Goal: Task Accomplishment & Management: Manage account settings

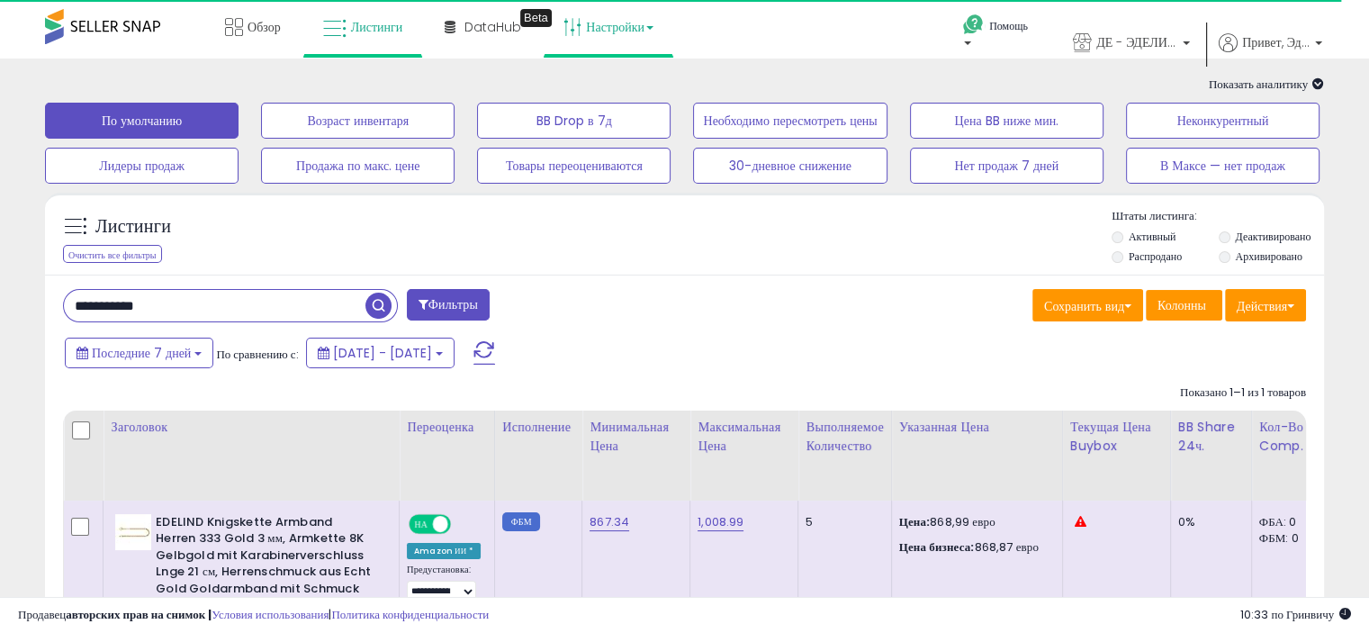
click at [648, 35] on link "Настройки" at bounding box center [608, 27] width 117 height 54
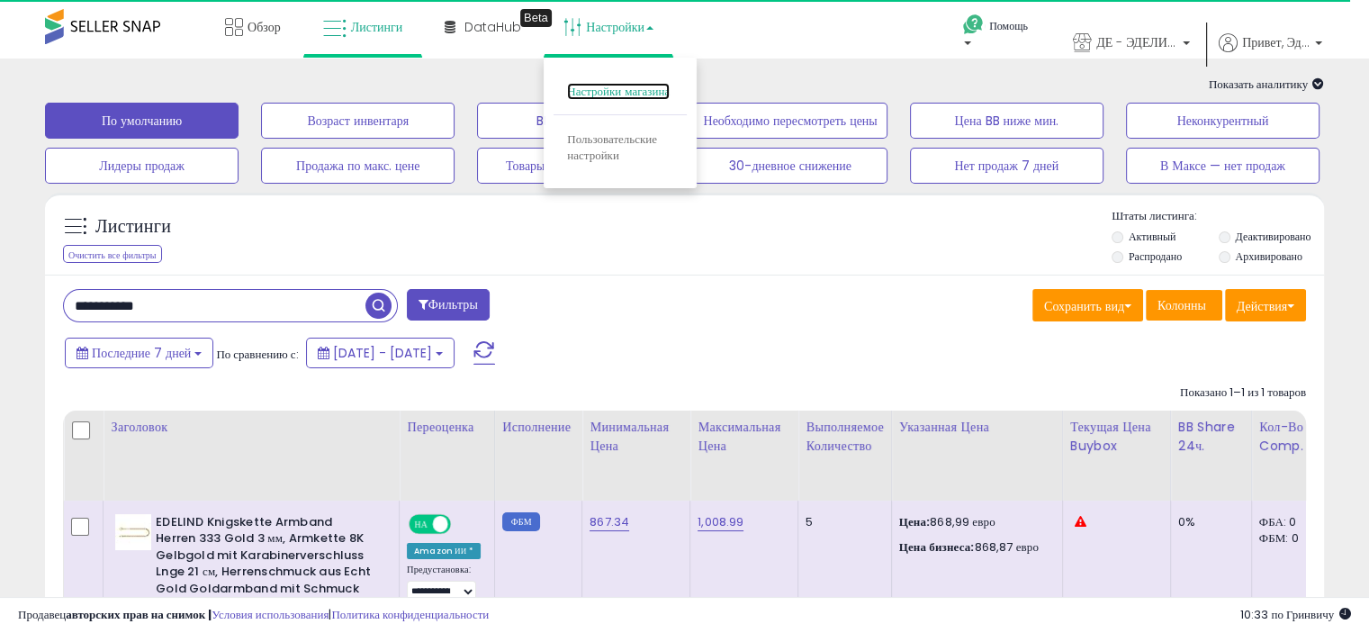
click at [621, 91] on font "Настройки магазина" at bounding box center [618, 91] width 103 height 17
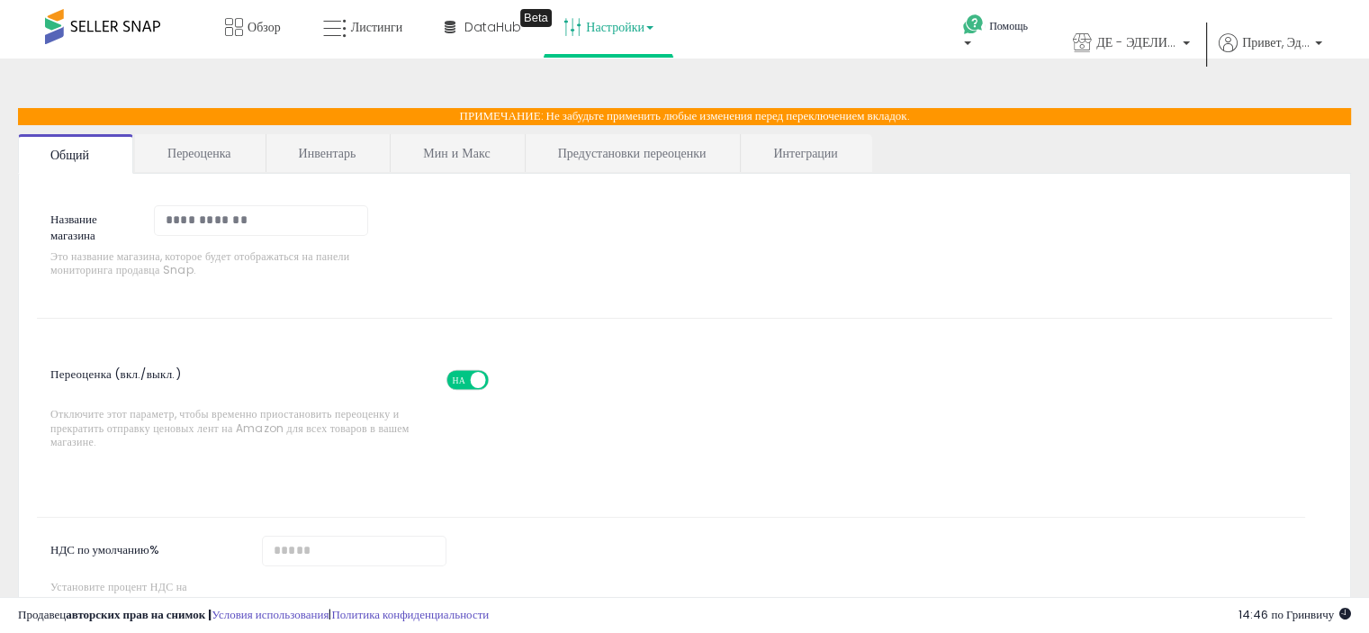
click at [639, 150] on font "Предустановки переоценки" at bounding box center [632, 153] width 148 height 18
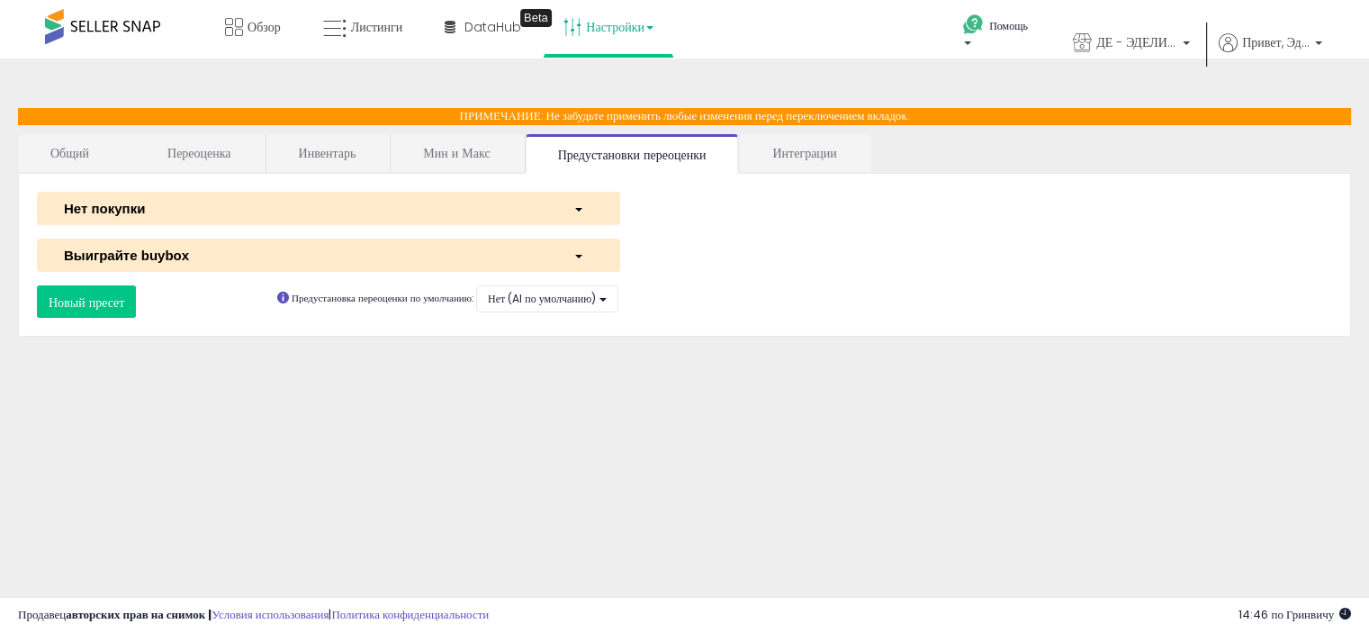
click at [567, 255] on div "button" at bounding box center [583, 255] width 46 height 19
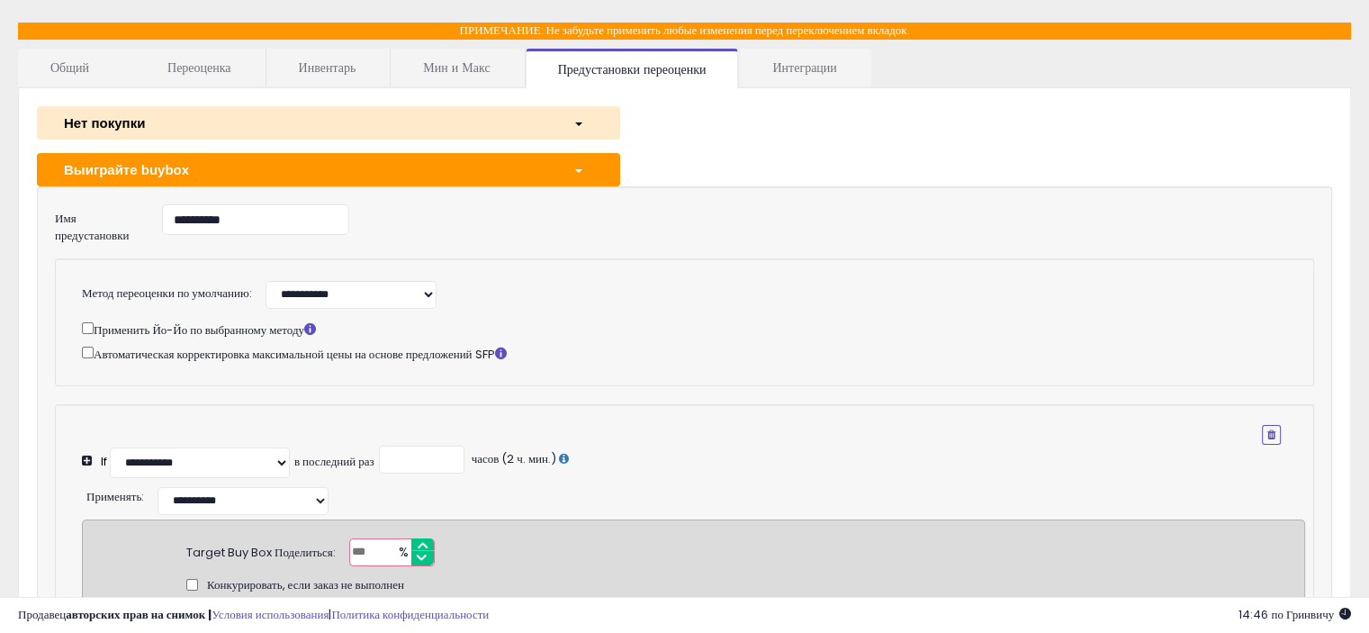
scroll to position [90, 0]
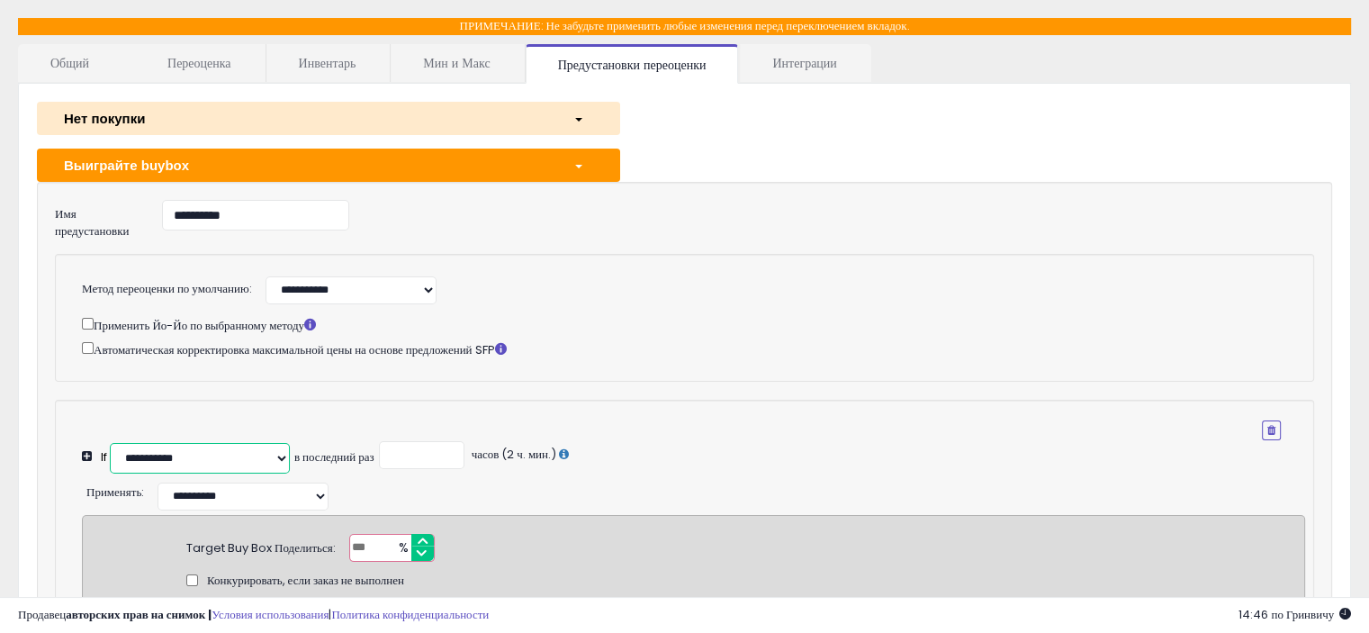
drag, startPoint x: 202, startPoint y: 455, endPoint x: 166, endPoint y: 456, distance: 36.9
click at [166, 456] on select "**********" at bounding box center [200, 458] width 180 height 31
click at [200, 456] on select "**********" at bounding box center [200, 458] width 180 height 31
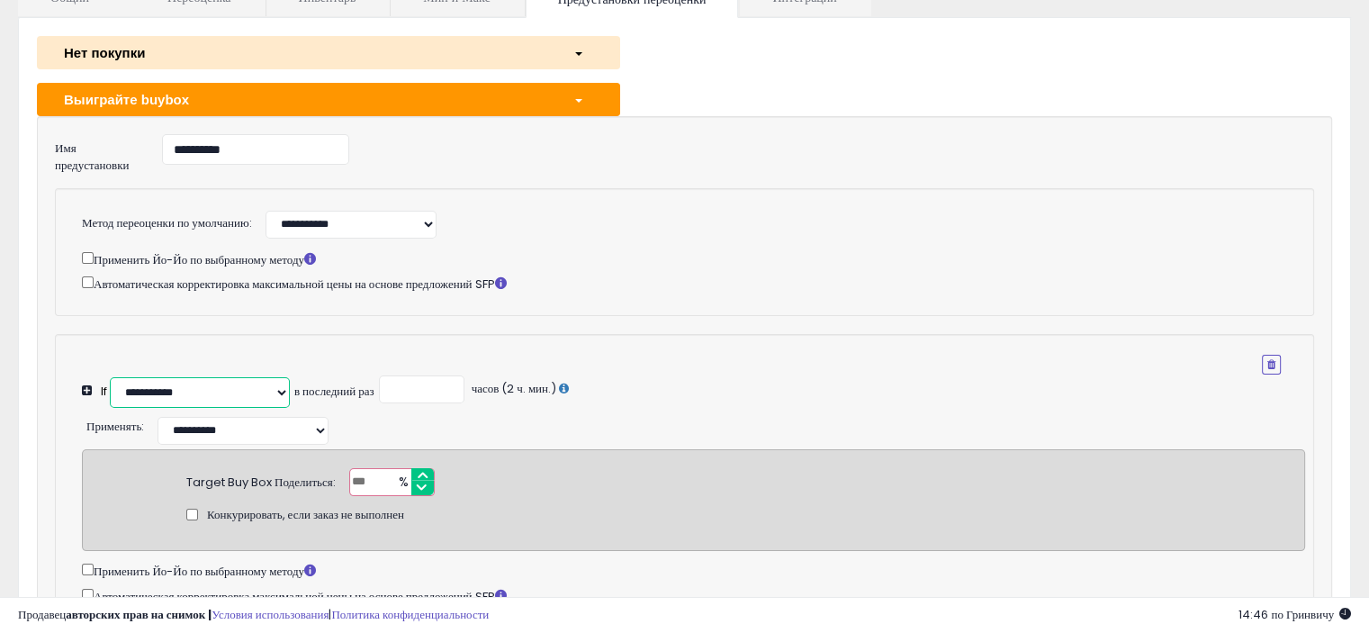
scroll to position [150, 0]
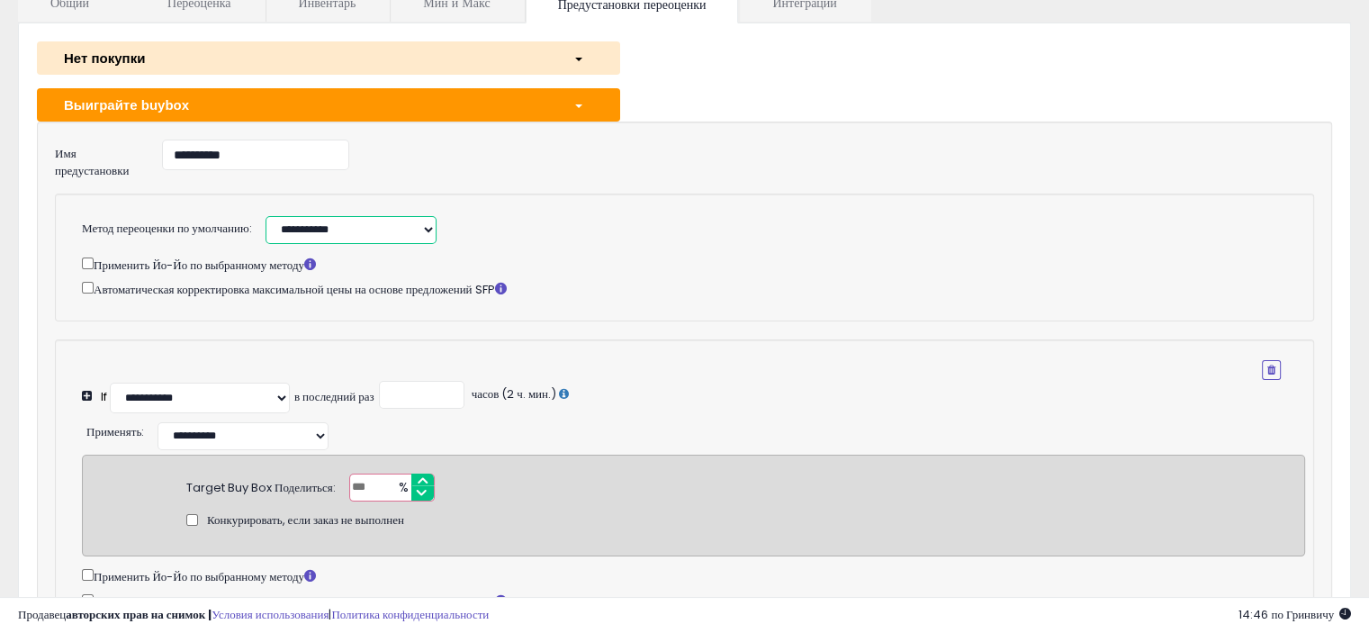
click at [425, 227] on select "**********" at bounding box center [350, 230] width 171 height 28
click at [742, 235] on div "**********" at bounding box center [651, 227] width 799 height 32
click at [277, 392] on select "**********" at bounding box center [200, 397] width 180 height 31
click at [646, 273] on div "Применить Йо-Йо по выбранному методу Автоматическая корректировка максимальной …" at bounding box center [681, 276] width 1172 height 45
click at [286, 391] on select "**********" at bounding box center [200, 397] width 180 height 31
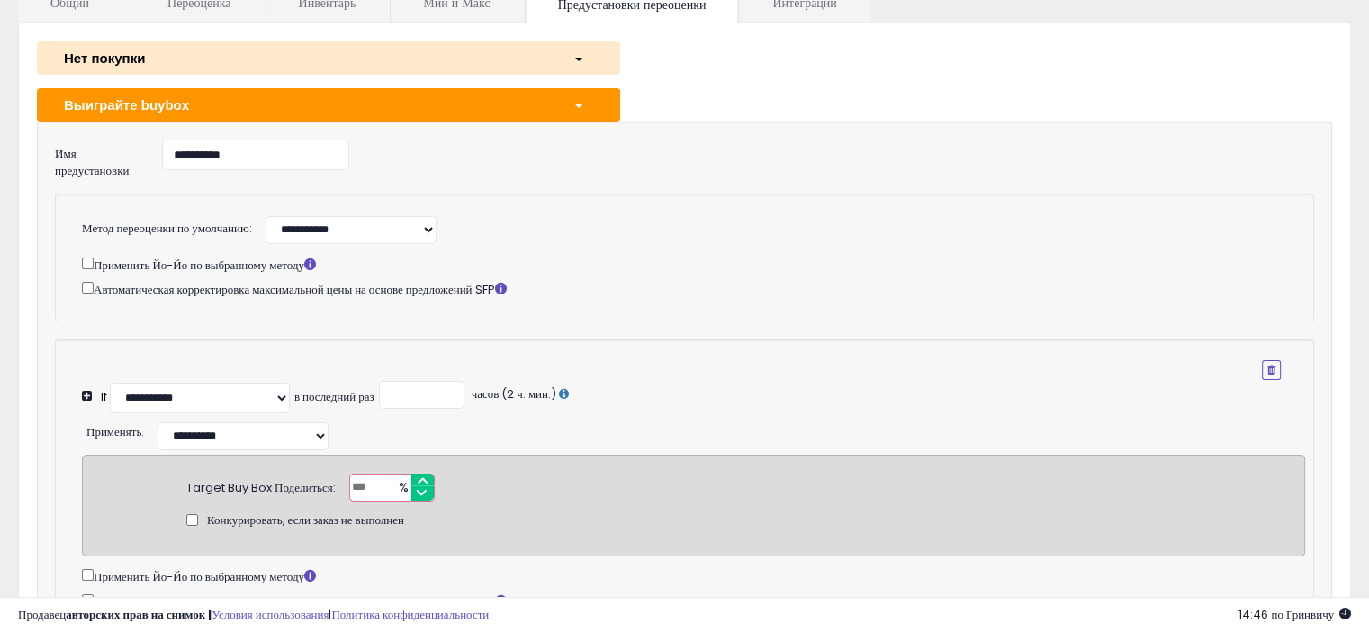
click at [584, 100] on div "button" at bounding box center [583, 104] width 46 height 19
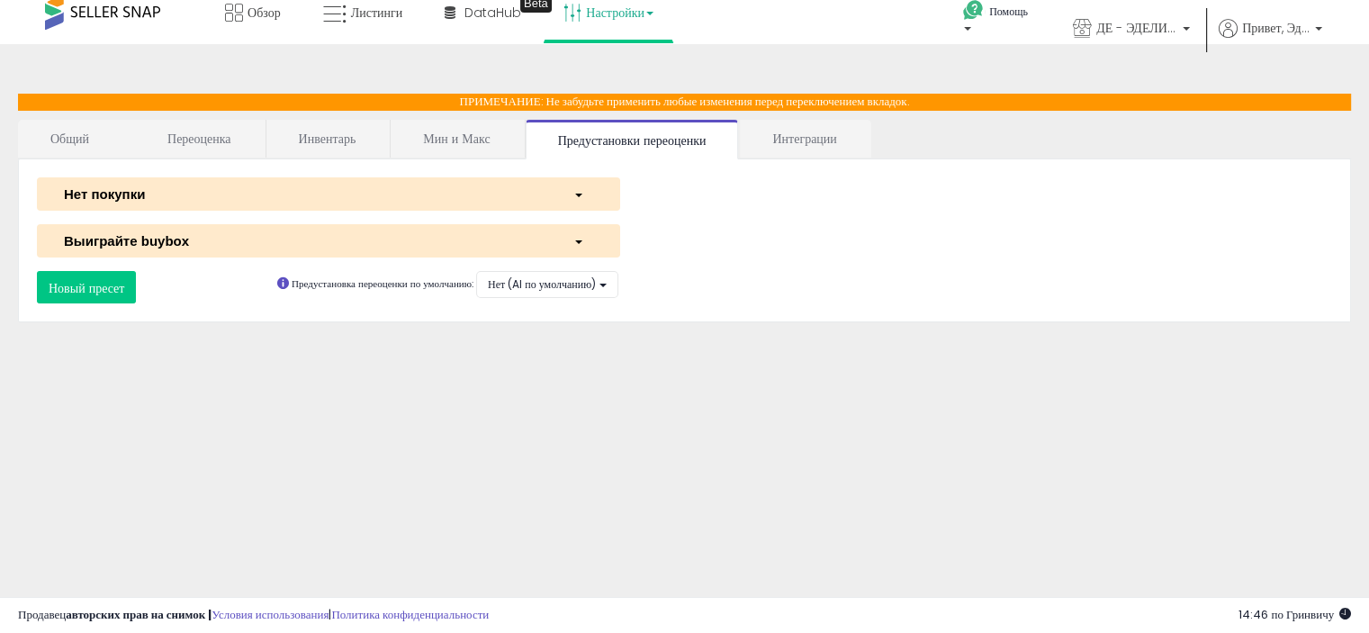
scroll to position [0, 0]
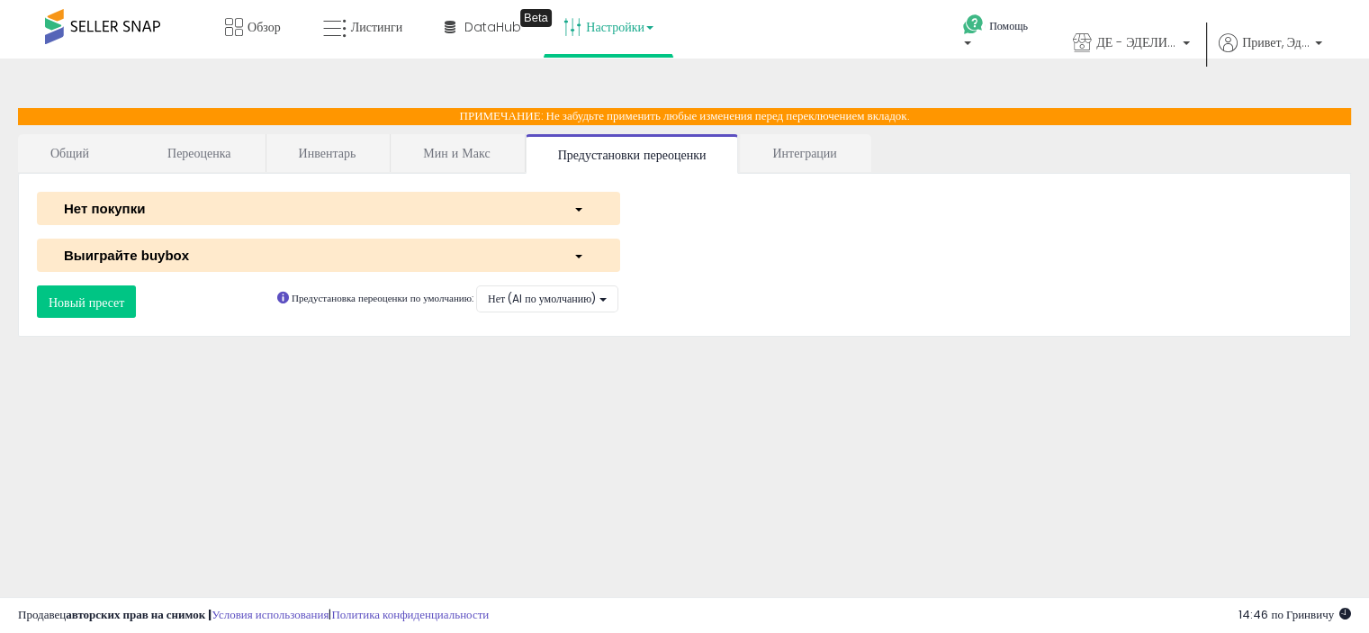
click at [464, 150] on font "Мин и Макс" at bounding box center [456, 153] width 67 height 18
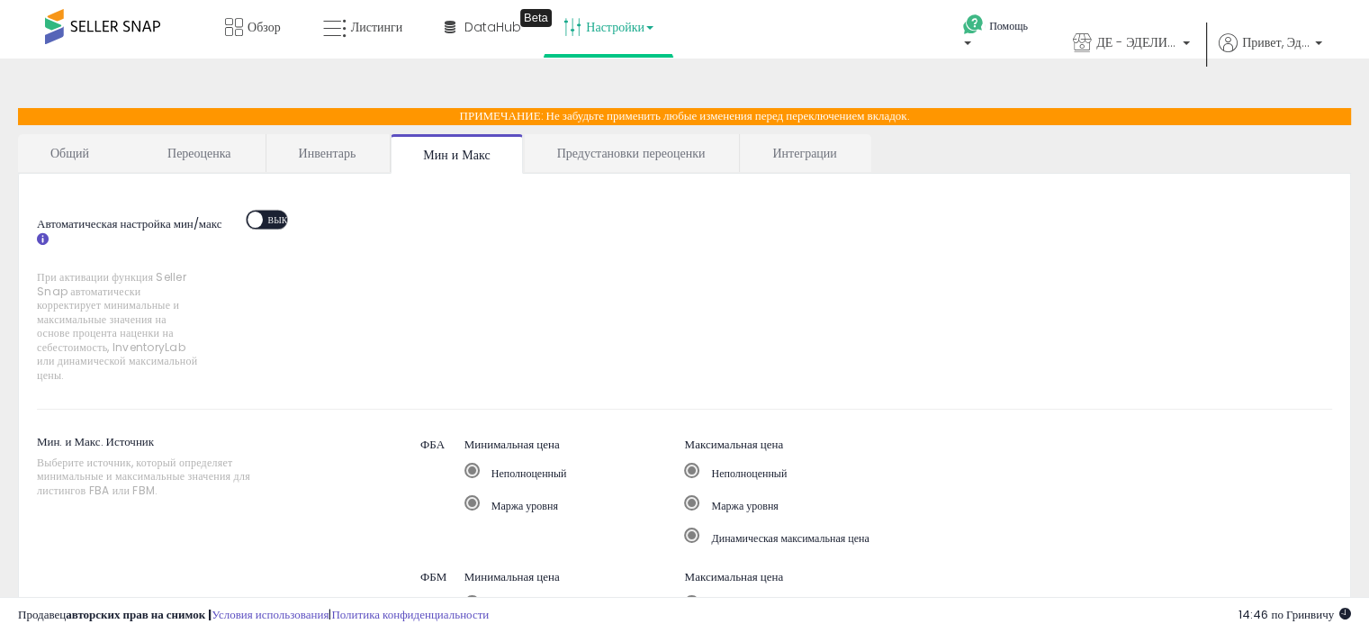
click at [632, 151] on font "Предустановки переоценки" at bounding box center [631, 153] width 148 height 18
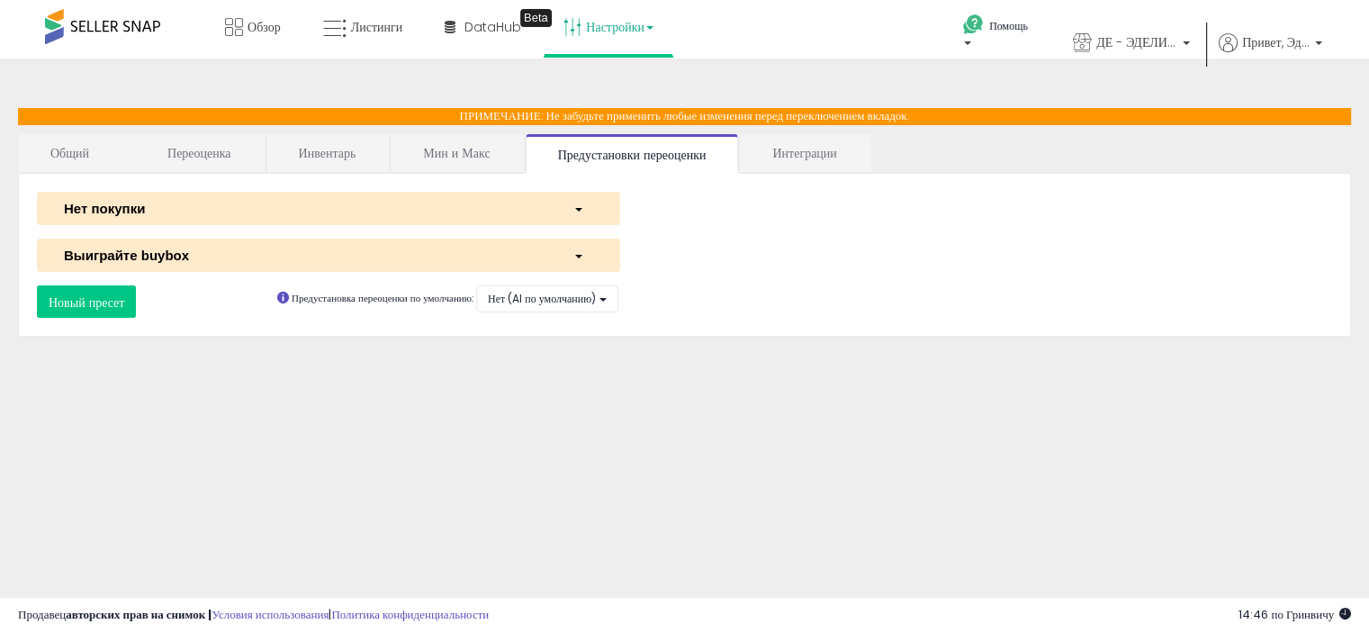
click at [820, 152] on font "Интеграции" at bounding box center [804, 153] width 64 height 18
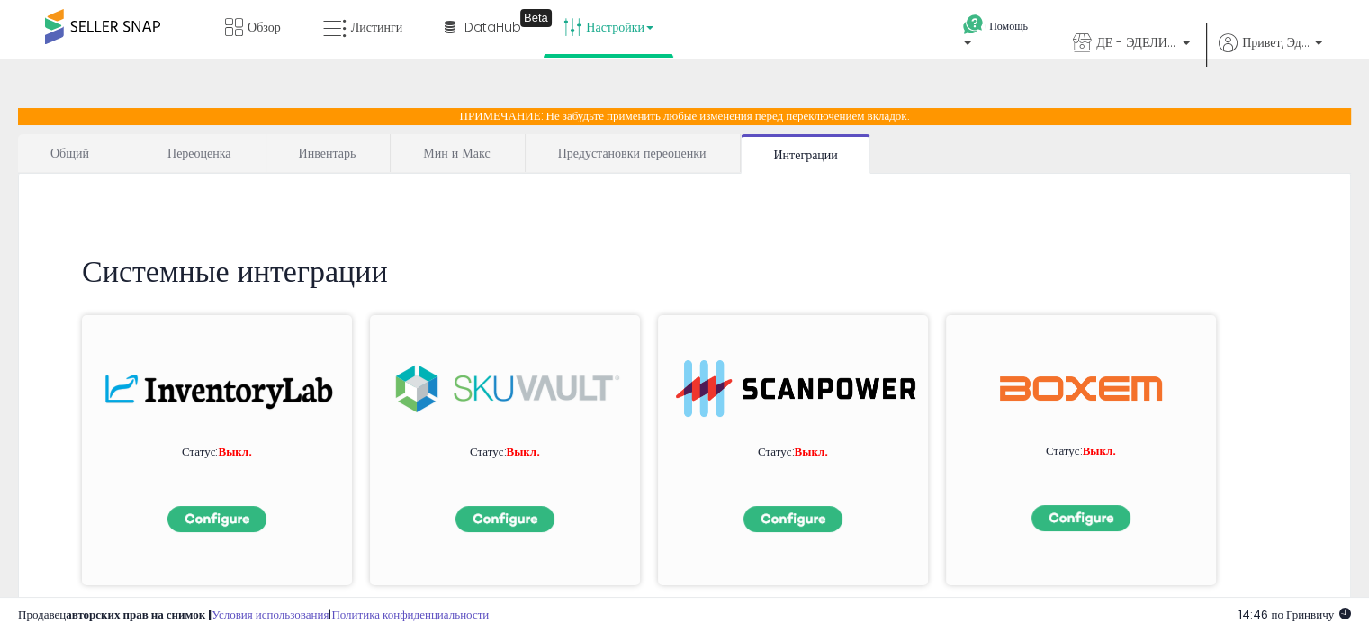
click at [313, 157] on font "Инвентарь" at bounding box center [328, 153] width 58 height 18
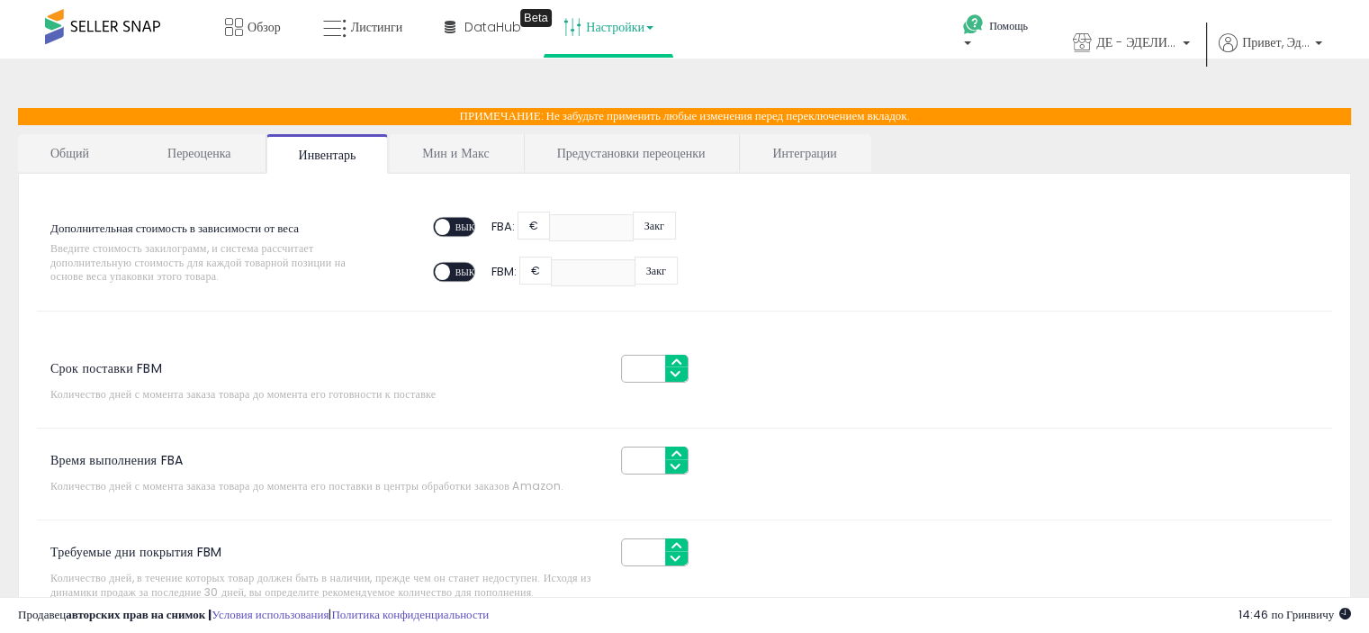
click at [202, 138] on link "Переоценка" at bounding box center [199, 153] width 129 height 38
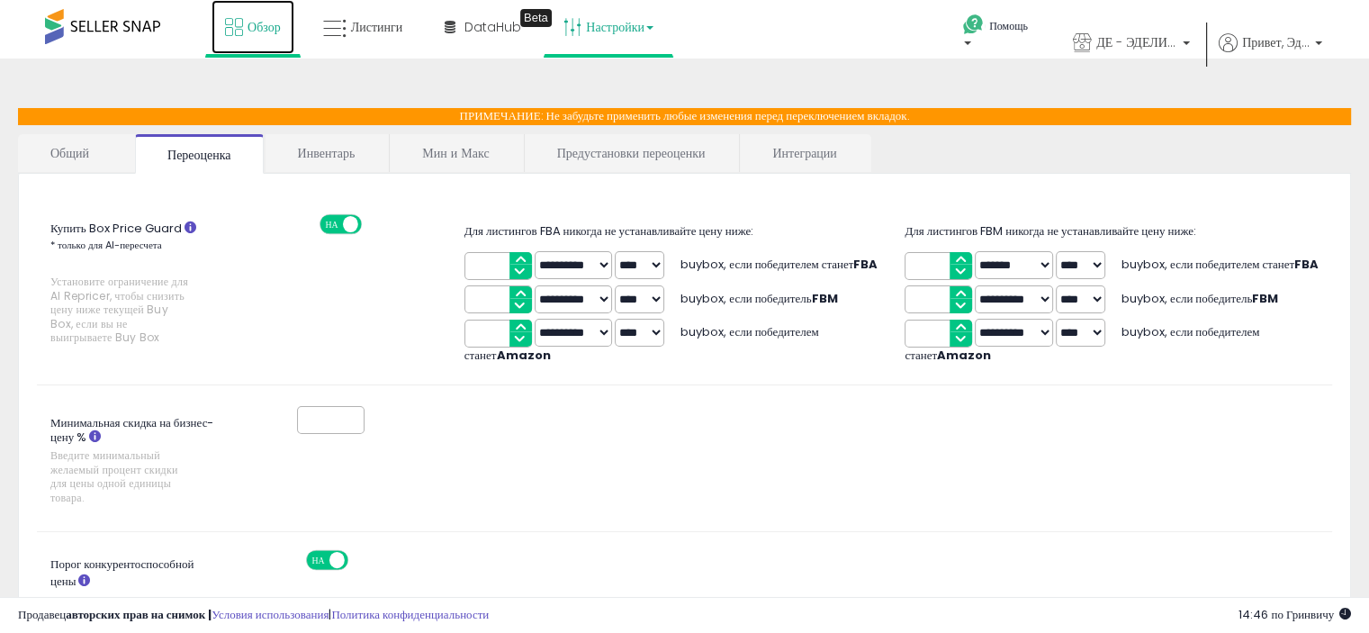
click at [242, 34] on icon at bounding box center [234, 27] width 18 height 18
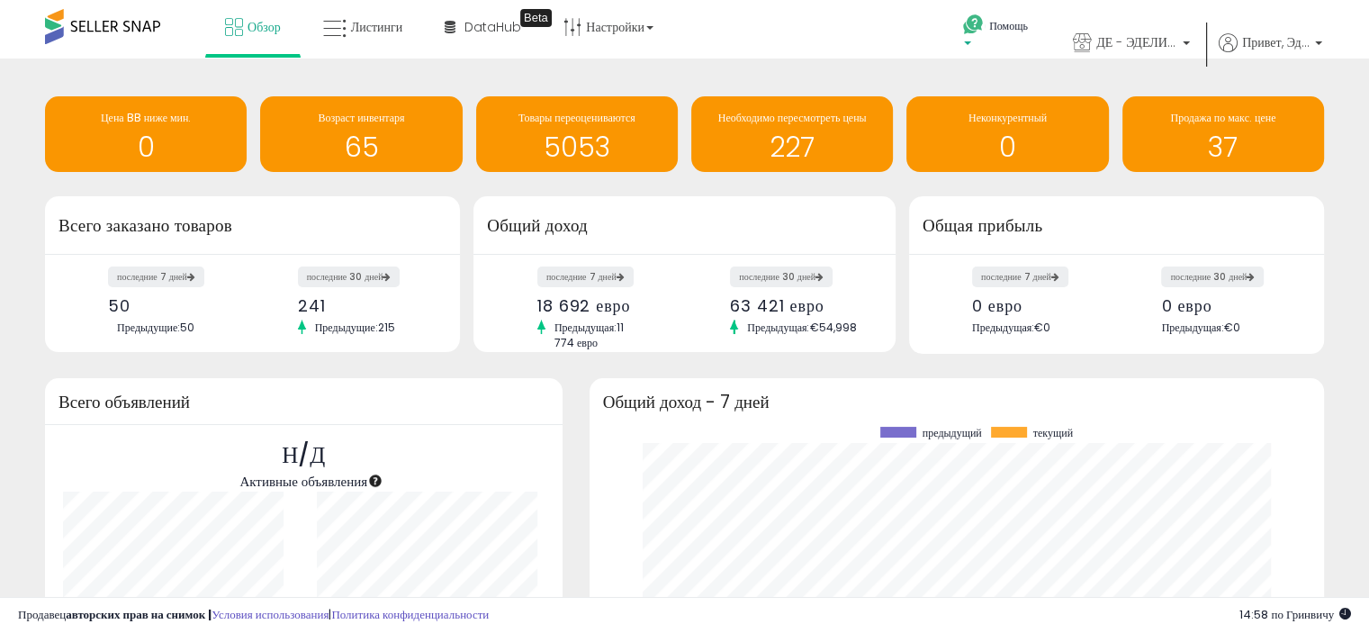
click at [1001, 26] on font "Помощь" at bounding box center [1008, 25] width 39 height 15
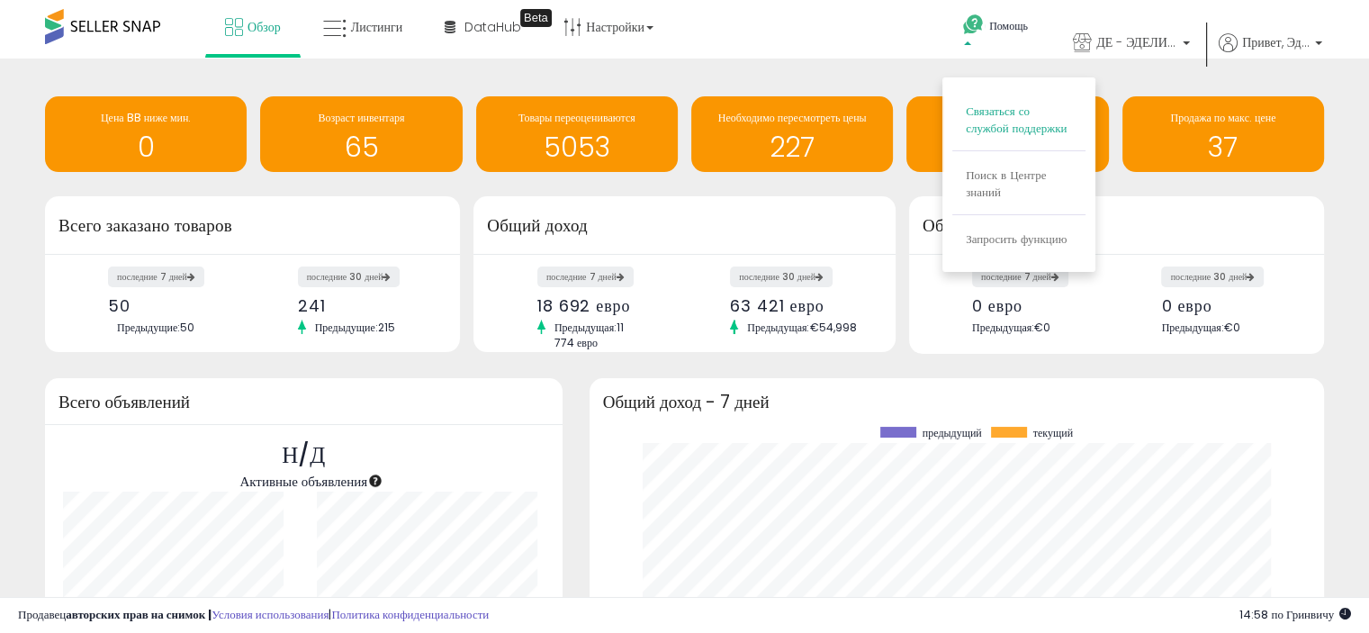
click at [1019, 131] on font "Связаться со службой поддержки" at bounding box center [1016, 120] width 101 height 34
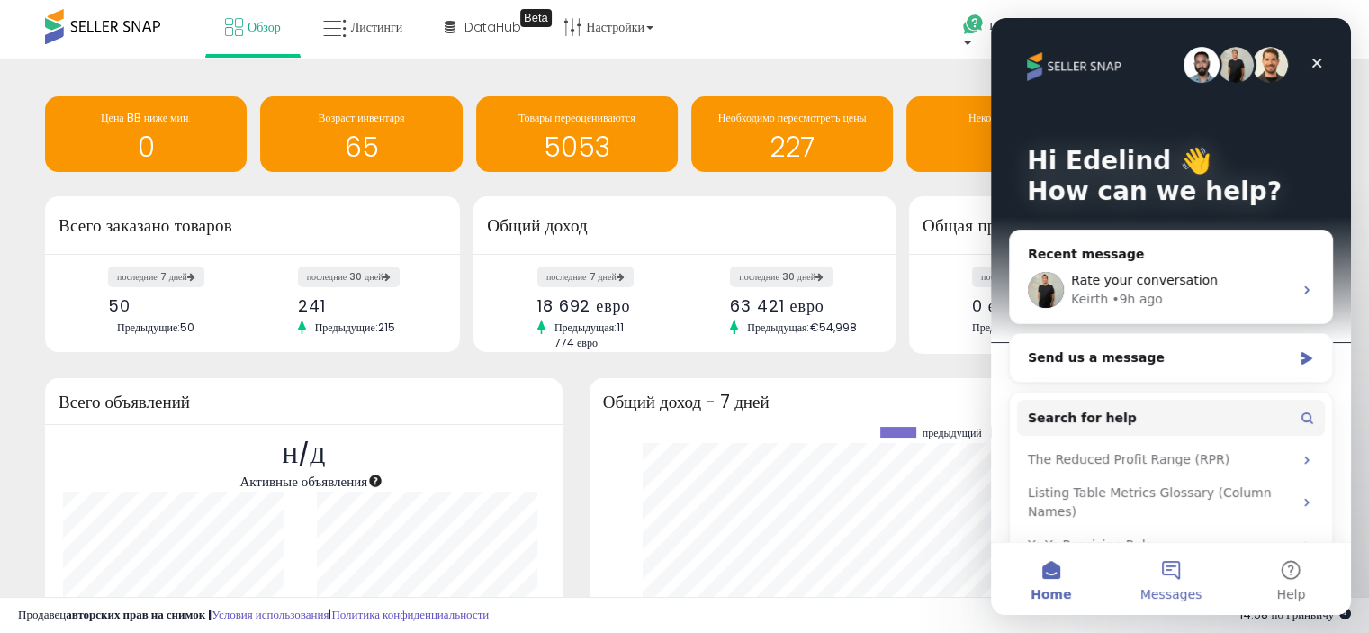
click at [1178, 571] on button "Messages" at bounding box center [1170, 579] width 120 height 72
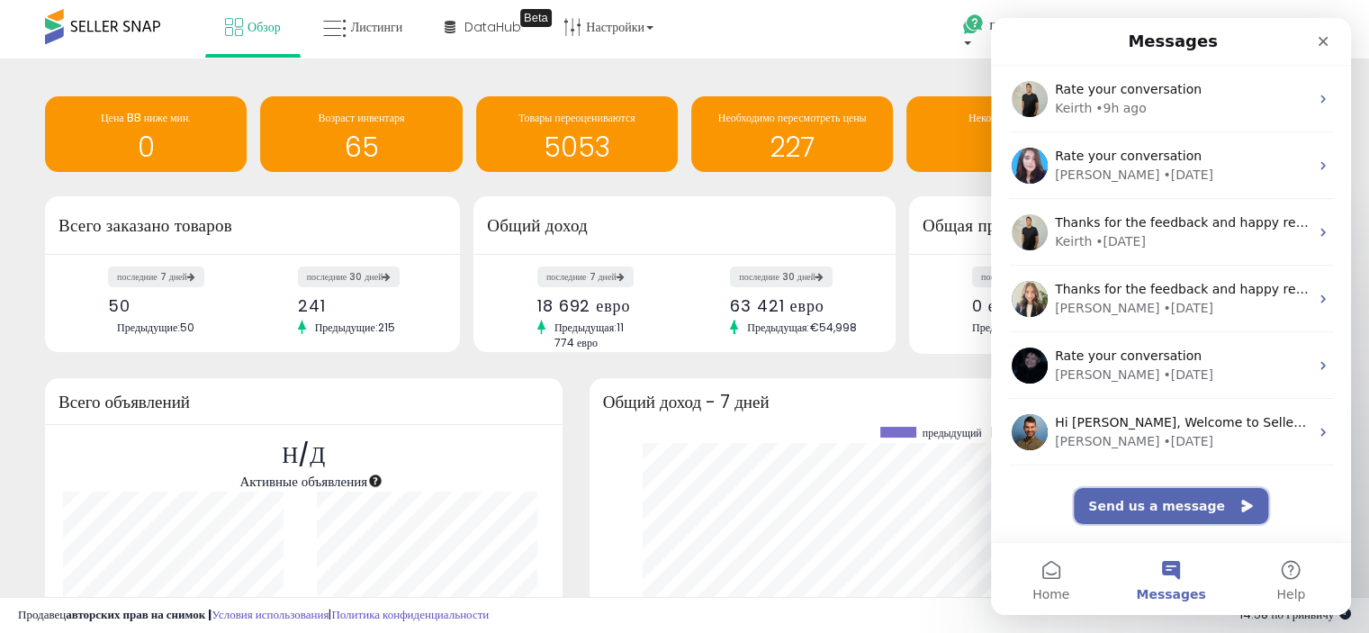
click at [1160, 501] on button "Send us a message" at bounding box center [1171, 506] width 194 height 36
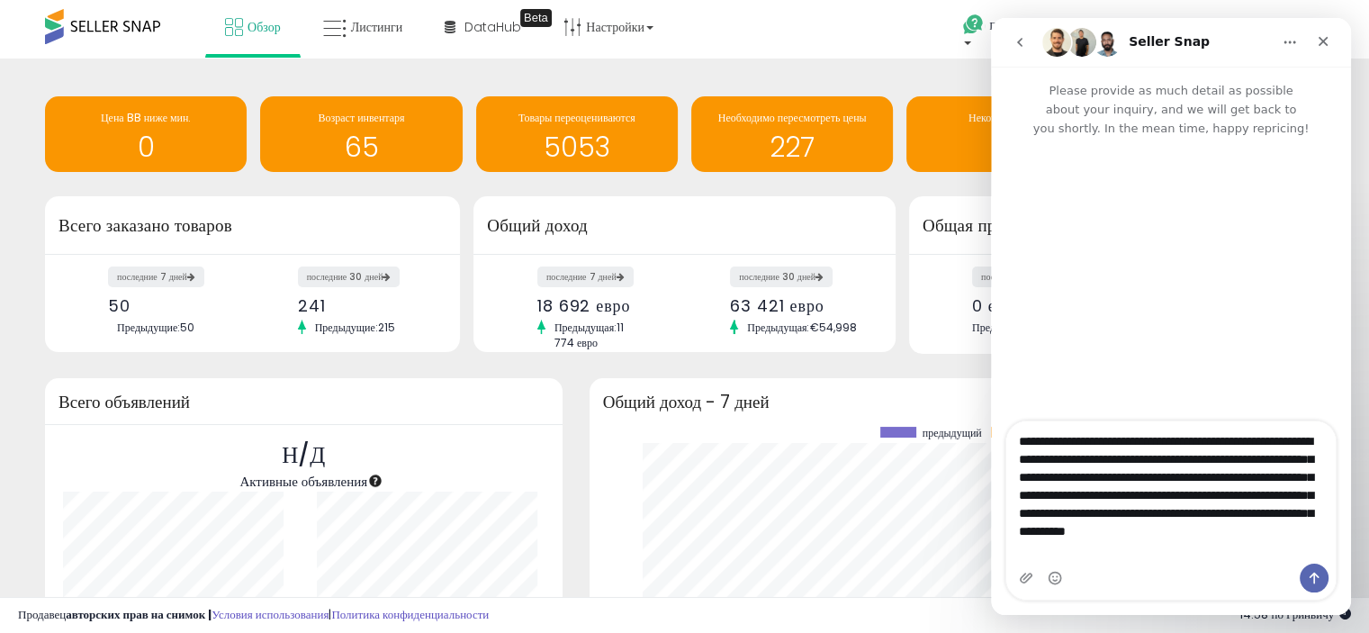
type textarea "**********"
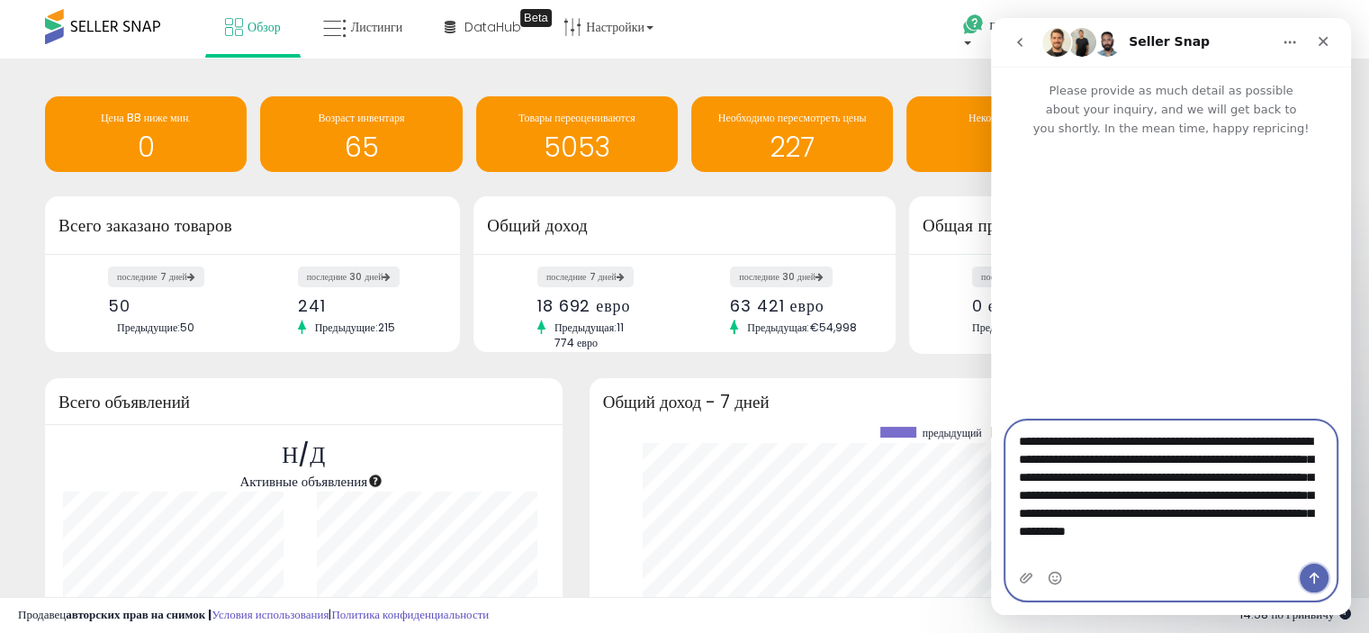
click at [1310, 573] on icon "Send a message…" at bounding box center [1314, 578] width 14 height 14
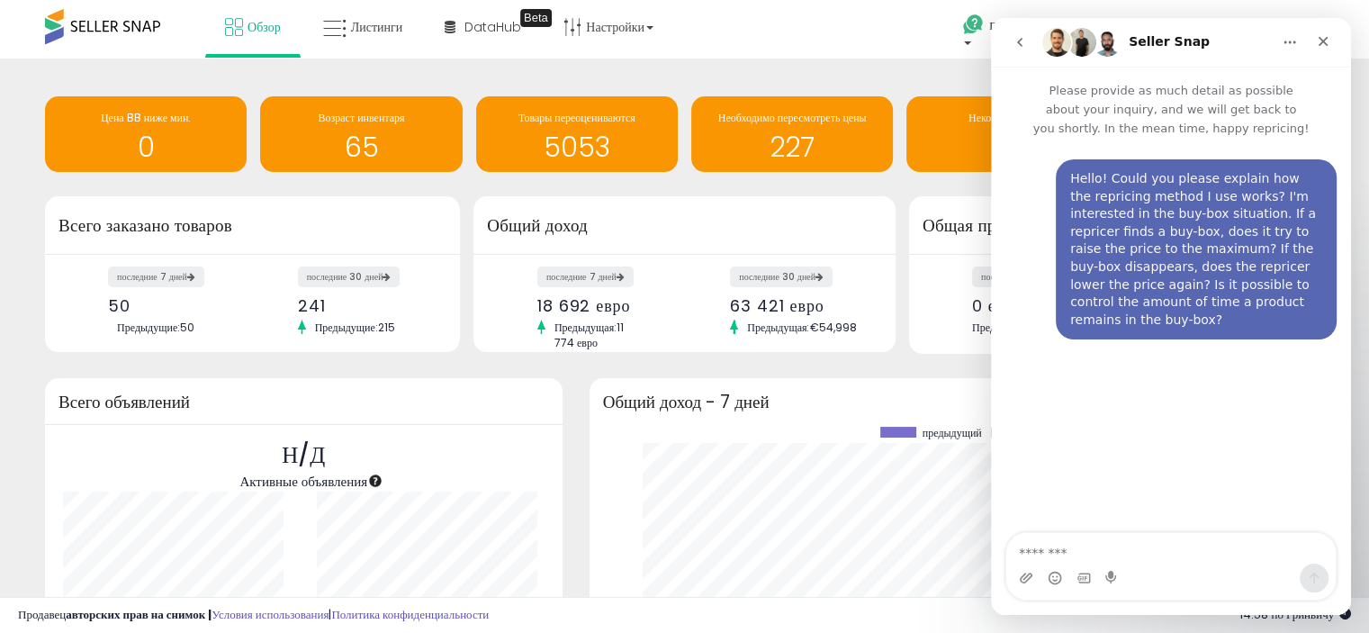
click at [778, 36] on div "Обзор Листинги DataHub Beta" at bounding box center [438, 38] width 903 height 76
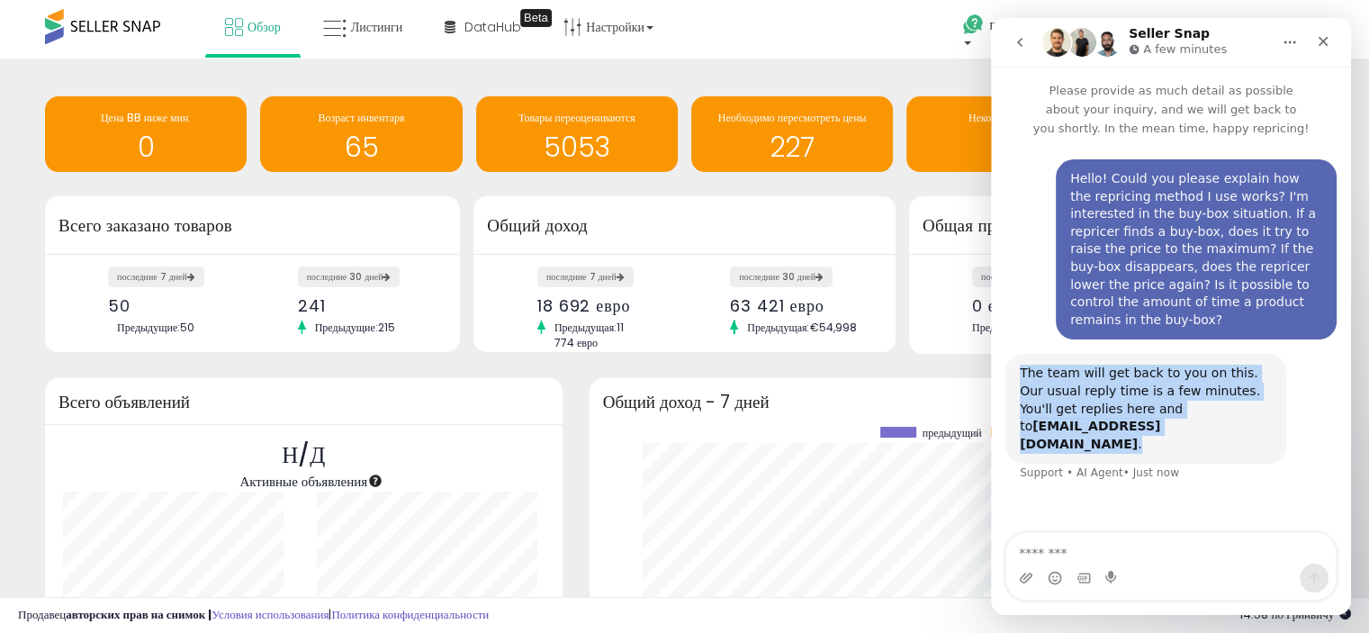
drag, startPoint x: 1020, startPoint y: 352, endPoint x: 1164, endPoint y: 404, distance: 154.0
click at [1164, 404] on div "The team will get back to you on this. Our usual reply time is a few minutes. Y…" at bounding box center [1145, 409] width 281 height 110
copy div "The team will get back to you on this. Our usual reply time is a few minutes. Y…"
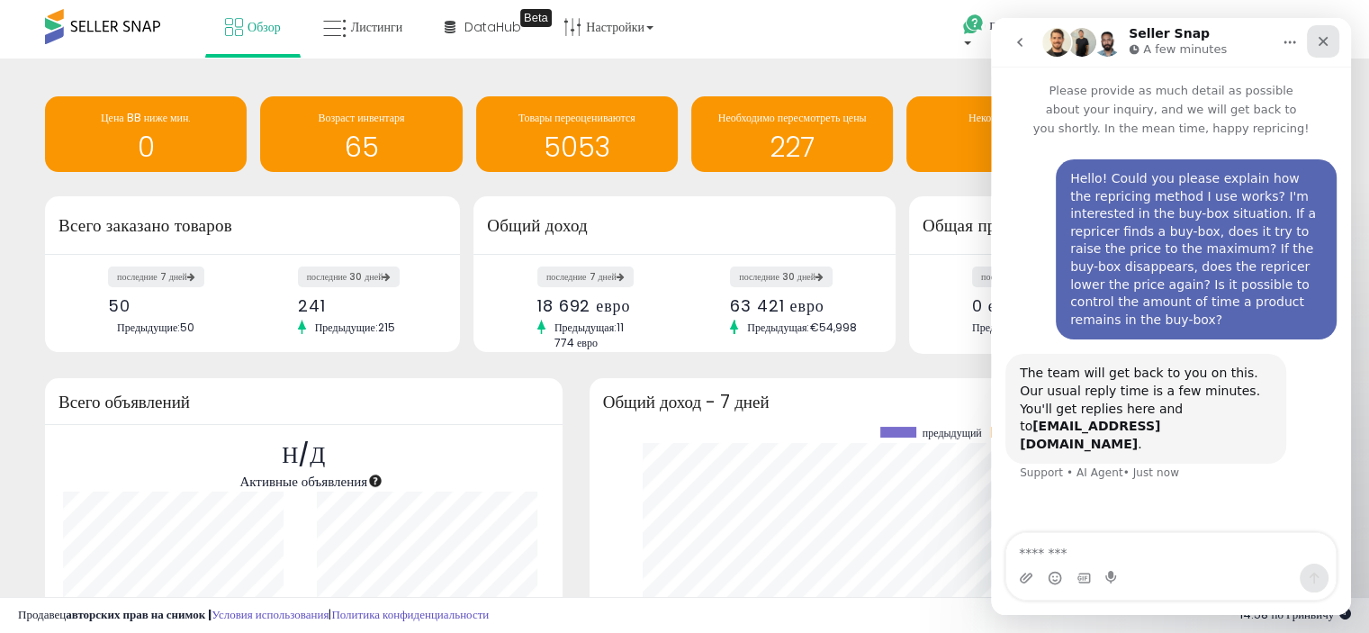
click at [1326, 41] on icon "Close" at bounding box center [1323, 41] width 14 height 14
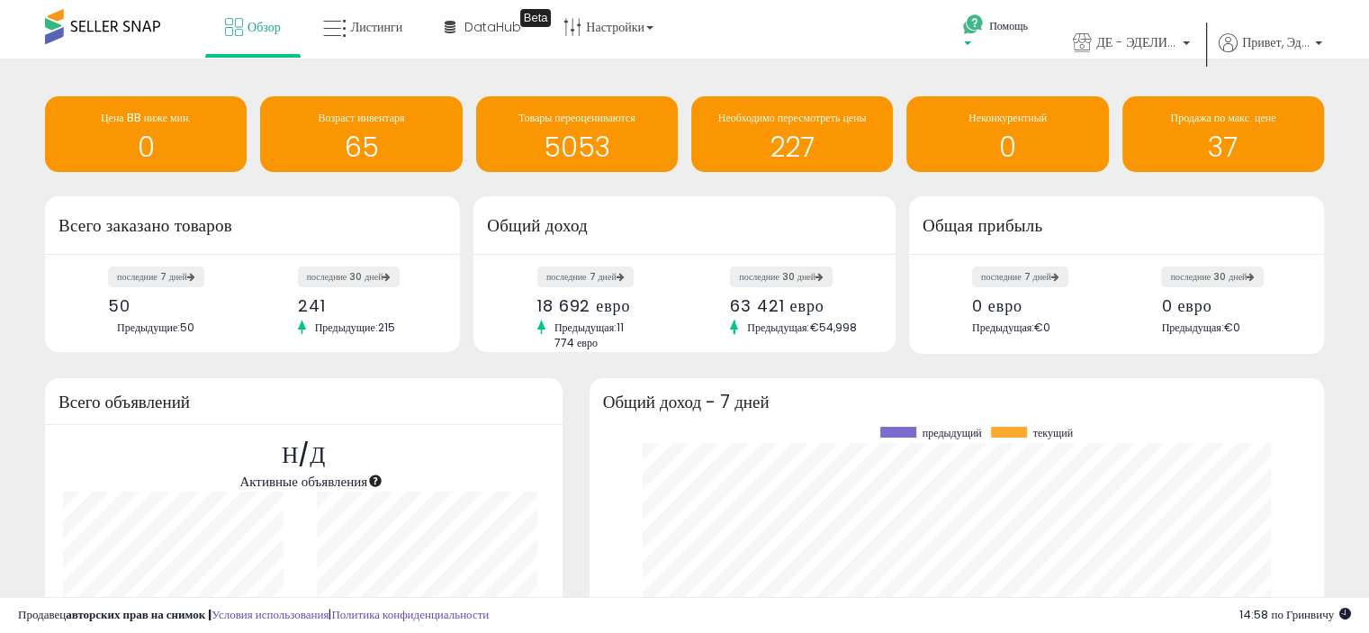
click at [1001, 31] on font "Помощь" at bounding box center [1008, 25] width 39 height 15
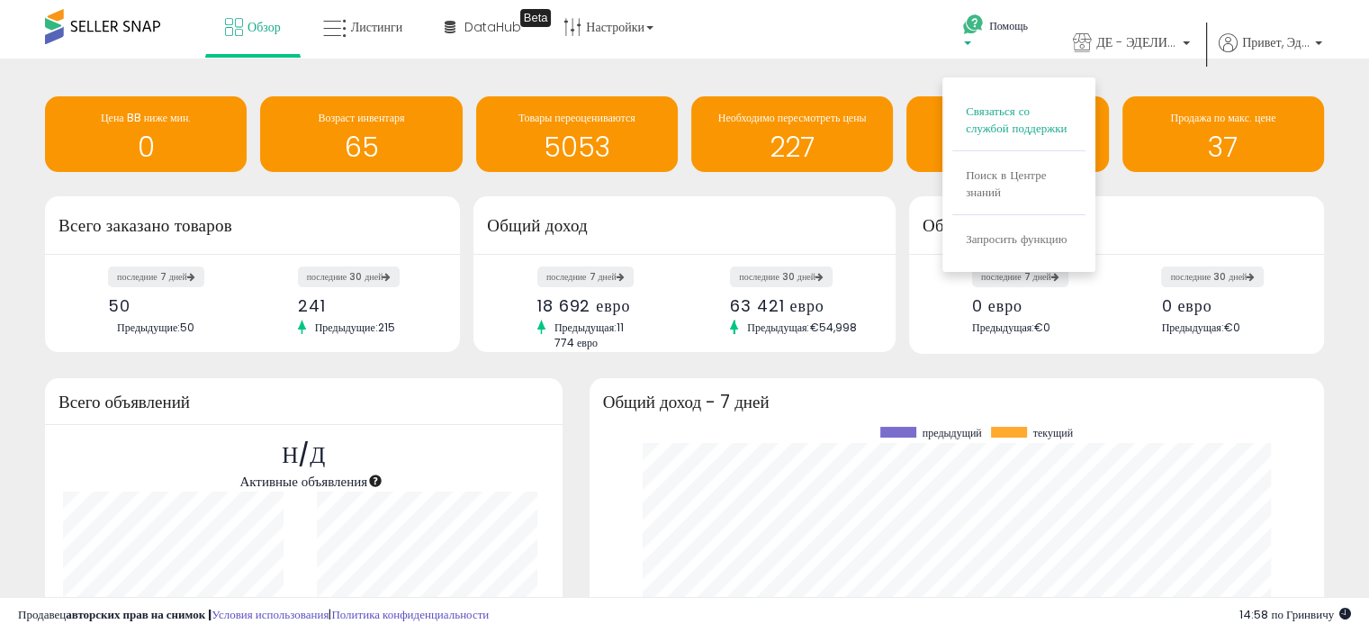
click at [1023, 117] on font "Связаться со службой поддержки" at bounding box center [1016, 120] width 101 height 34
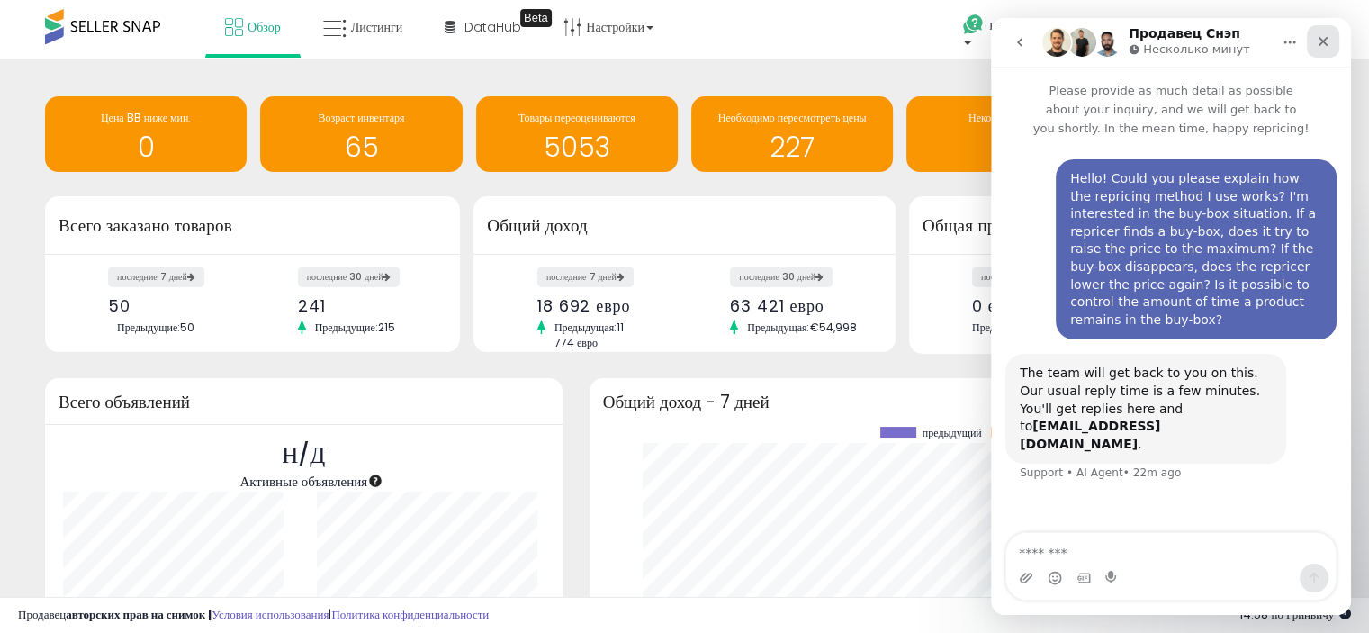
drag, startPoint x: 1325, startPoint y: 40, endPoint x: 2223, endPoint y: 85, distance: 899.2
click at [1325, 40] on icon "Закрывать" at bounding box center [1323, 42] width 10 height 10
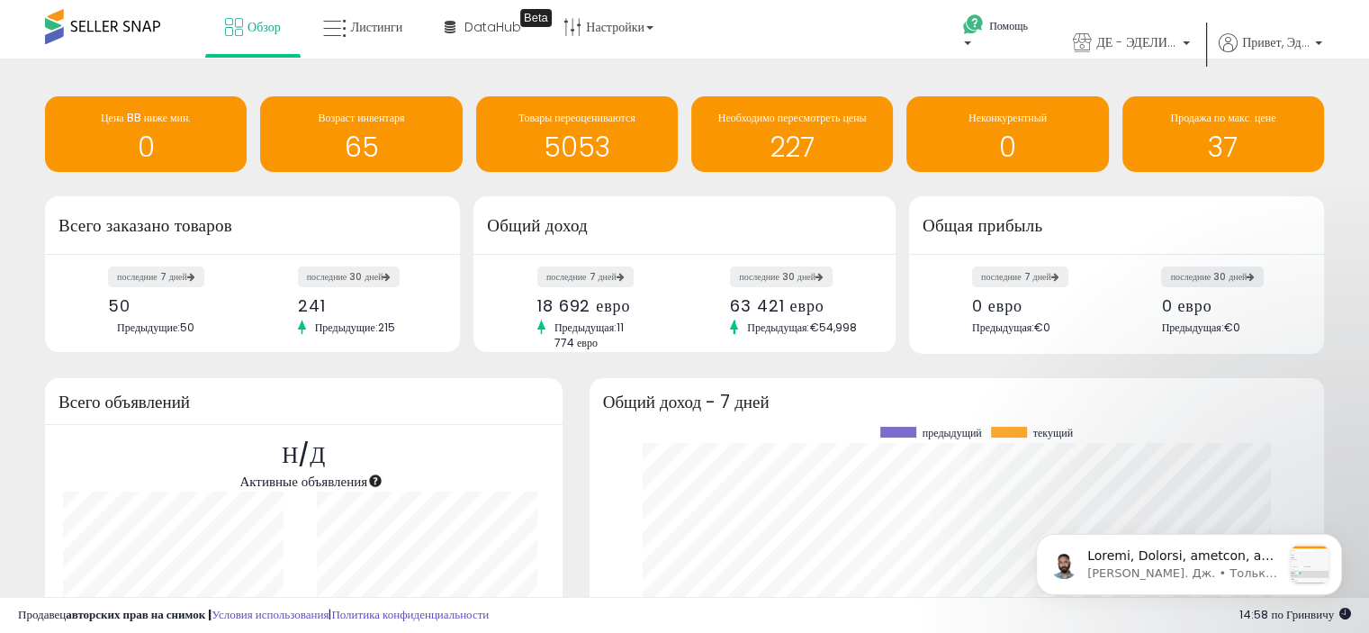
scroll to position [694, 0]
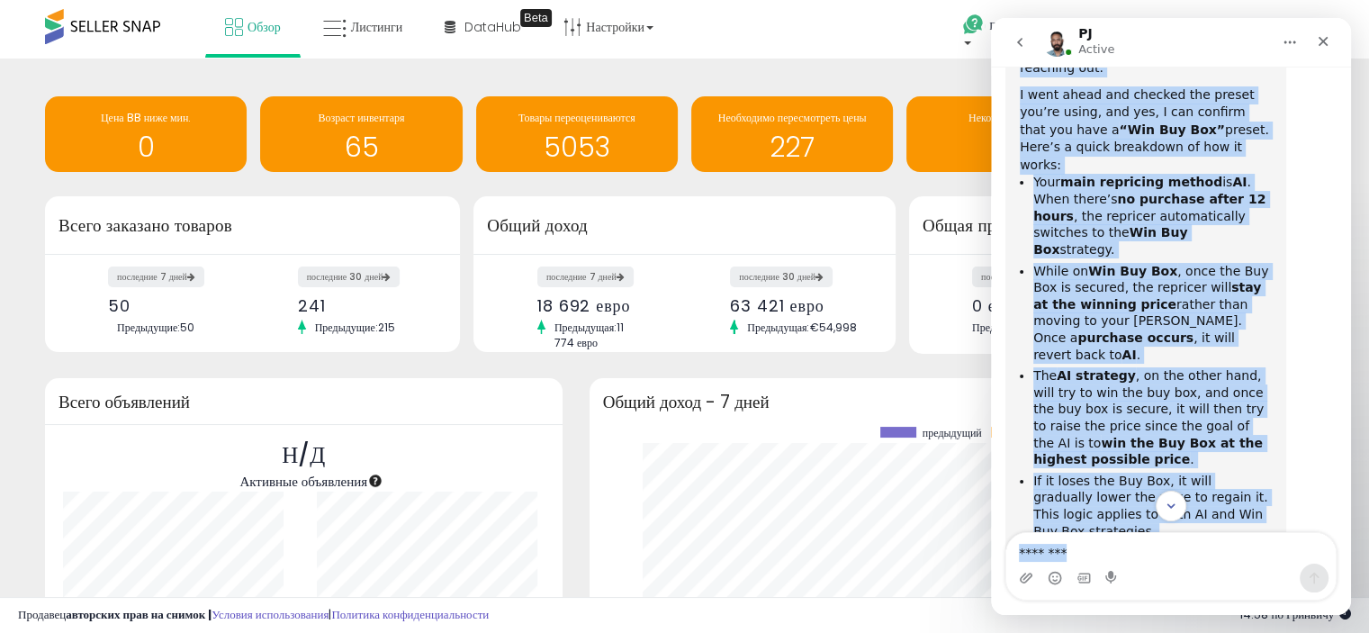
scroll to position [724, 0]
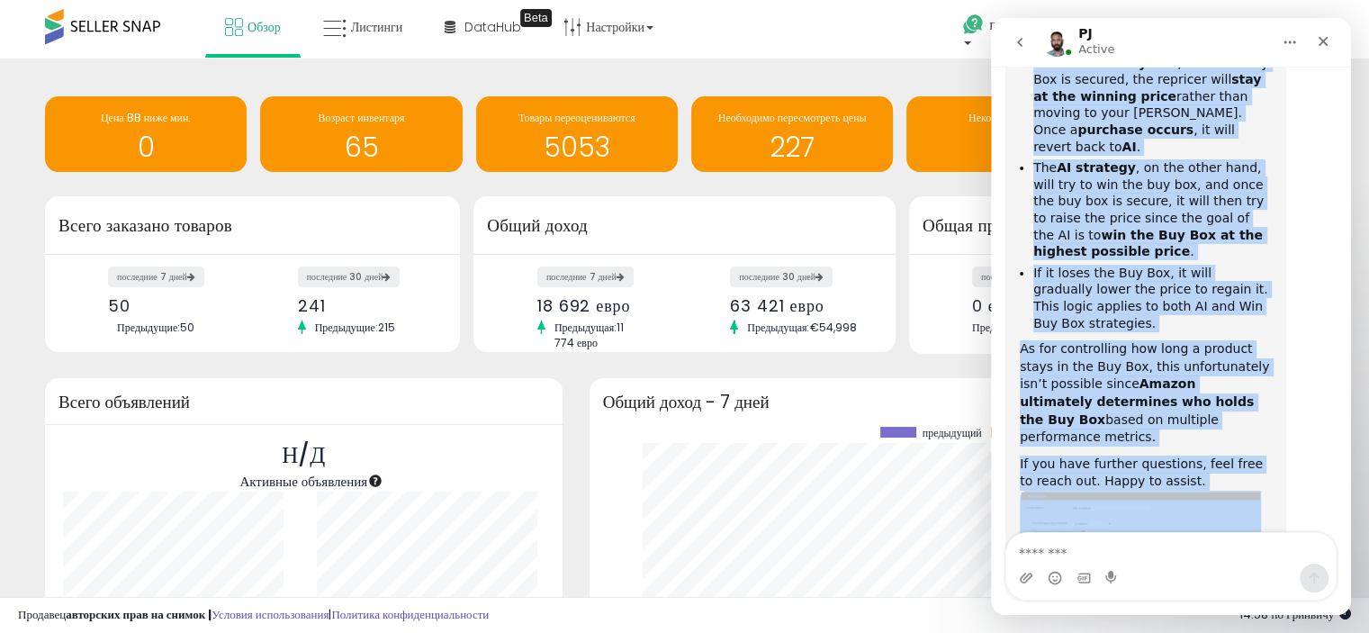
drag, startPoint x: 1016, startPoint y: 149, endPoint x: 1214, endPoint y: 539, distance: 437.1
click at [1214, 539] on div "Please provide as much detail as possible about your inquiry, and we will get b…" at bounding box center [1171, 341] width 360 height 548
copy div "Hi Edelind, thank you for reaching out. I went ahead and checked the preset you…"
click at [1294, 413] on div "Hi Edelind, thank you for reaching out. I went ahead and checked the preset you…" at bounding box center [1170, 247] width 331 height 849
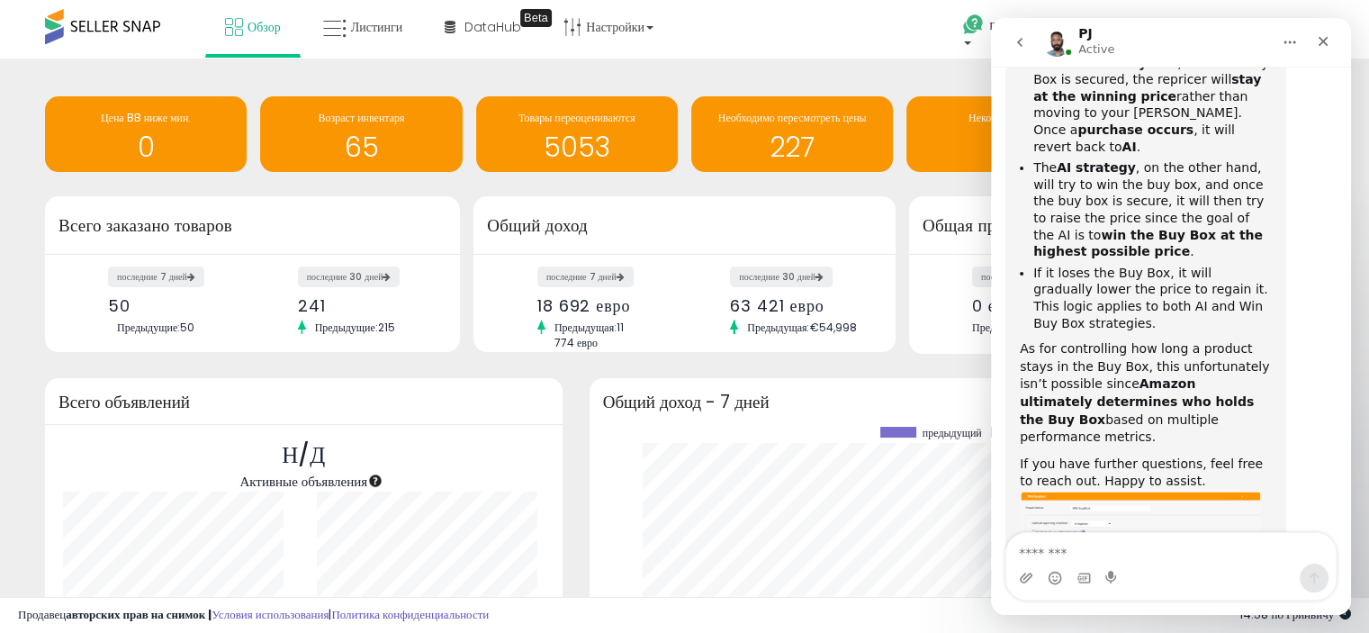
click at [1196, 490] on img "PJ says…" at bounding box center [1140, 555] width 241 height 130
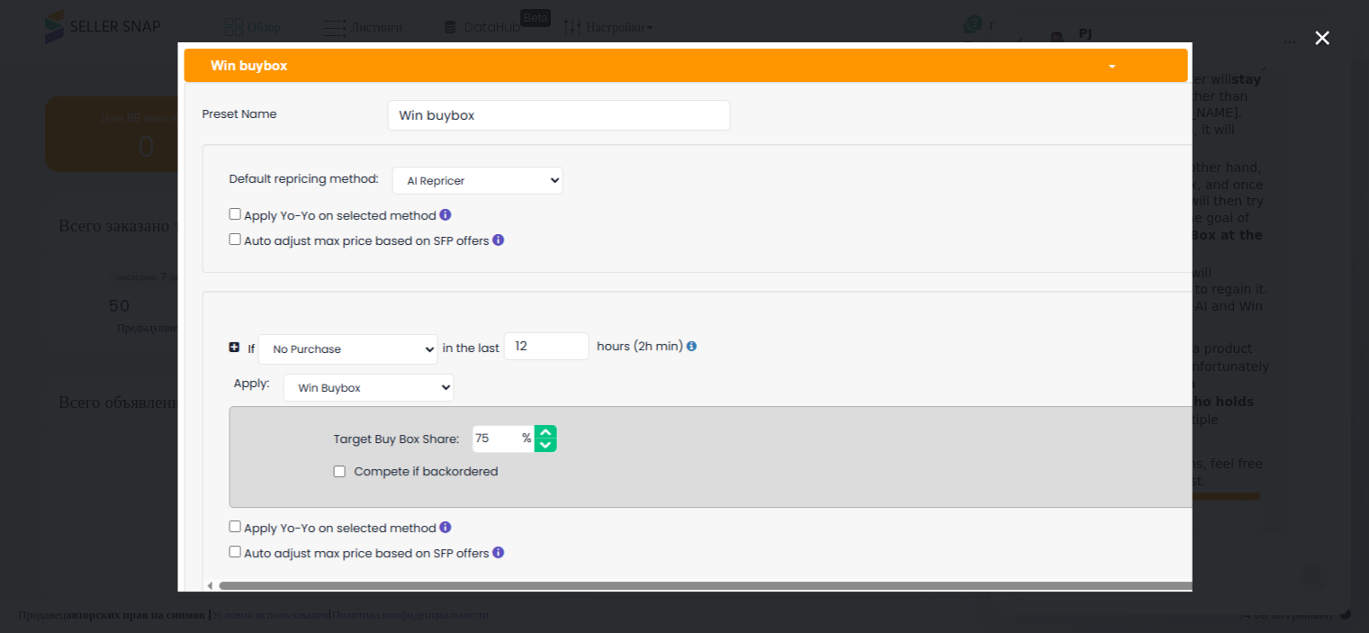
drag, startPoint x: 1047, startPoint y: 129, endPoint x: 1320, endPoint y: 39, distance: 287.1
click at [1320, 39] on icon "Close" at bounding box center [1322, 38] width 14 height 14
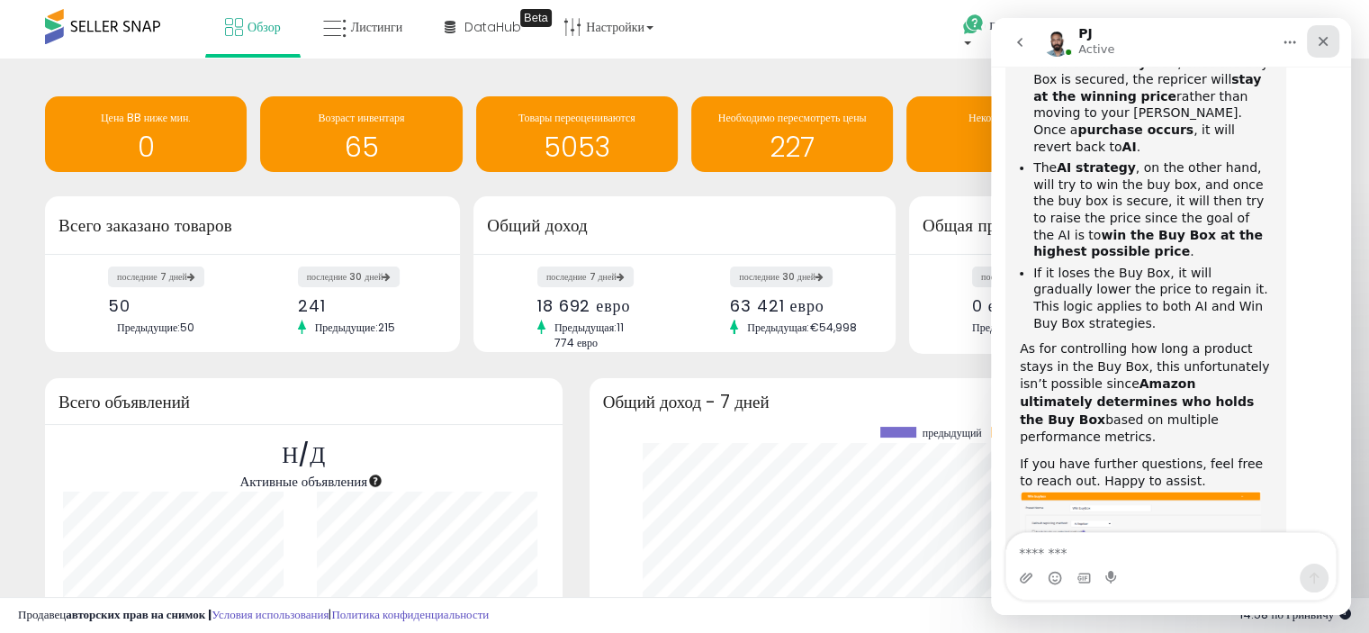
drag, startPoint x: 1318, startPoint y: 38, endPoint x: 2308, endPoint y: 57, distance: 990.1
click at [1318, 38] on icon "Close" at bounding box center [1323, 42] width 10 height 10
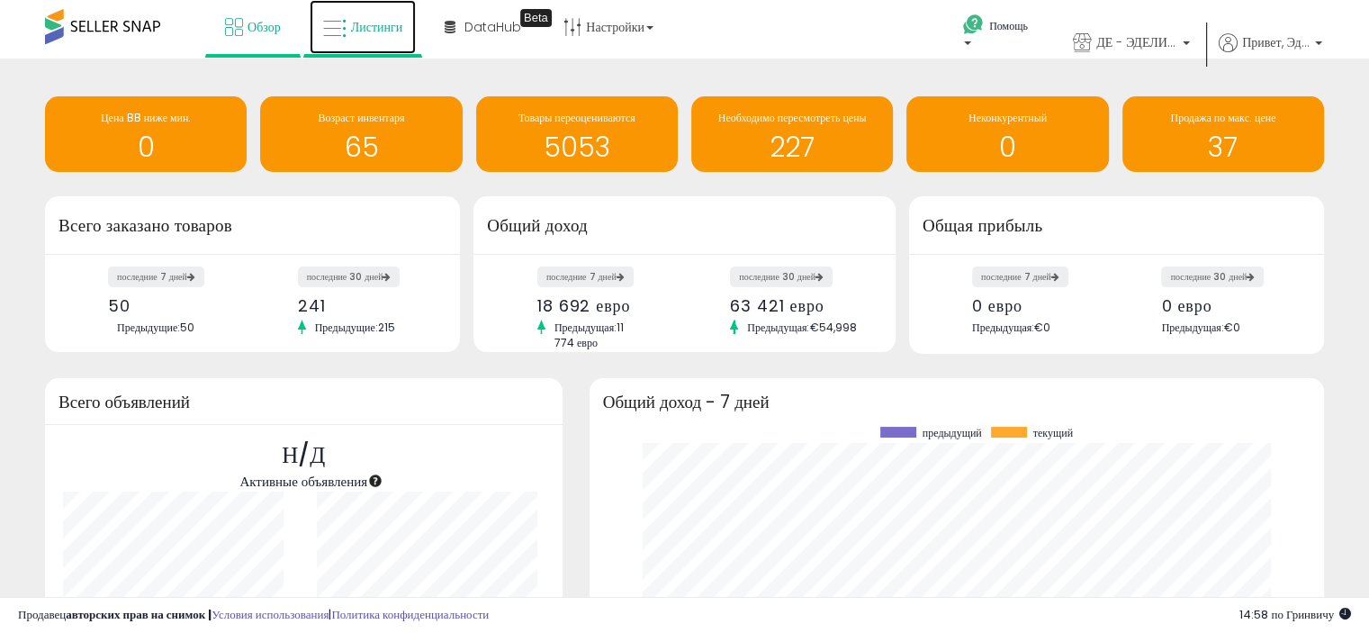
click at [377, 32] on font "Листинги" at bounding box center [377, 27] width 52 height 18
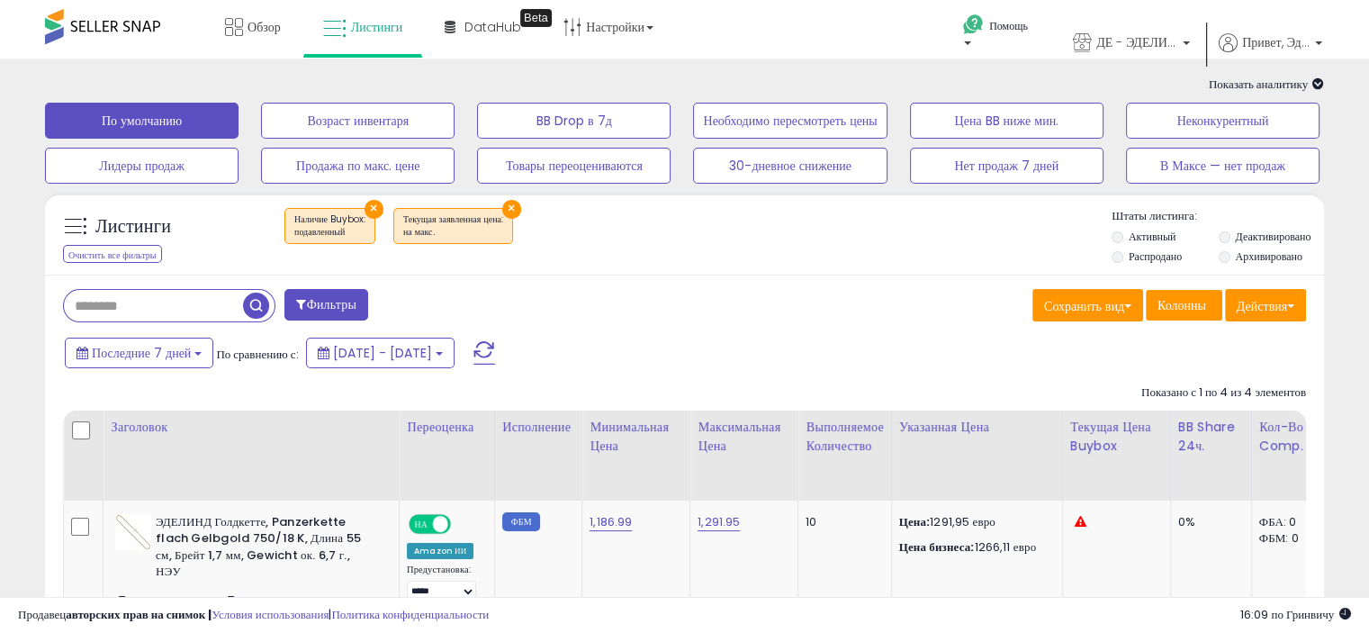
click at [132, 256] on font "Очистить все фильтры" at bounding box center [112, 253] width 88 height 13
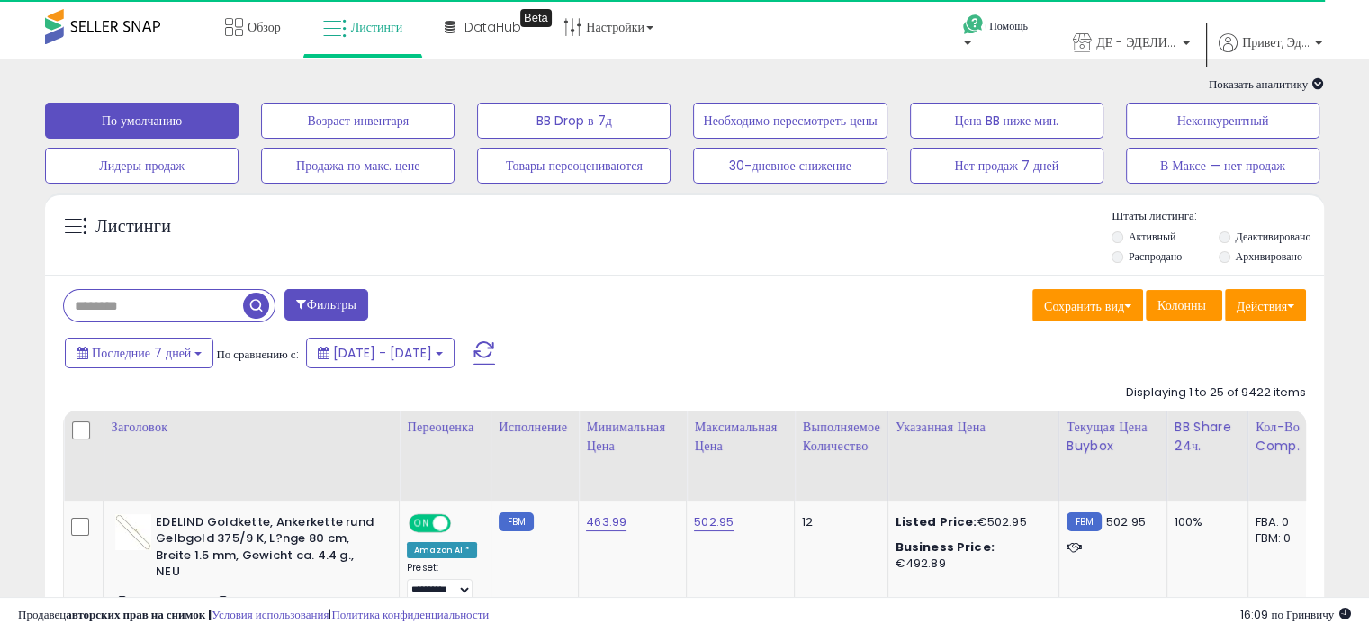
click at [128, 301] on input "text" at bounding box center [153, 305] width 179 height 31
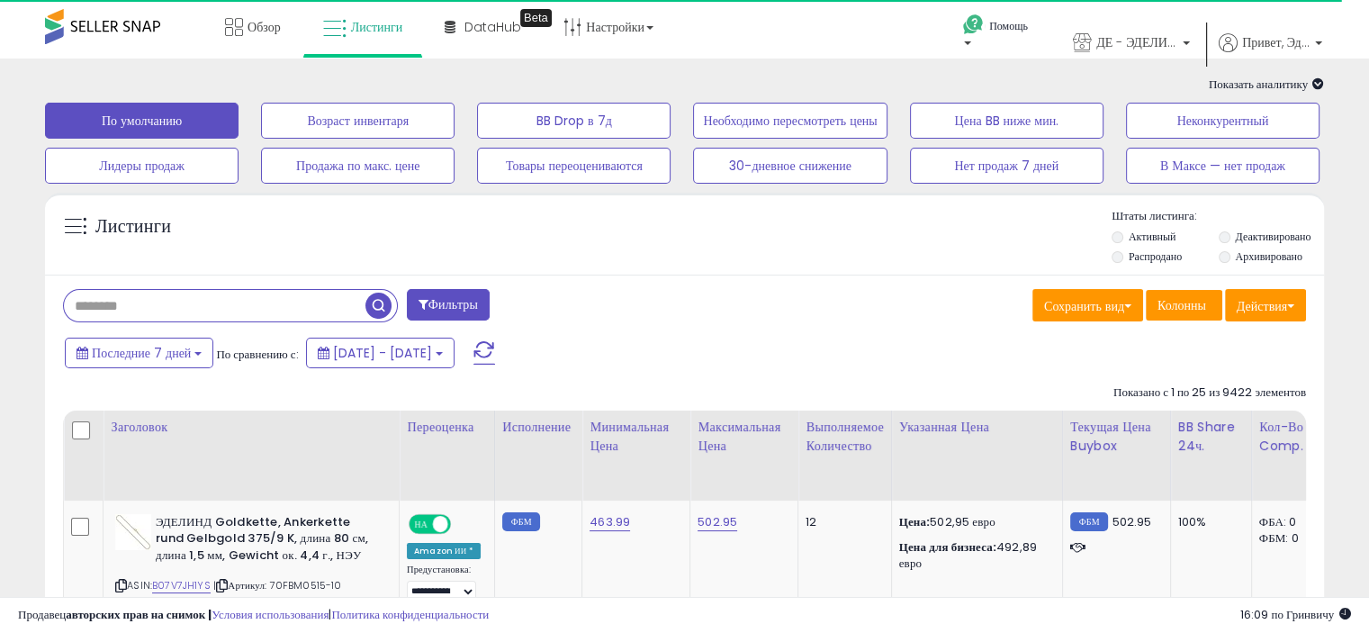
paste input "**********"
type input "**********"
click at [373, 301] on span "button" at bounding box center [378, 305] width 26 height 26
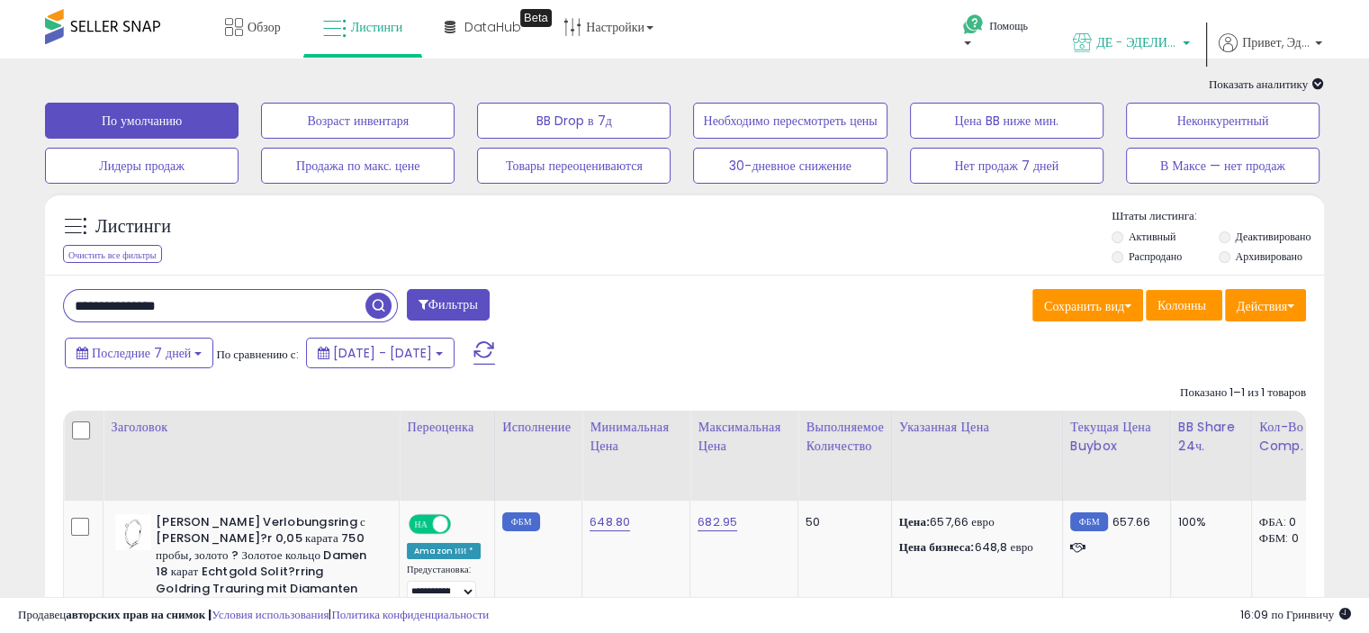
click at [1123, 35] on font "ДЕ - ЭДЕЛИНД" at bounding box center [1140, 42] width 88 height 18
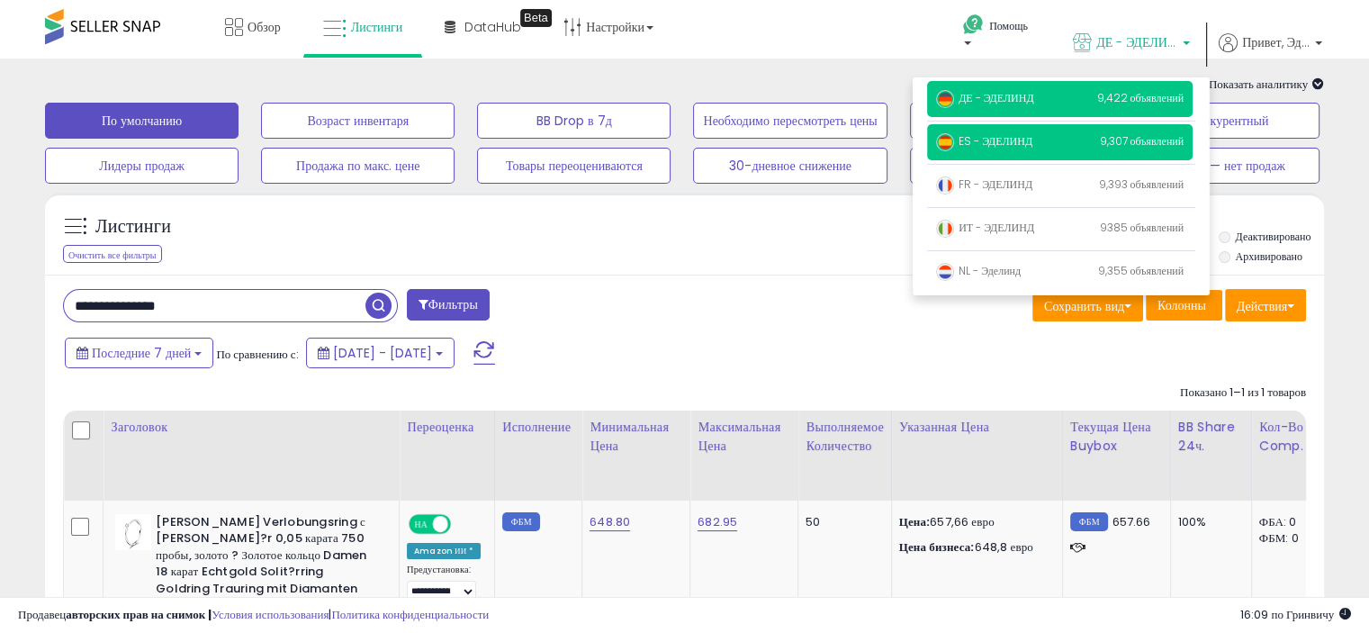
click at [1014, 131] on p "ES - ЭДЕЛИНД 9,307 объявлений" at bounding box center [1059, 142] width 265 height 36
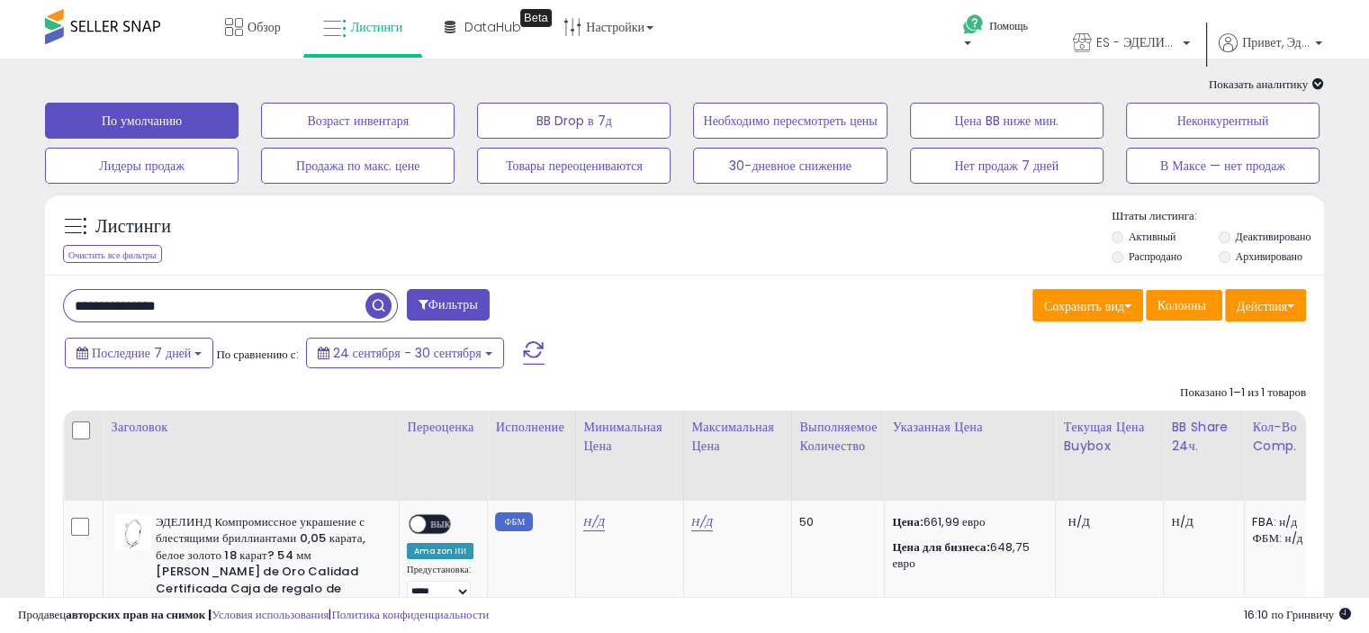
drag, startPoint x: 200, startPoint y: 305, endPoint x: 187, endPoint y: 305, distance: 12.6
click at [187, 305] on input "**********" at bounding box center [214, 305] width 301 height 31
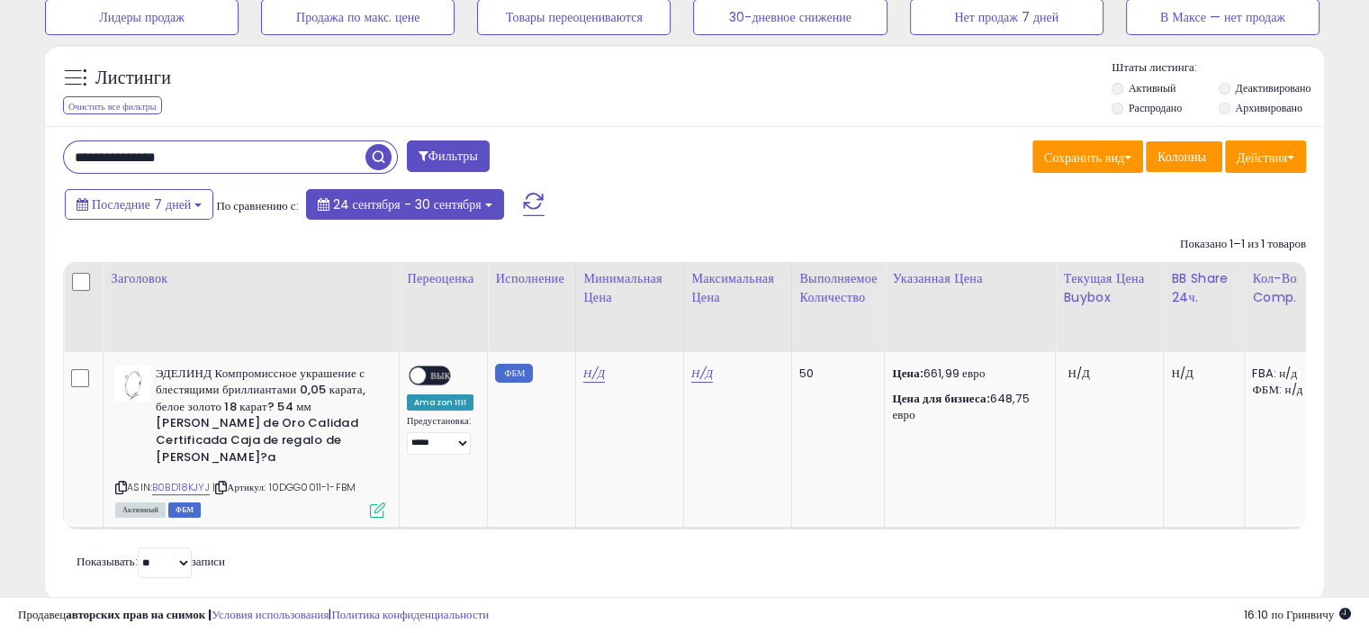
scroll to position [179, 0]
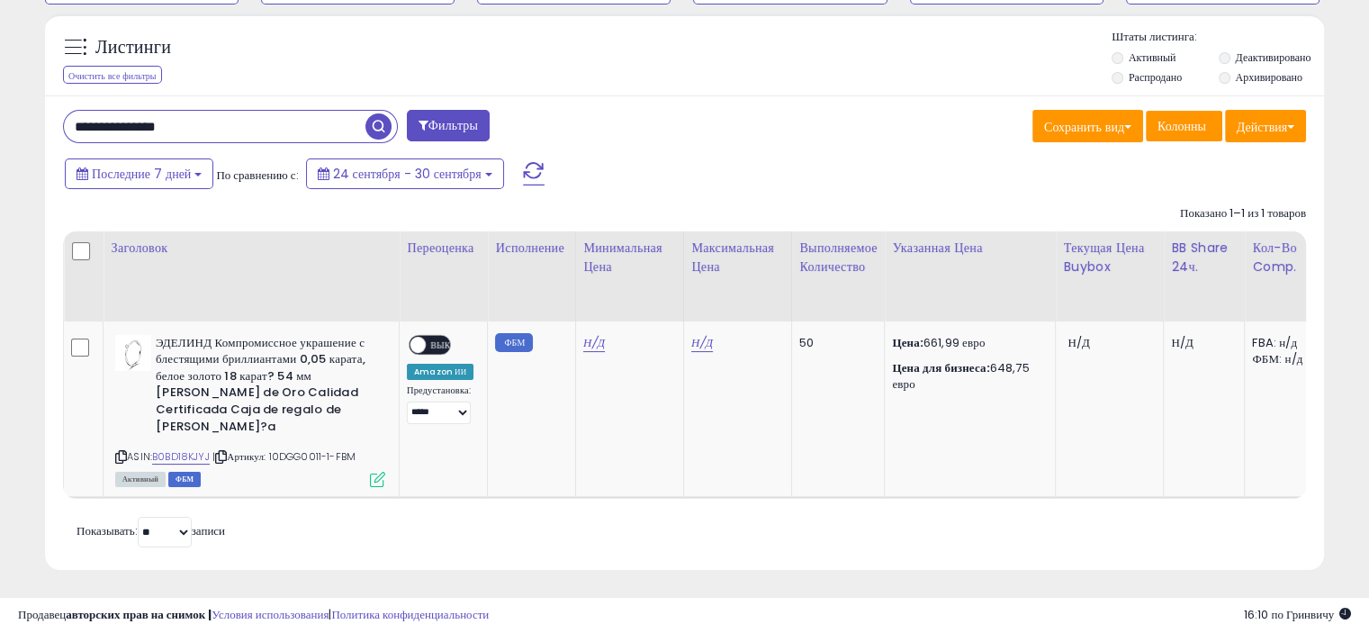
drag, startPoint x: 200, startPoint y: 125, endPoint x: 157, endPoint y: 132, distance: 43.8
click at [157, 132] on input "**********" at bounding box center [214, 126] width 301 height 31
type input "**********"
click at [379, 121] on span "button" at bounding box center [378, 126] width 26 height 26
click at [701, 337] on font "Н/Д" at bounding box center [702, 342] width 22 height 17
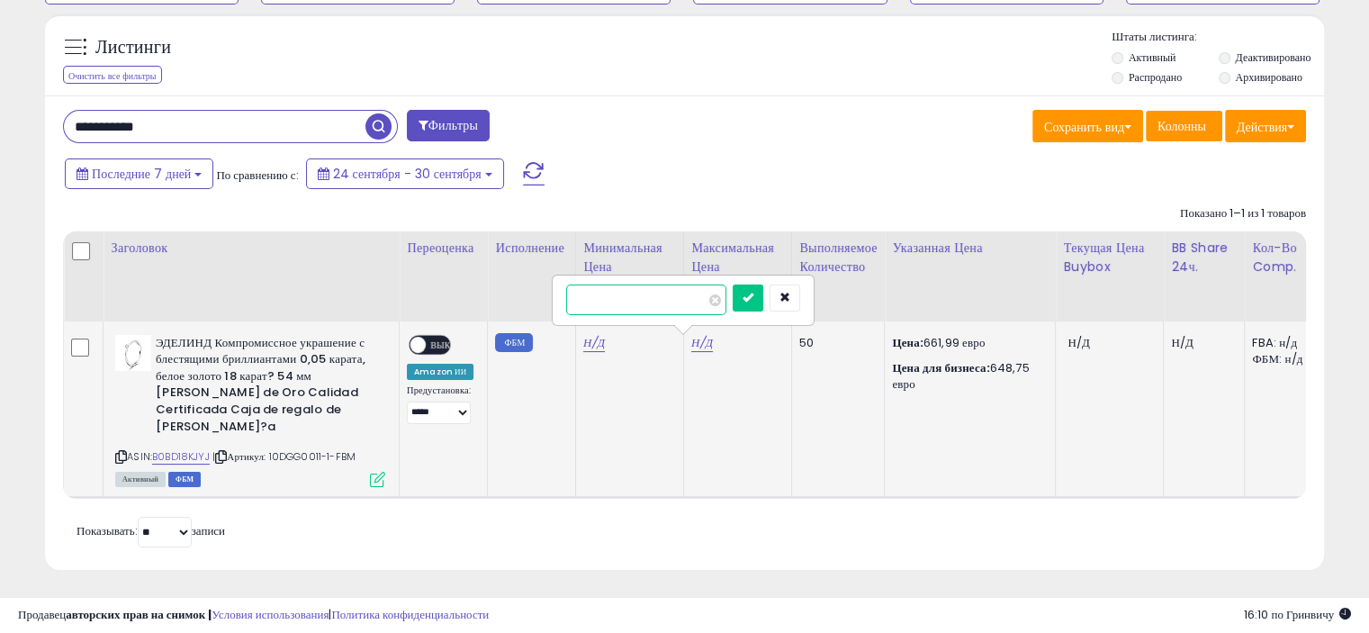
drag, startPoint x: 699, startPoint y: 337, endPoint x: 608, endPoint y: 293, distance: 100.6
click at [608, 293] on input "number" at bounding box center [646, 299] width 160 height 31
paste input "******"
type input "******"
click at [753, 301] on icon "submit" at bounding box center [747, 297] width 11 height 11
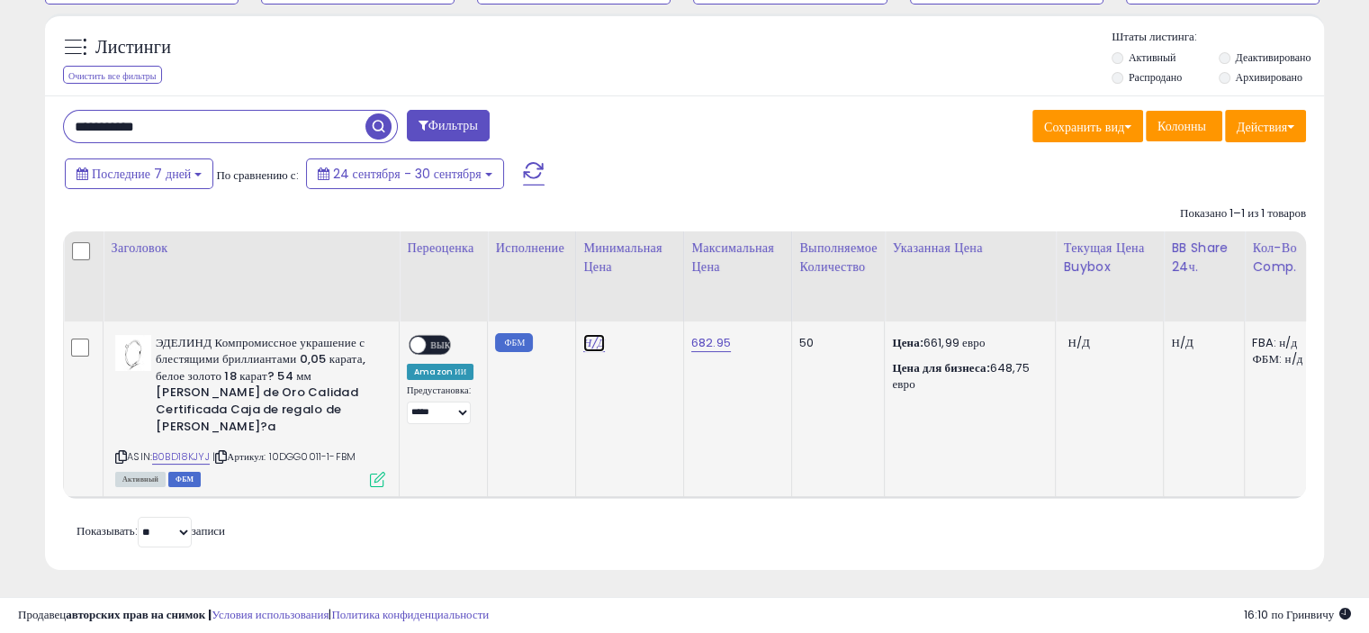
click at [591, 339] on font "Н/Д" at bounding box center [594, 342] width 22 height 17
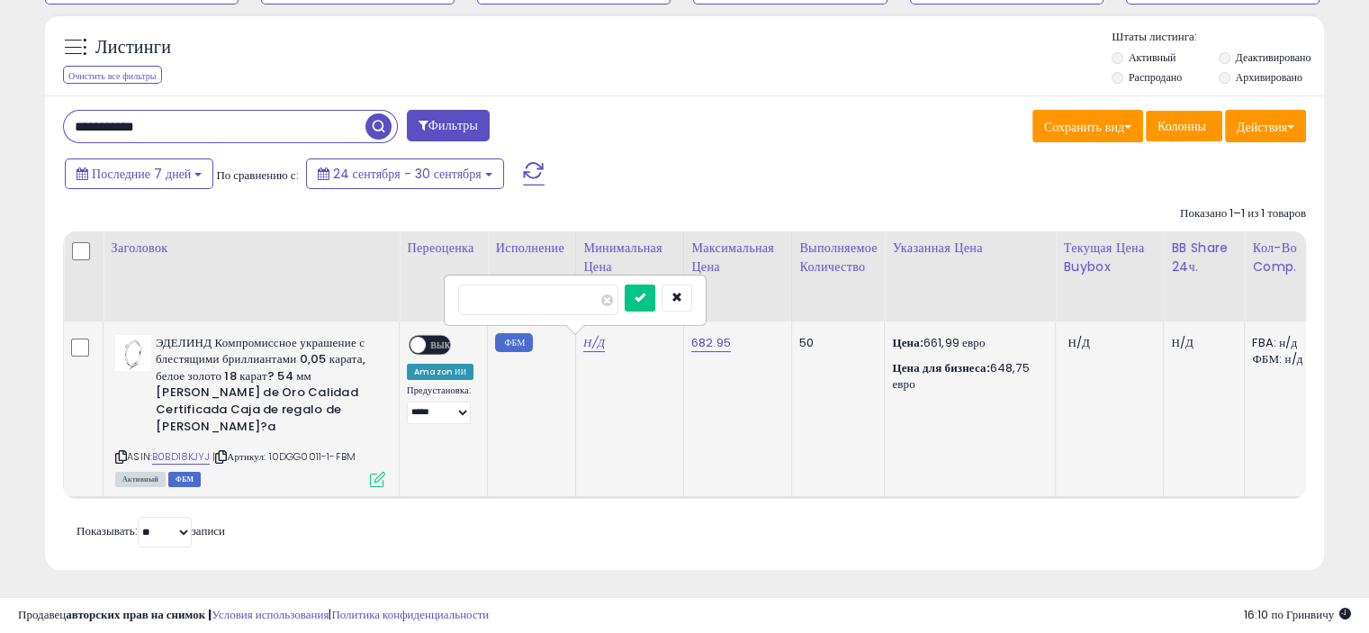
click at [537, 298] on input "number" at bounding box center [538, 299] width 160 height 31
type input "******"
click at [655, 289] on button "submit" at bounding box center [640, 297] width 31 height 27
click at [426, 339] on div "НА ВЫКЛЮЧЕННЫЙ" at bounding box center [410, 345] width 42 height 16
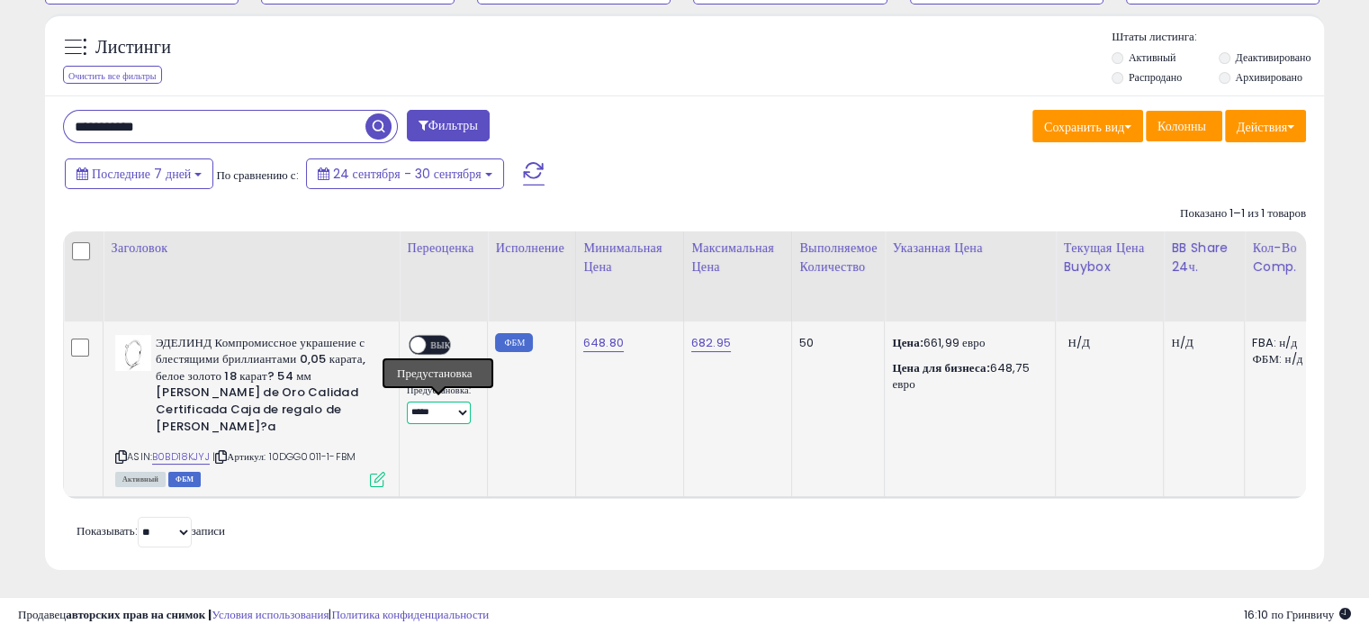
click at [428, 415] on select "**********" at bounding box center [439, 412] width 64 height 22
select select "**********"
click at [407, 401] on select "**********" at bounding box center [439, 412] width 64 height 22
click at [366, 472] on div "Активный ФБМ" at bounding box center [250, 478] width 270 height 13
click at [373, 472] on icon at bounding box center [377, 479] width 15 height 15
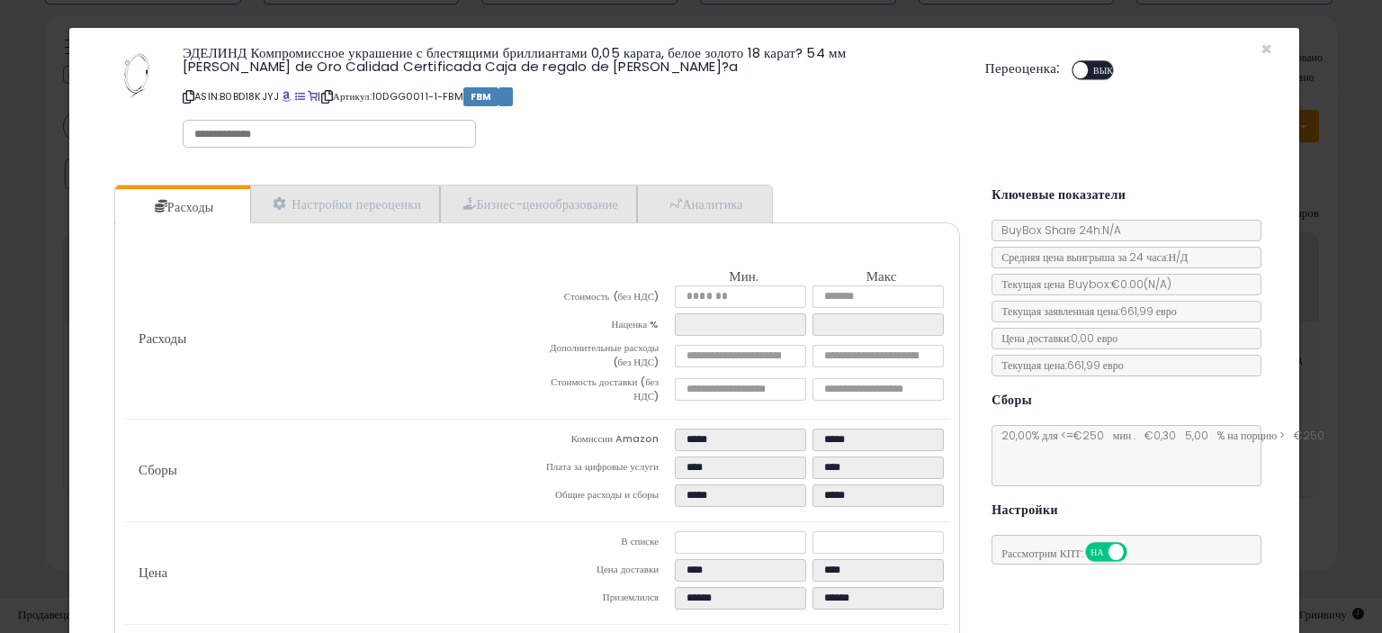
click at [1079, 65] on div "НА ВЫКЛЮЧЕННЫЙ" at bounding box center [1073, 70] width 42 height 16
click at [580, 195] on font "Бизнес-ценообразование" at bounding box center [547, 204] width 142 height 18
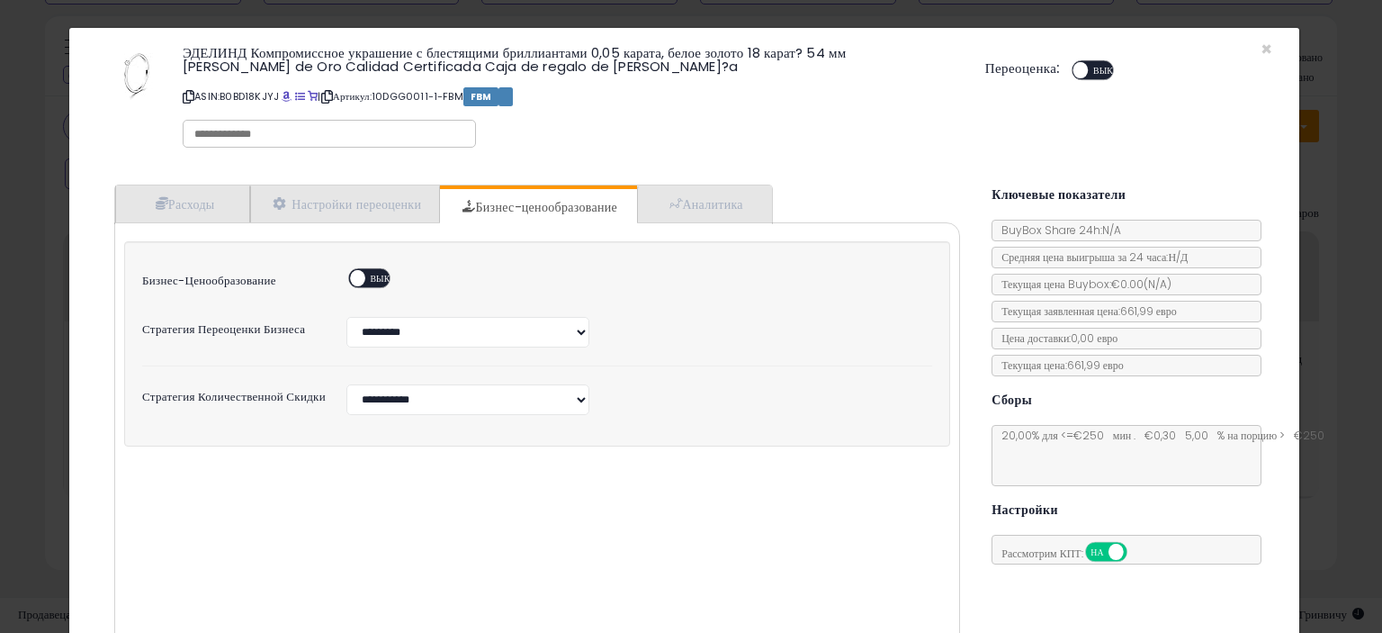
click at [377, 274] on font "ВЫКЛЮЧЕННЫЙ" at bounding box center [407, 278] width 72 height 13
click at [403, 327] on select "**********" at bounding box center [467, 332] width 243 height 31
select select "*****"
click at [346, 317] on select "**********" at bounding box center [467, 332] width 243 height 31
select select "***"
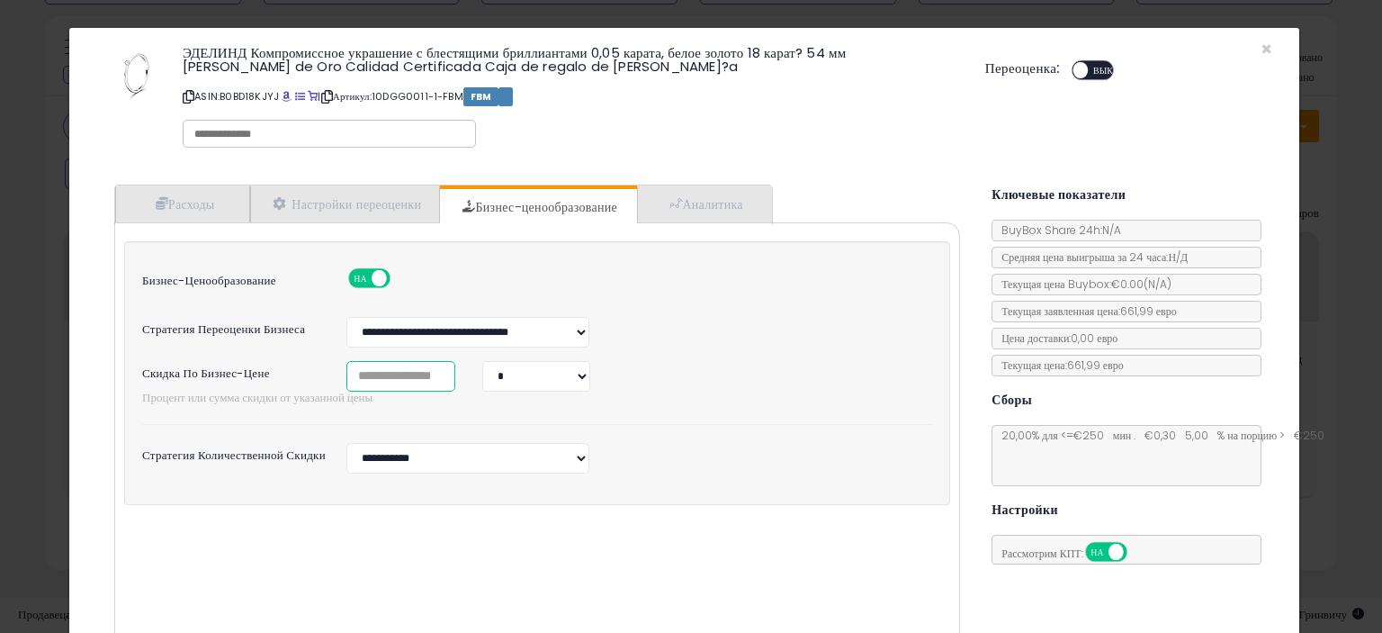
click at [410, 373] on input "number" at bounding box center [400, 376] width 109 height 31
type input "*"
click at [537, 377] on select "* *" at bounding box center [536, 376] width 108 height 31
select select "*******"
click at [482, 361] on select "* *" at bounding box center [536, 376] width 108 height 31
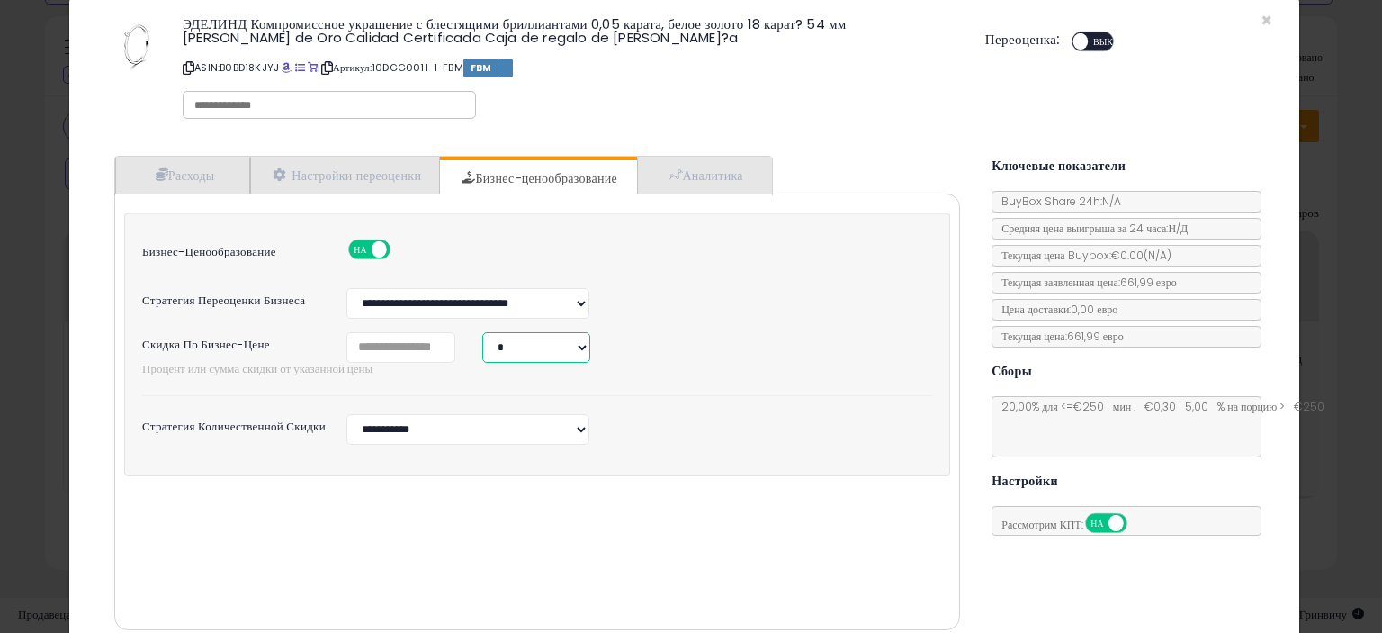
scroll to position [102, 0]
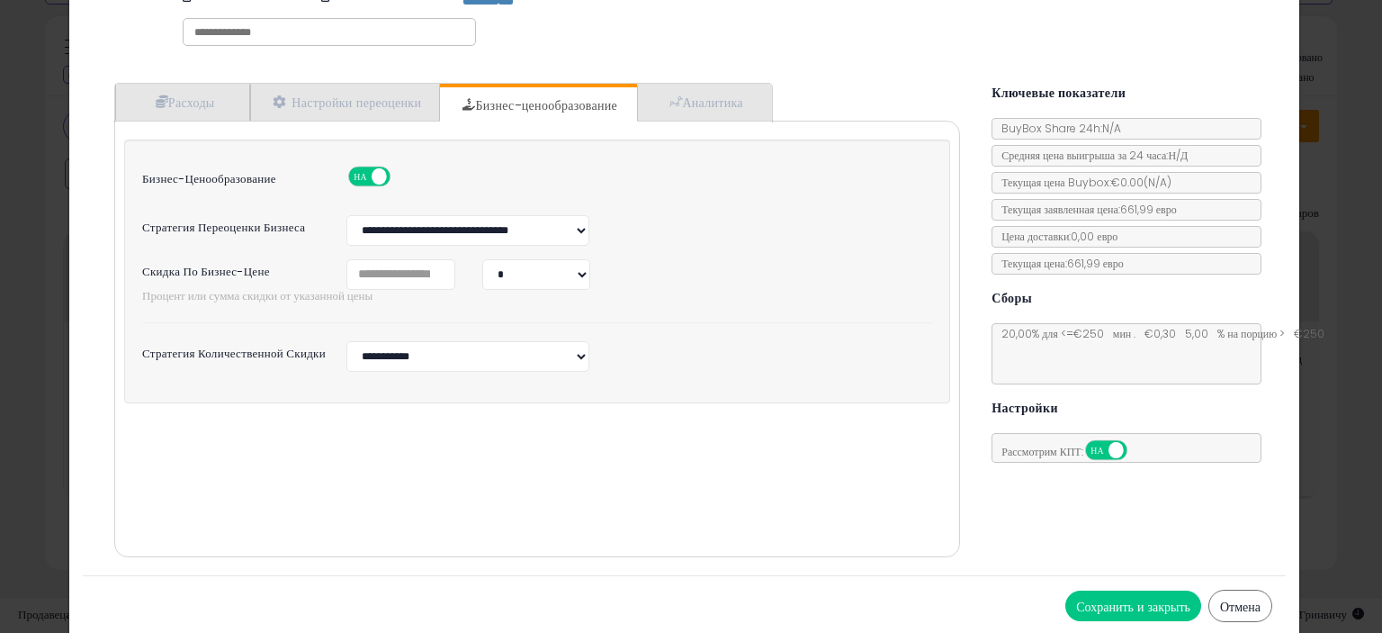
click at [1076, 605] on font "Сохранить и закрыть" at bounding box center [1133, 607] width 114 height 18
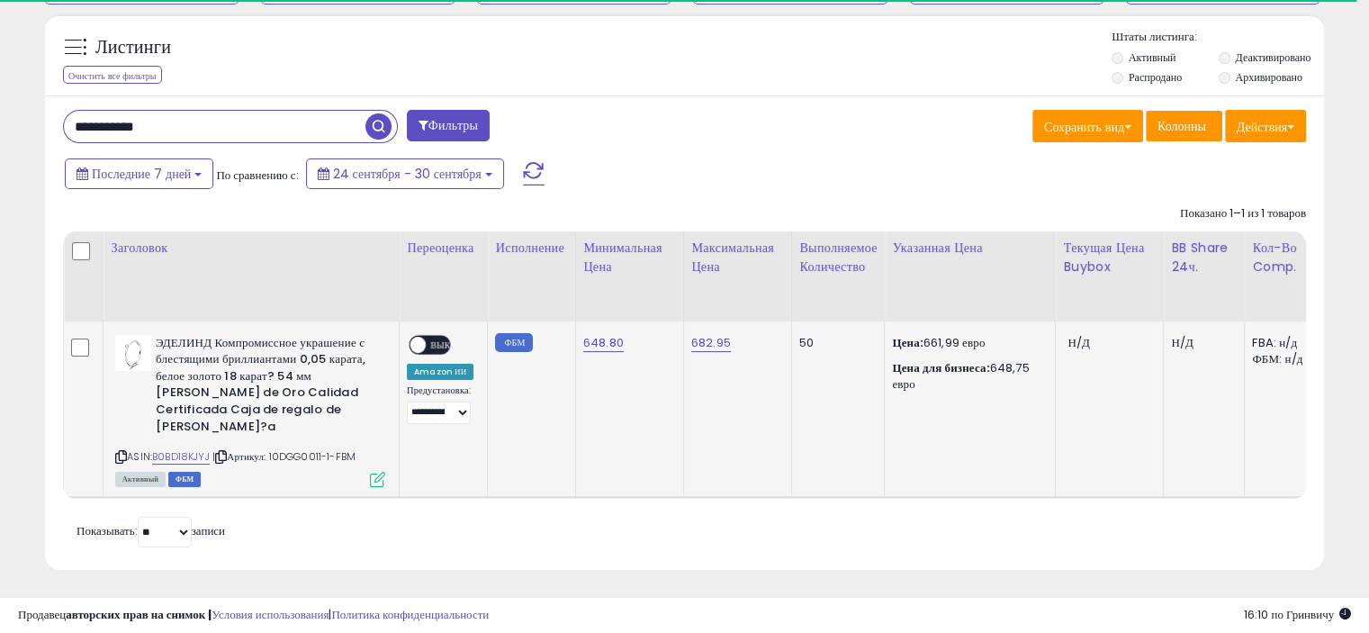
click at [373, 472] on icon at bounding box center [377, 479] width 15 height 15
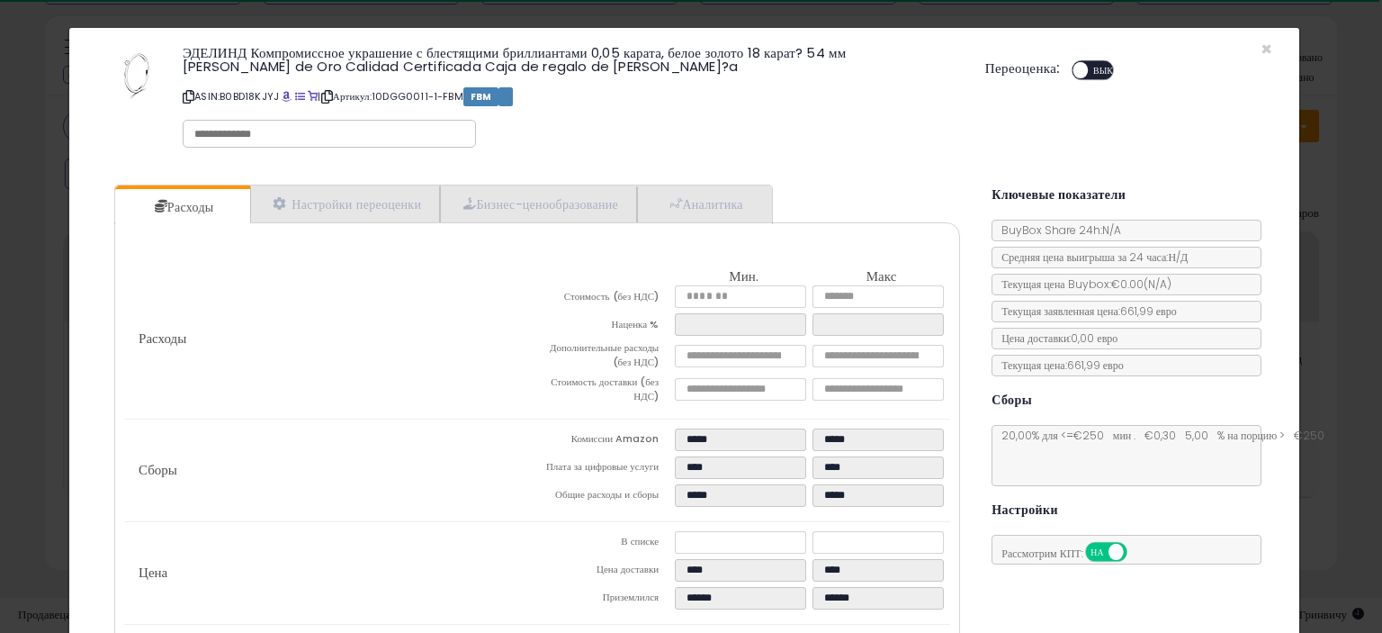
click at [1087, 78] on div "НА ВЫКЛЮЧЕННЫЙ" at bounding box center [1094, 72] width 49 height 24
click at [1093, 67] on font "ВЫКЛЮЧЕННЫЙ" at bounding box center [1129, 70] width 72 height 13
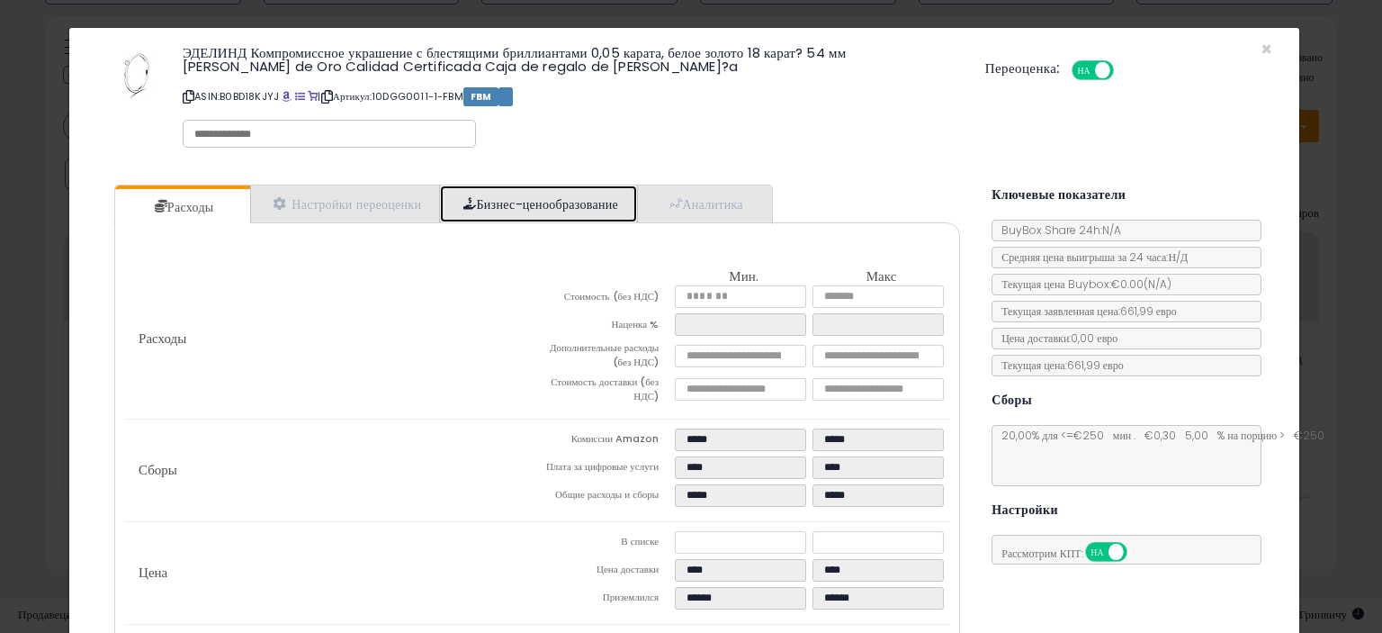
click at [535, 217] on link "Бизнес-ценообразование" at bounding box center [538, 203] width 197 height 37
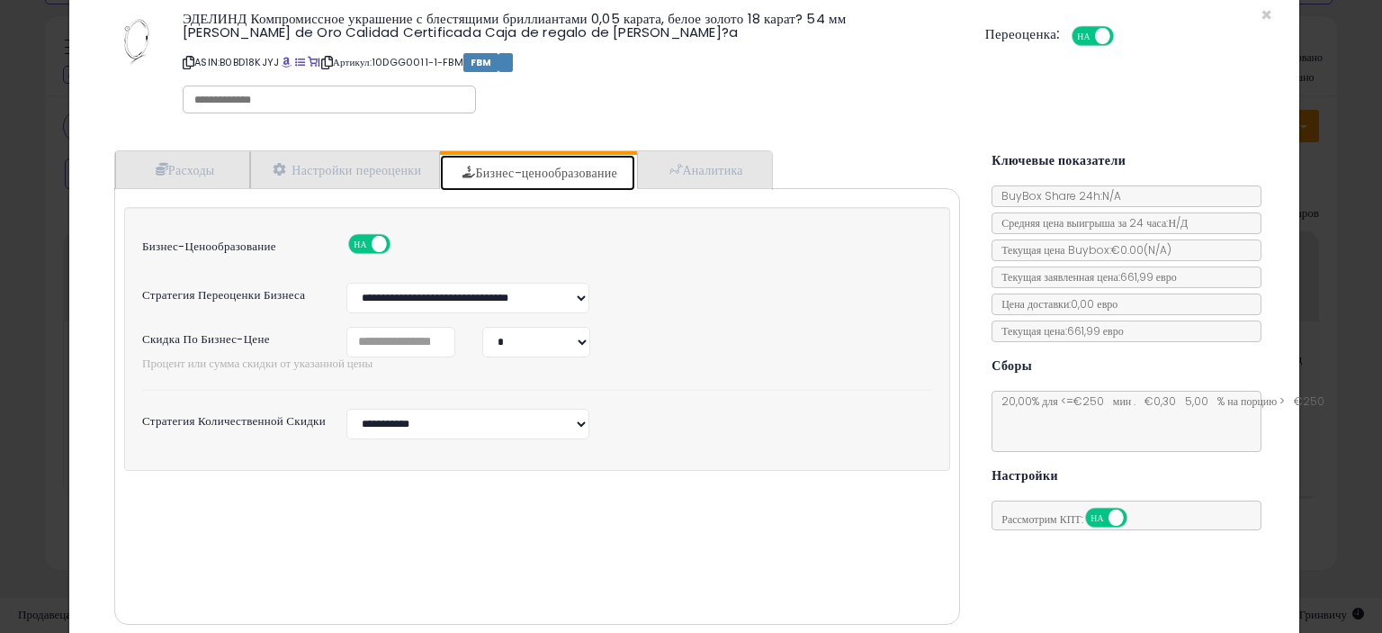
scroll to position [102, 0]
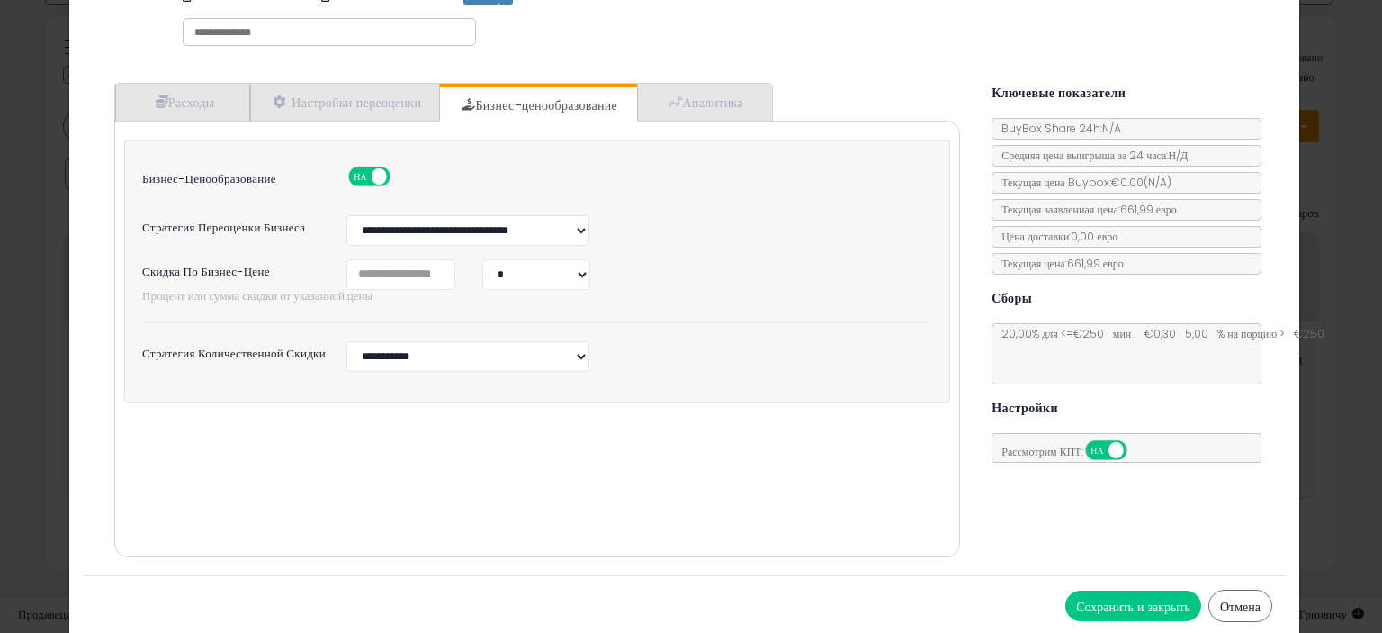
click at [1080, 600] on font "Сохранить и закрыть" at bounding box center [1133, 607] width 114 height 18
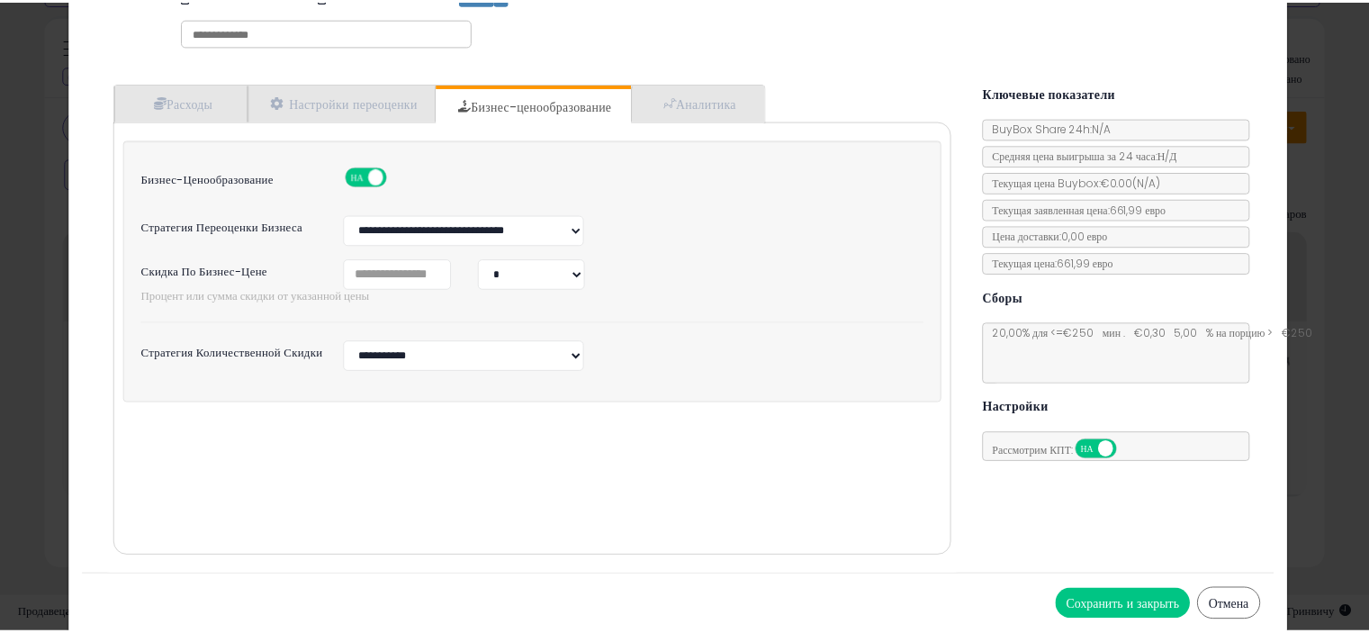
scroll to position [0, 0]
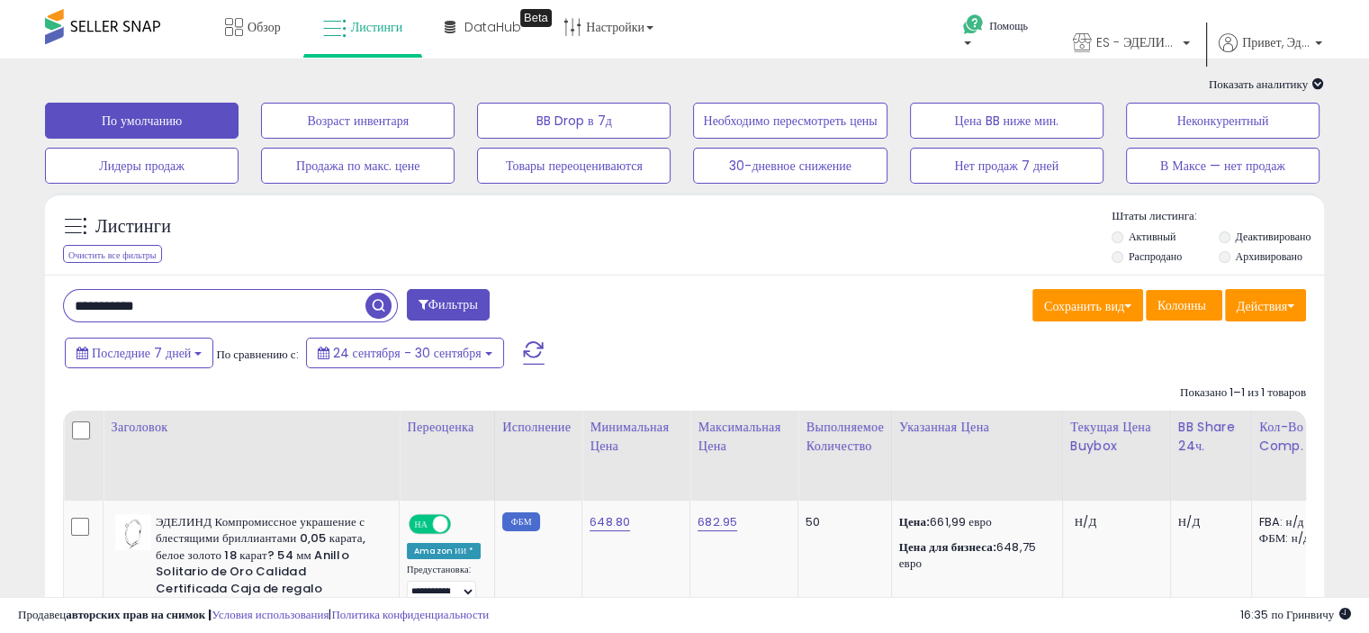
drag, startPoint x: 105, startPoint y: 306, endPoint x: 0, endPoint y: 305, distance: 105.3
click at [0, 305] on div "**********" at bounding box center [684, 437] width 1369 height 758
paste input "text"
type input "**********"
click at [388, 301] on span "button" at bounding box center [378, 305] width 26 height 26
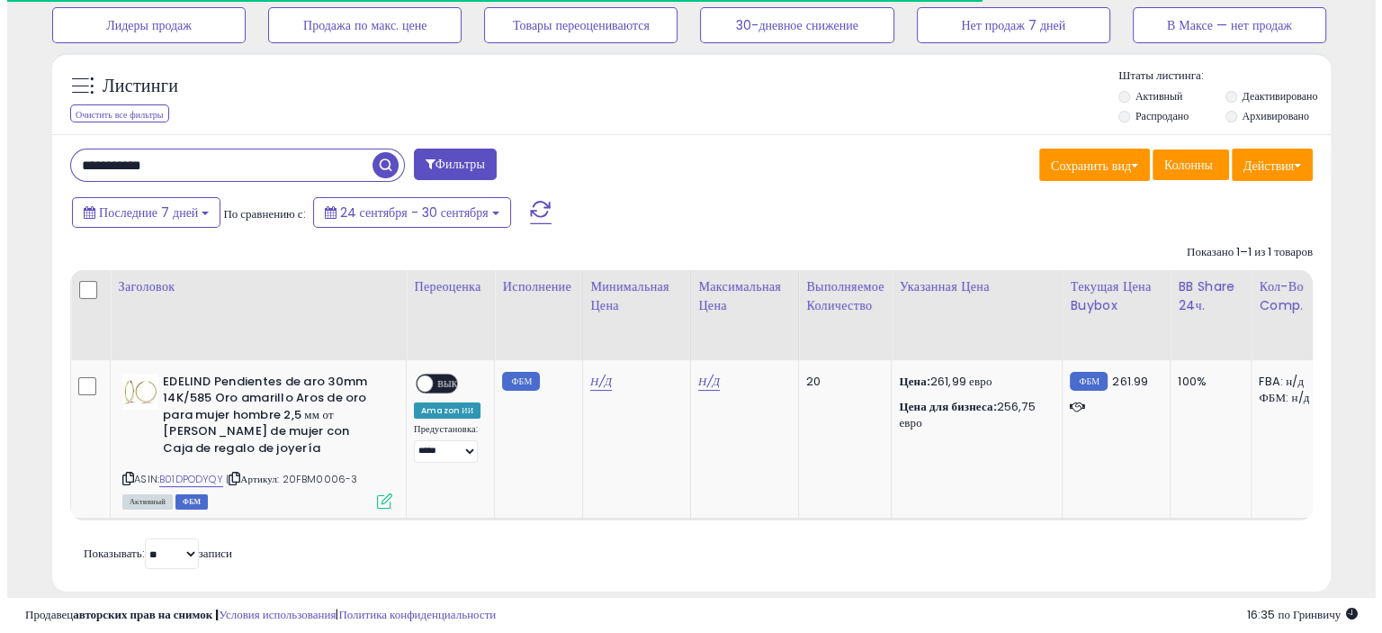
scroll to position [179, 0]
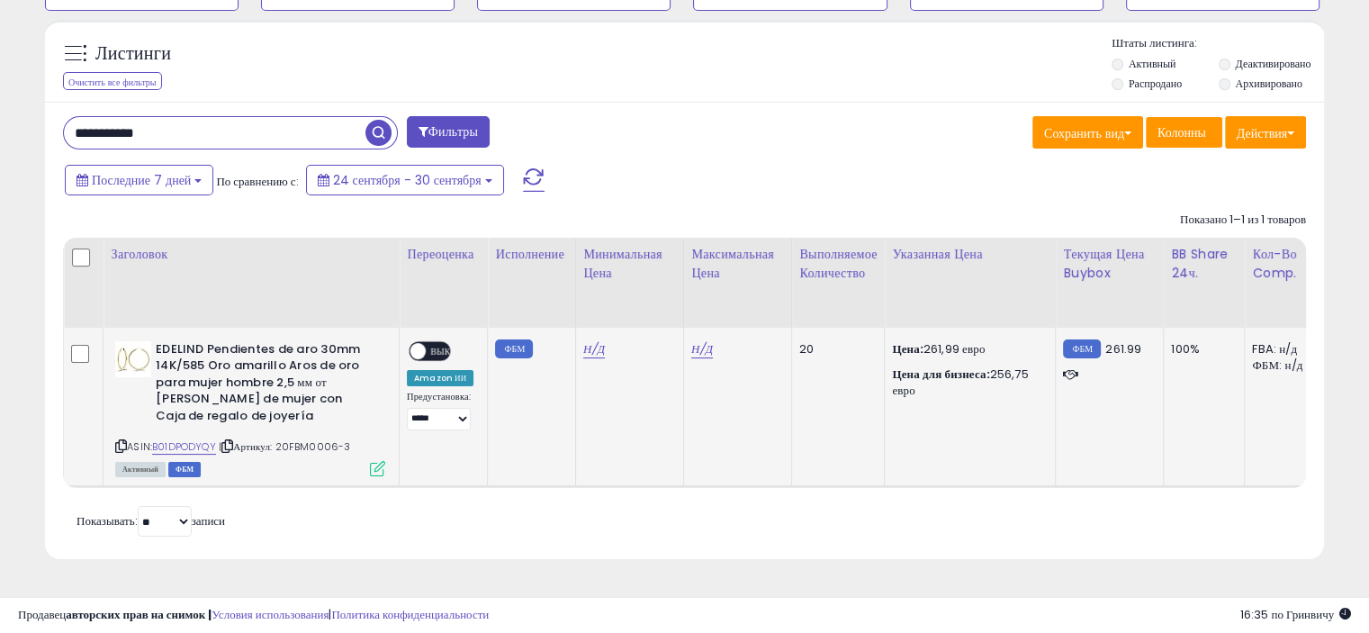
click at [712, 341] on div "Н/Д" at bounding box center [734, 349] width 86 height 16
click at [702, 340] on font "Н/Д" at bounding box center [702, 348] width 22 height 17
type input "******"
click at [753, 298] on icon "submit" at bounding box center [747, 303] width 11 height 11
click at [590, 345] on font "Н/Д" at bounding box center [594, 348] width 22 height 17
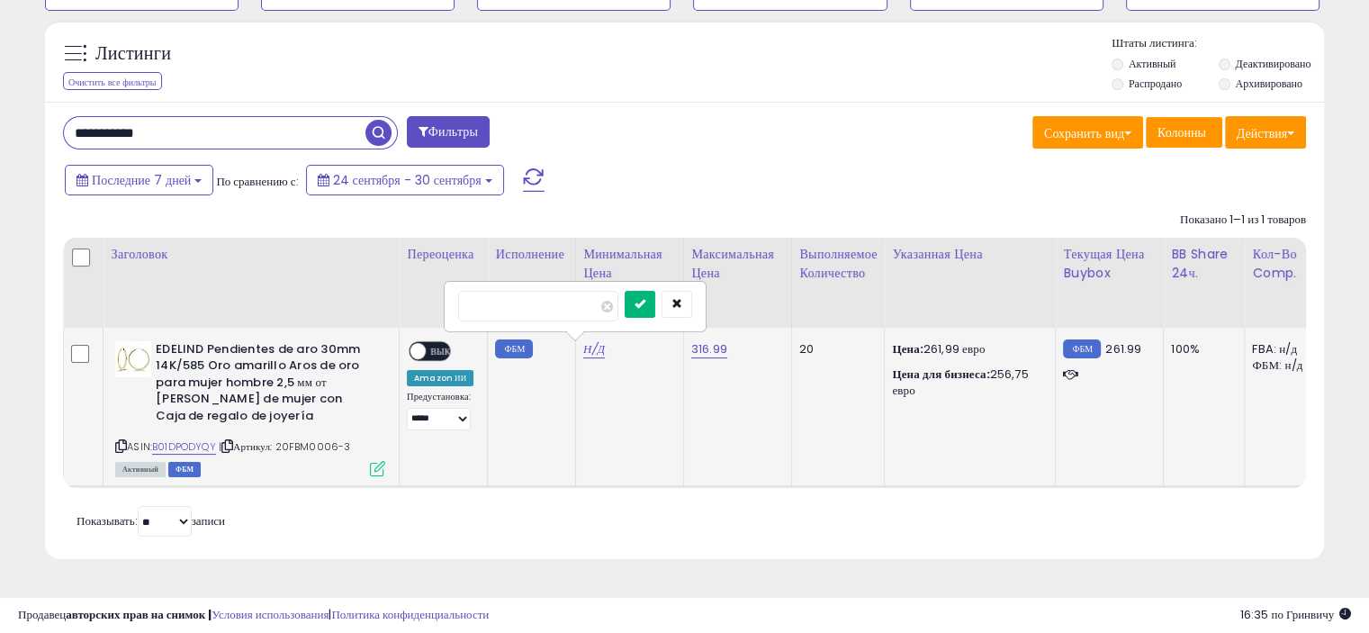
type input "******"
click at [655, 291] on button "submit" at bounding box center [640, 304] width 31 height 27
click at [425, 411] on select "**********" at bounding box center [439, 419] width 64 height 22
select select "**********"
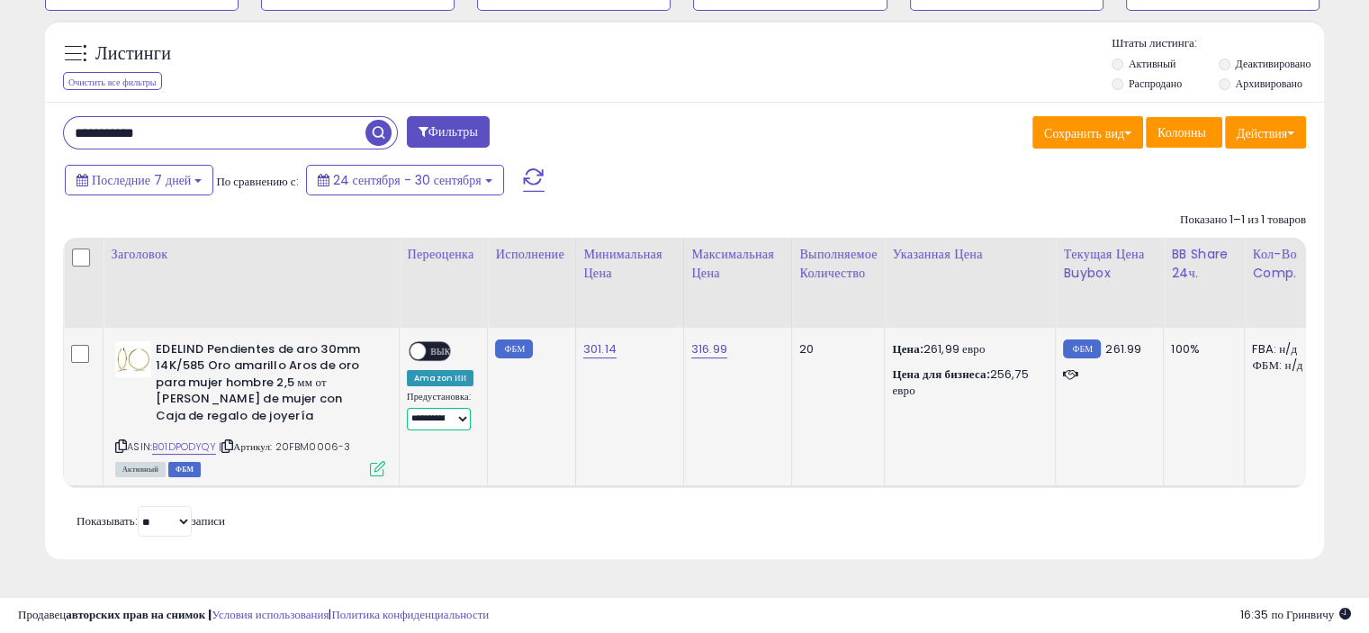
click at [407, 408] on select "**********" at bounding box center [439, 419] width 64 height 22
click at [378, 461] on icon at bounding box center [377, 468] width 15 height 15
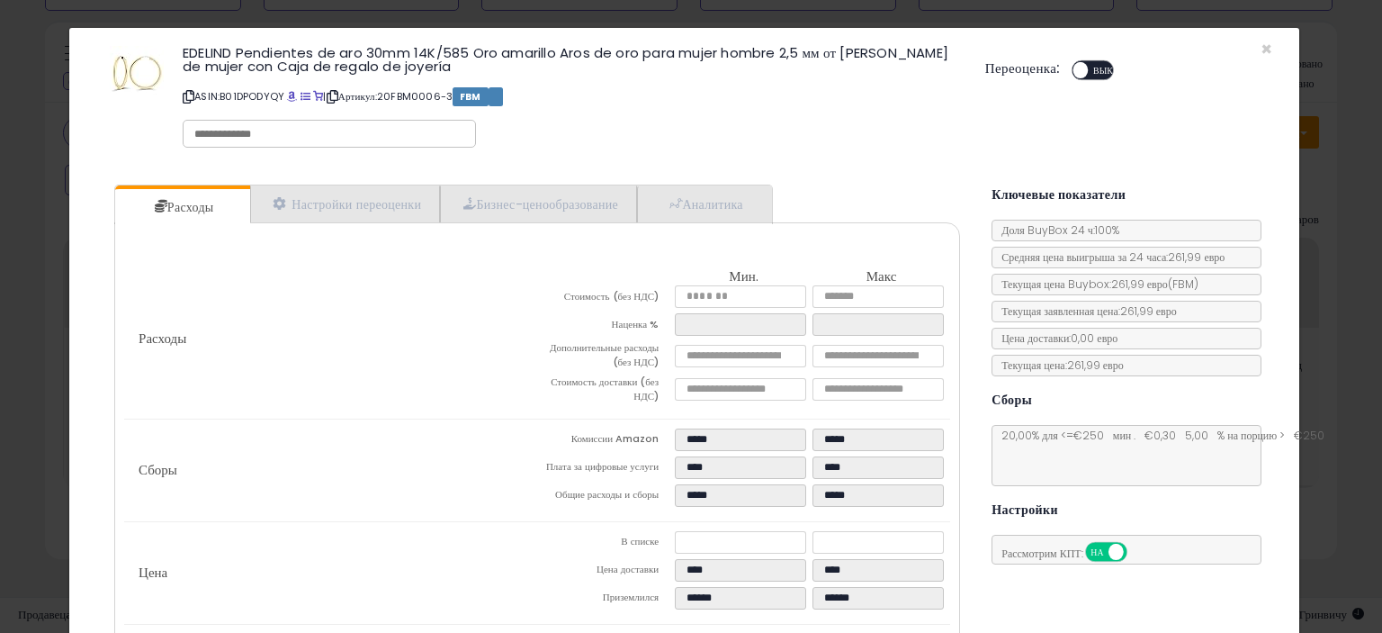
click at [1080, 73] on div "НА ВЫКЛЮЧЕННЫЙ" at bounding box center [1073, 70] width 42 height 16
click at [1093, 64] on font "ВЫКЛЮЧЕННЫЙ" at bounding box center [1129, 70] width 72 height 13
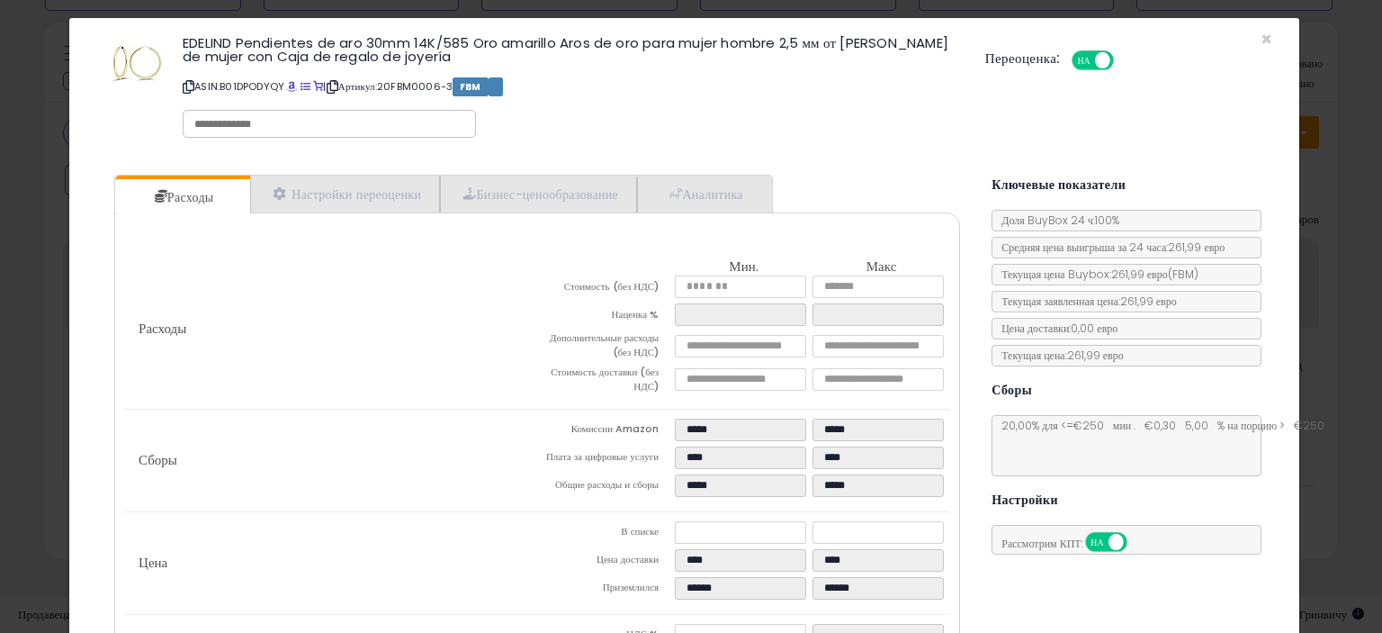
scroll to position [0, 0]
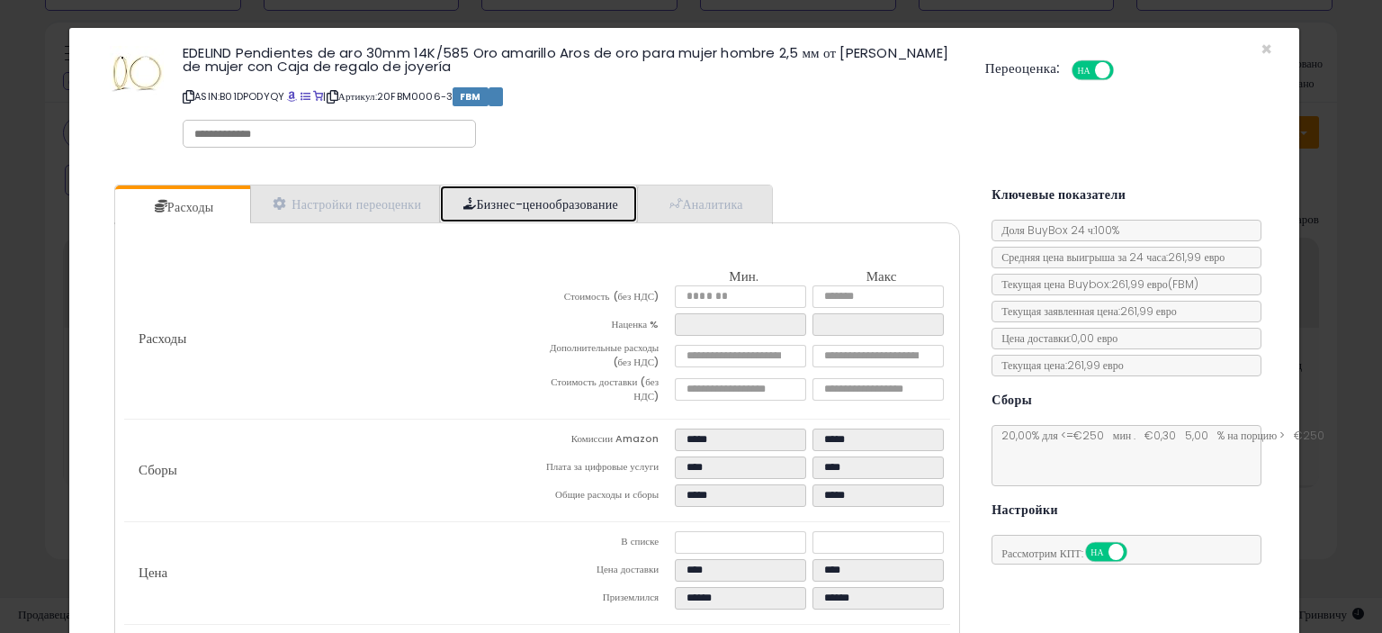
click at [518, 195] on font "Бизнес-ценообразование" at bounding box center [547, 204] width 142 height 18
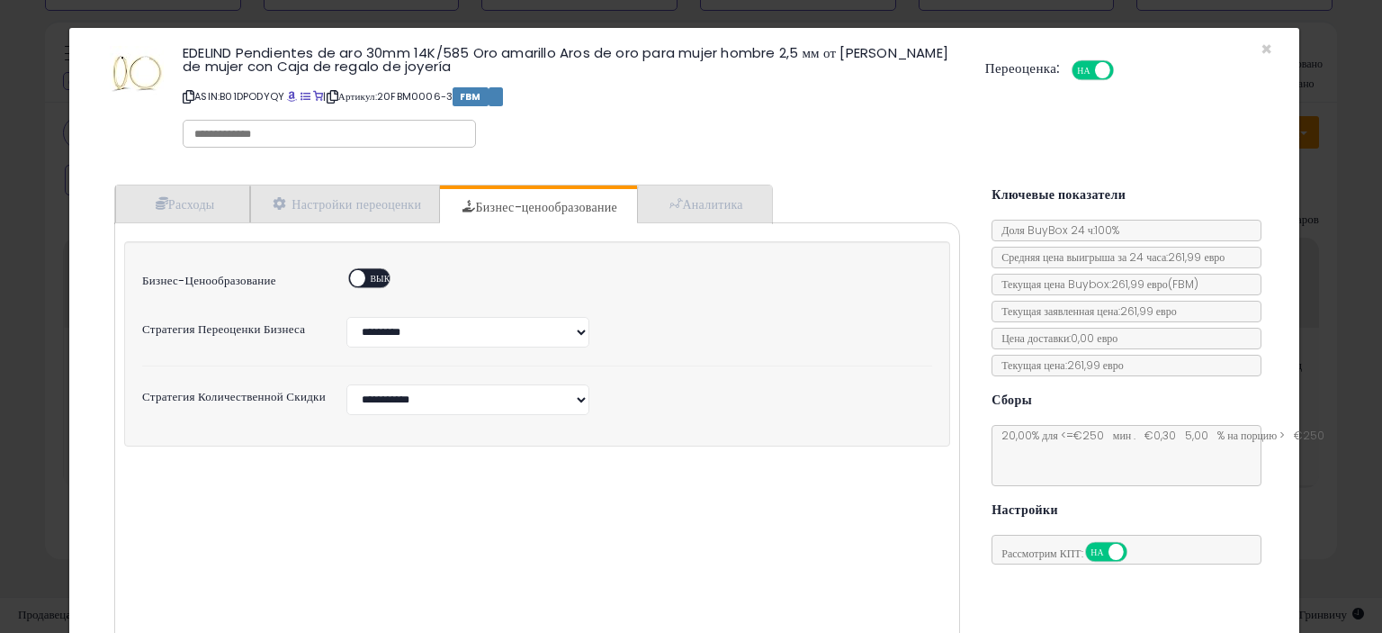
click at [371, 268] on div "НА ВЫКЛЮЧЕННЫЙ" at bounding box center [369, 278] width 42 height 20
click at [371, 280] on font "ВЫКЛЮЧЕННЫЙ" at bounding box center [407, 278] width 72 height 13
click at [382, 334] on select "**********" at bounding box center [467, 332] width 243 height 31
select select "*****"
click at [346, 317] on select "**********" at bounding box center [467, 332] width 243 height 31
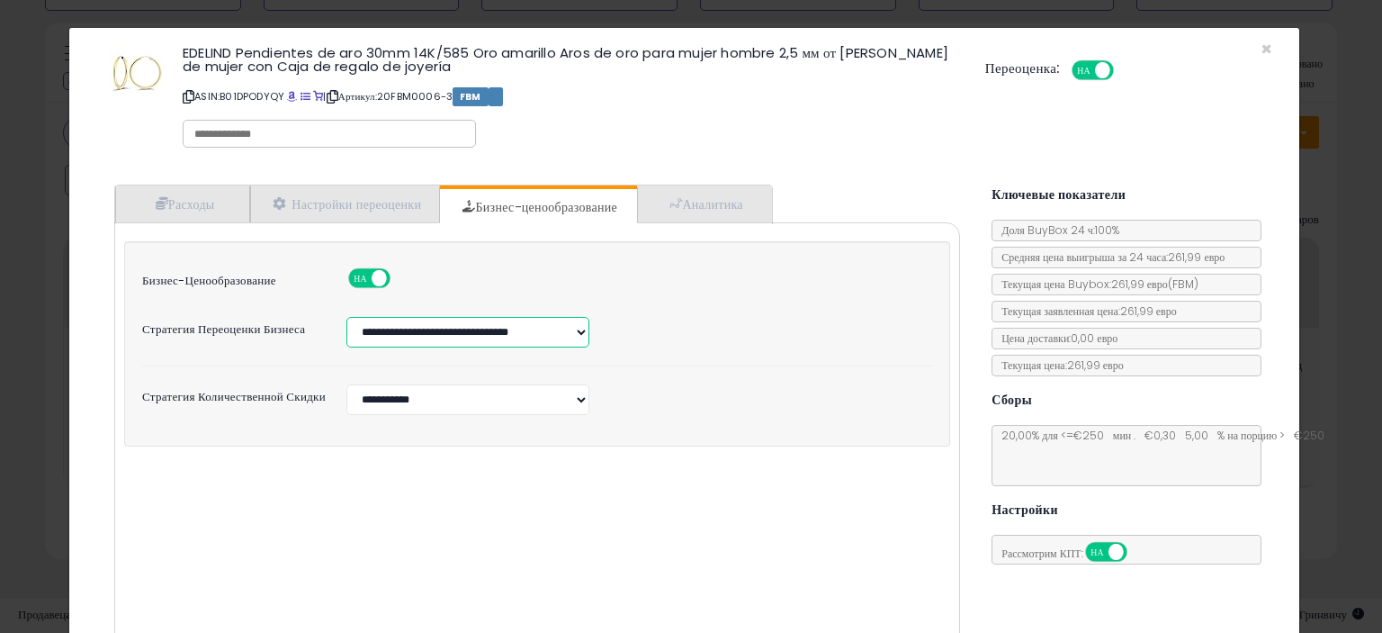
select select "***"
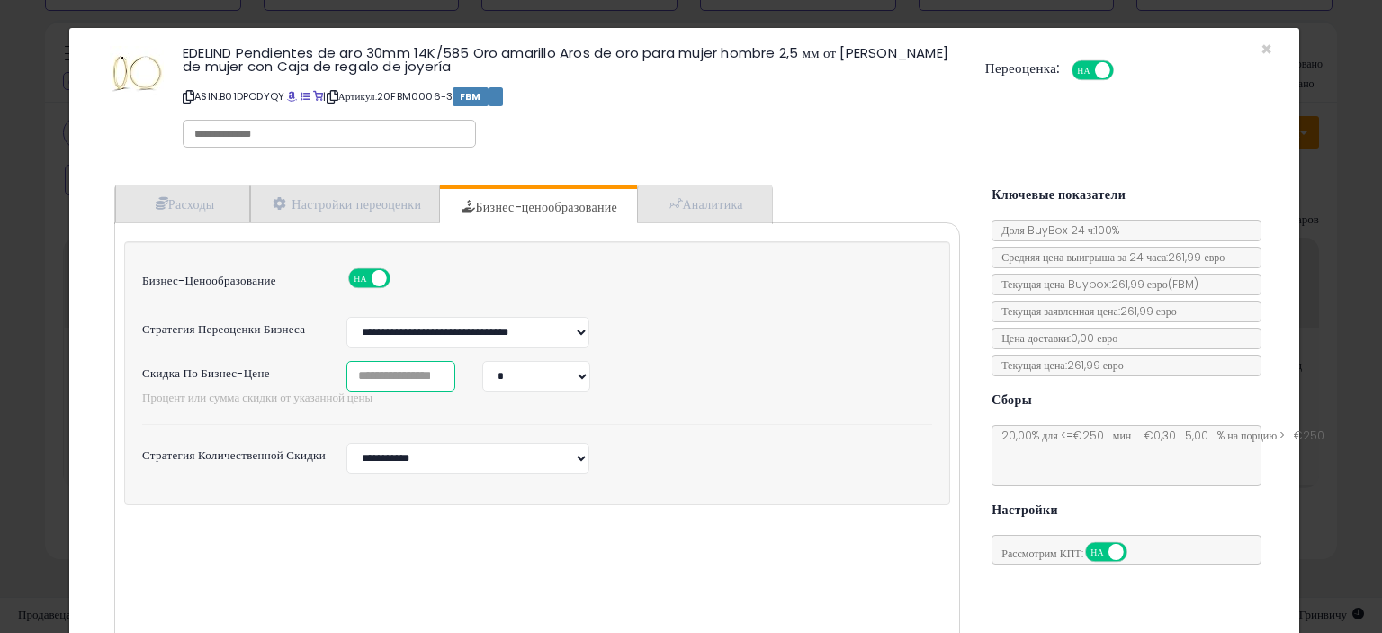
click at [394, 373] on input "number" at bounding box center [400, 376] width 109 height 31
click at [578, 369] on select "* *" at bounding box center [536, 376] width 108 height 31
select select "*******"
click at [482, 361] on select "* *" at bounding box center [536, 376] width 108 height 31
click at [380, 367] on input "number" at bounding box center [400, 376] width 109 height 31
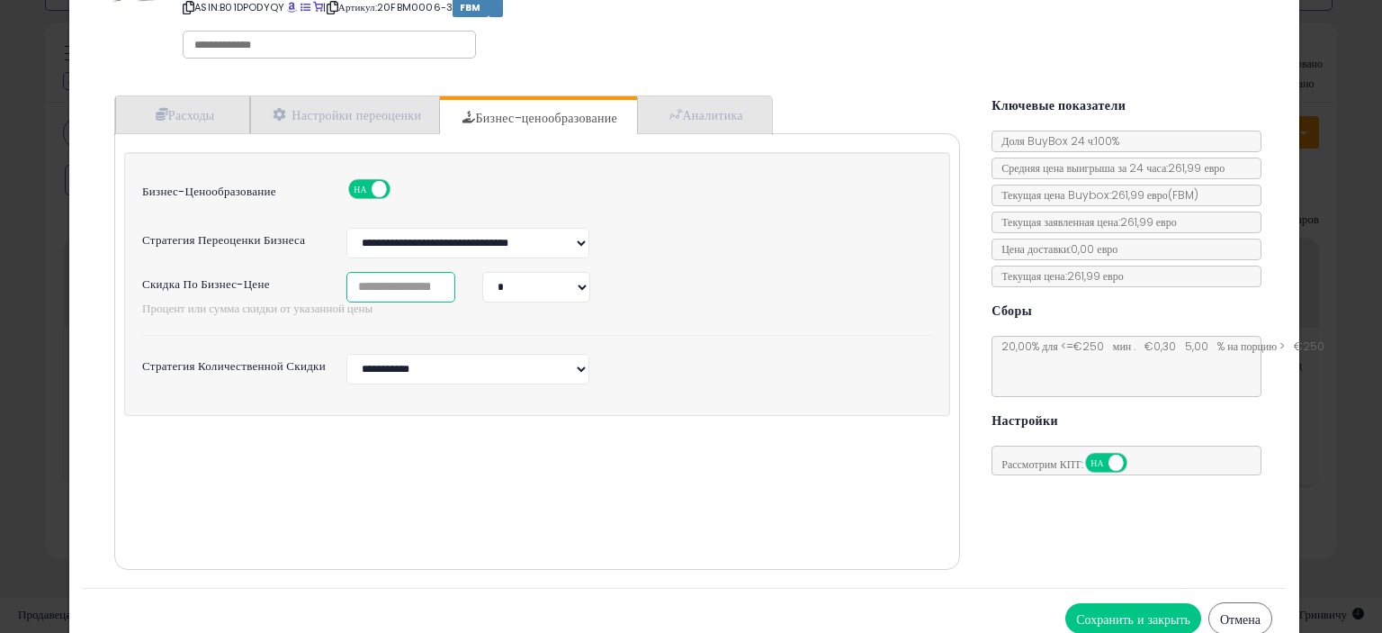
scroll to position [102, 0]
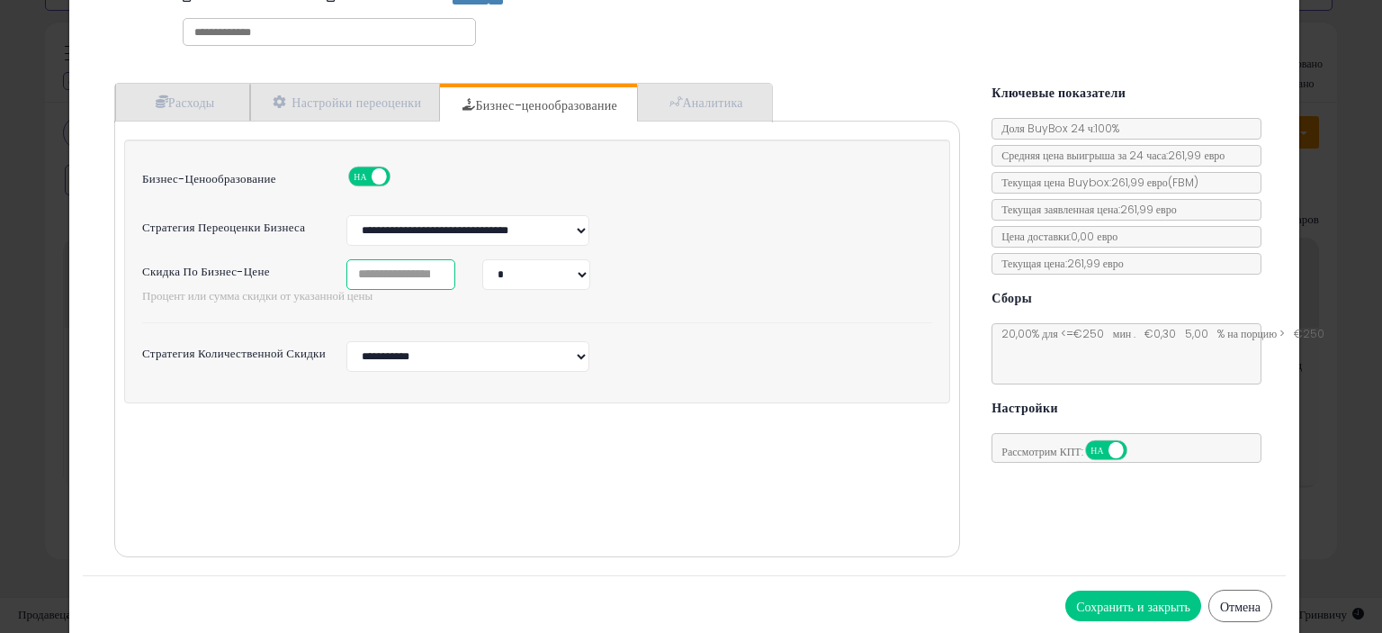
type input "*"
click at [1091, 598] on font "Сохранить и закрыть" at bounding box center [1133, 607] width 114 height 18
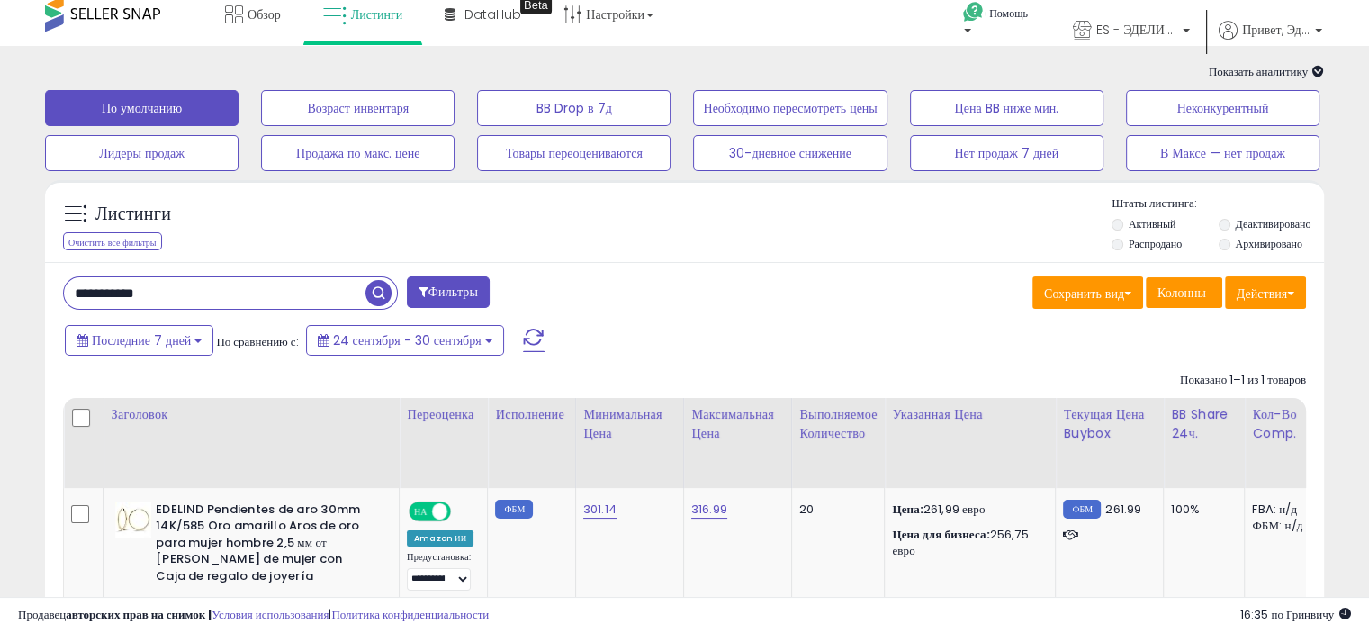
scroll to position [0, 0]
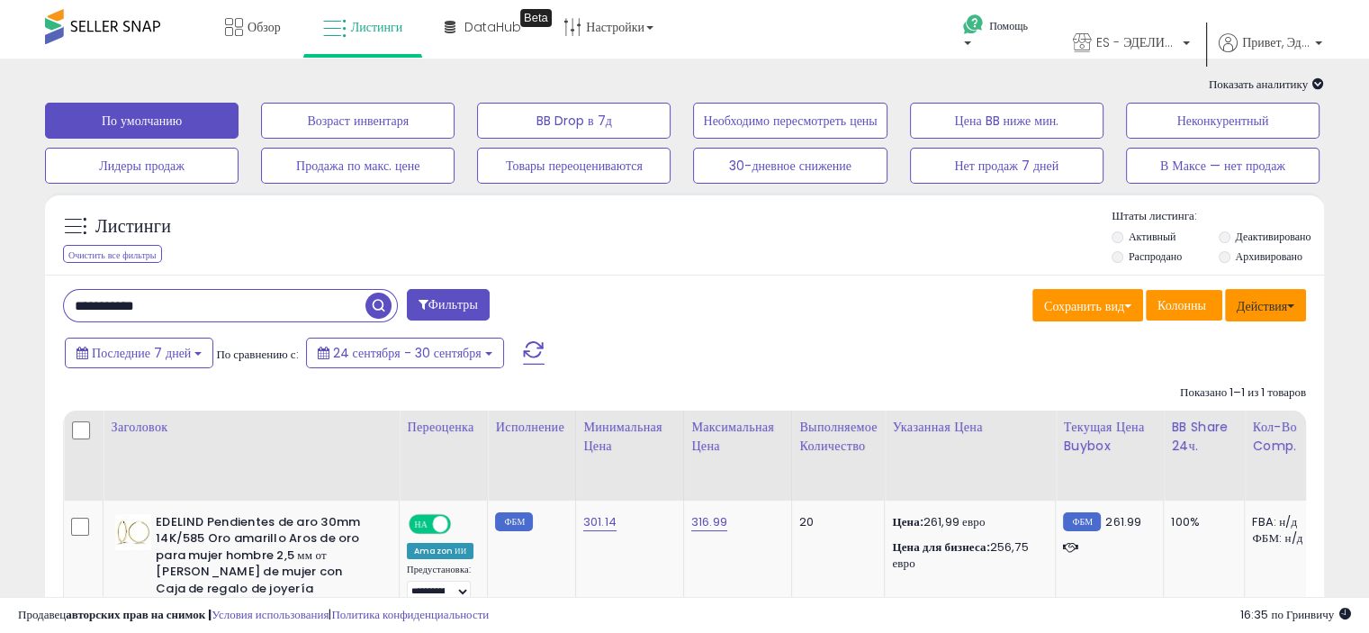
click at [1264, 311] on font "Действия" at bounding box center [1261, 306] width 50 height 18
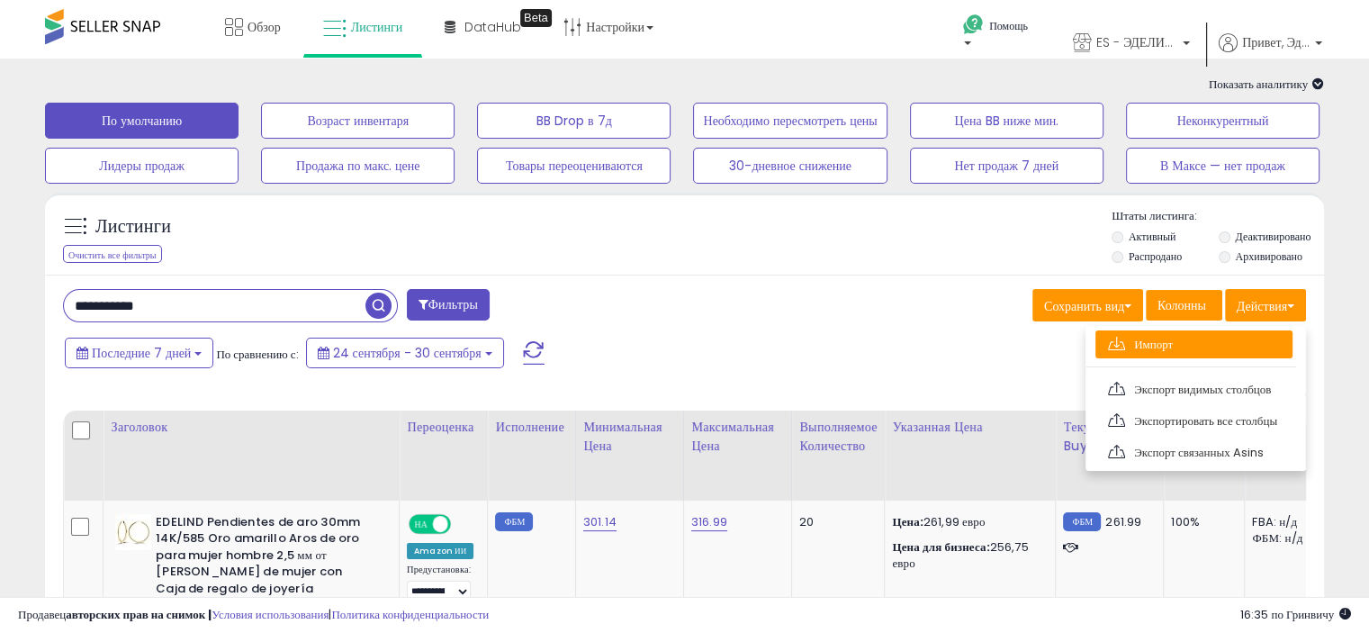
click at [1140, 340] on font "Импорт" at bounding box center [1153, 344] width 39 height 17
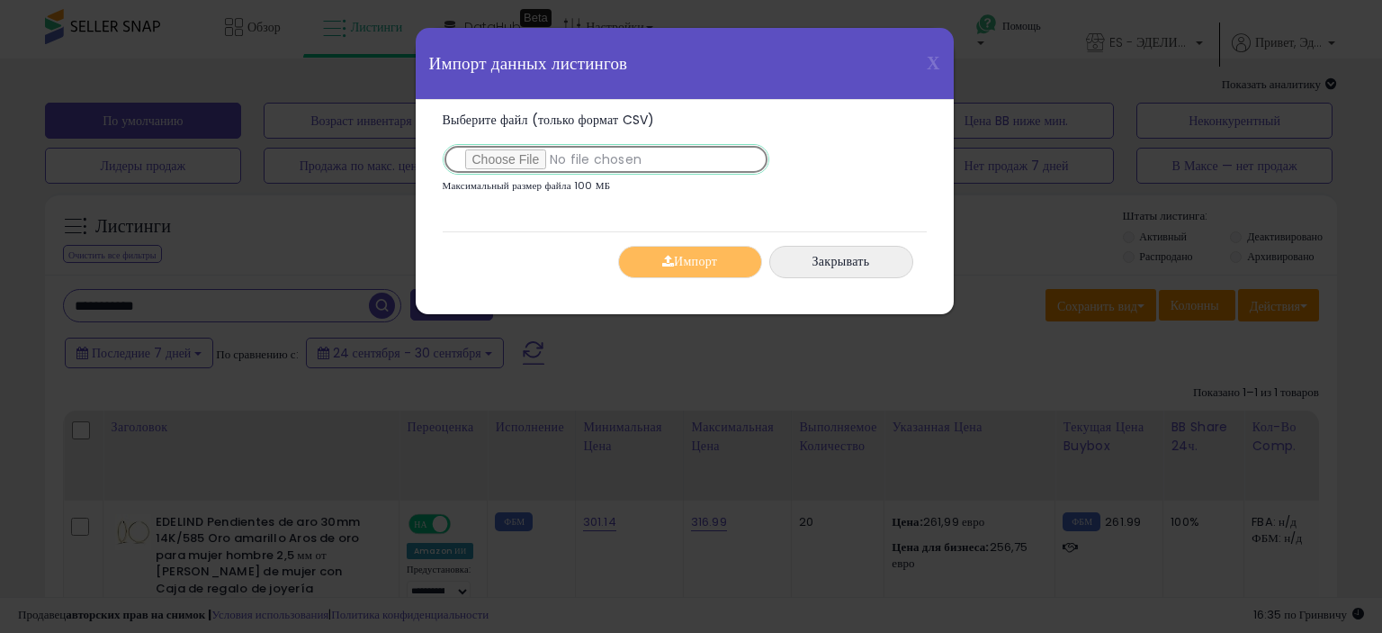
click at [522, 157] on input "Выберите файл (только формат CSV)" at bounding box center [606, 159] width 327 height 31
type input "**********"
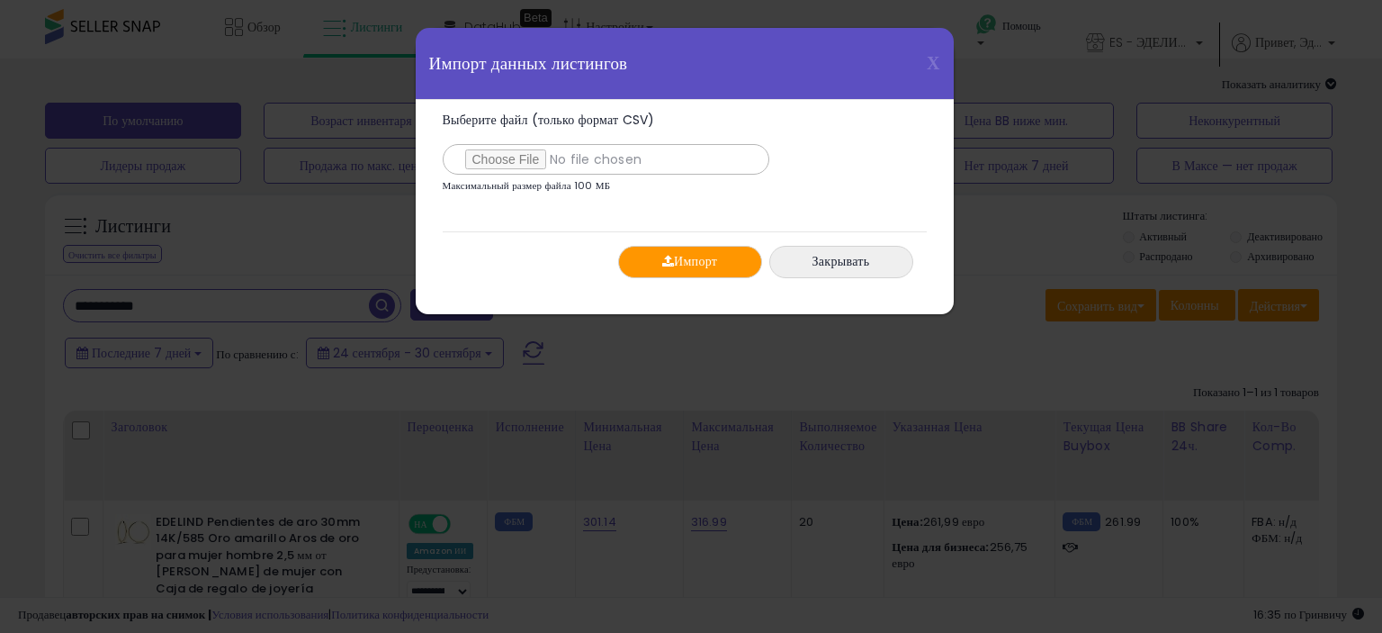
click at [685, 258] on font "Импорт" at bounding box center [695, 262] width 43 height 18
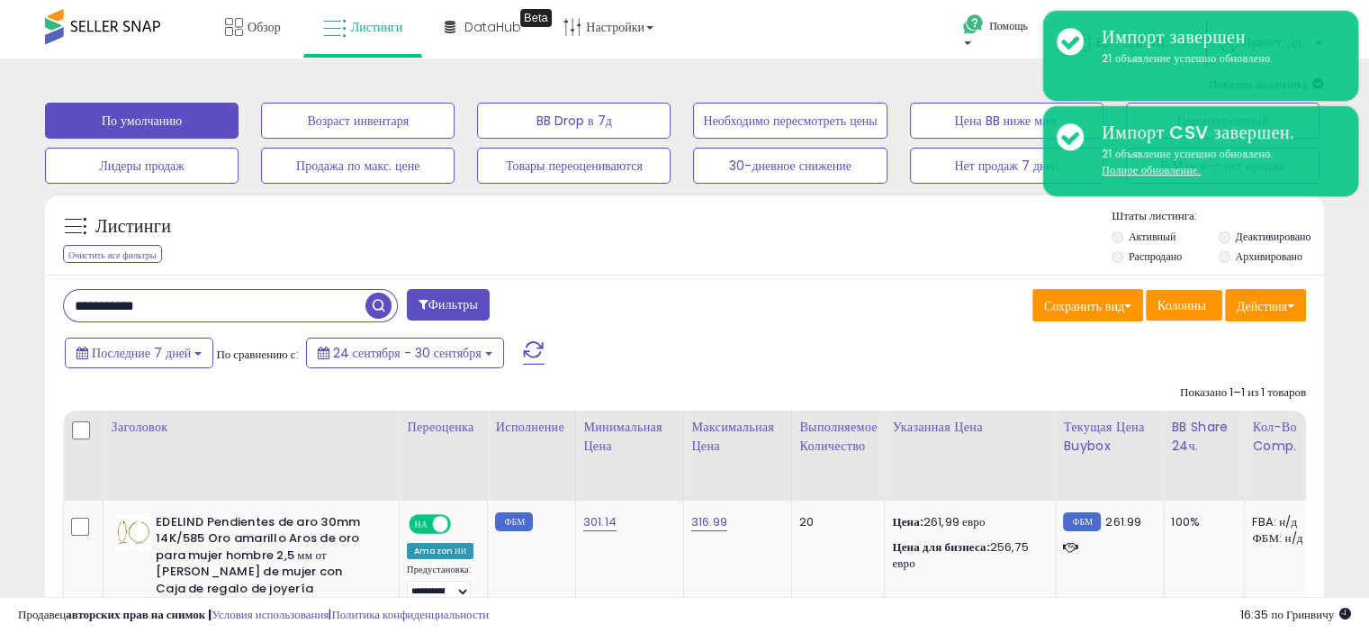
click at [644, 231] on div "Листинги Очистить все фильтры Активный" at bounding box center [684, 238] width 1279 height 61
click at [796, 32] on div "Обзор Листинги DataHub Beta" at bounding box center [438, 38] width 903 height 76
click at [486, 226] on div "Листинги Очистить все фильтры Активный" at bounding box center [684, 238] width 1279 height 61
click at [839, 250] on div "Листинги Очистить все фильтры Активный" at bounding box center [684, 238] width 1279 height 61
click at [250, 21] on font "Обзор" at bounding box center [263, 27] width 33 height 18
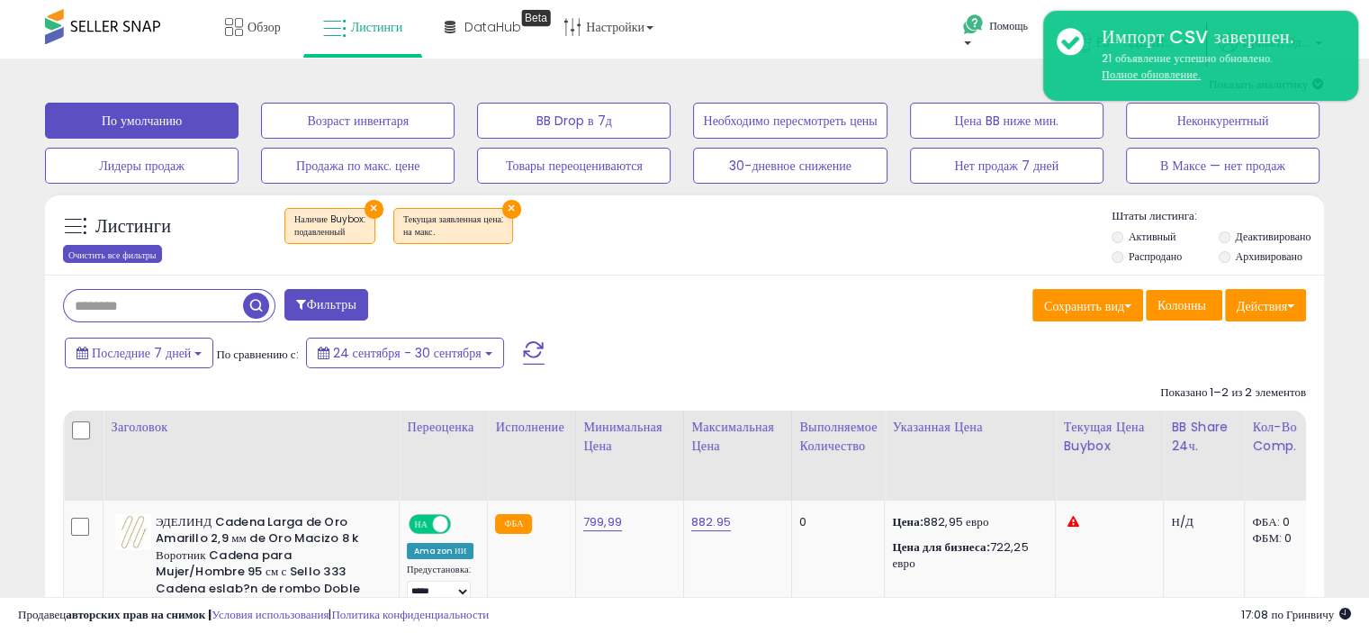
click at [108, 254] on font "Очистить все фильтры" at bounding box center [112, 253] width 88 height 13
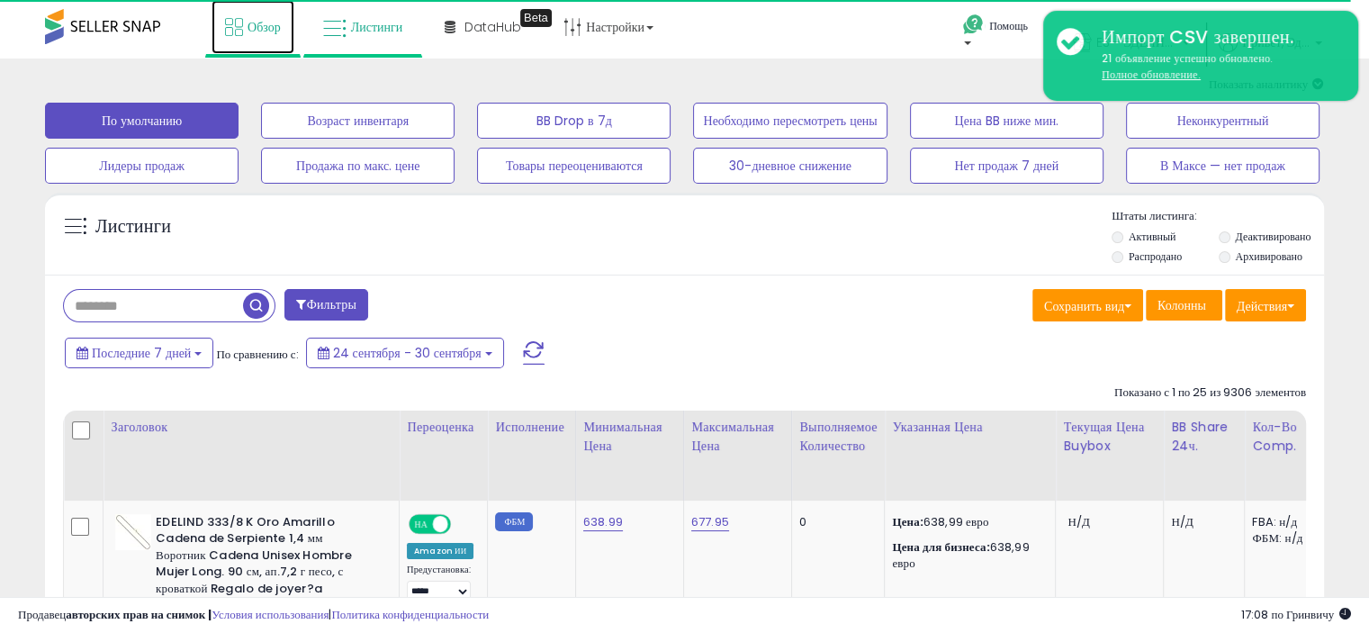
click at [247, 23] on font "Обзор" at bounding box center [263, 27] width 33 height 18
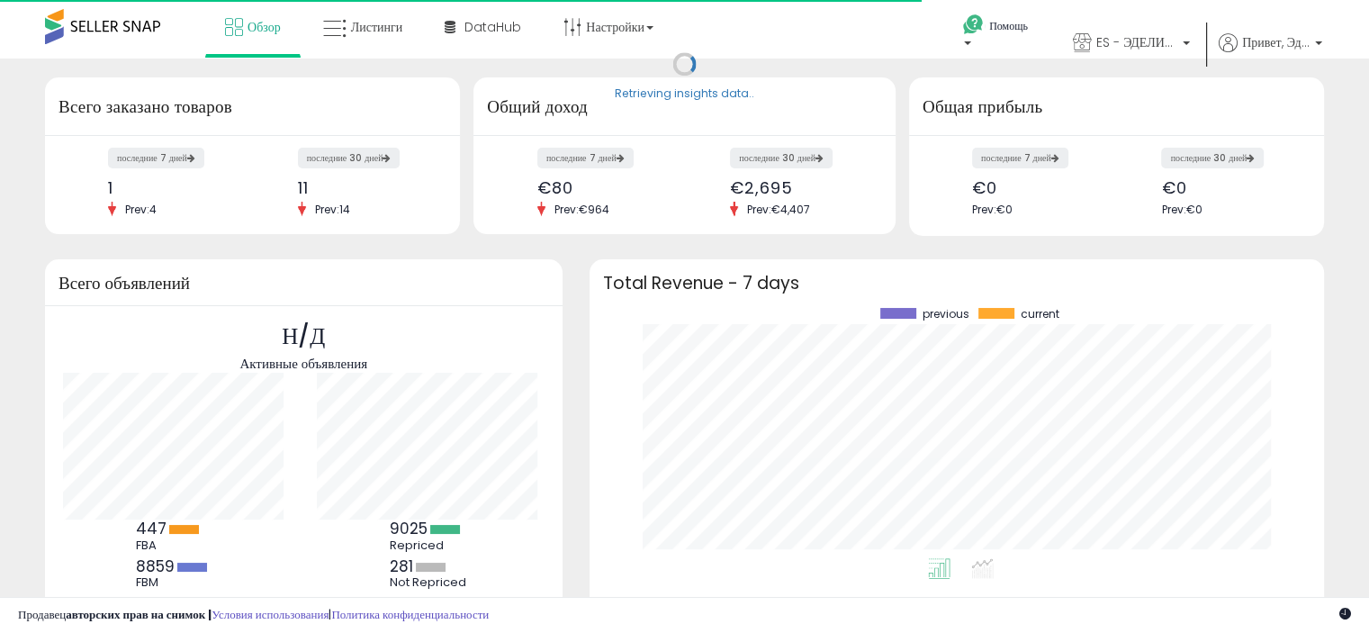
scroll to position [249, 698]
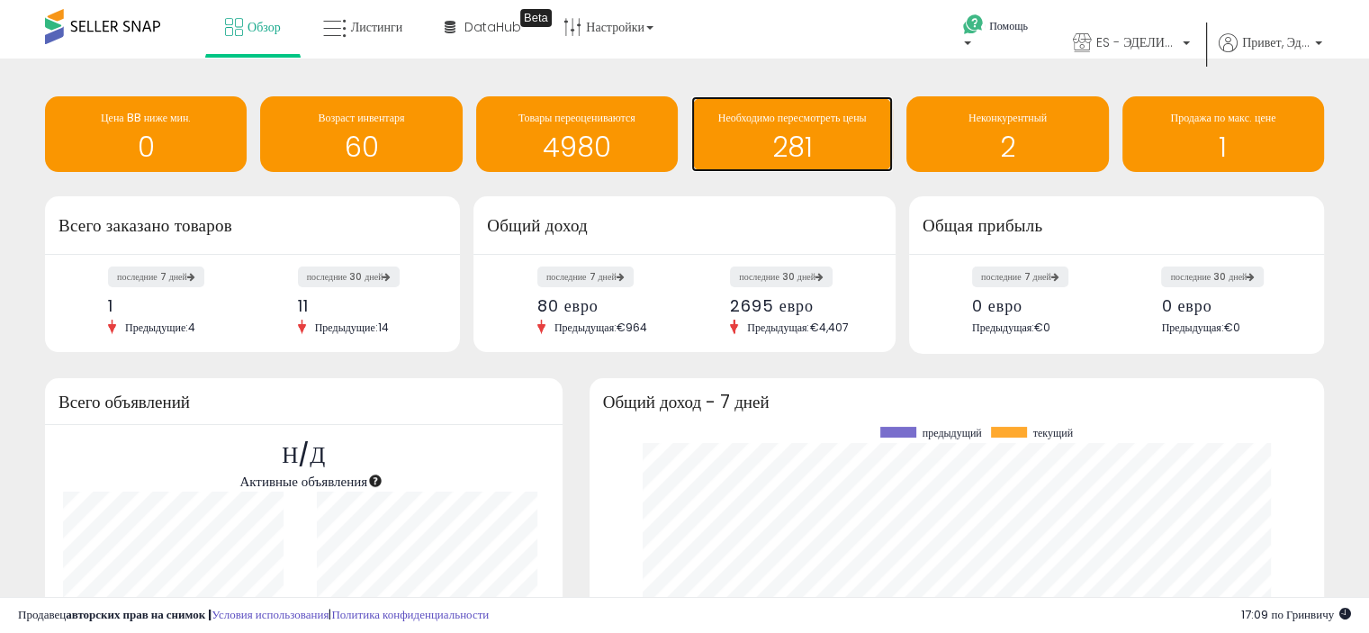
click at [803, 130] on font "281" at bounding box center [792, 147] width 40 height 39
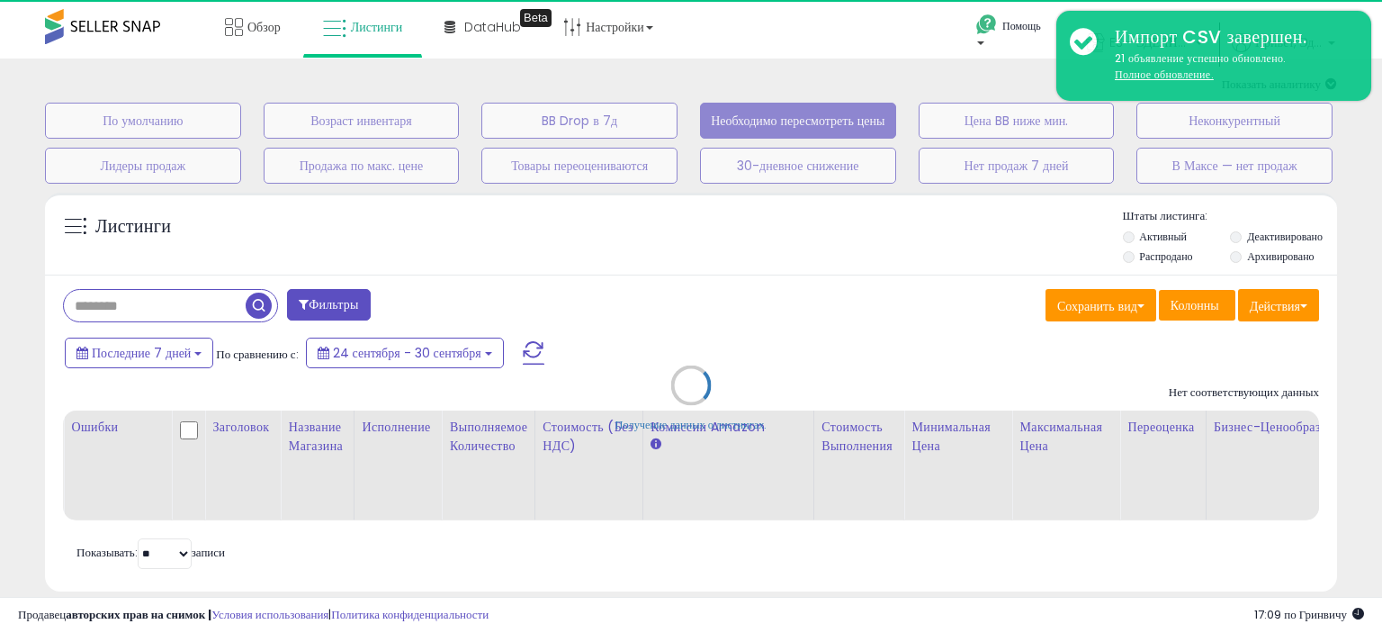
select select "**"
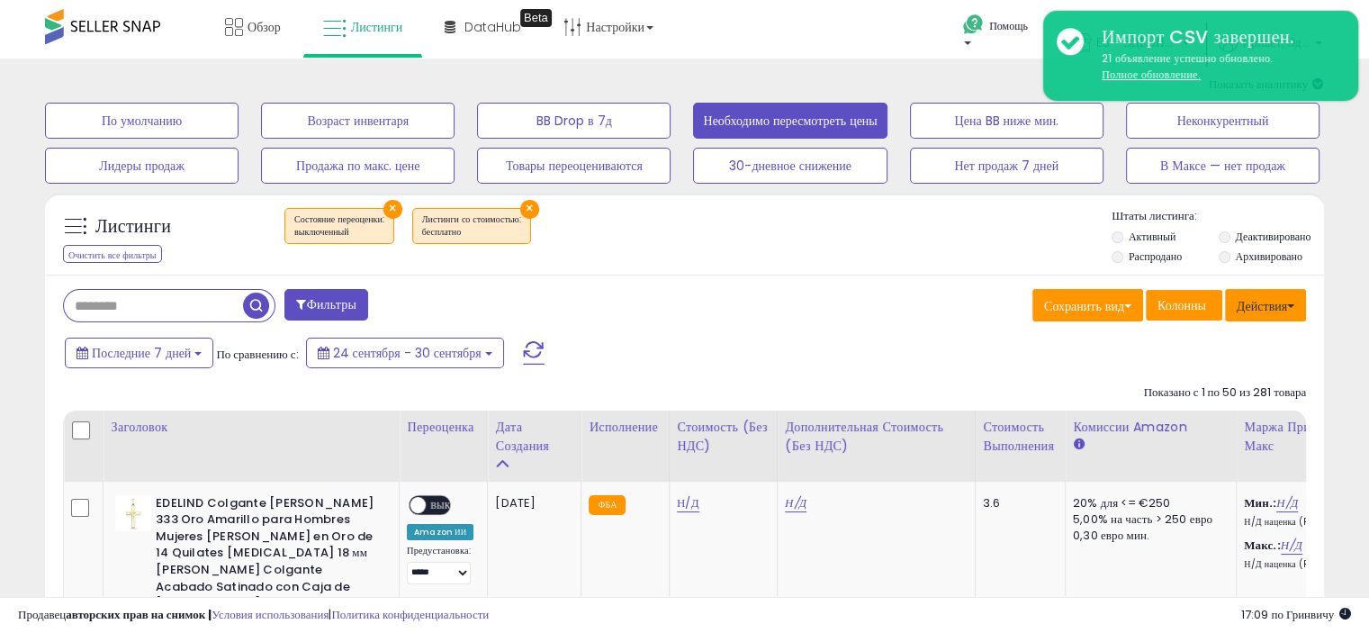
click at [1257, 306] on font "Действия" at bounding box center [1261, 306] width 50 height 18
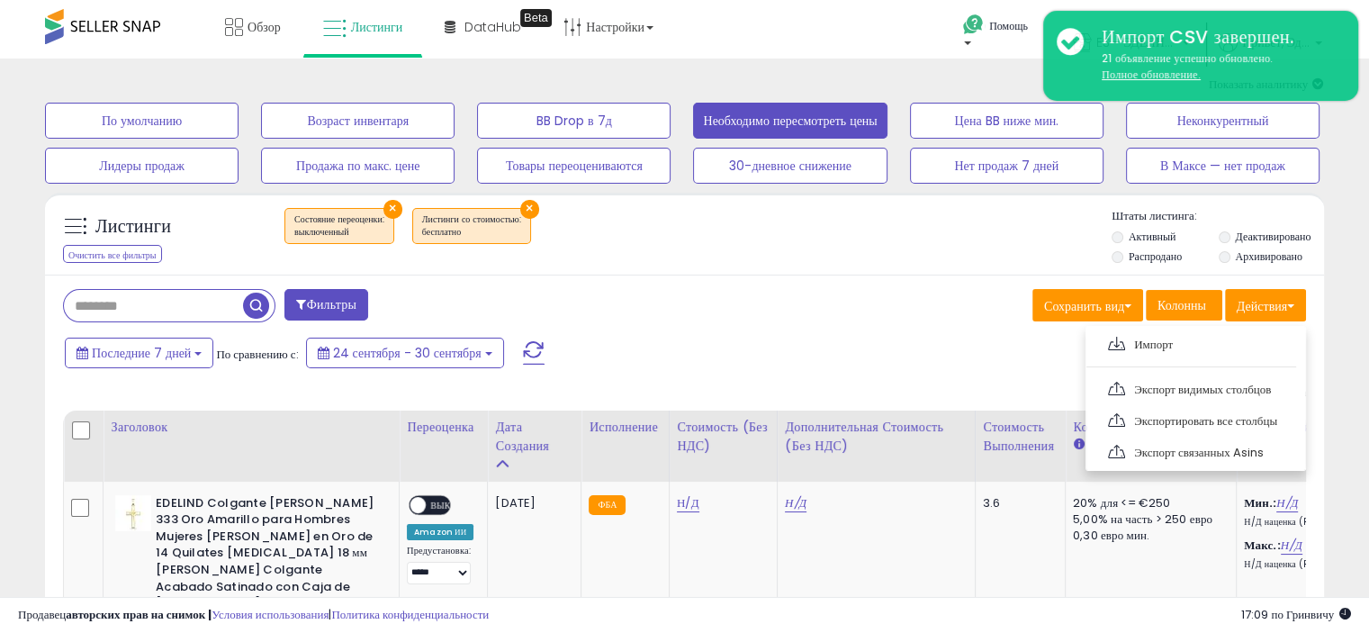
click at [1190, 393] on font "Экспорт видимых столбцов" at bounding box center [1202, 389] width 137 height 17
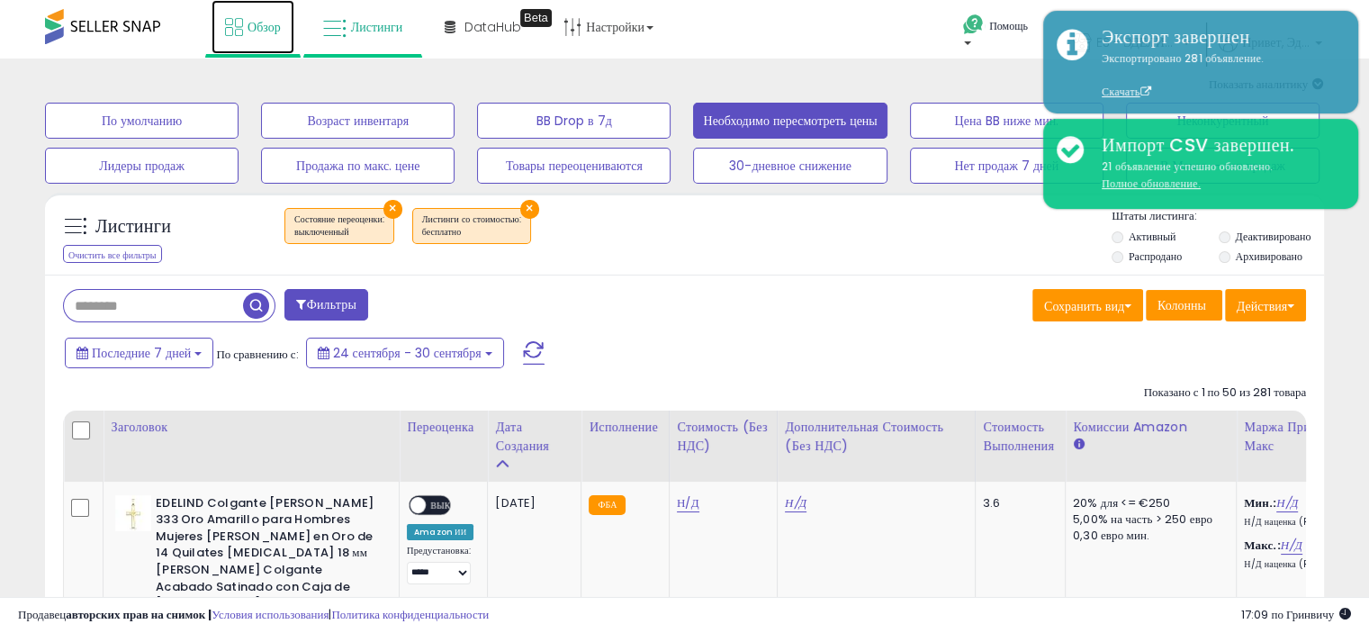
click at [241, 28] on icon at bounding box center [234, 27] width 18 height 18
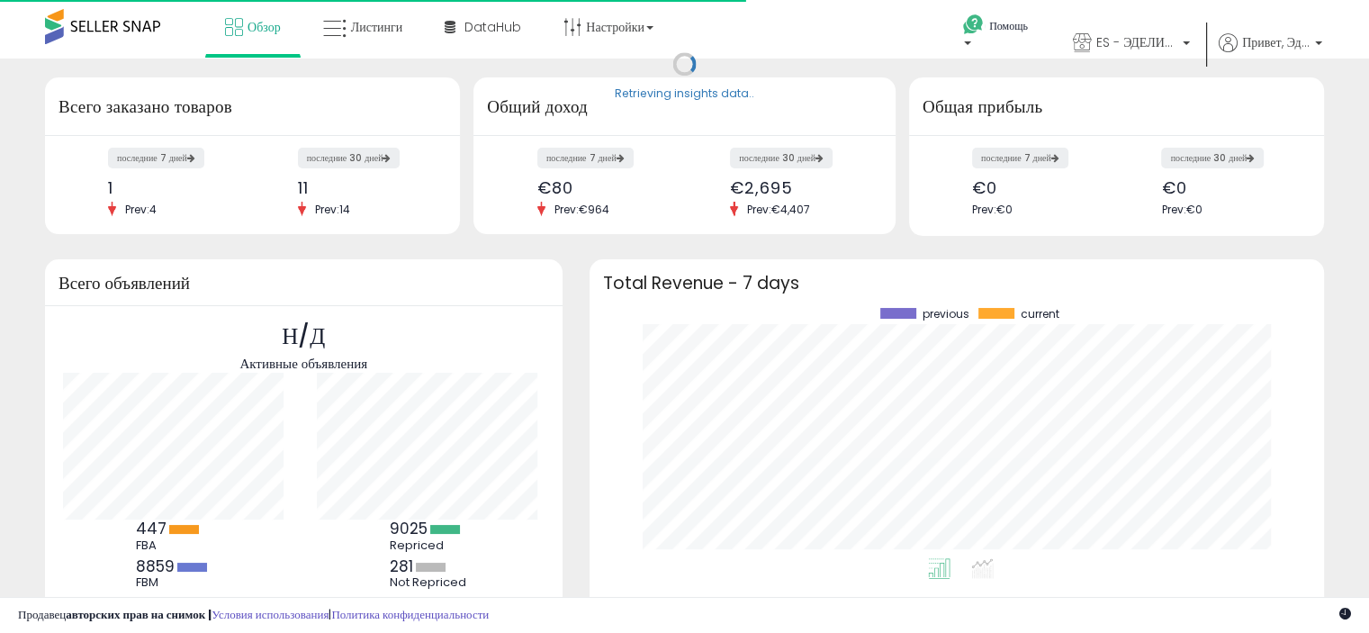
scroll to position [249, 698]
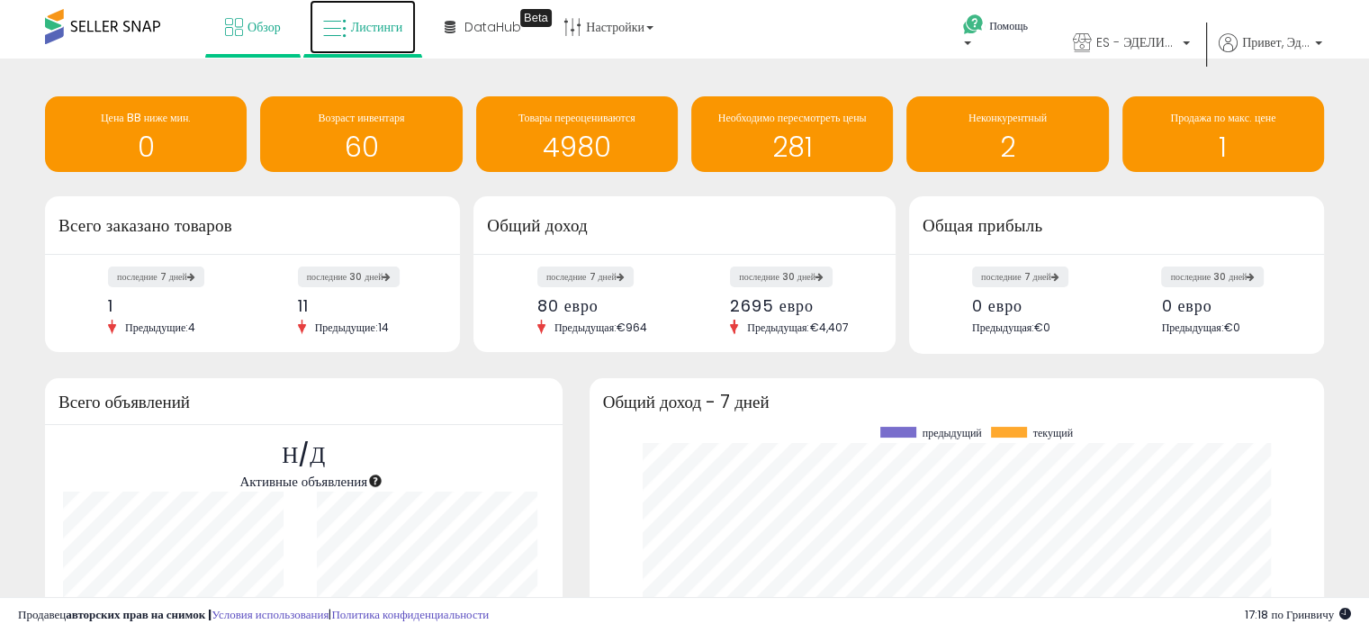
click at [353, 21] on font "Листинги" at bounding box center [377, 27] width 52 height 18
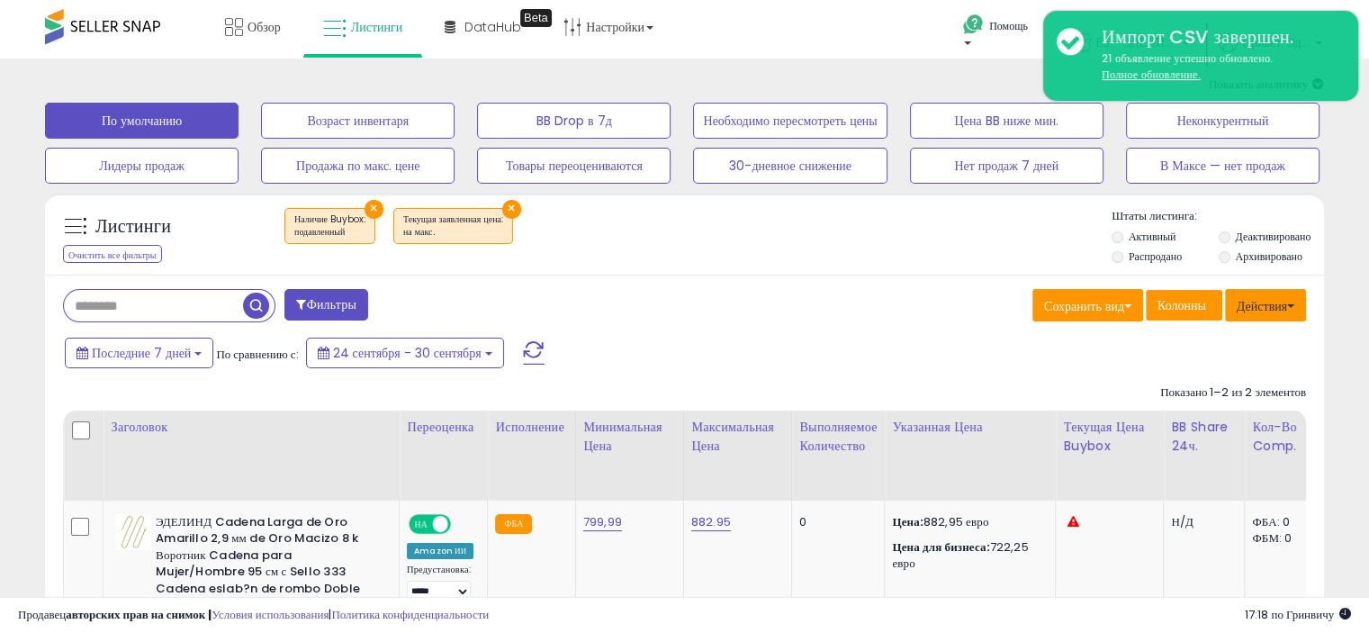
click at [1263, 302] on font "Действия" at bounding box center [1261, 306] width 50 height 18
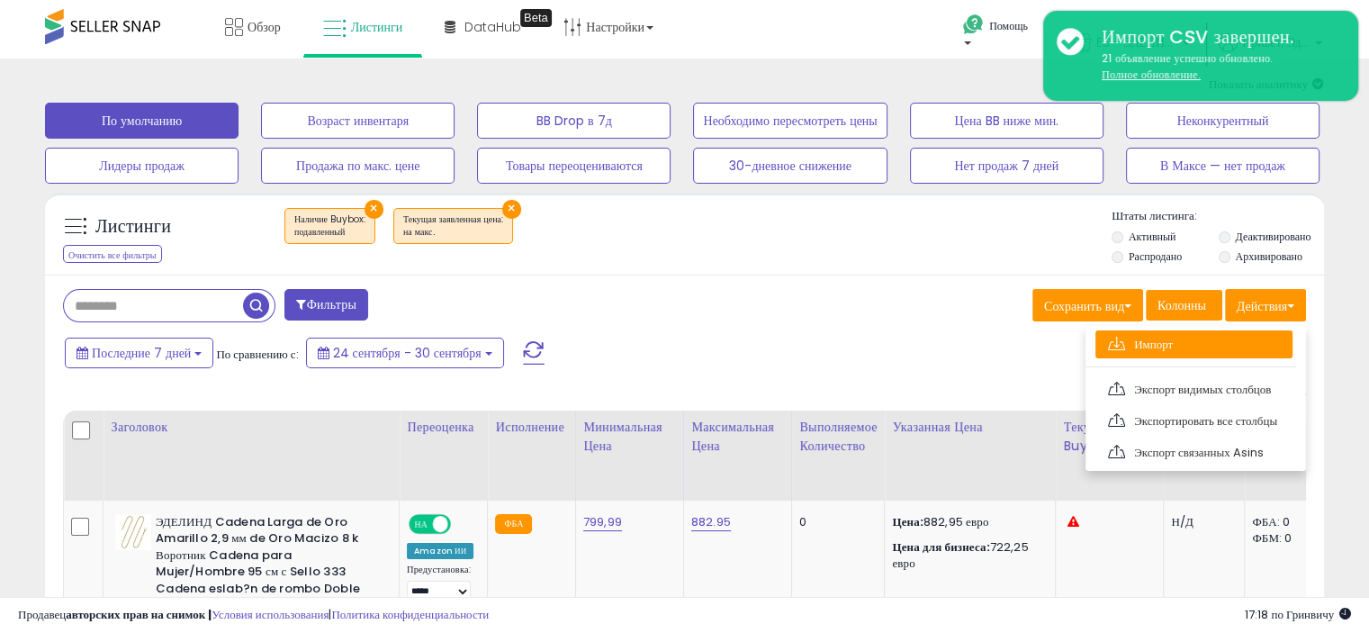
click at [1170, 342] on font "Импорт" at bounding box center [1153, 344] width 39 height 17
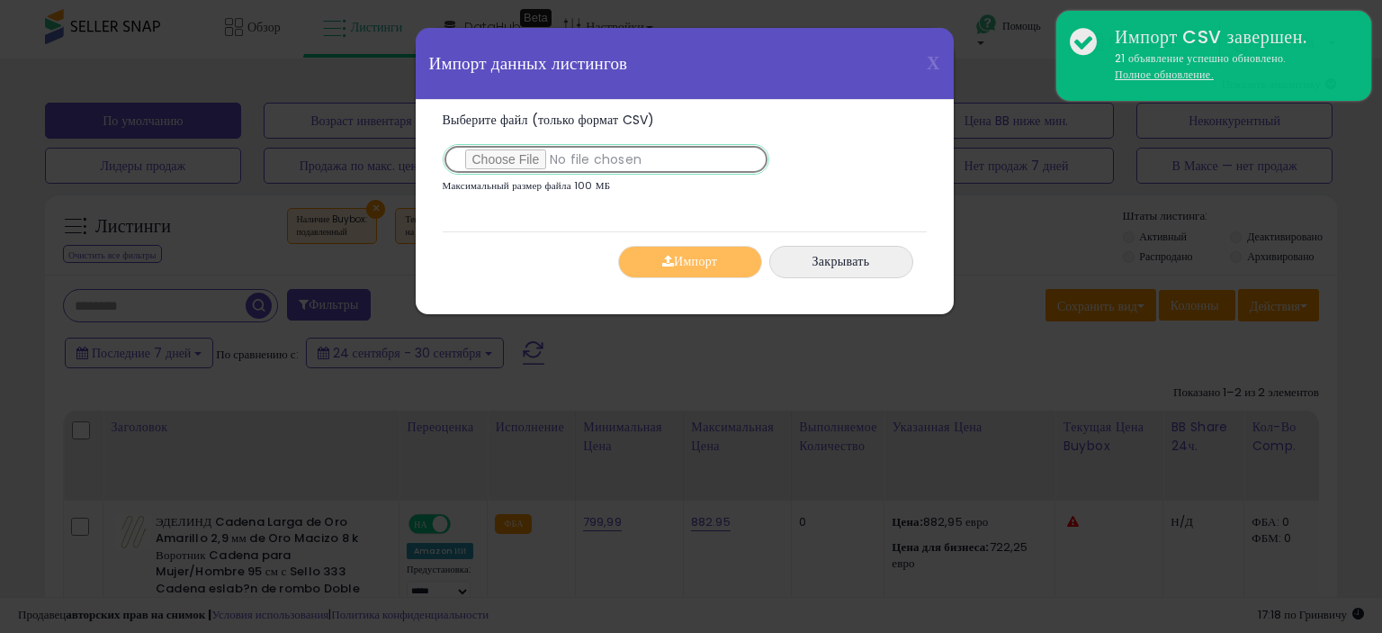
click at [508, 157] on input "Выберите файл (только формат CSV)" at bounding box center [606, 159] width 327 height 31
type input "**********"
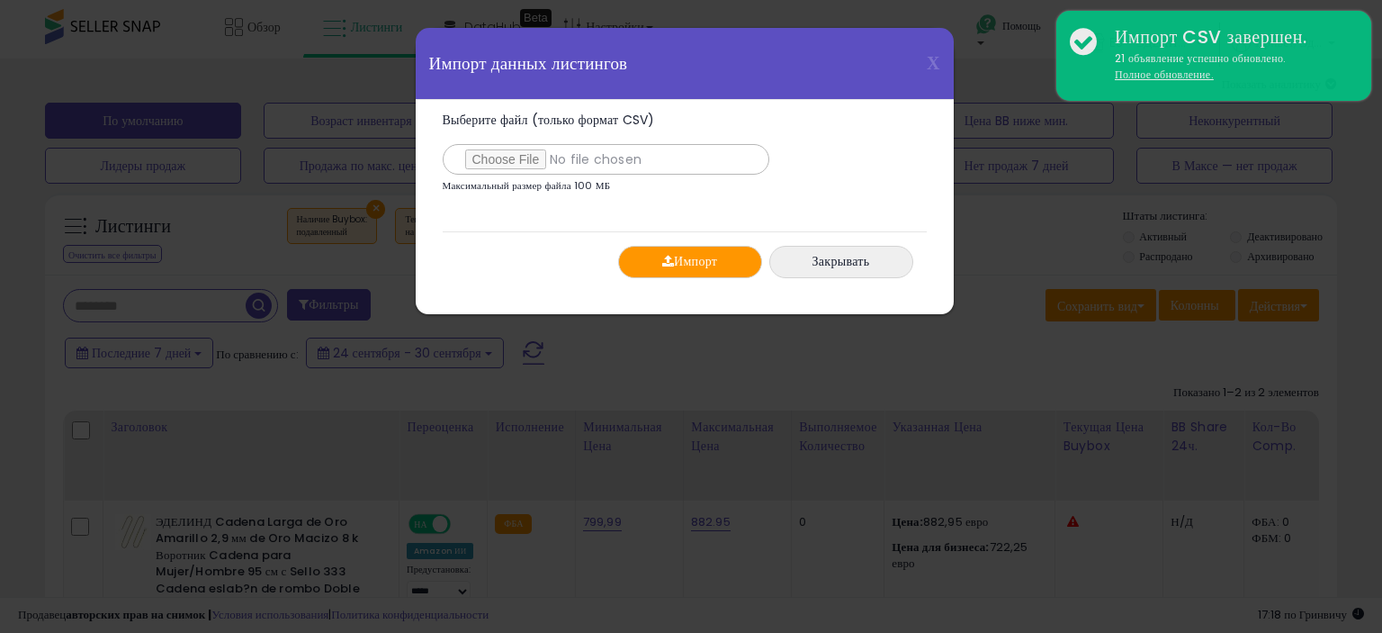
click at [689, 258] on font "Импорт" at bounding box center [695, 262] width 43 height 18
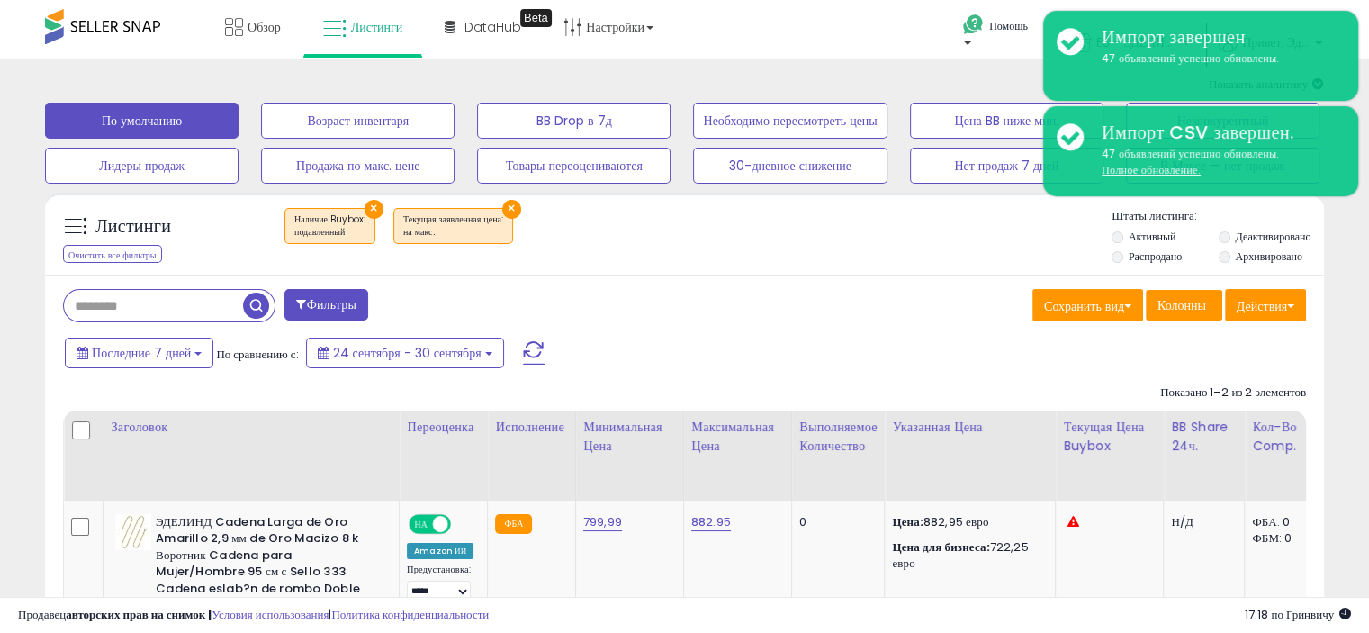
click at [885, 337] on div "Последние 7 дней По сравнению с: 24 сентября - 30 сентября" at bounding box center [526, 355] width 932 height 40
click at [270, 28] on font "Обзор" at bounding box center [263, 27] width 33 height 18
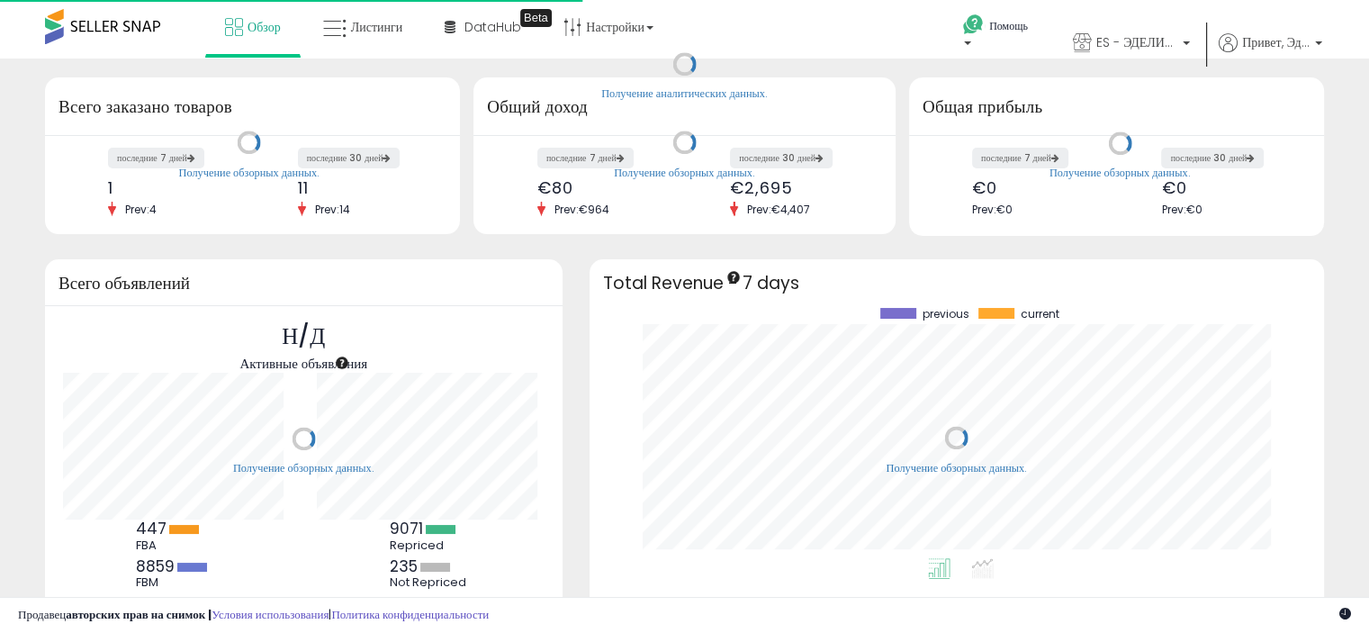
scroll to position [249, 698]
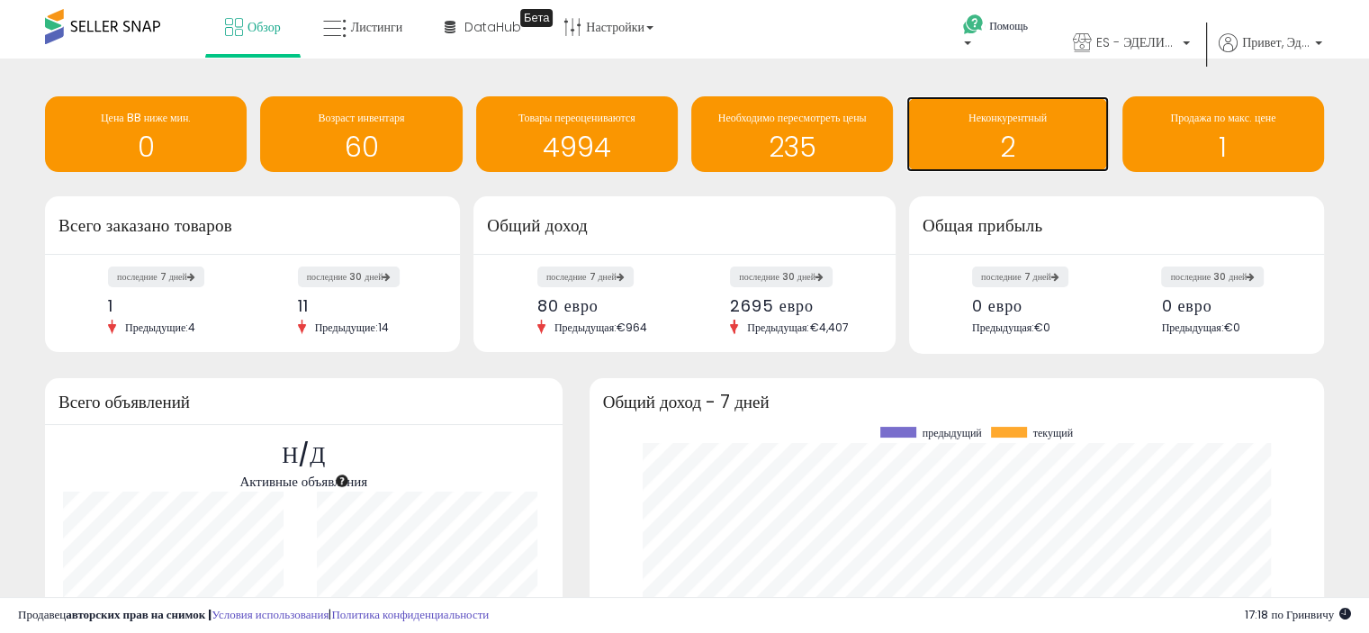
click at [940, 133] on h1 "2" at bounding box center [1007, 147] width 184 height 30
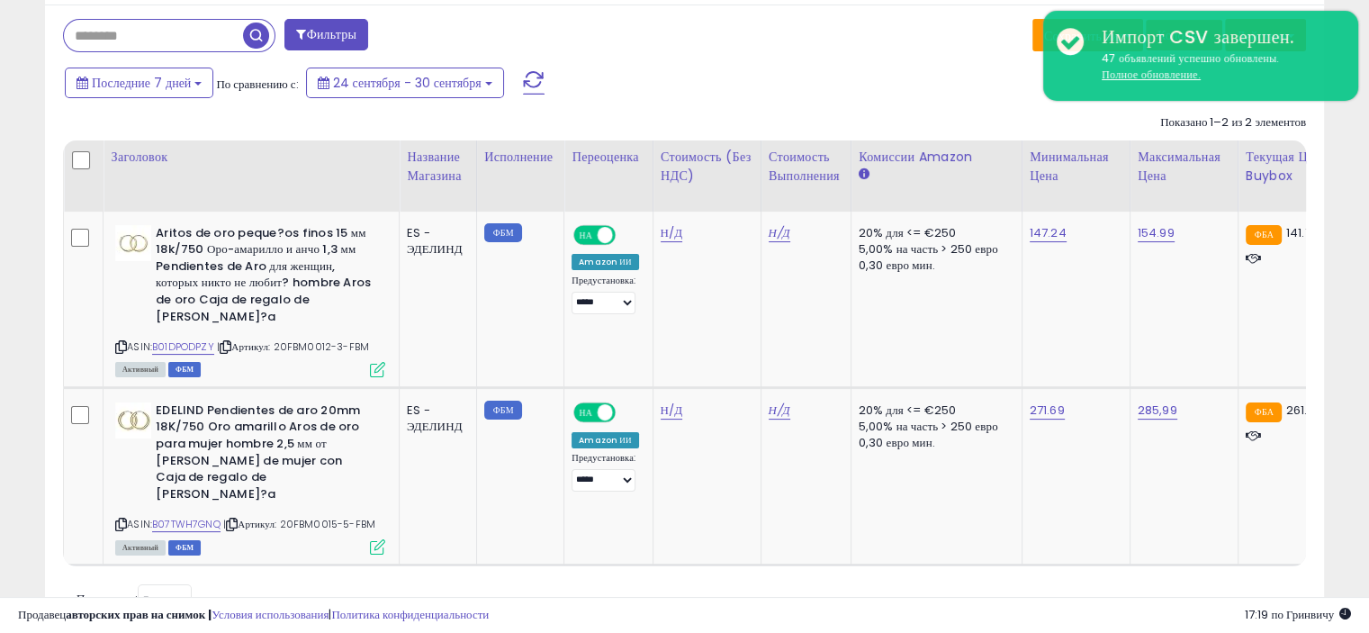
drag, startPoint x: 742, startPoint y: 615, endPoint x: 723, endPoint y: 614, distance: 19.8
click at [727, 614] on div "Продавец авторских прав на снимок | Условия использования | Политика конфиденци…" at bounding box center [684, 615] width 1369 height 36
drag, startPoint x: 607, startPoint y: 571, endPoint x: 589, endPoint y: 562, distance: 20.5
click at [589, 562] on div "Получение данных о листингах. Показано 1–2 из 2 элементов Заголовок Исполнение …" at bounding box center [684, 362] width 1243 height 514
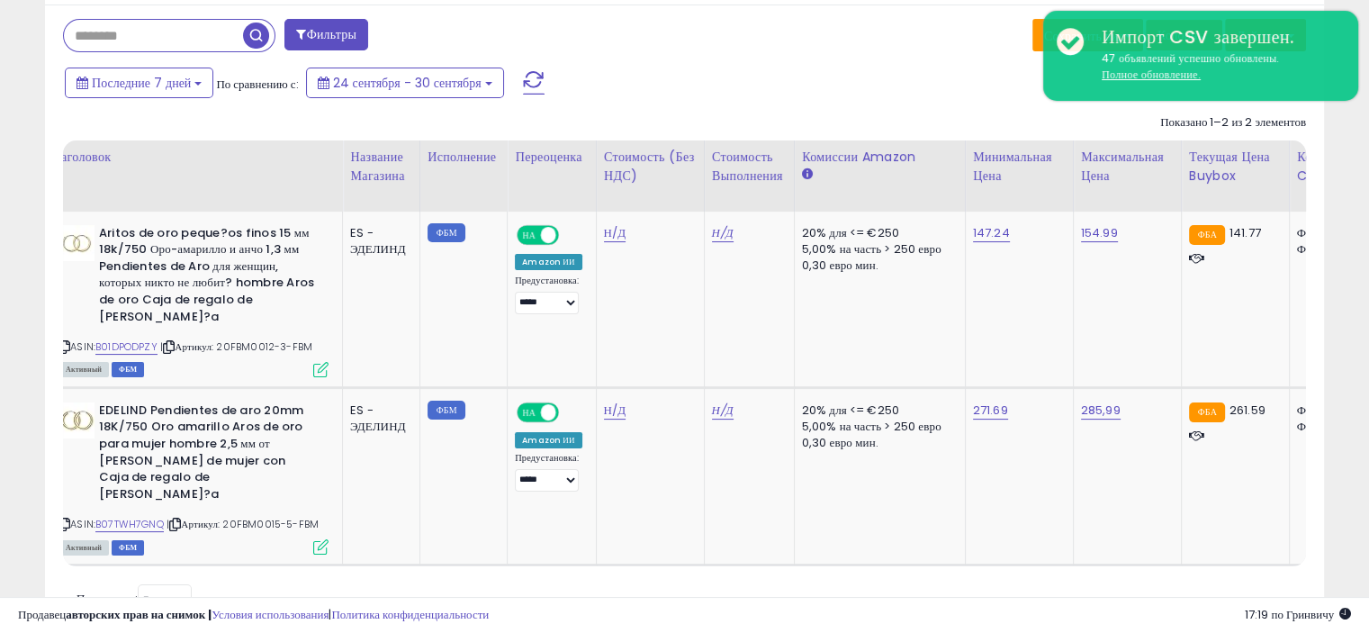
scroll to position [0, 79]
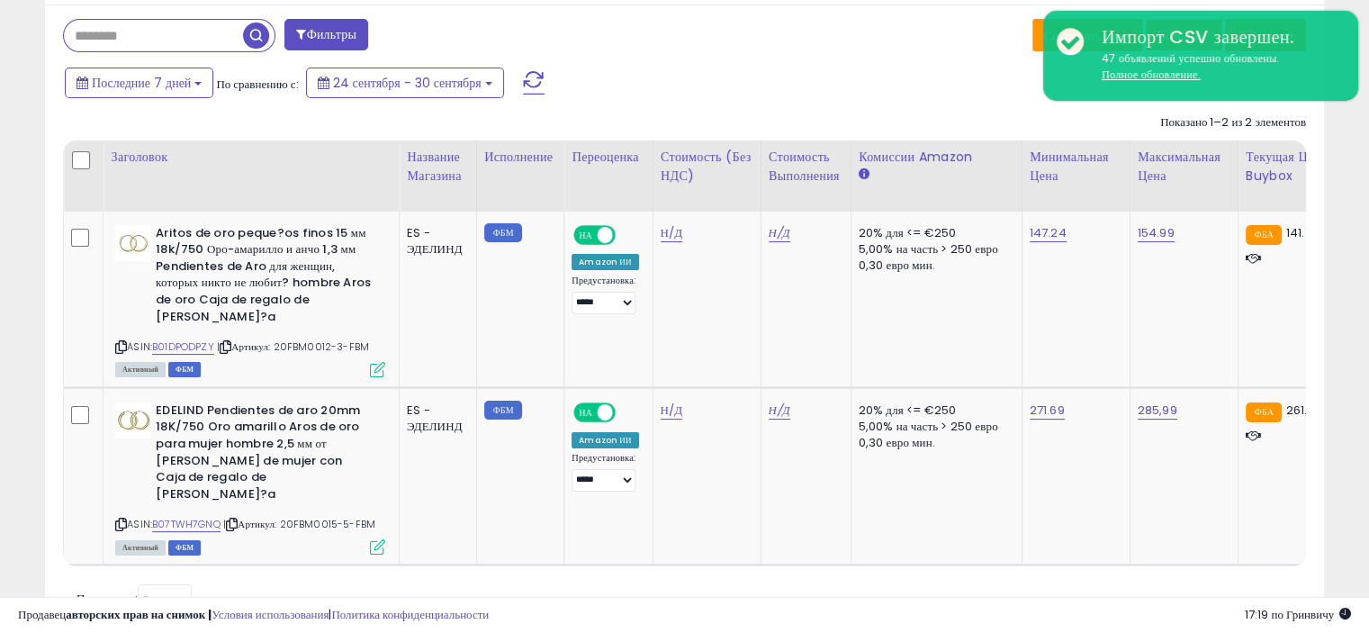
click at [841, 64] on div "Фильтры Сохранить вид Save As New View Update Current View Колонны Import" at bounding box center [684, 320] width 1279 height 632
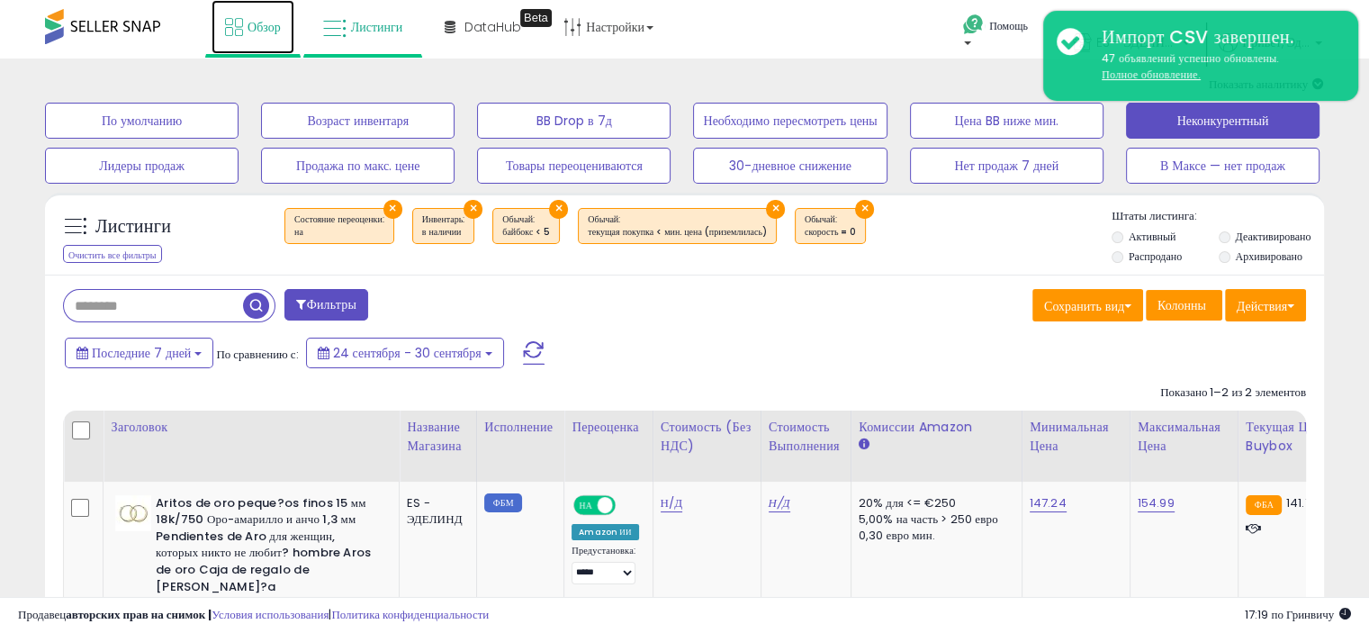
click at [228, 40] on link "Обзор" at bounding box center [252, 27] width 83 height 54
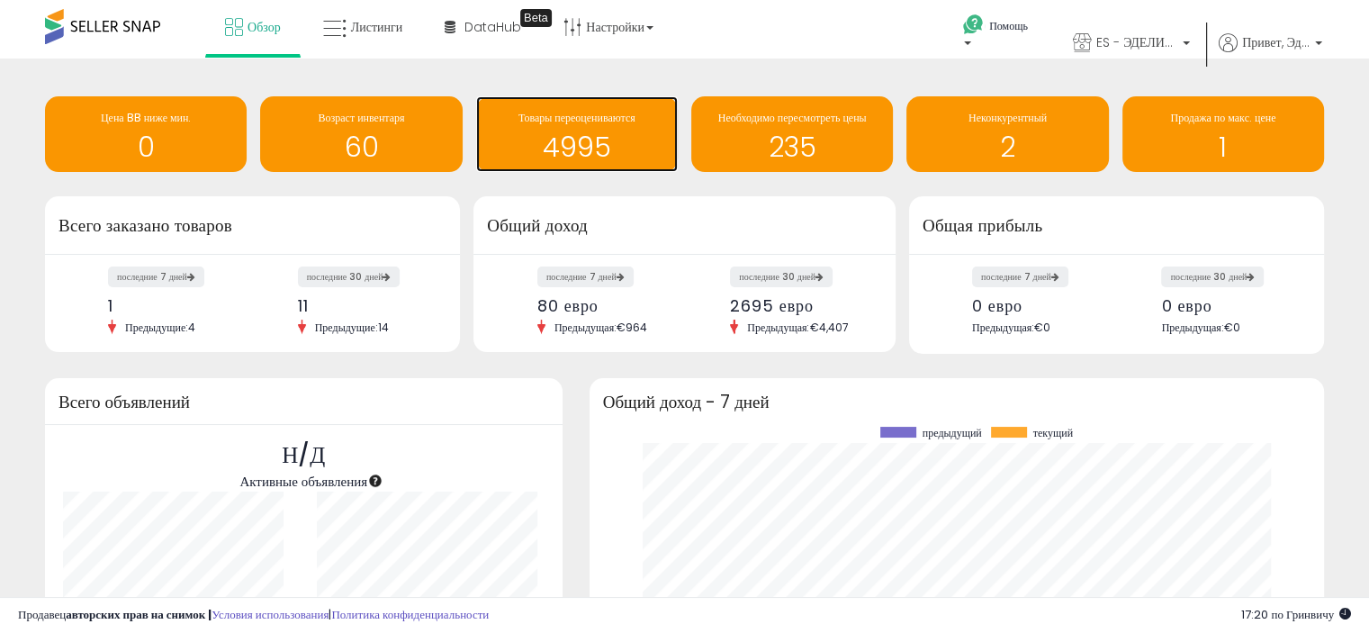
click at [588, 129] on font "4995" at bounding box center [577, 147] width 68 height 39
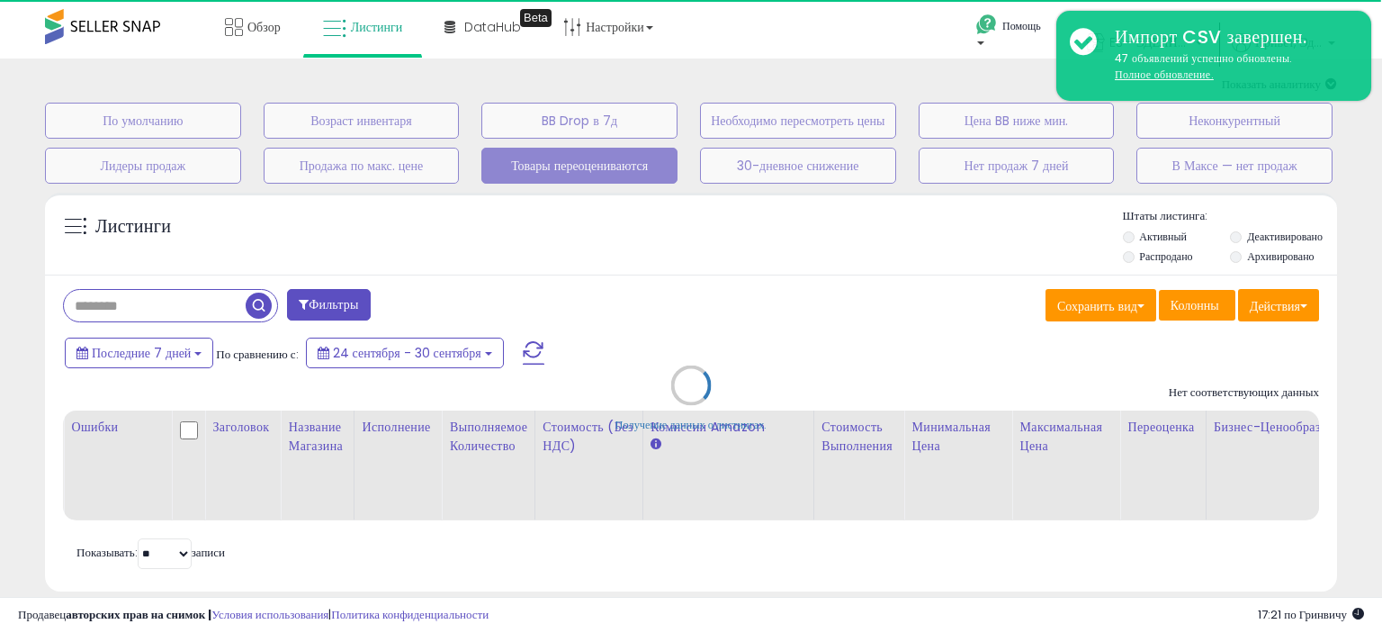
select select "**"
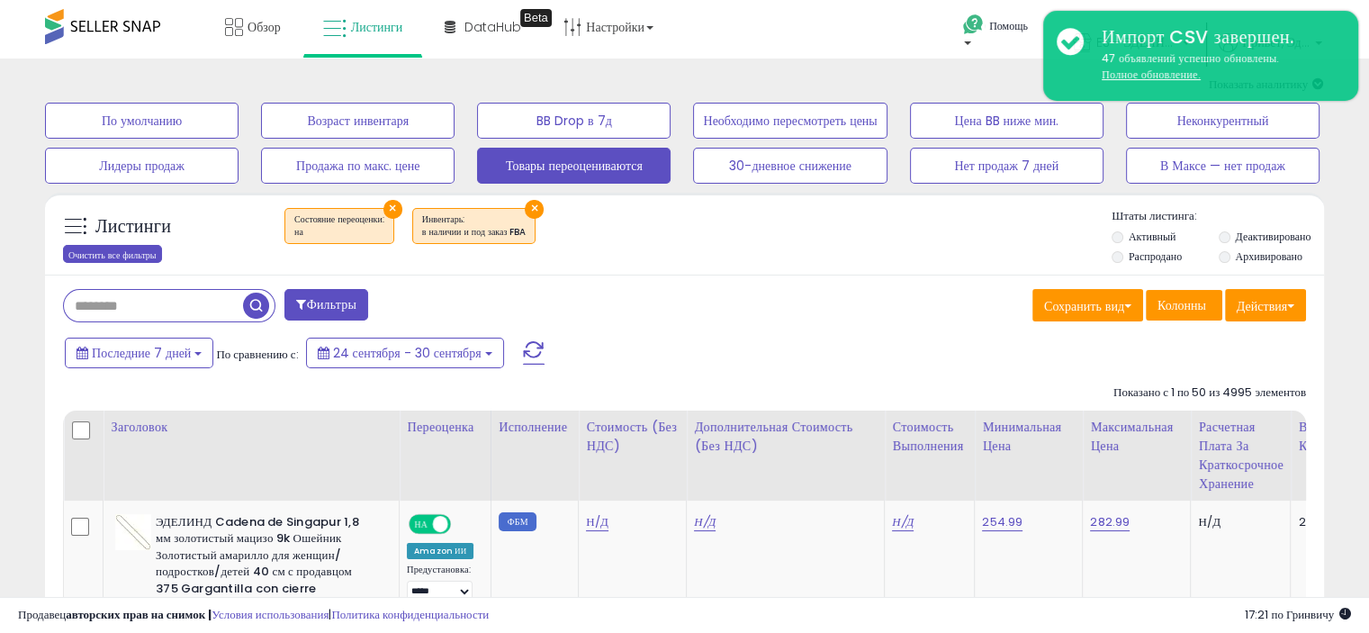
click at [104, 257] on font "Очистить все фильтры" at bounding box center [112, 253] width 88 height 13
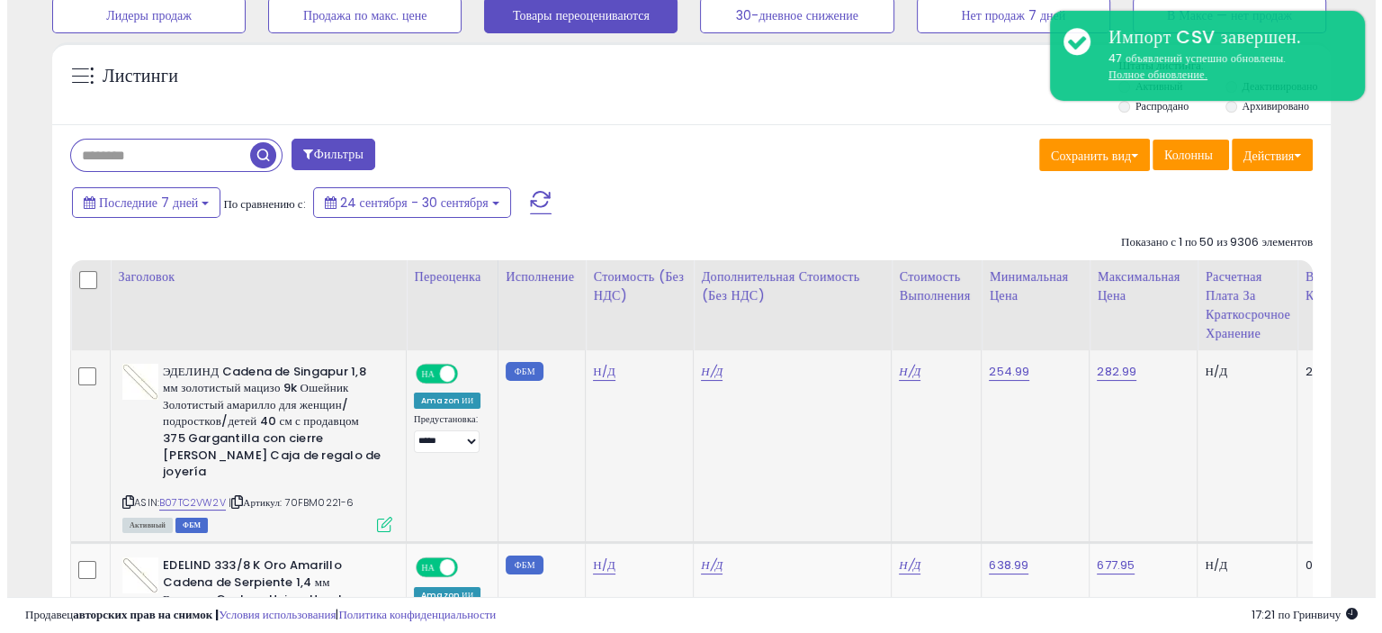
scroll to position [180, 0]
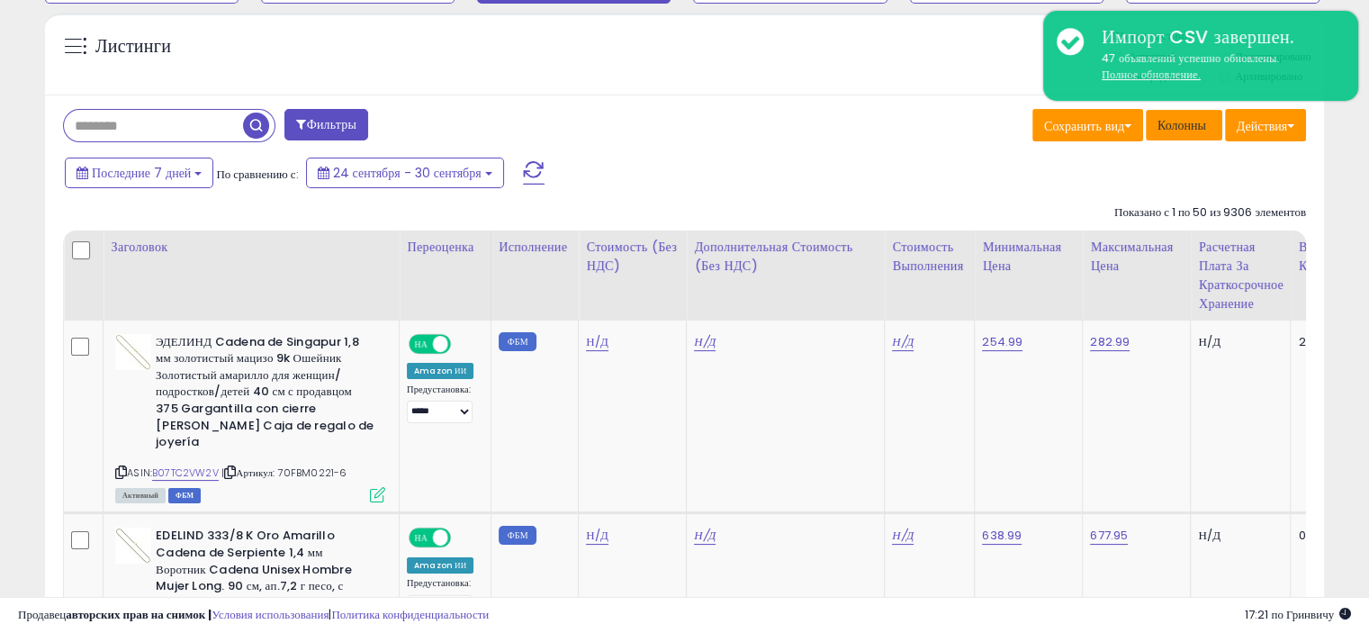
click at [1168, 122] on font "Колонны" at bounding box center [1181, 125] width 49 height 18
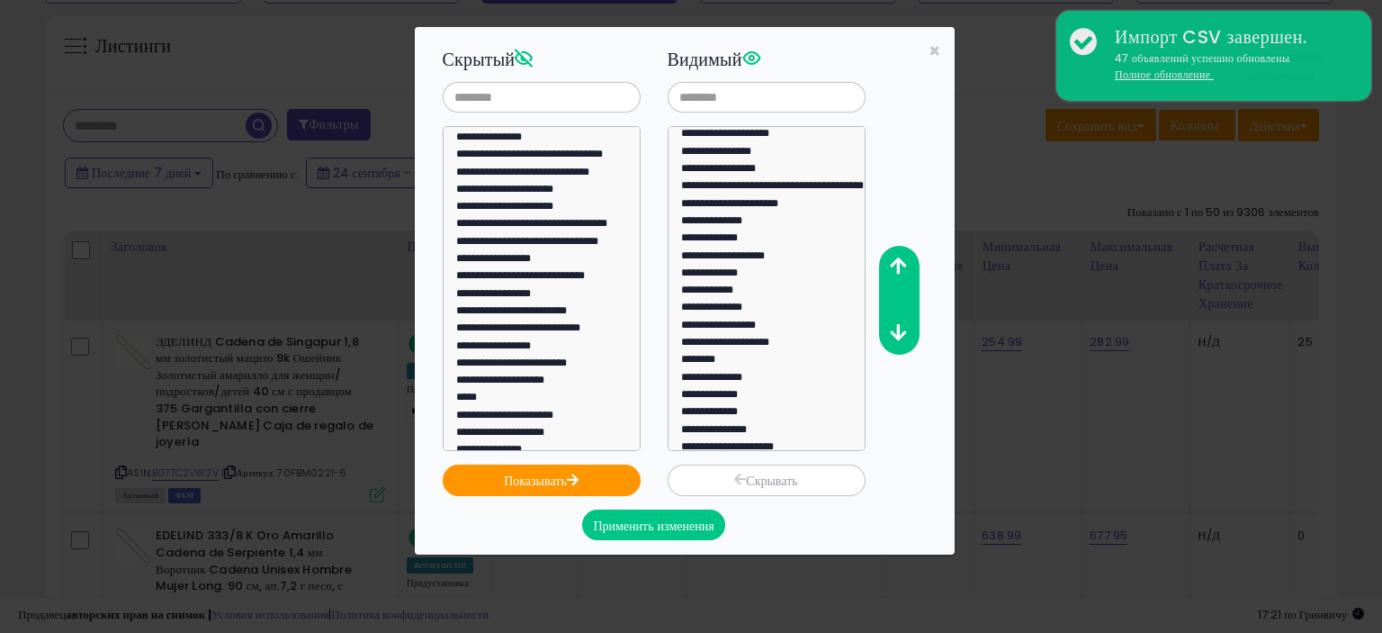
scroll to position [104, 0]
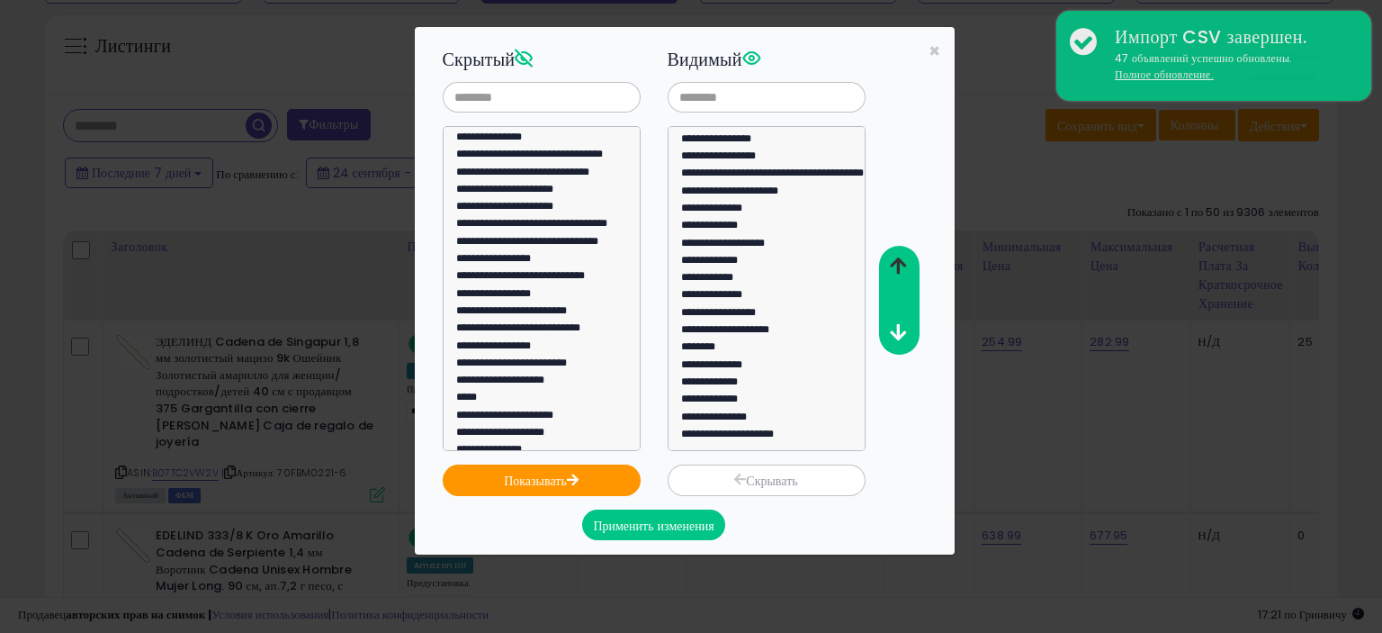
click at [895, 263] on icon "button" at bounding box center [898, 265] width 16 height 19
click at [895, 255] on button "button" at bounding box center [898, 266] width 40 height 33
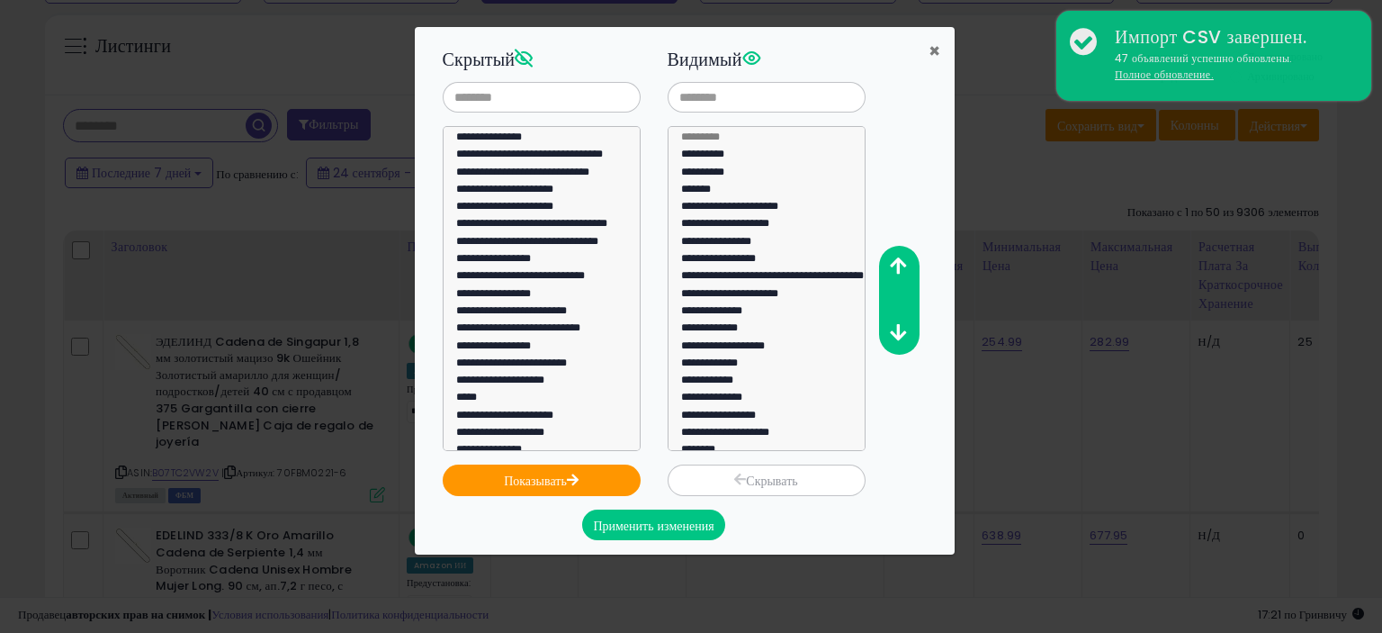
click at [932, 49] on font "×" at bounding box center [935, 51] width 12 height 26
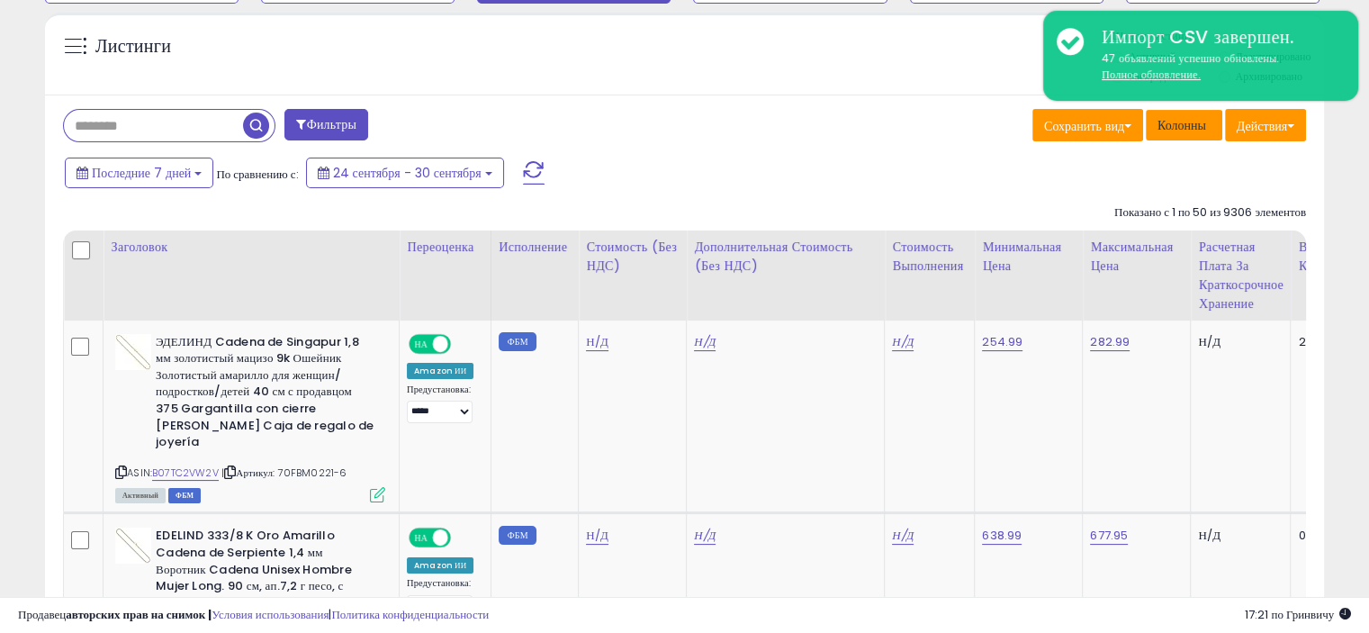
click at [1163, 131] on font "Колонны" at bounding box center [1181, 125] width 49 height 18
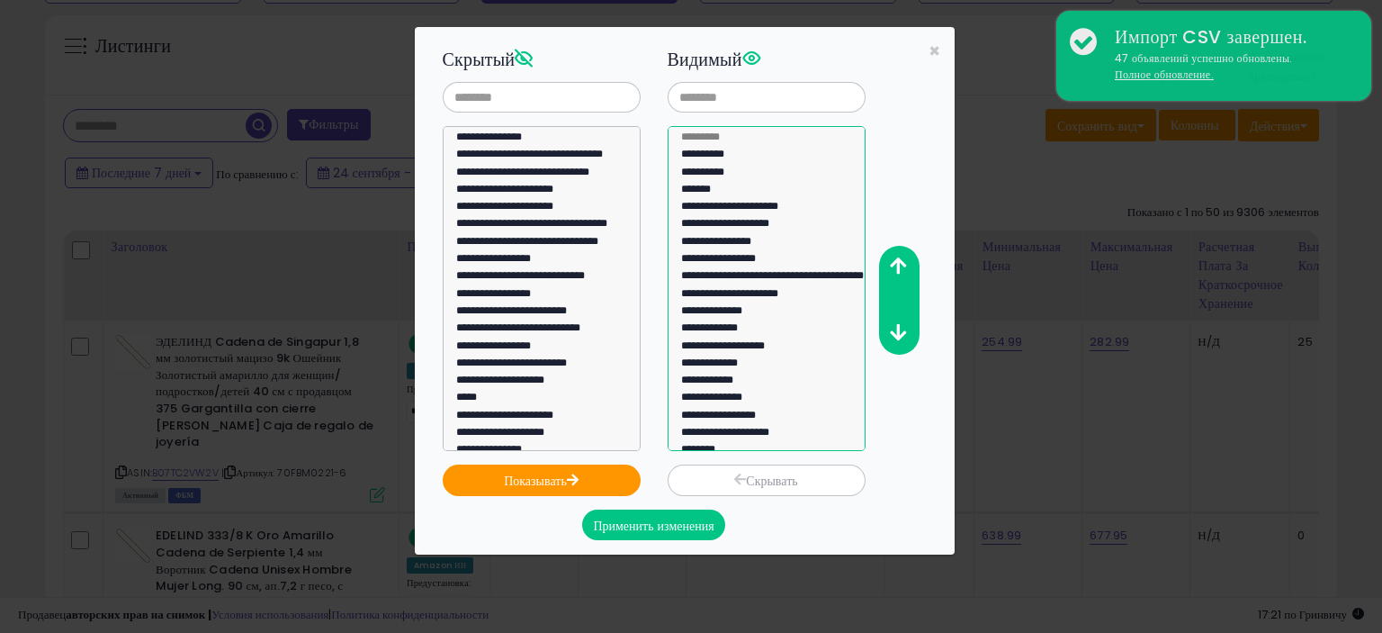
select select "**********"
click at [721, 224] on option "**********" at bounding box center [759, 226] width 161 height 17
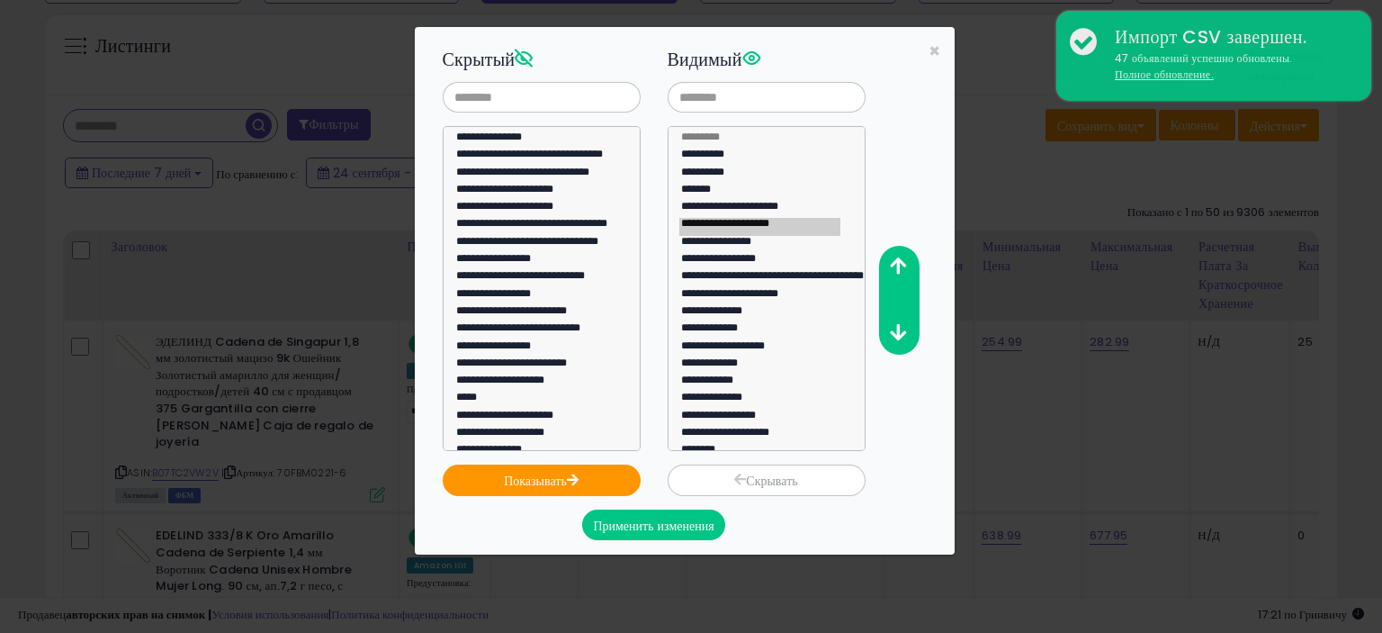
click at [817, 475] on button "Скрывать" at bounding box center [767, 480] width 198 height 32
select select
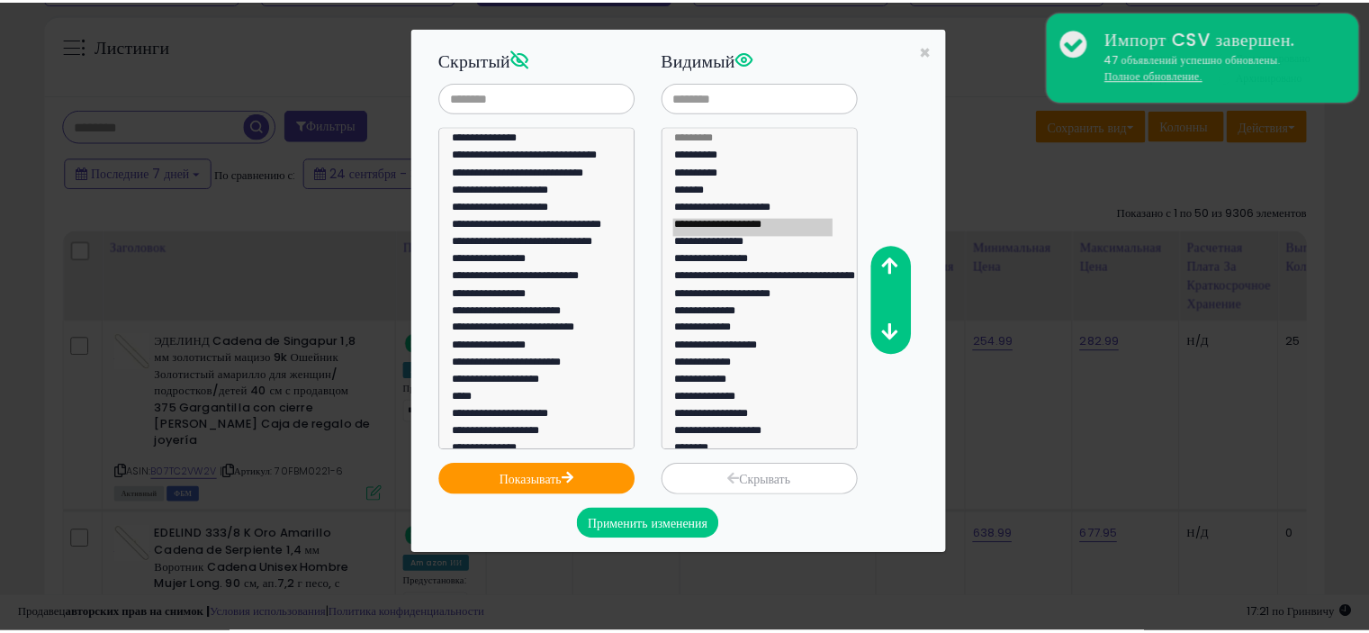
scroll to position [1165, 0]
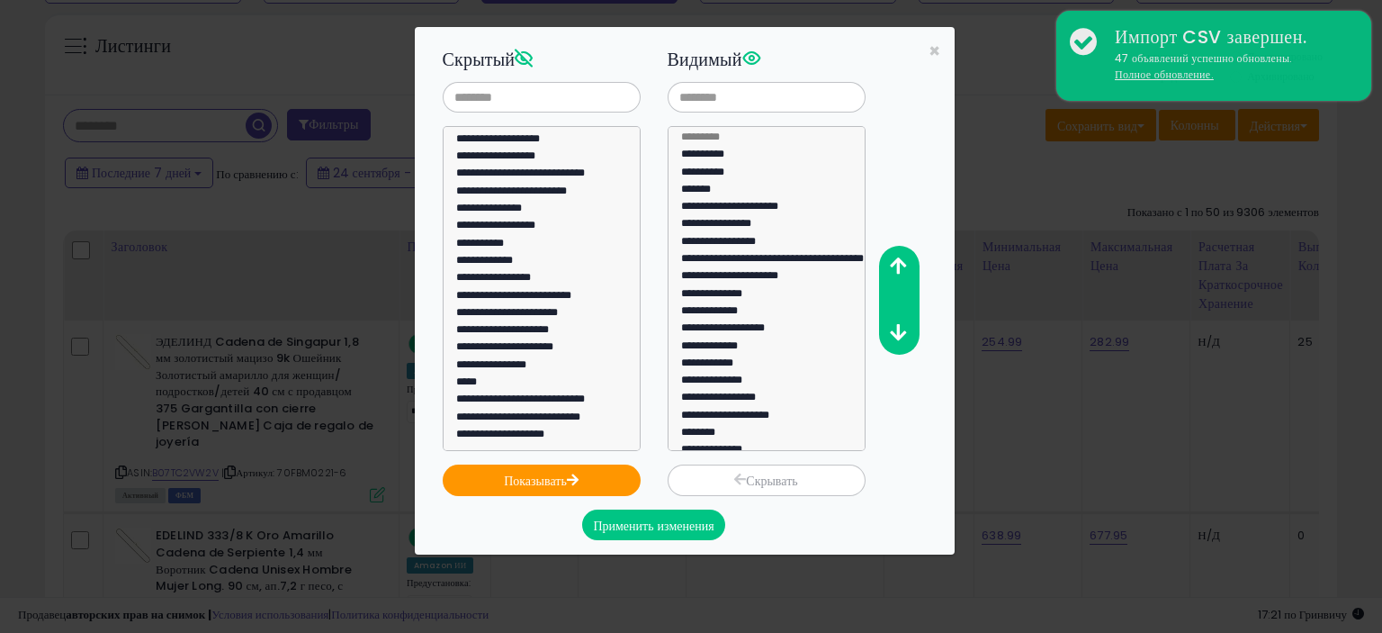
click at [616, 521] on font "Применить изменения" at bounding box center [653, 526] width 121 height 18
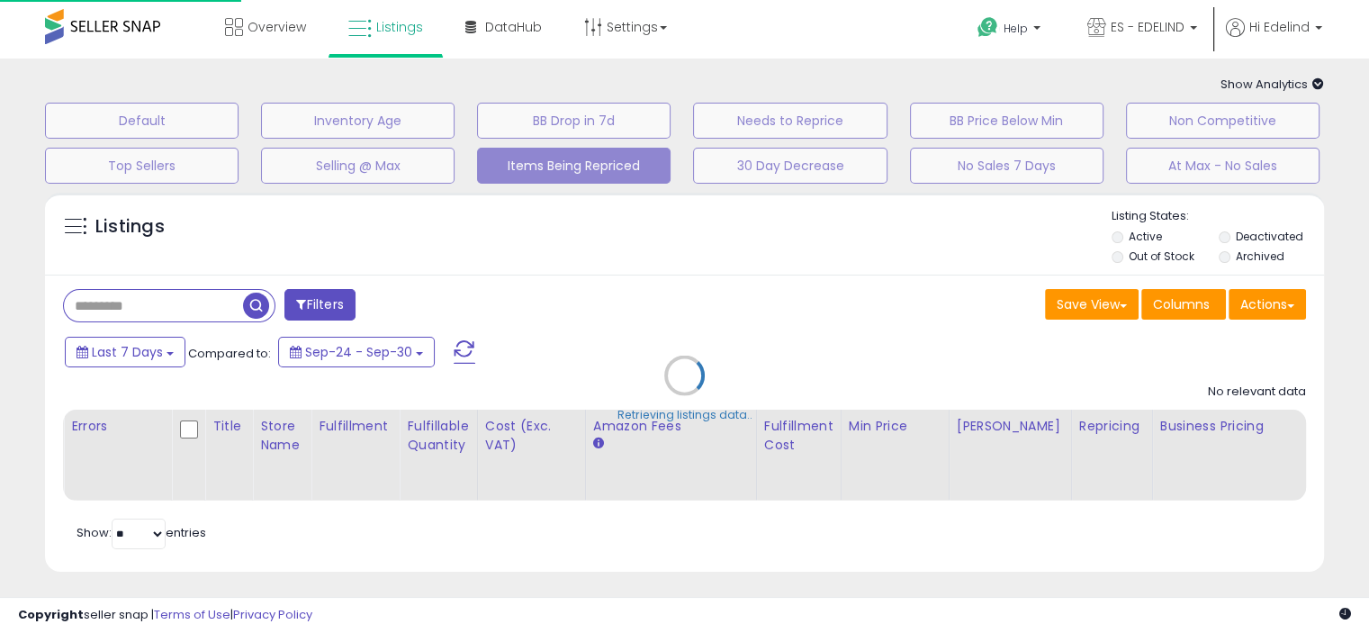
scroll to position [173, 0]
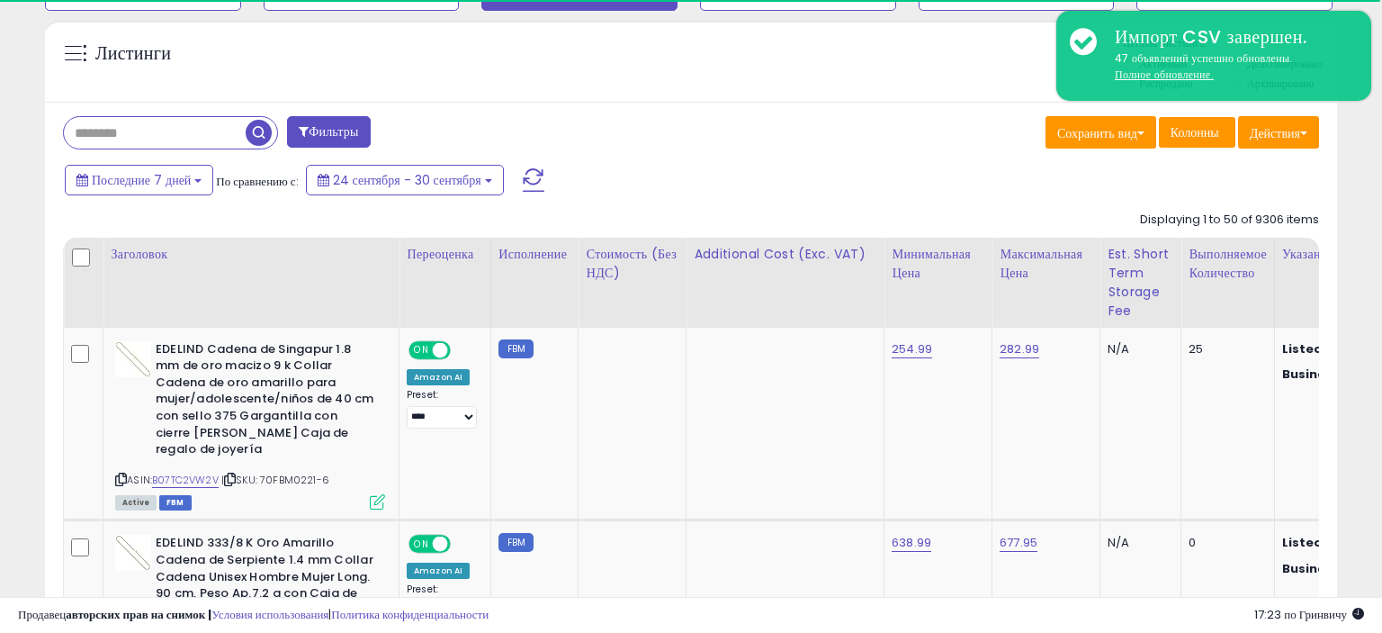
select select "**"
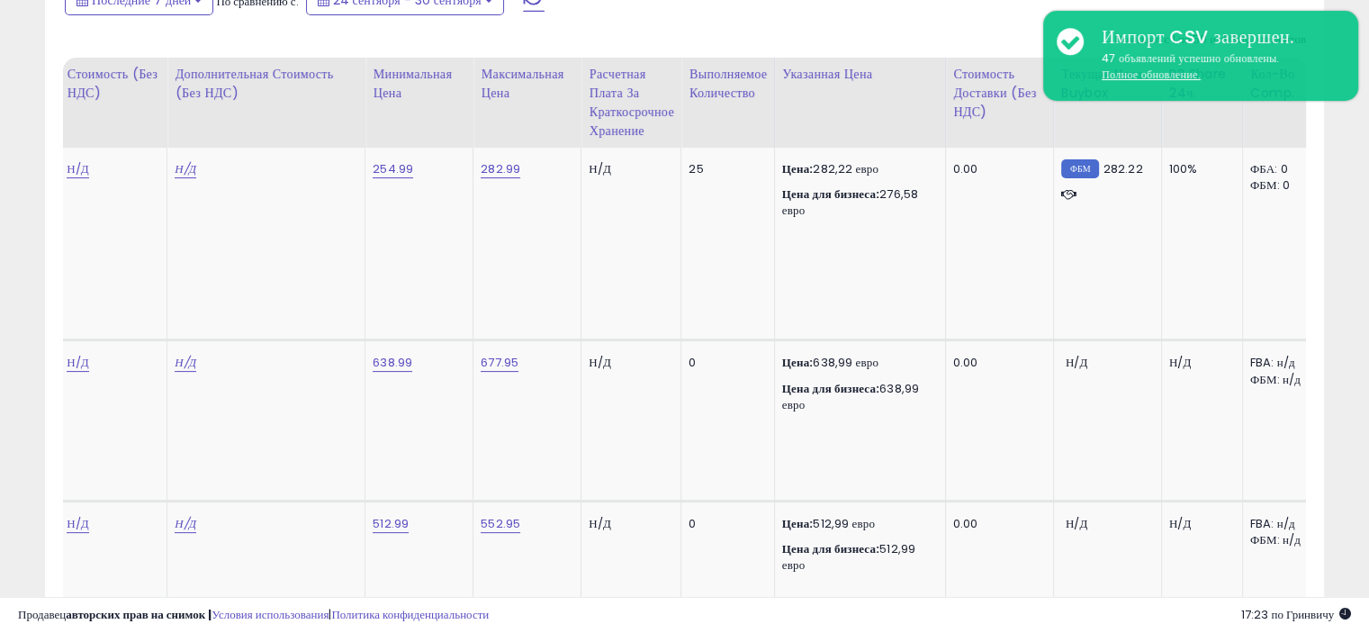
scroll to position [0, 508]
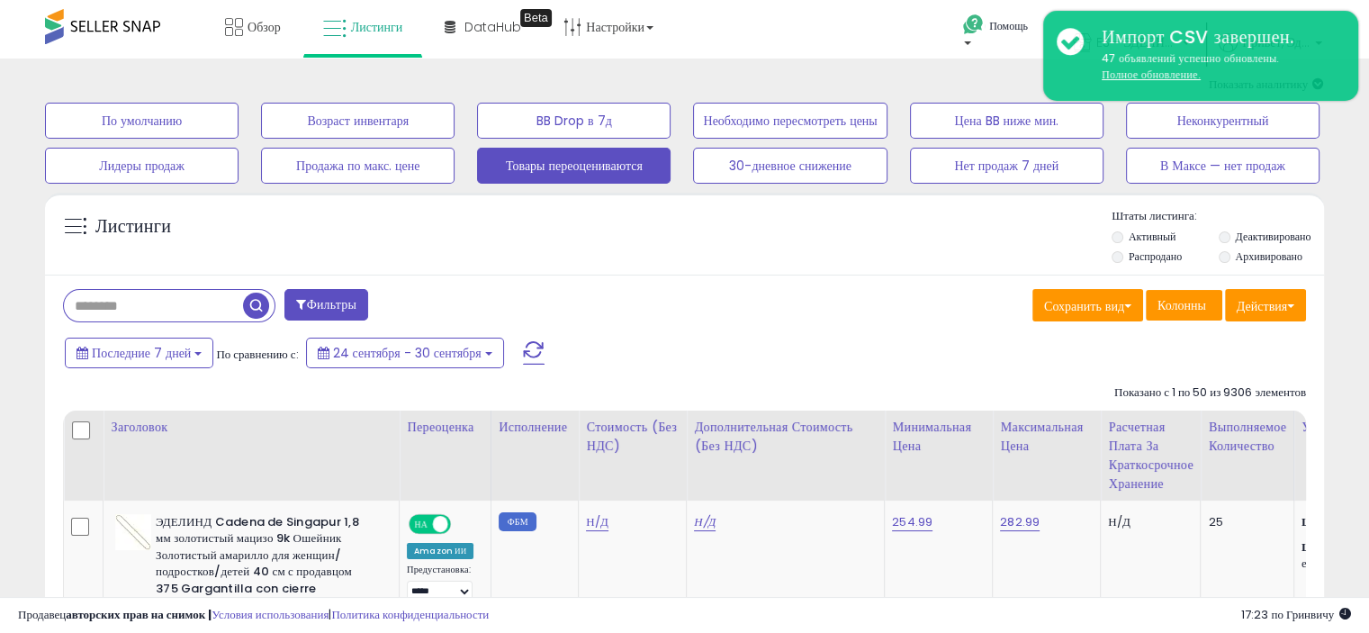
click at [248, 29] on font "Обзор" at bounding box center [263, 27] width 33 height 18
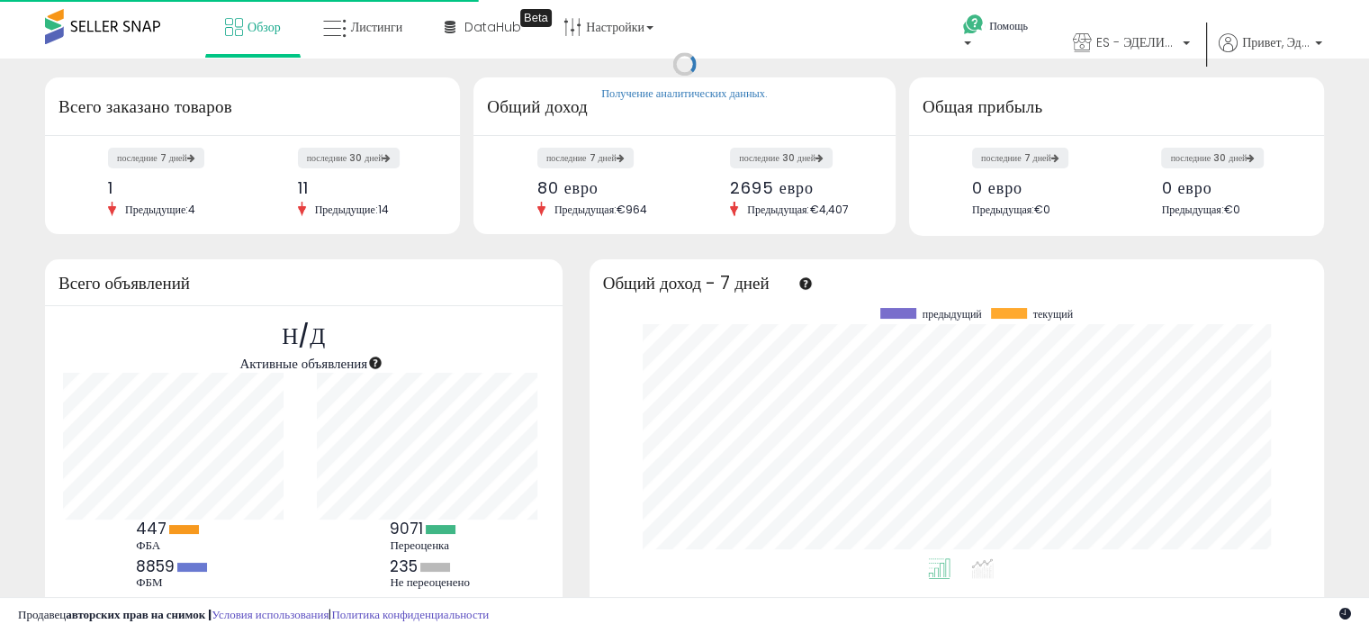
scroll to position [249, 698]
click at [1128, 46] on font "ES - ЭДЕЛИНД" at bounding box center [1138, 42] width 85 height 18
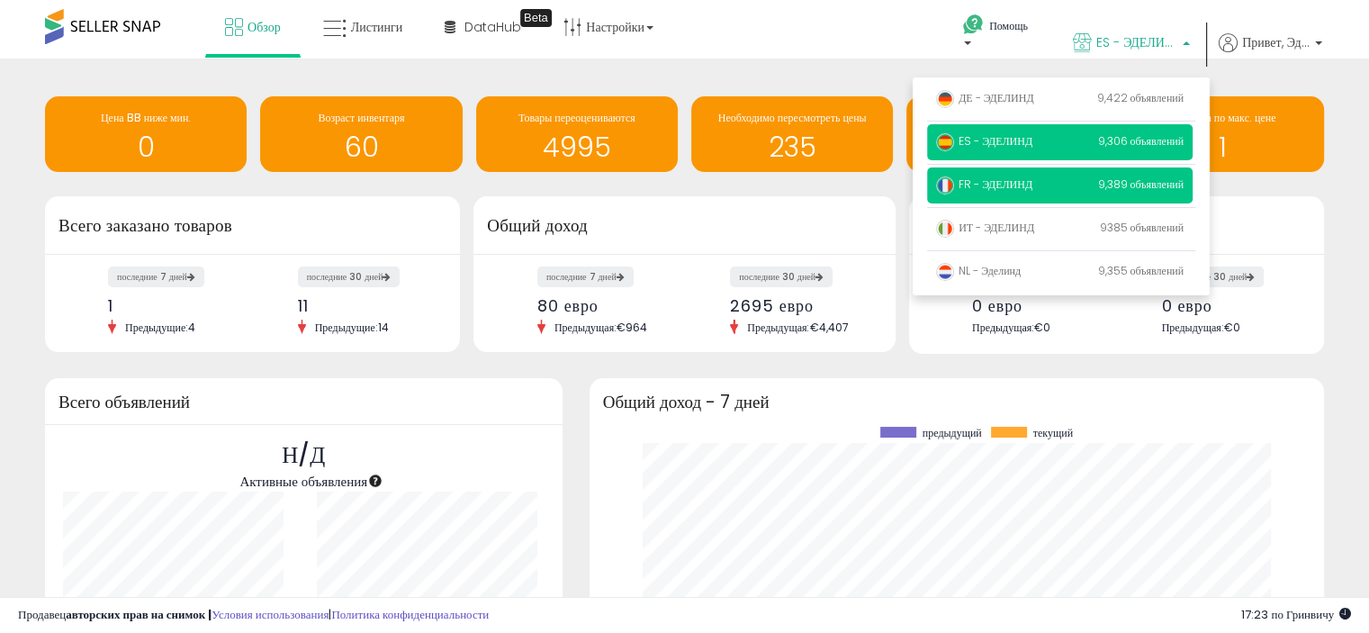
click at [1022, 181] on font "FR - ЭДЕЛИНД" at bounding box center [995, 183] width 74 height 15
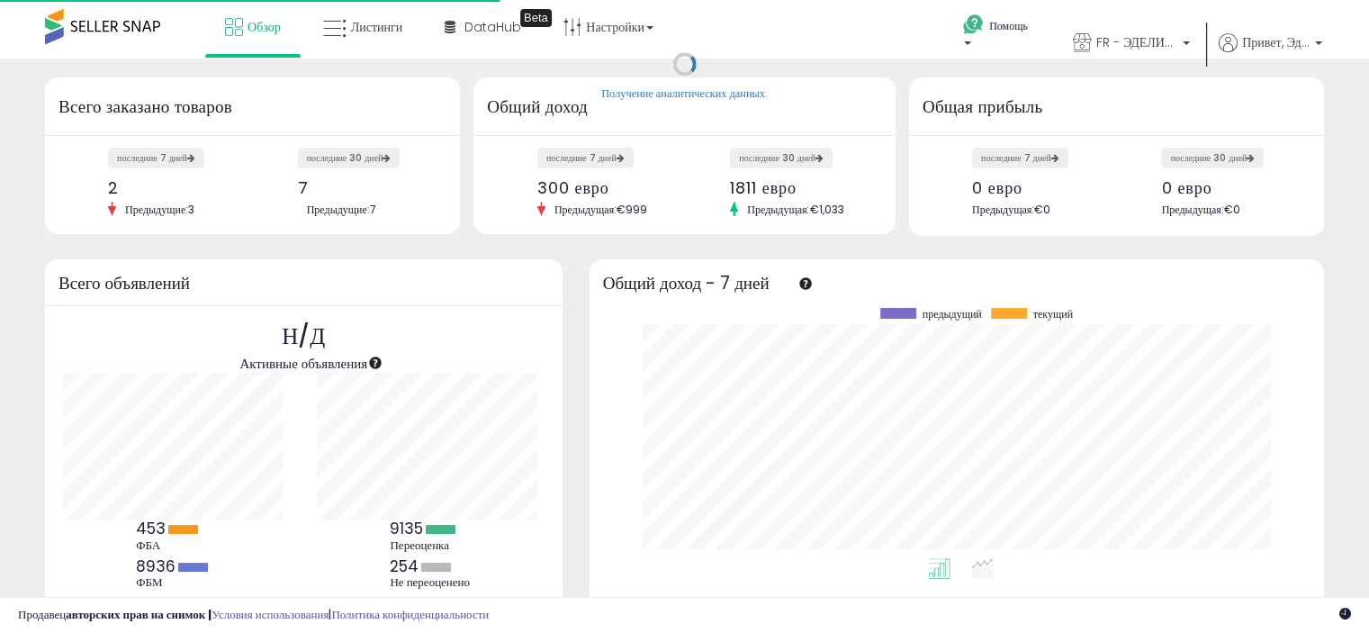
scroll to position [249, 698]
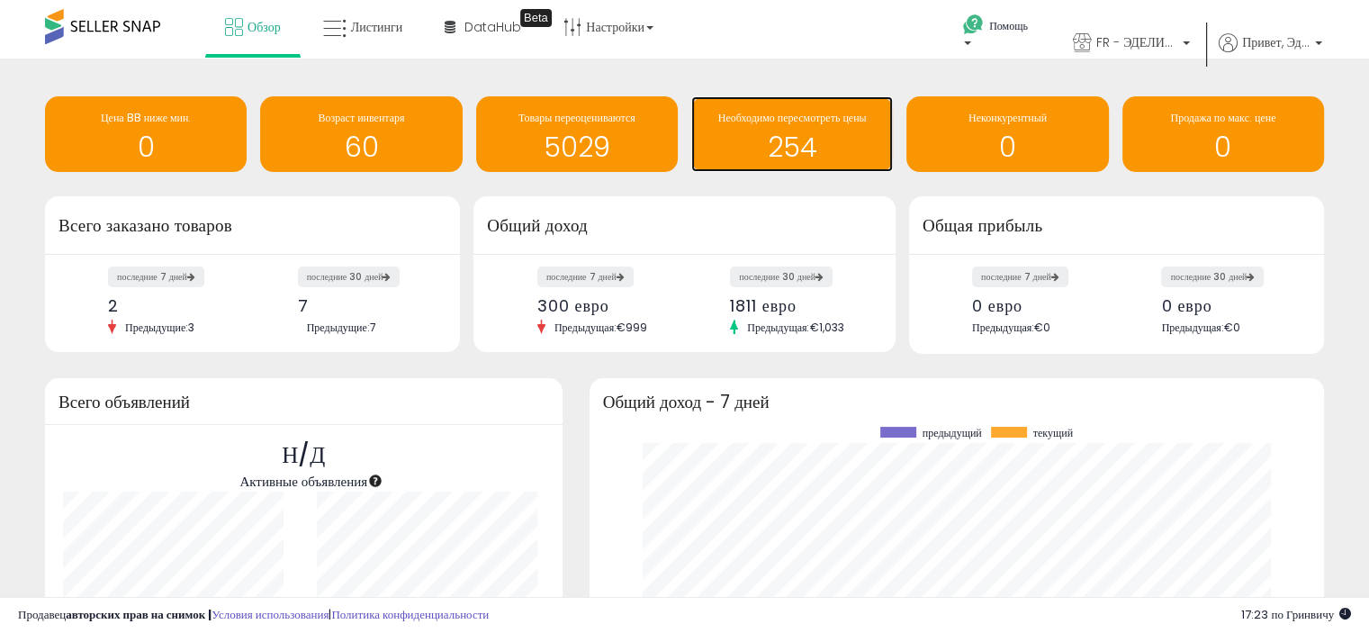
click at [775, 124] on font "Необходимо пересмотреть цены" at bounding box center [792, 117] width 148 height 15
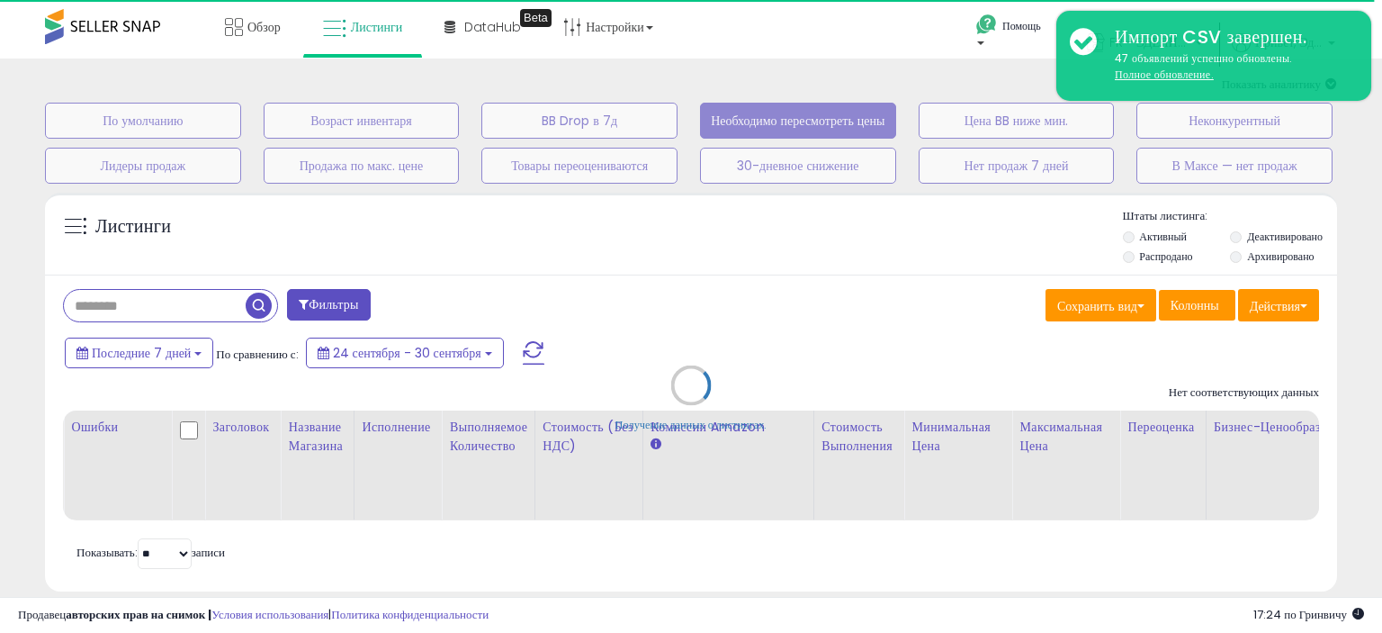
select select "**"
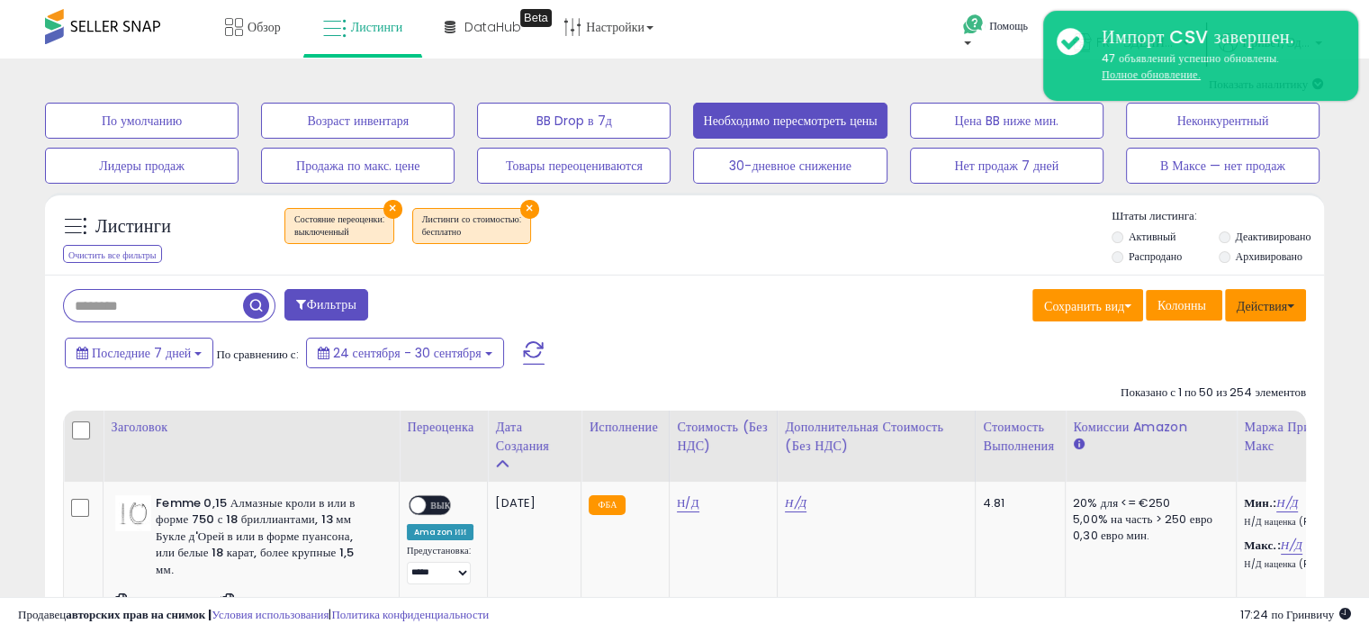
click at [1263, 312] on font "Действия" at bounding box center [1261, 306] width 50 height 18
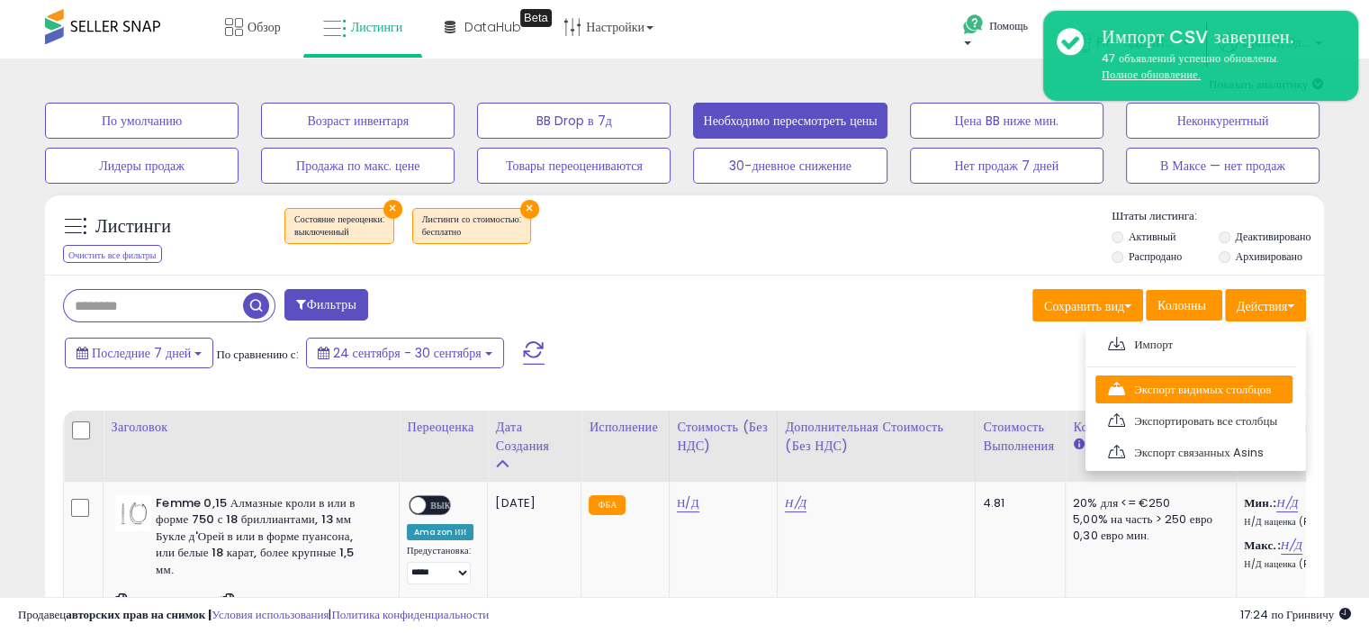
click at [1195, 390] on font "Экспорт видимых столбцов" at bounding box center [1202, 389] width 137 height 17
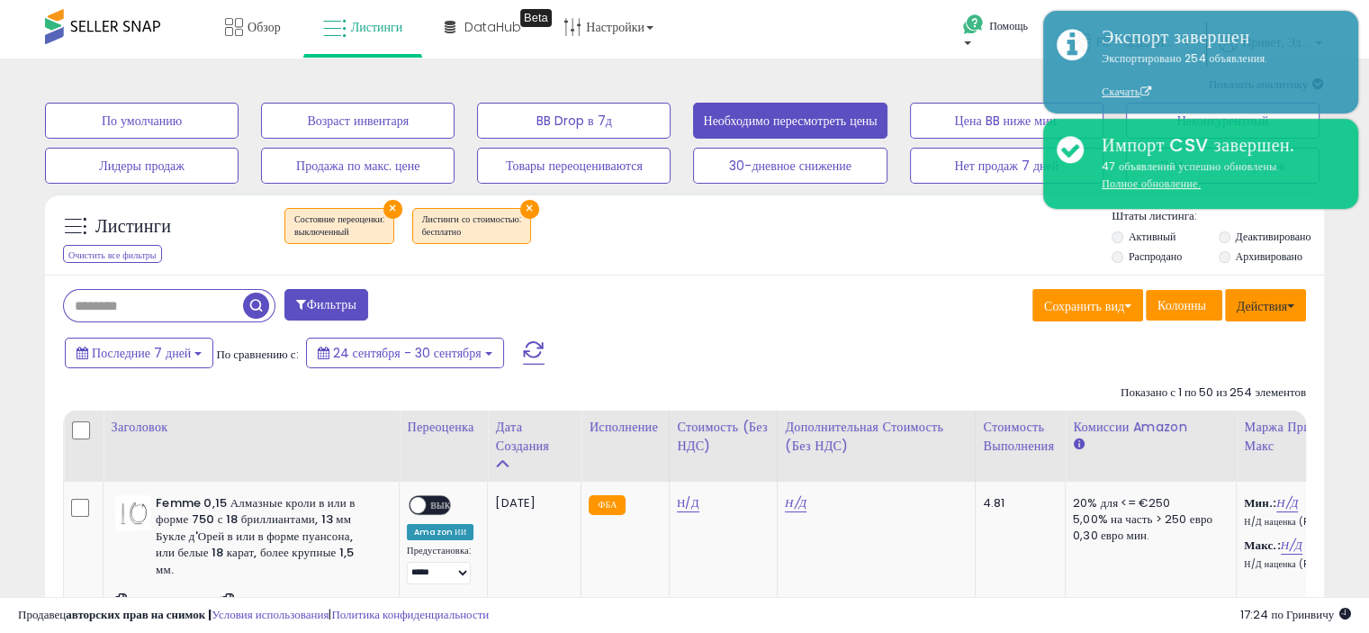
click at [1264, 307] on font "Действия" at bounding box center [1261, 306] width 50 height 18
click at [821, 21] on div "Обзор Листинги DataHub Beta" at bounding box center [438, 38] width 903 height 76
click at [222, 18] on link "Обзор" at bounding box center [252, 27] width 83 height 54
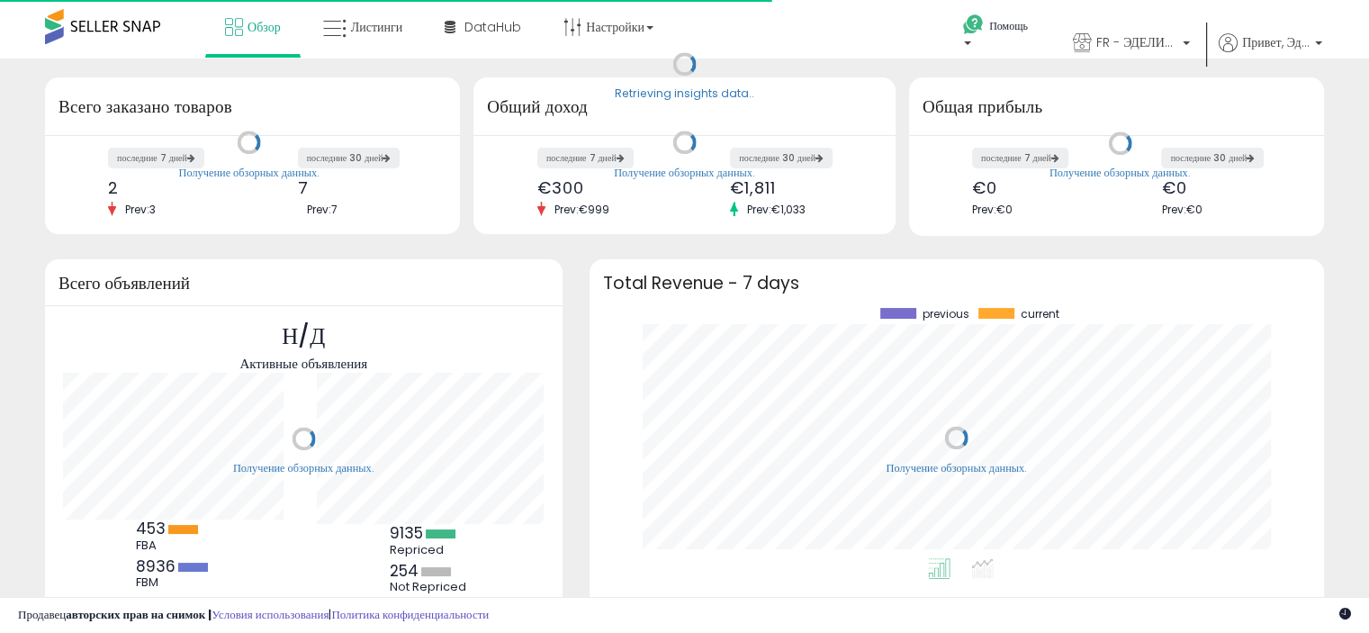
scroll to position [249, 698]
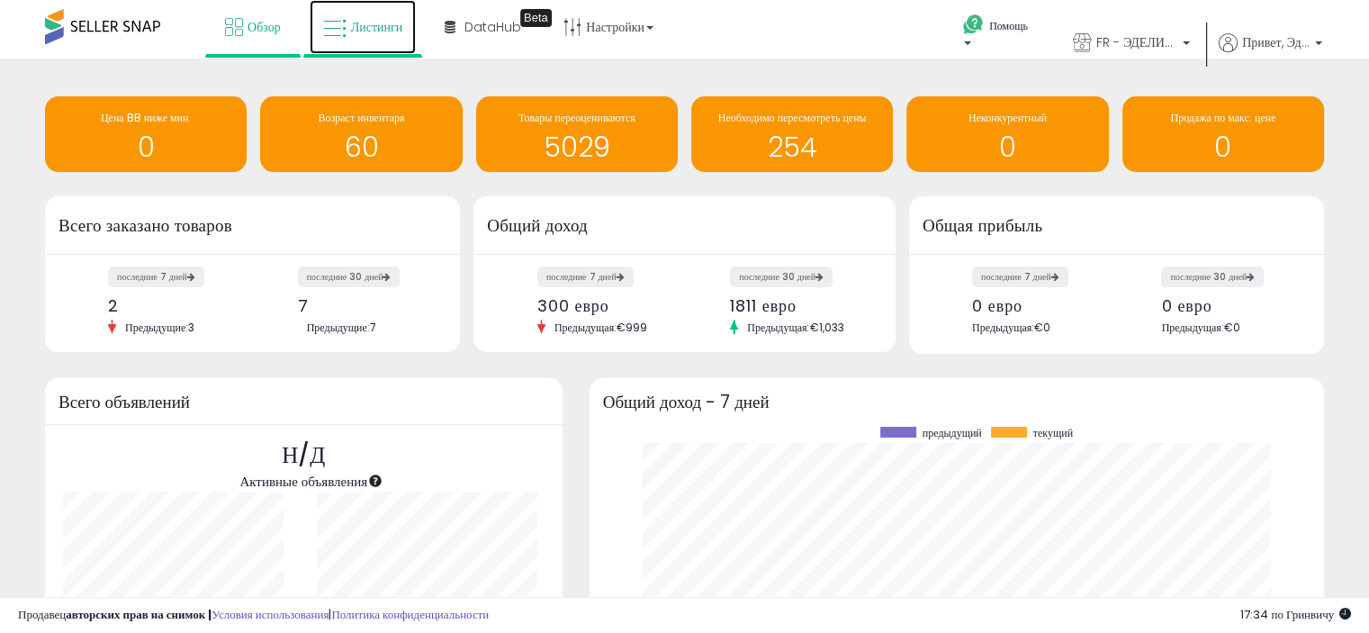
click at [392, 20] on font "Листинги" at bounding box center [377, 27] width 52 height 18
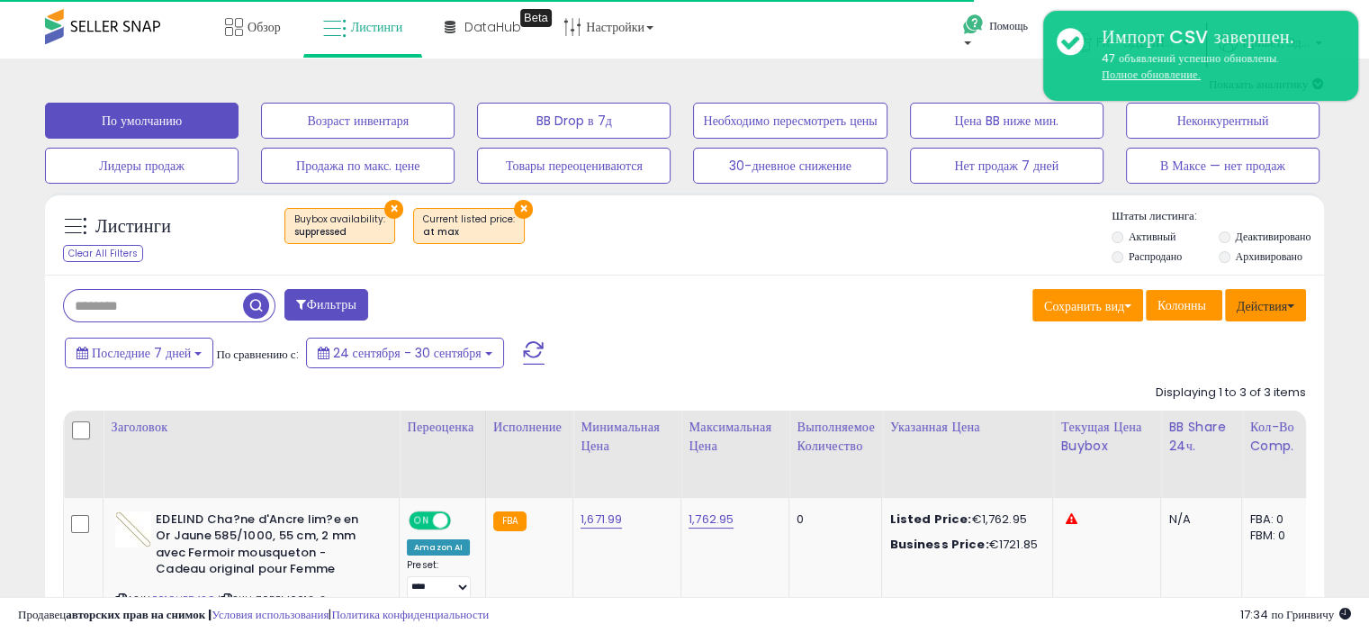
click at [1272, 298] on font "Действия" at bounding box center [1261, 306] width 50 height 18
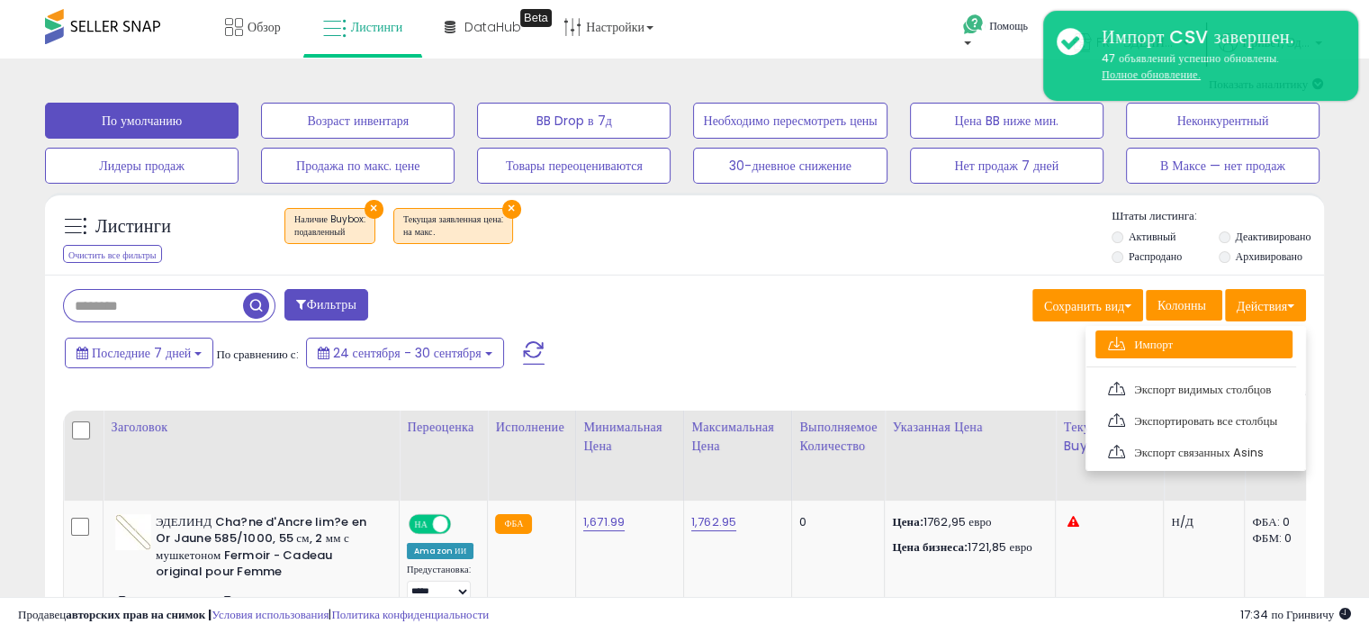
click at [1152, 334] on link "Импорт" at bounding box center [1193, 344] width 197 height 28
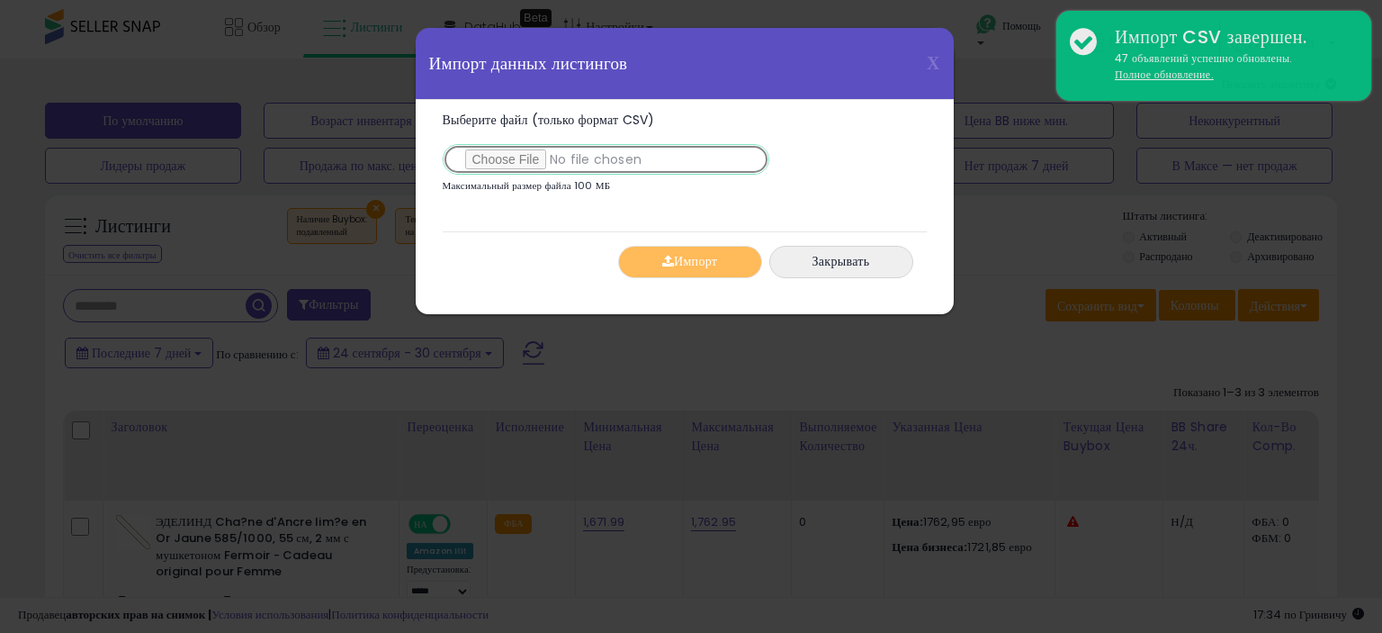
click at [513, 162] on input "Выберите файл (только формат CSV)" at bounding box center [606, 159] width 327 height 31
type input "**********"
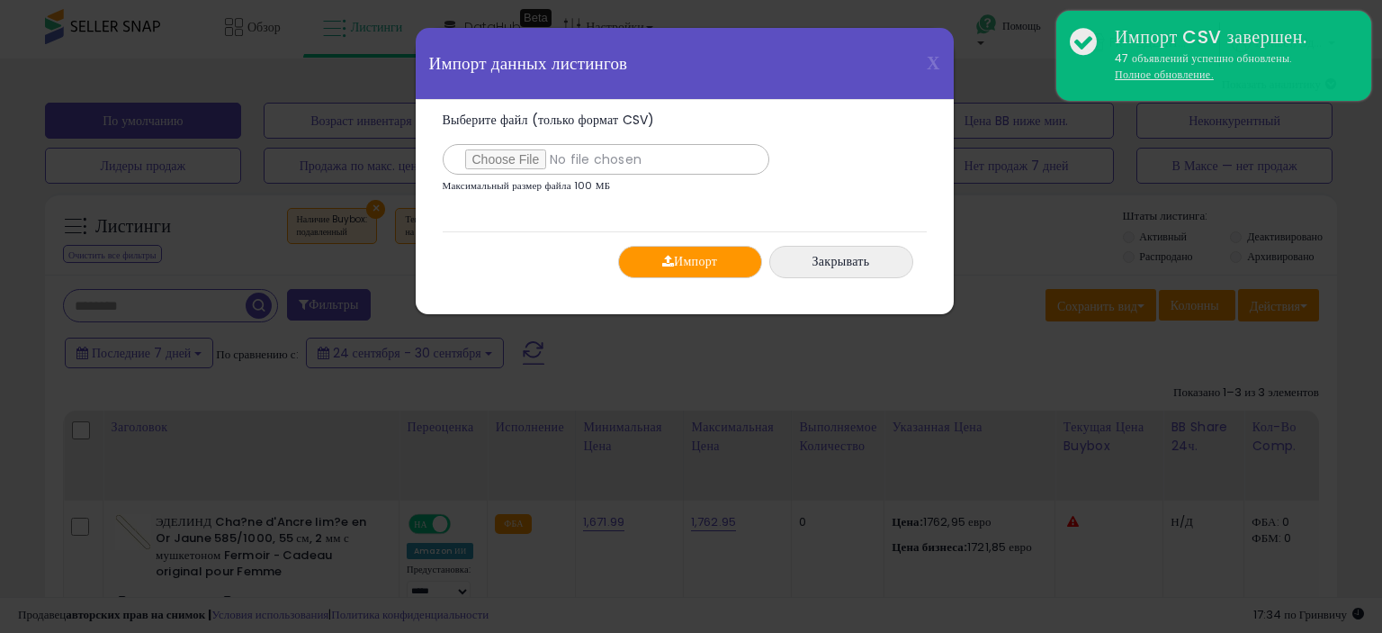
click at [702, 256] on font "Импорт" at bounding box center [695, 262] width 43 height 18
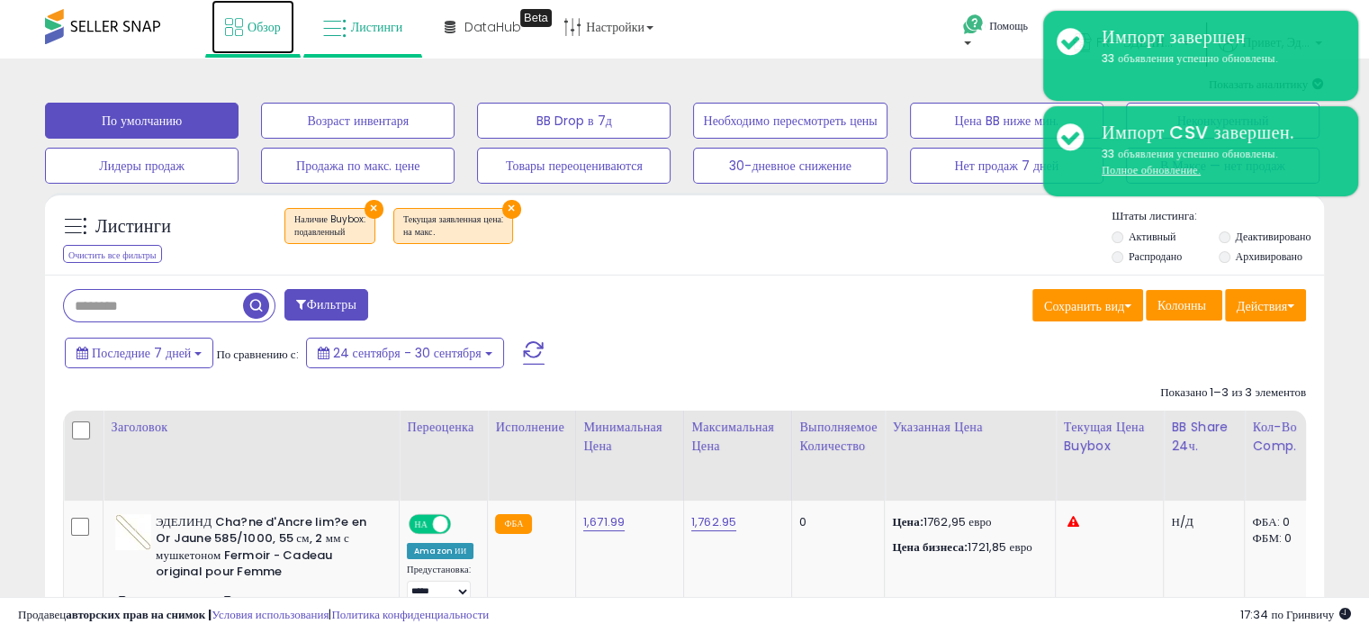
click at [252, 21] on font "Обзор" at bounding box center [263, 27] width 33 height 18
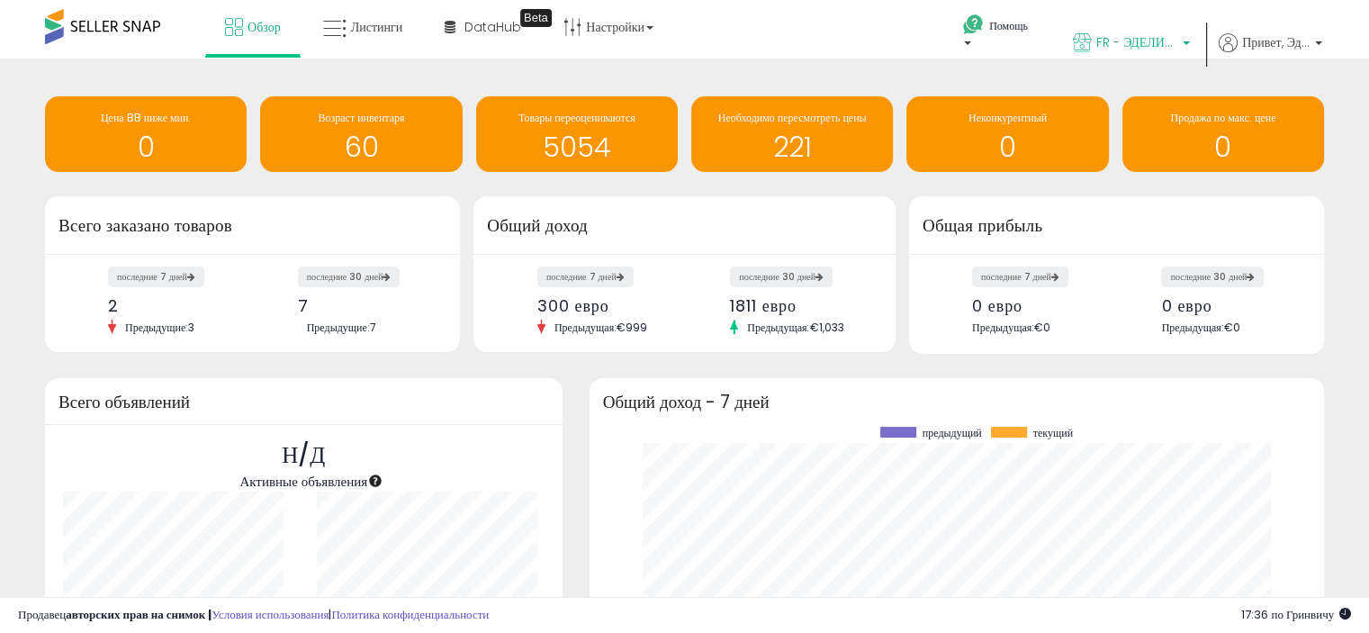
click at [1106, 31] on link "FR - ЭДЕЛИНД" at bounding box center [1131, 44] width 144 height 58
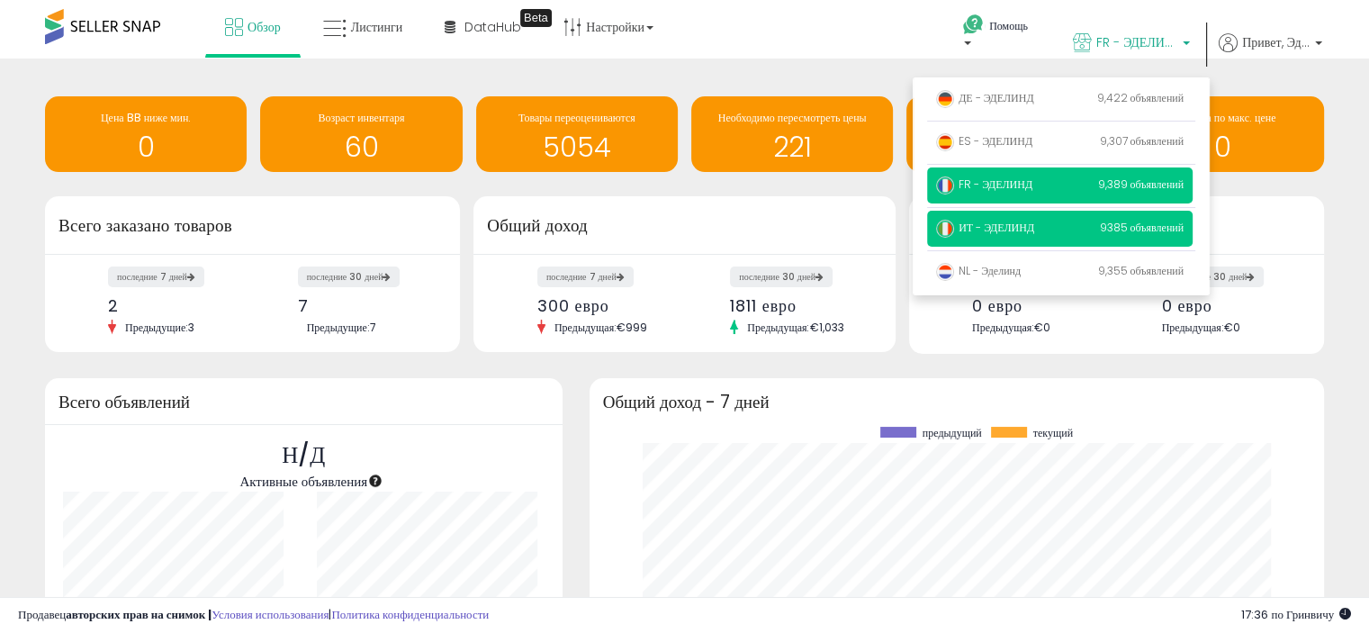
click at [1041, 229] on p "ИТ - ЭДЕЛИНД 9385 объявлений" at bounding box center [1059, 229] width 265 height 36
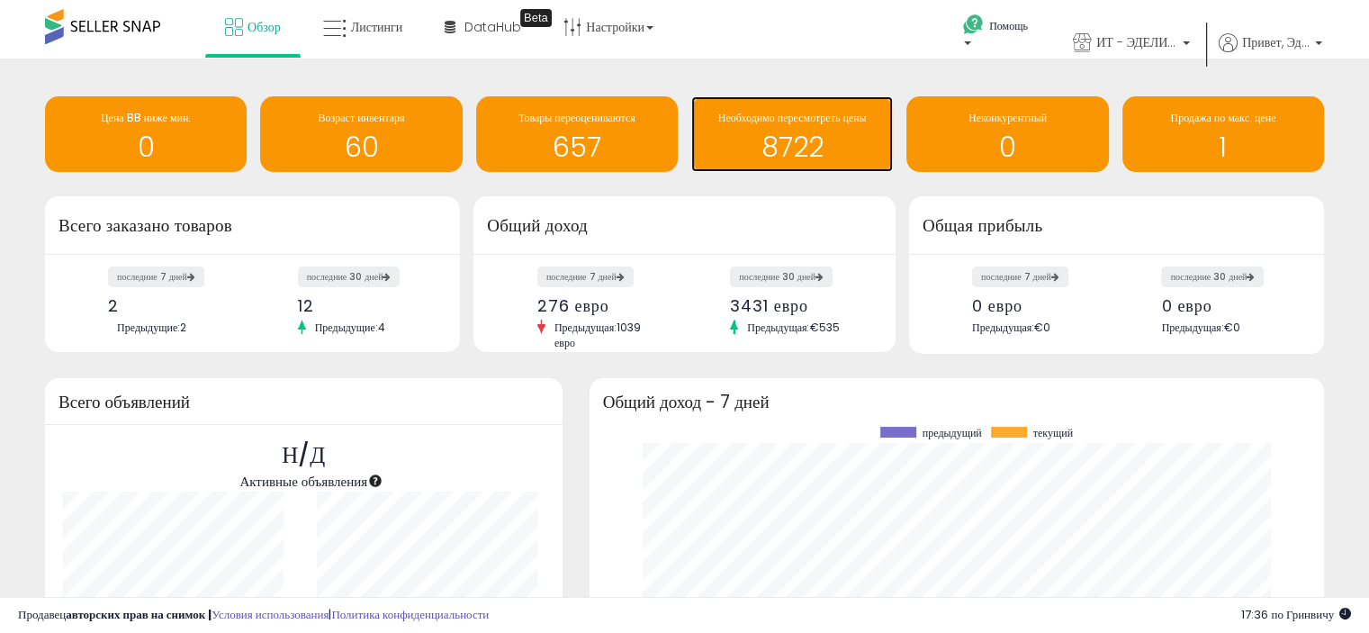
click at [774, 139] on font "8722" at bounding box center [792, 147] width 62 height 39
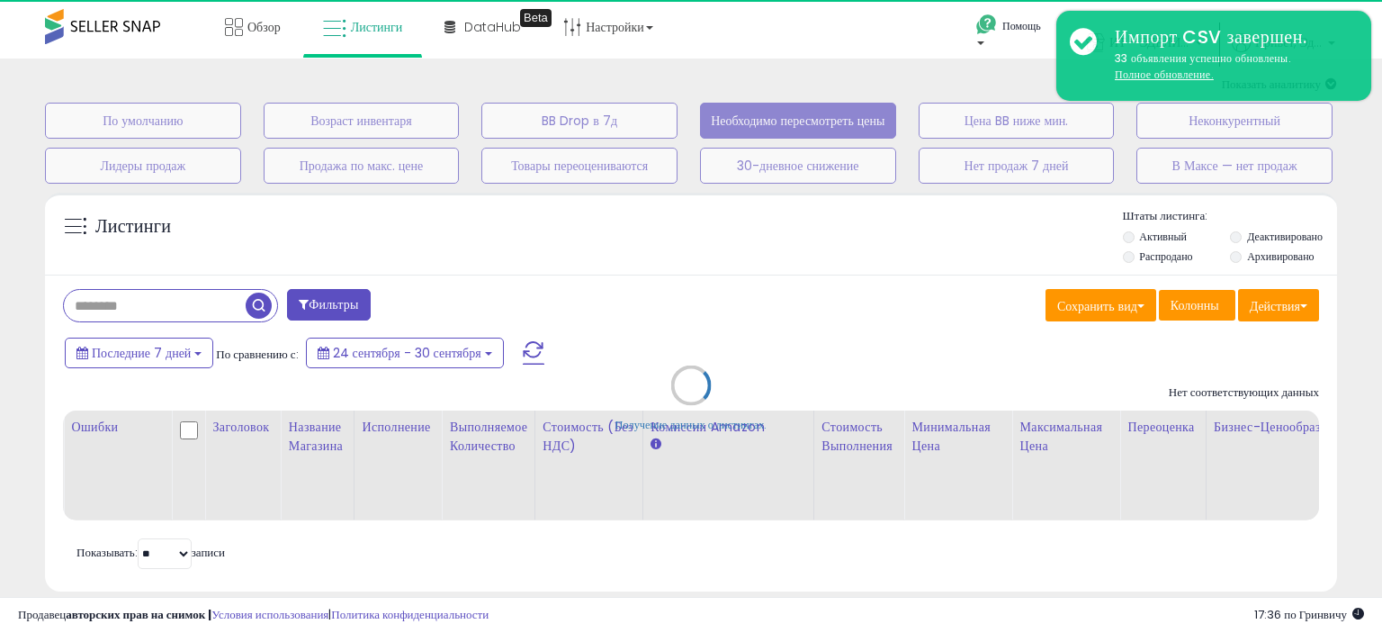
select select "**"
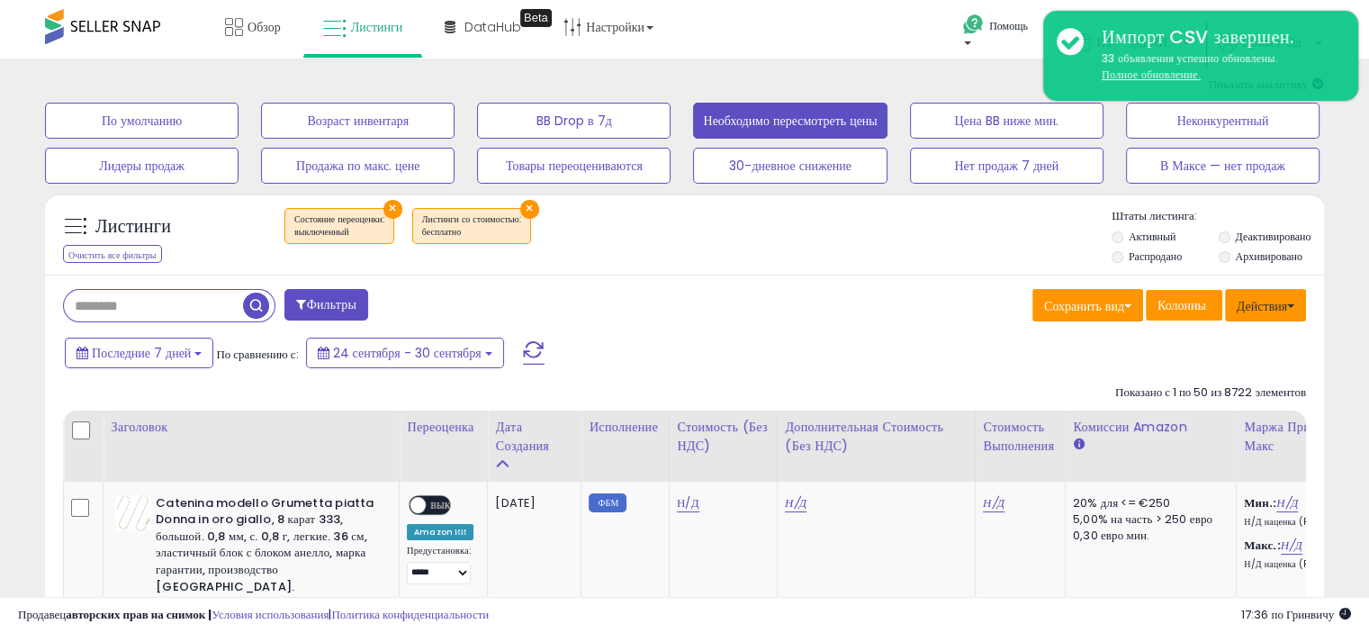
click at [1256, 303] on font "Действия" at bounding box center [1261, 306] width 50 height 18
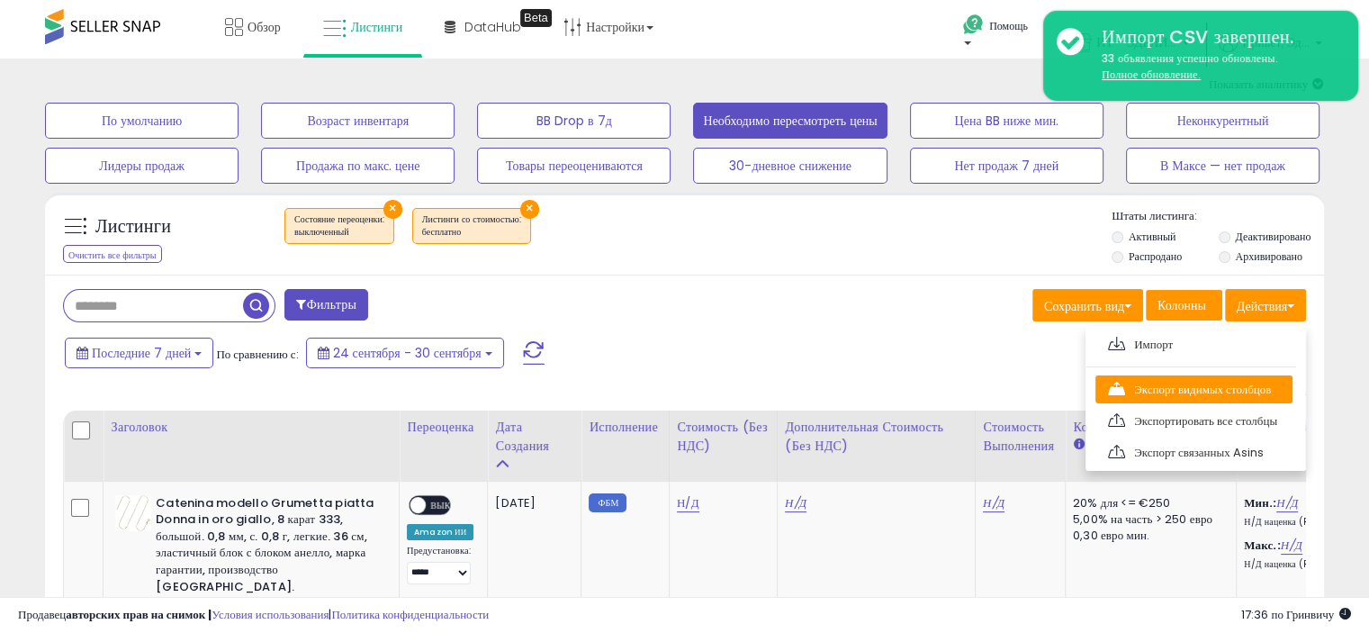
click at [1193, 391] on font "Экспорт видимых столбцов" at bounding box center [1202, 389] width 137 height 17
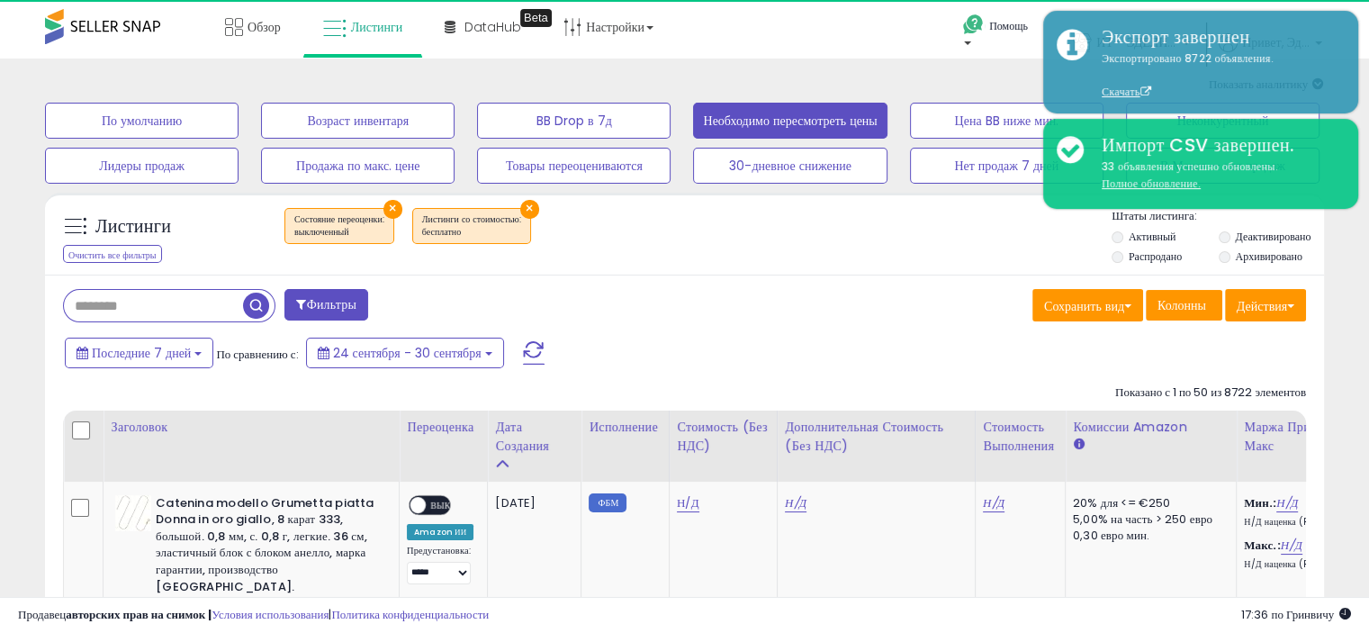
click at [795, 242] on div "× Состояние переоценки : выключенный ×" at bounding box center [686, 233] width 849 height 50
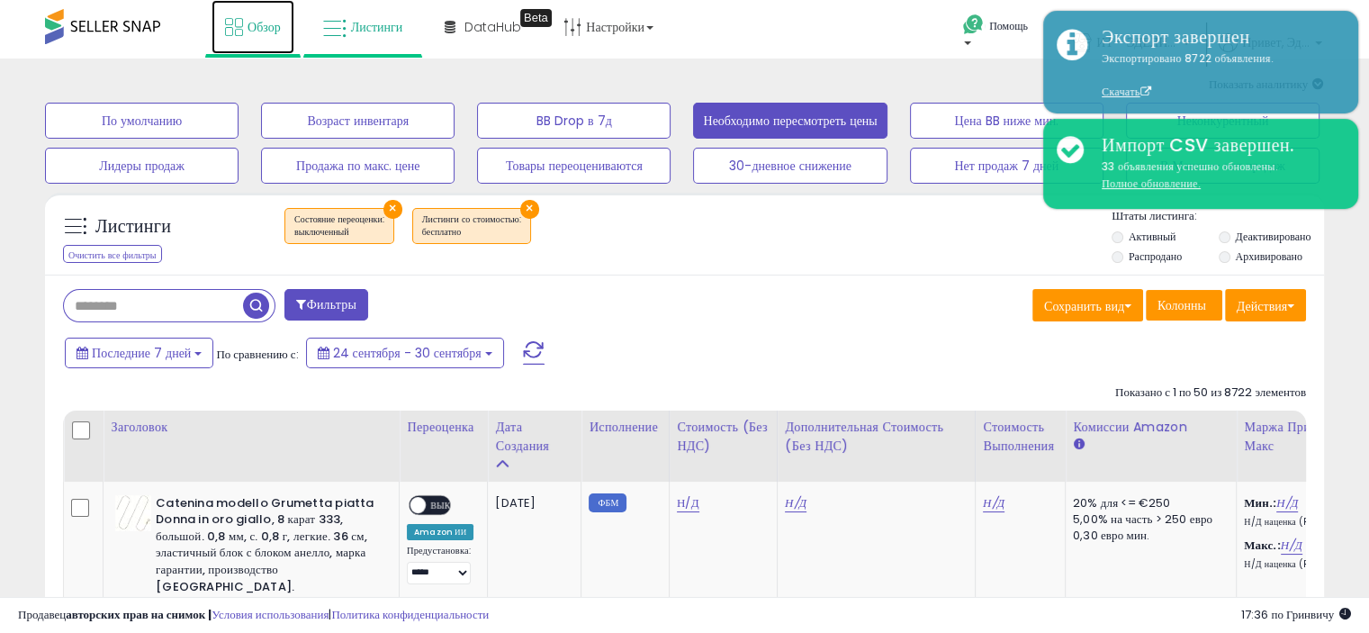
click at [252, 31] on font "Обзор" at bounding box center [263, 27] width 33 height 18
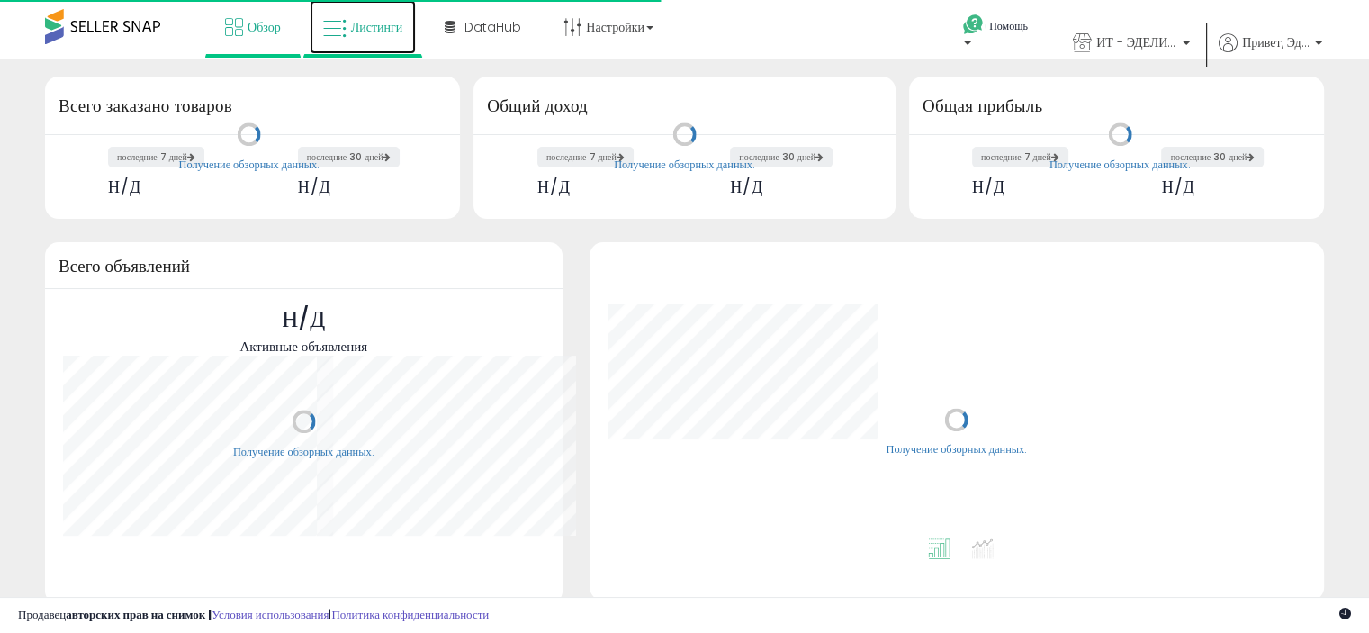
click at [385, 33] on font "Листинги" at bounding box center [377, 27] width 52 height 18
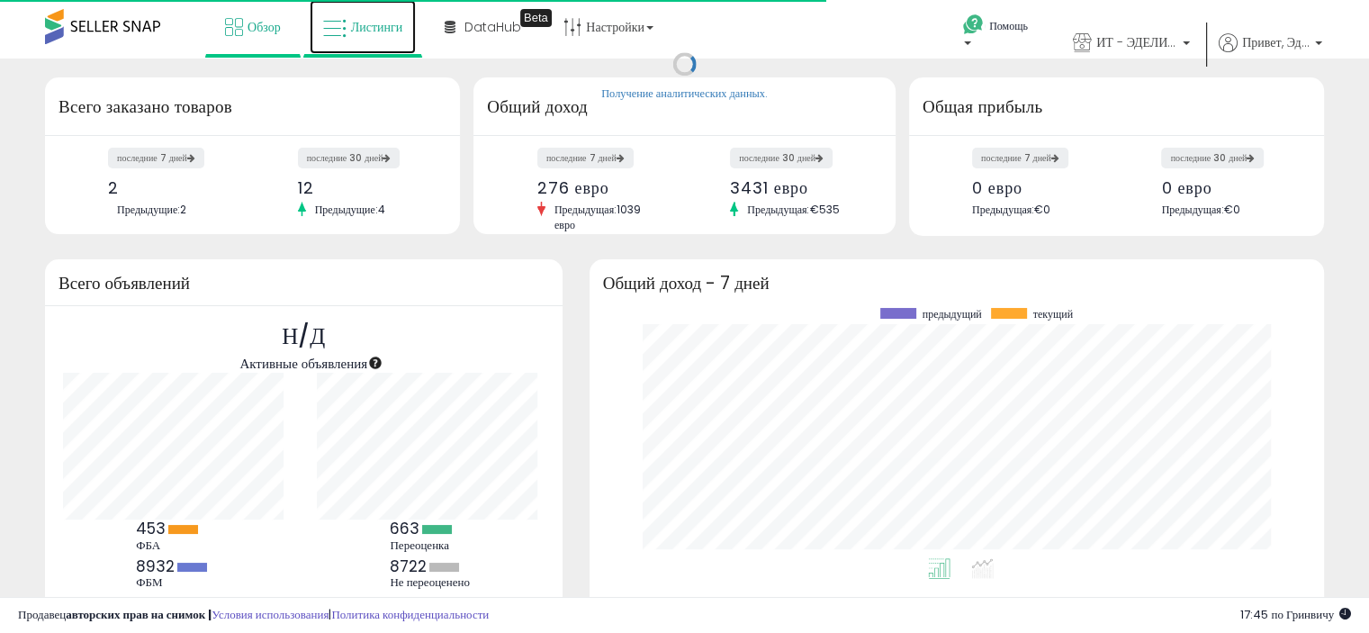
scroll to position [249, 698]
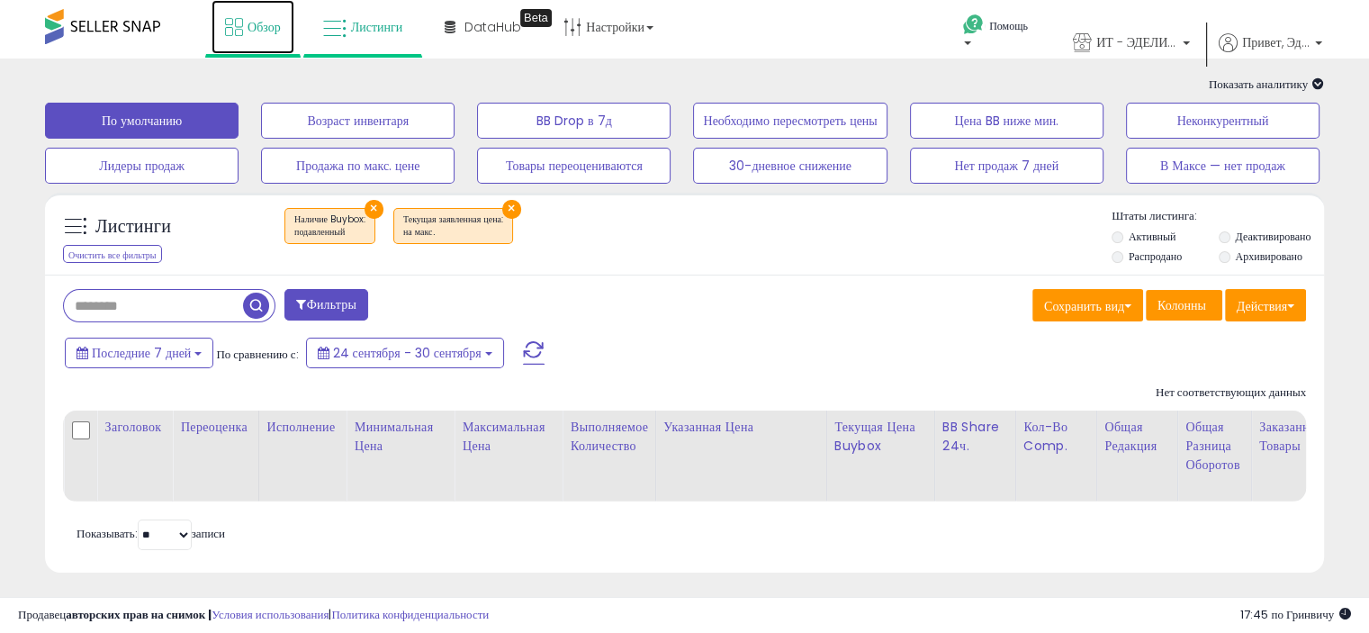
click at [252, 26] on font "Обзор" at bounding box center [263, 27] width 33 height 18
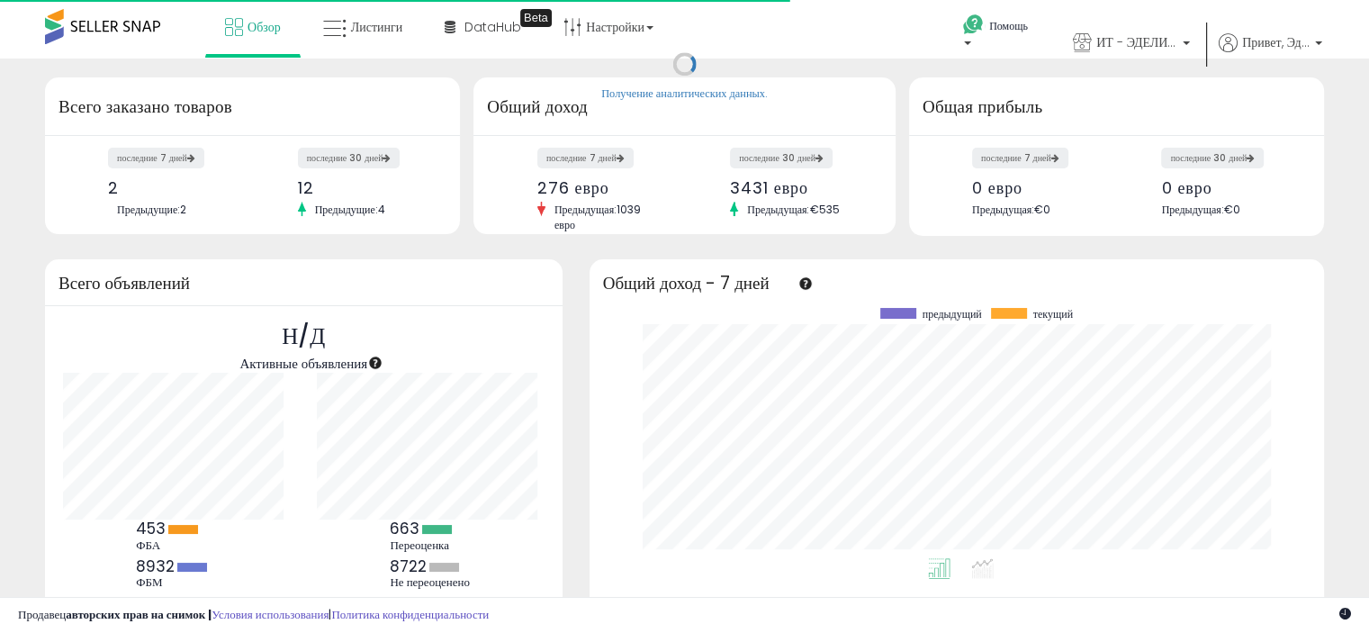
scroll to position [249, 698]
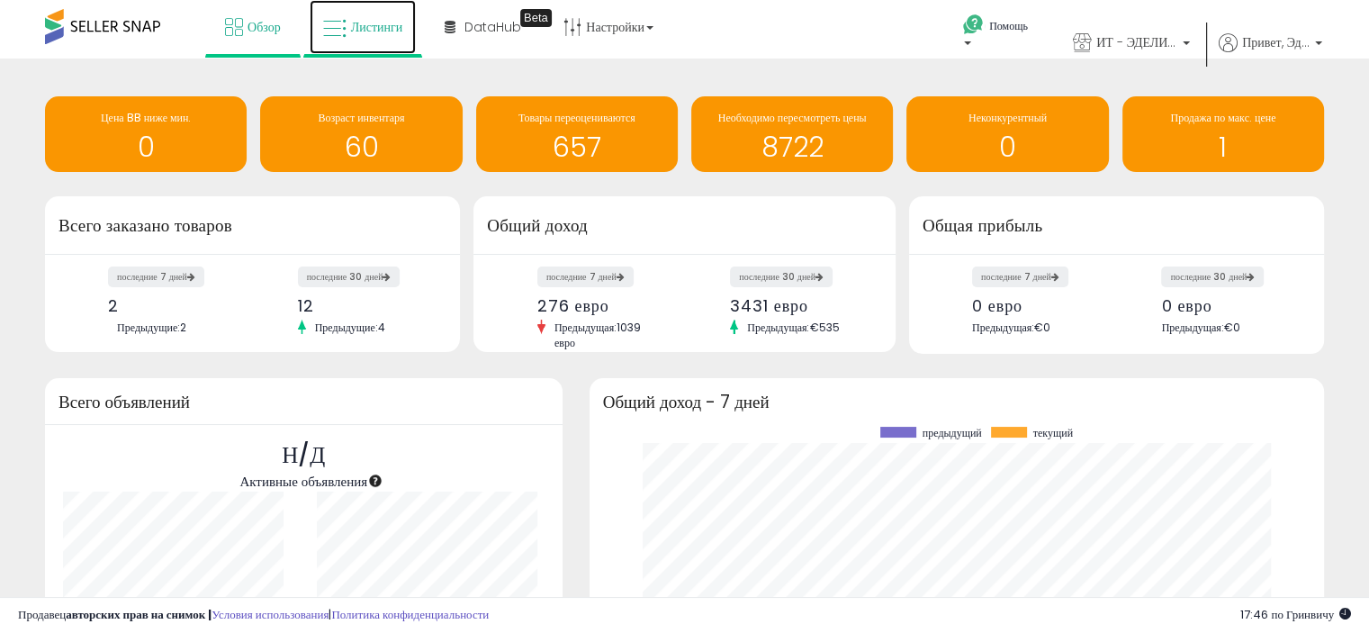
click at [385, 18] on font "Листинги" at bounding box center [377, 27] width 52 height 18
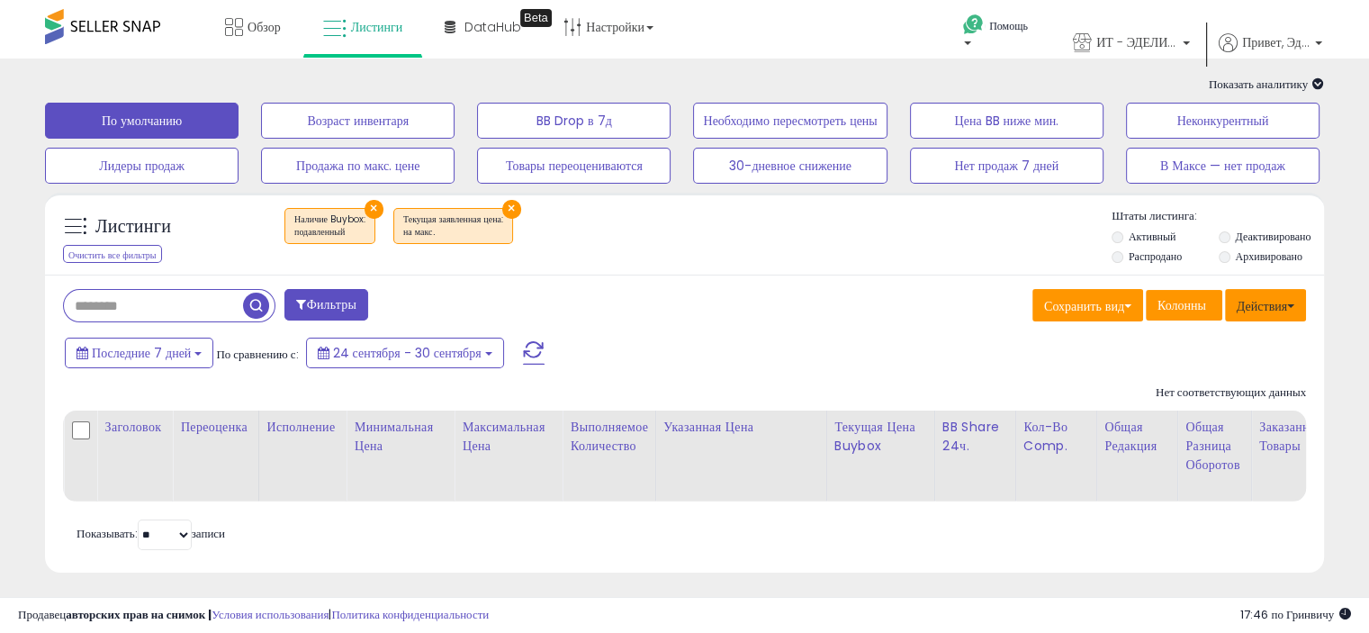
click at [1256, 303] on font "Действия" at bounding box center [1261, 306] width 50 height 18
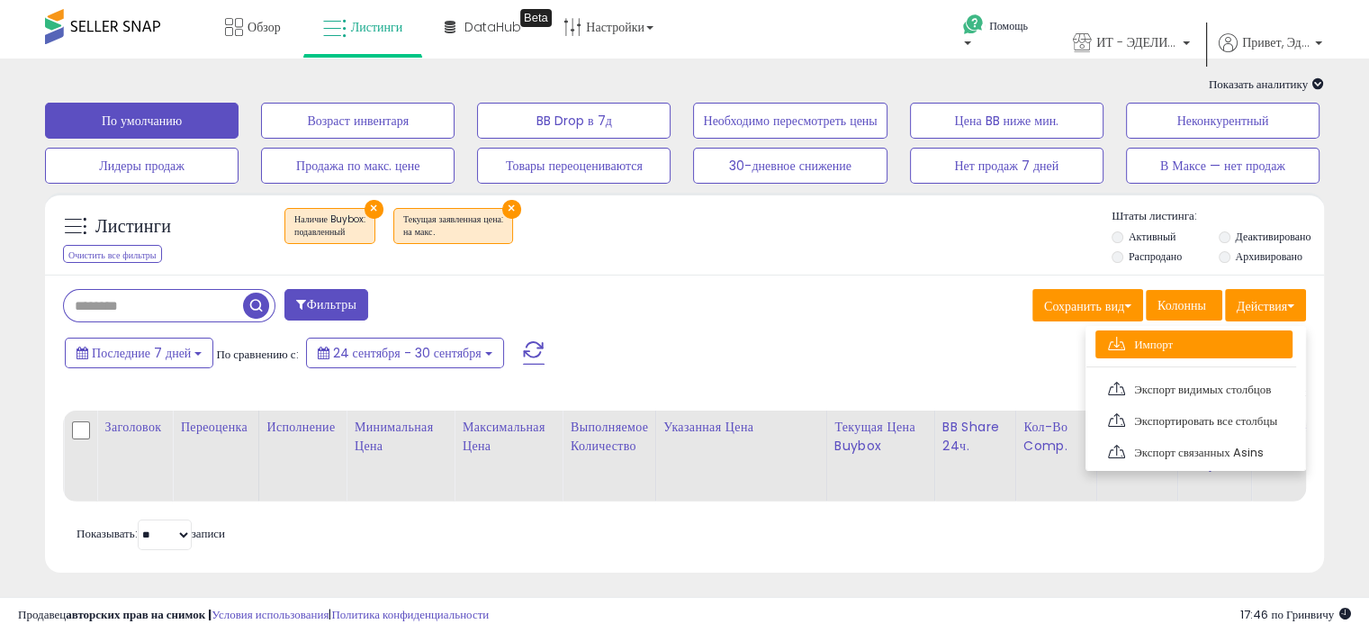
click at [1199, 347] on link "Импорт" at bounding box center [1193, 344] width 197 height 28
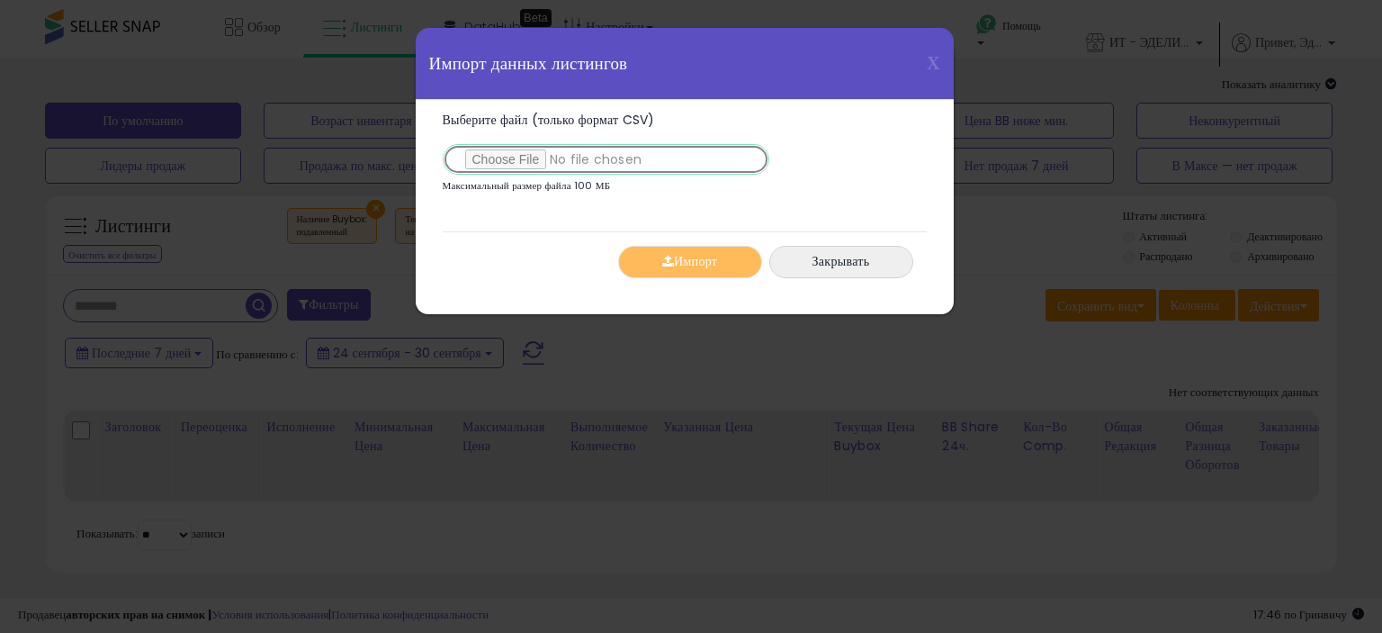
click at [542, 156] on input "Выберите файл (только формат CSV)" at bounding box center [606, 159] width 327 height 31
type input "**********"
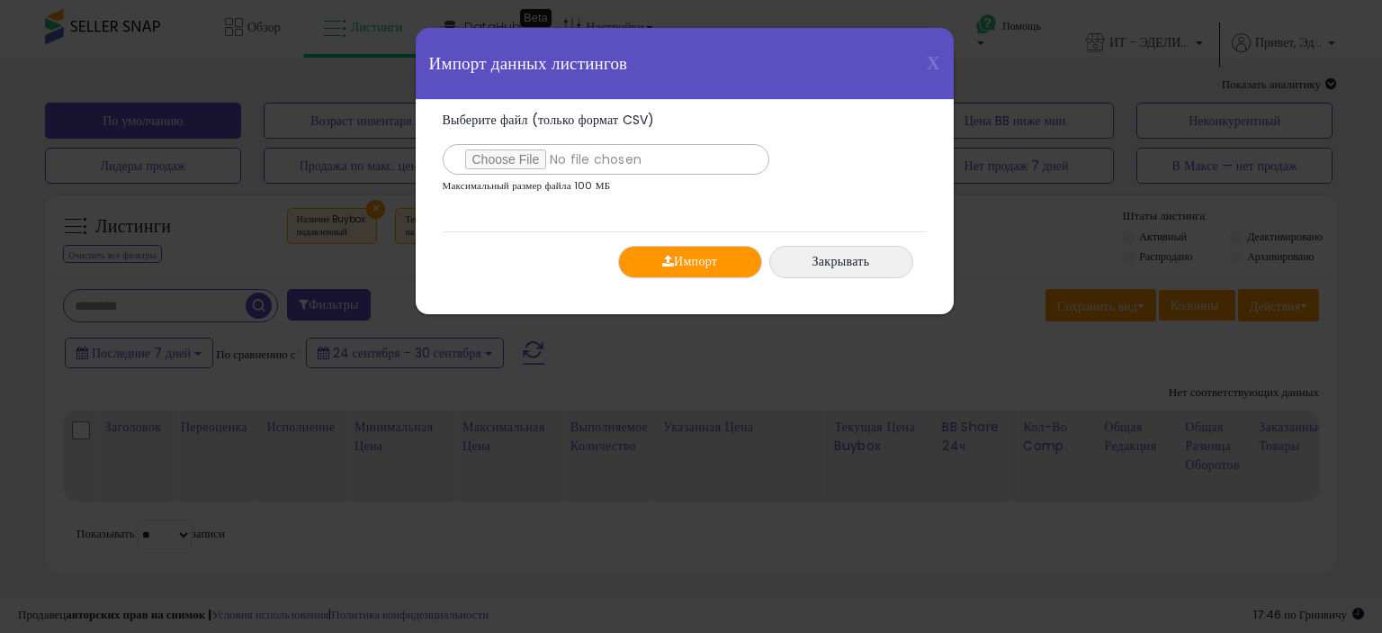
click at [664, 262] on span "button" at bounding box center [668, 261] width 12 height 13
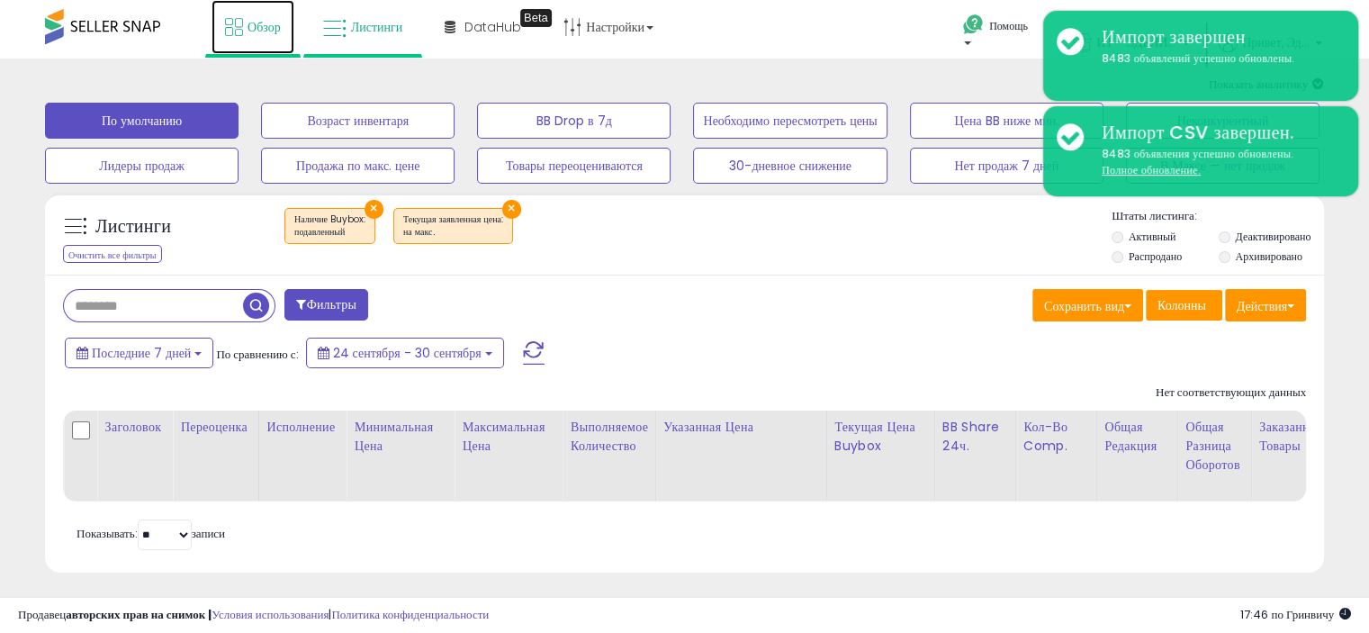
click at [256, 21] on font "Обзор" at bounding box center [263, 27] width 33 height 18
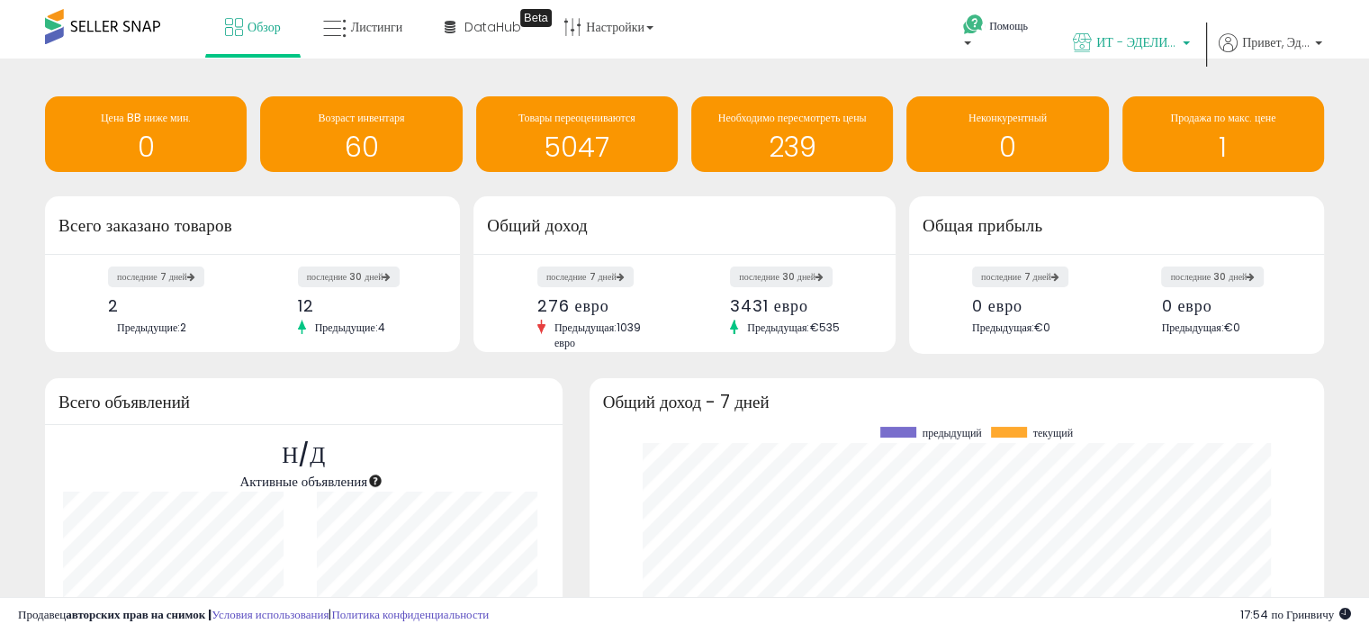
click at [1130, 41] on font "ИТ - ЭДЕЛИНД" at bounding box center [1140, 42] width 89 height 18
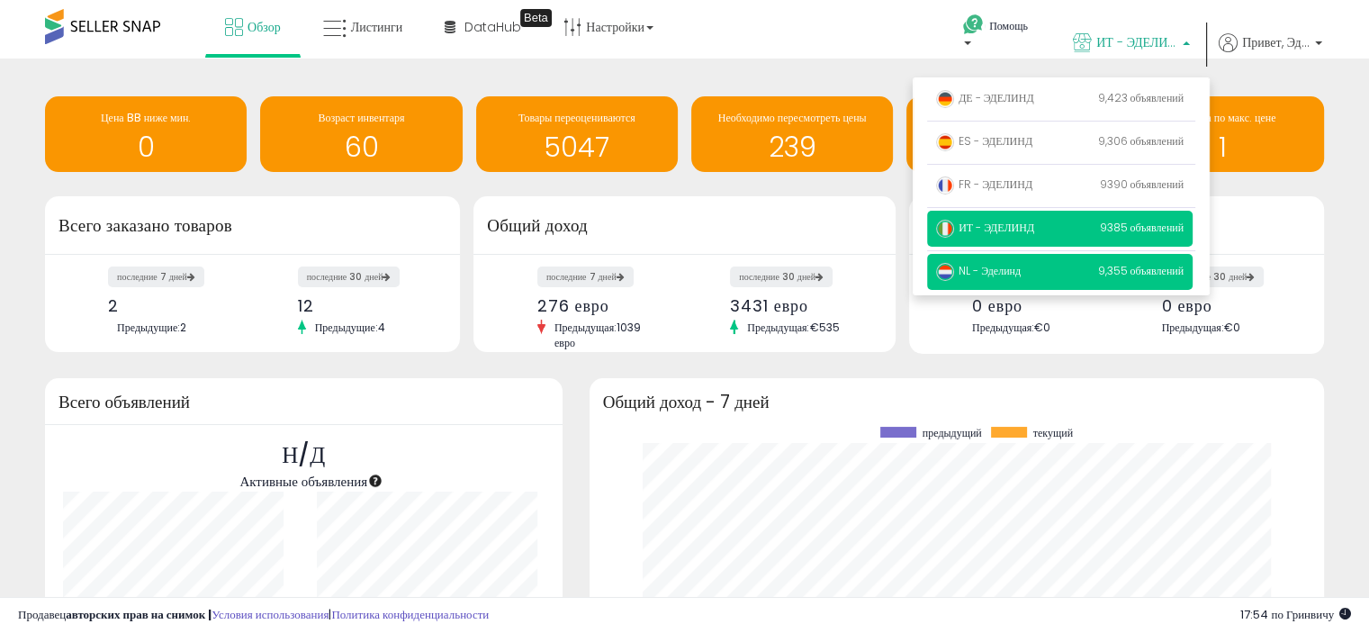
click at [993, 264] on font "NL - Эделинд" at bounding box center [989, 270] width 62 height 15
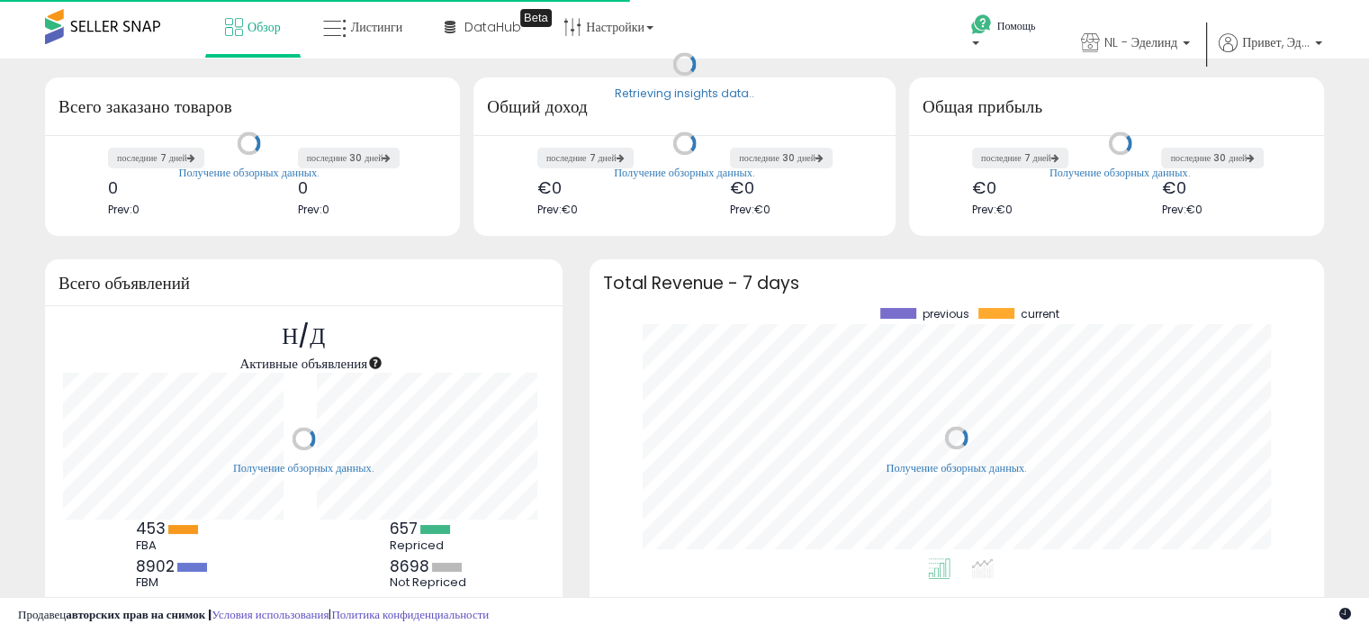
scroll to position [249, 698]
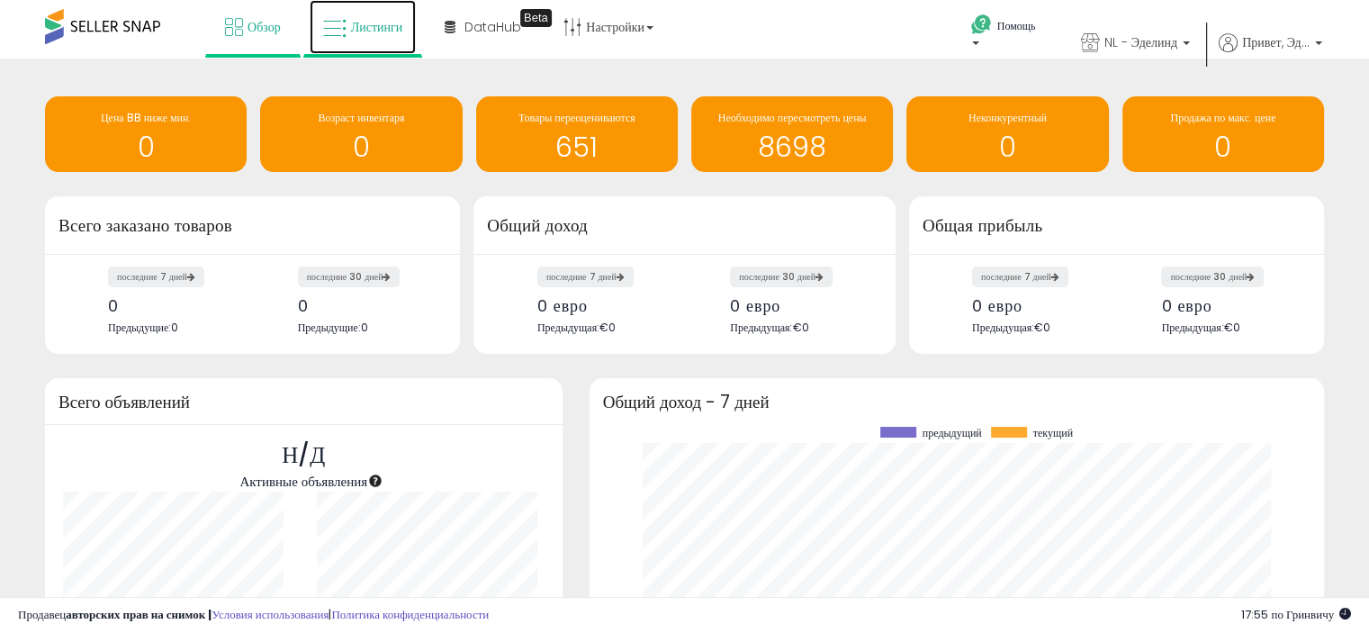
click at [383, 24] on font "Листинги" at bounding box center [377, 27] width 52 height 18
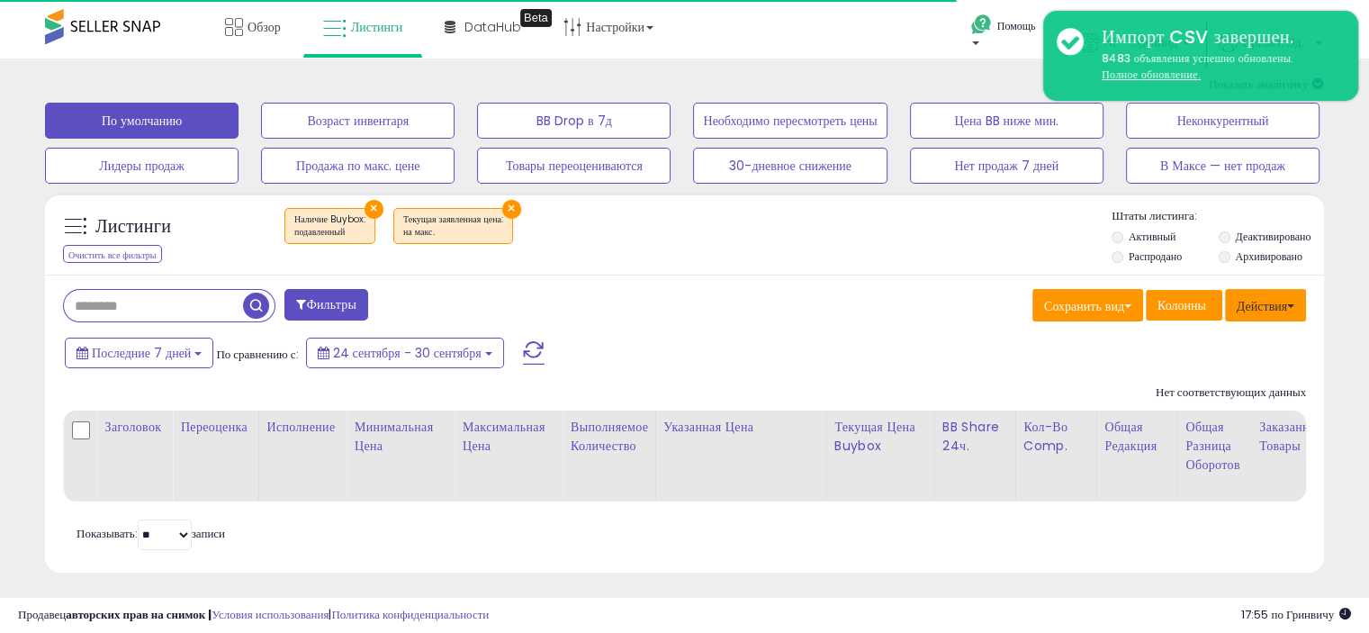
click at [1263, 310] on font "Действия" at bounding box center [1261, 306] width 50 height 18
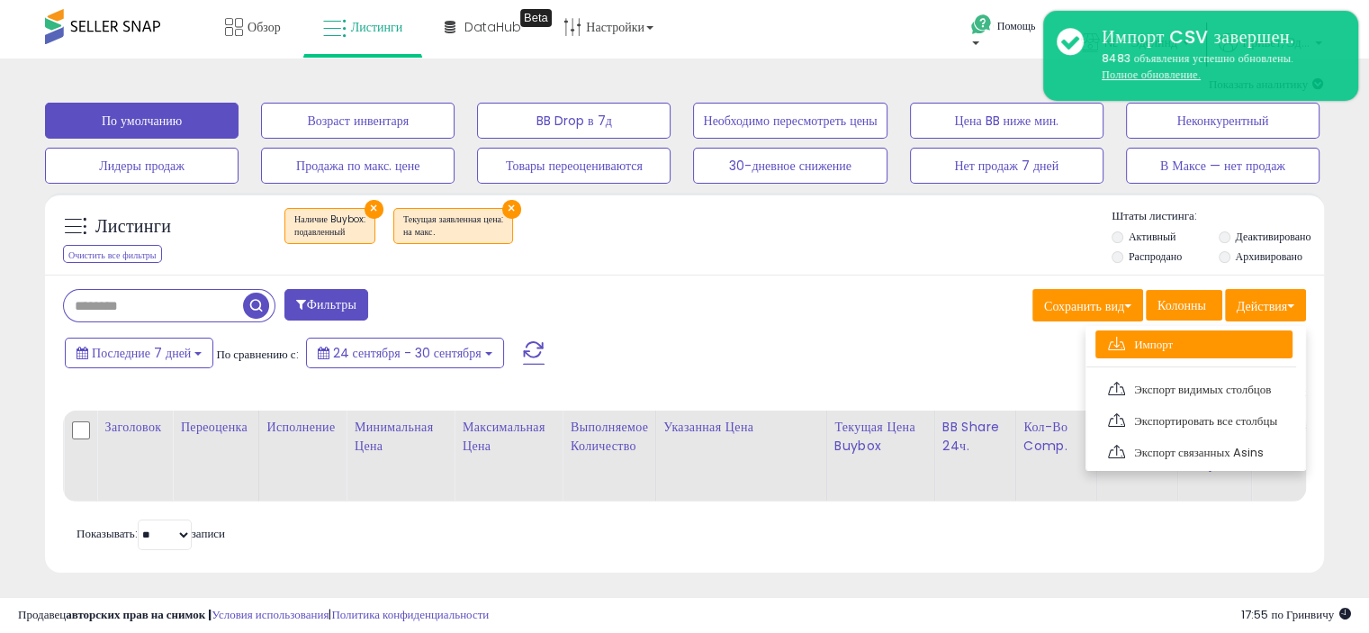
click at [1159, 337] on font "Импорт" at bounding box center [1153, 344] width 39 height 17
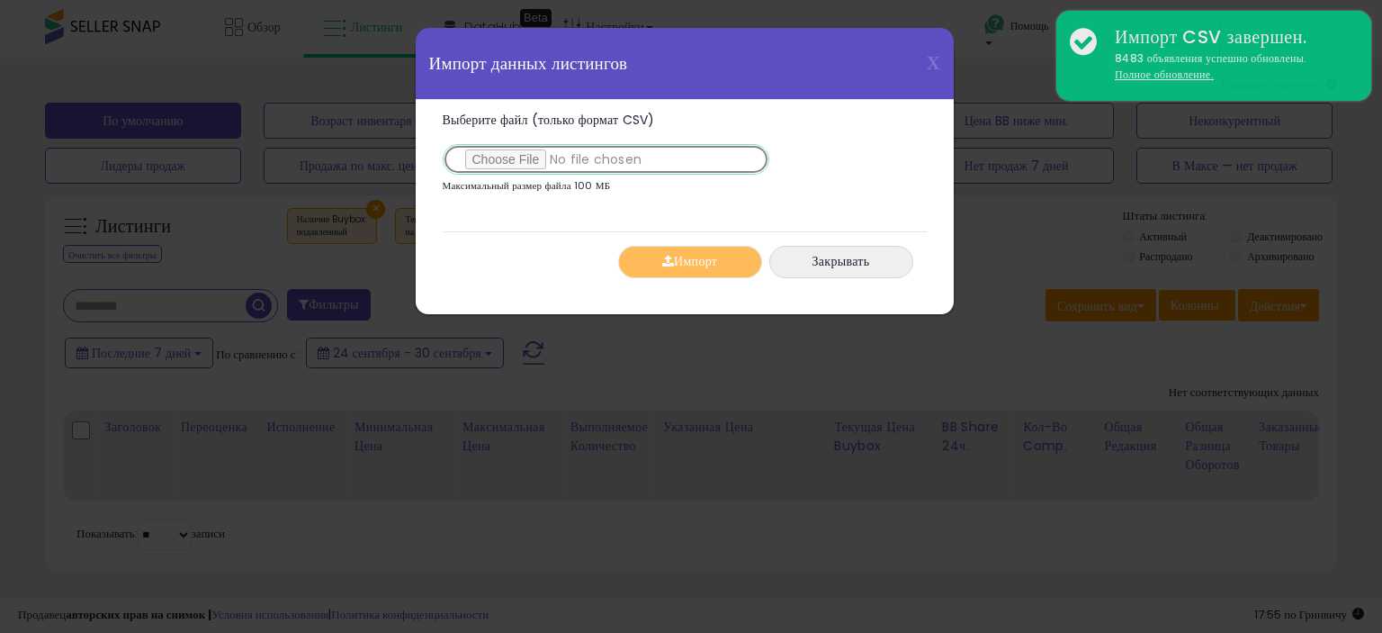
click at [543, 161] on input "Выберите файл (только формат CSV)" at bounding box center [606, 159] width 327 height 31
type input "**********"
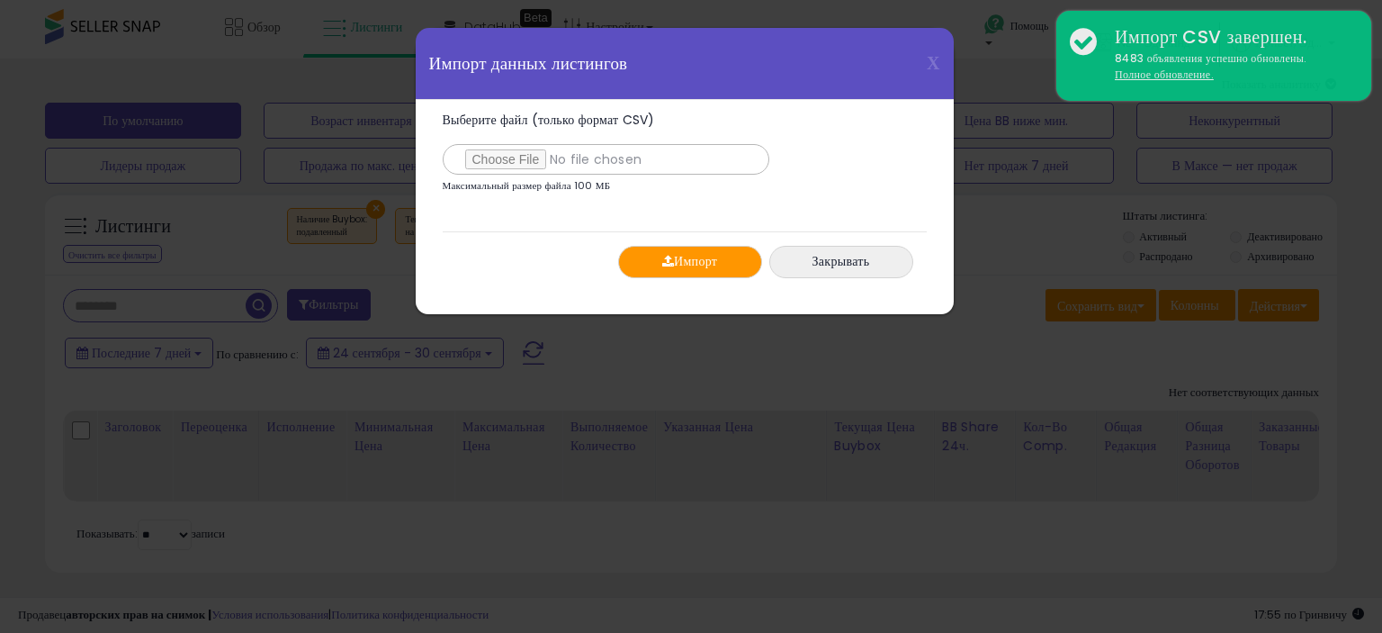
click at [677, 260] on font "Импорт" at bounding box center [695, 262] width 43 height 18
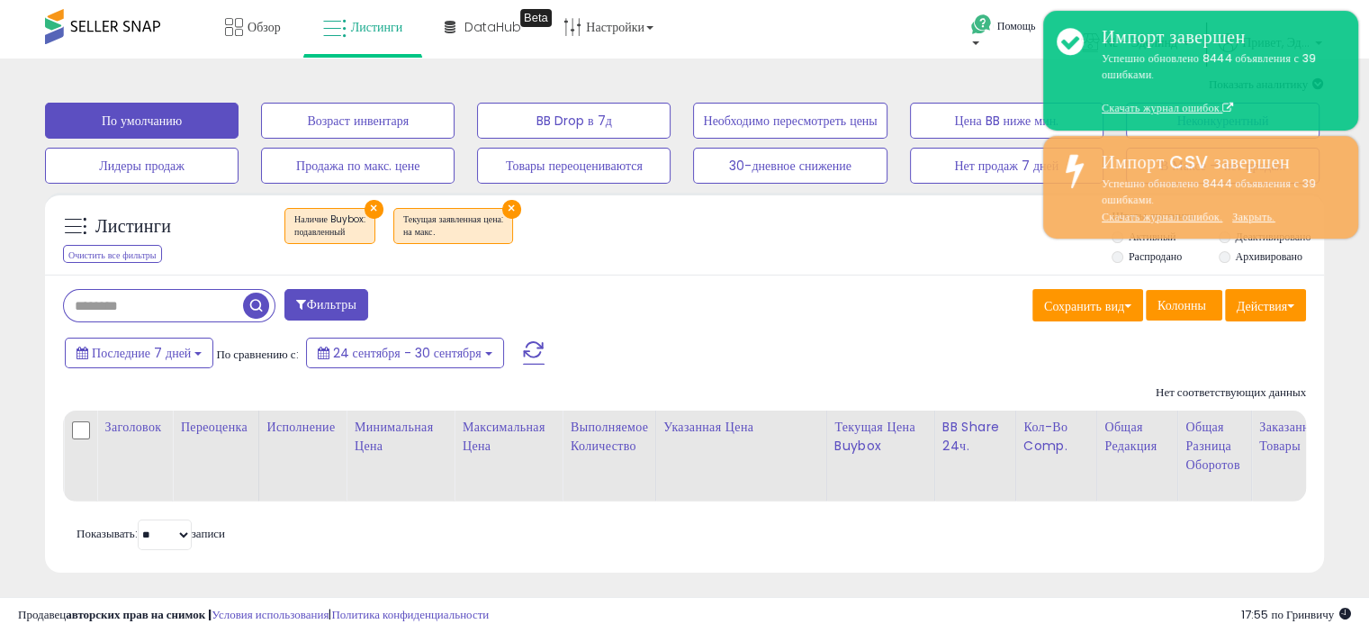
click at [769, 283] on div "Фильтры Сохранить вид Сохранить как новый вид Обновить текущий вид Колонны" at bounding box center [684, 422] width 1279 height 297
click at [241, 35] on icon at bounding box center [234, 27] width 18 height 18
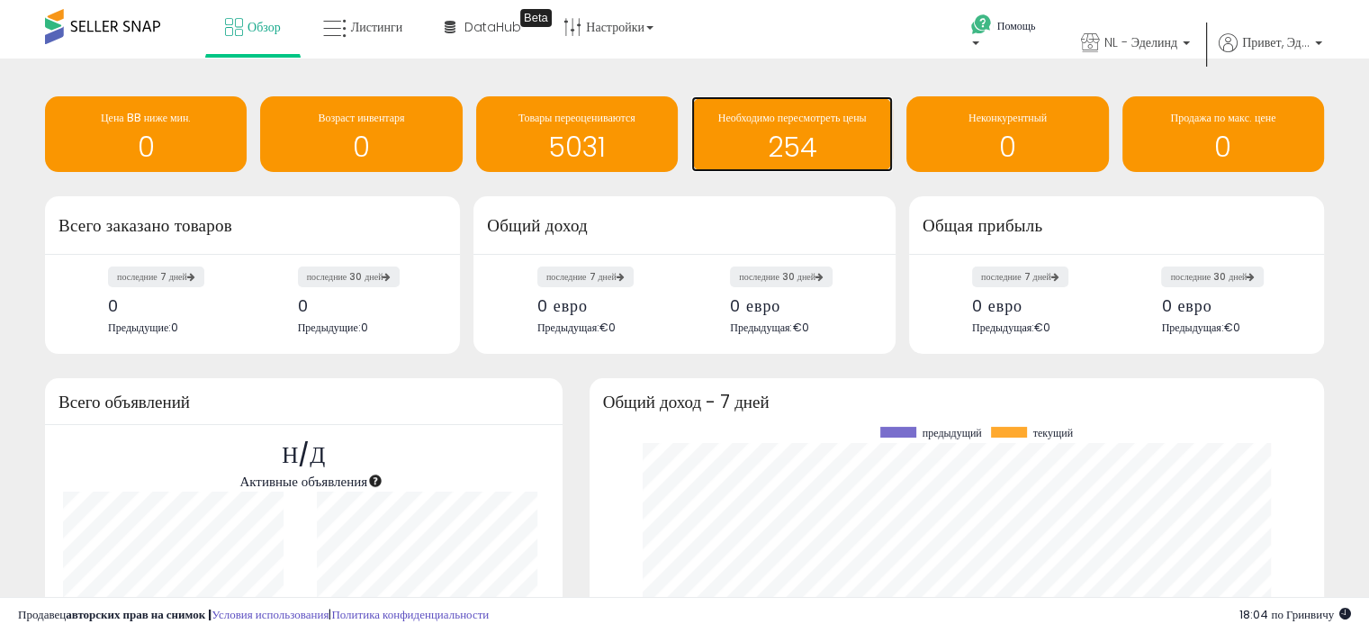
click at [811, 139] on font "254" at bounding box center [792, 147] width 49 height 39
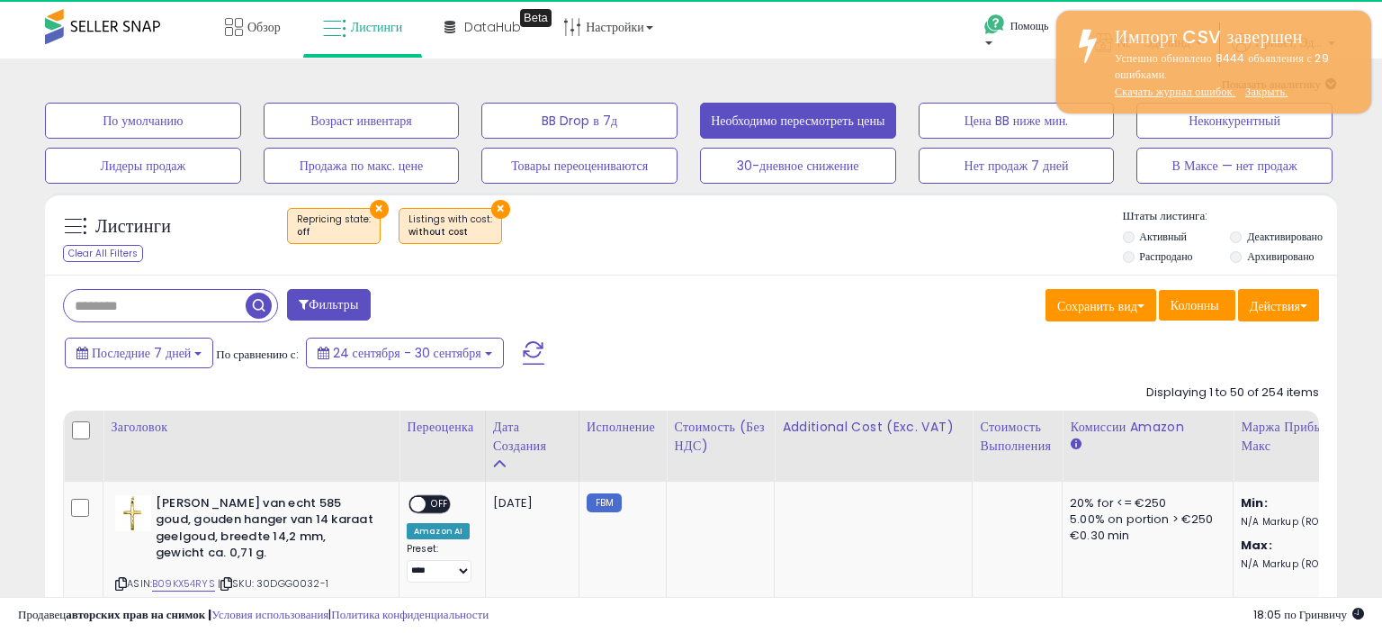
select select "**"
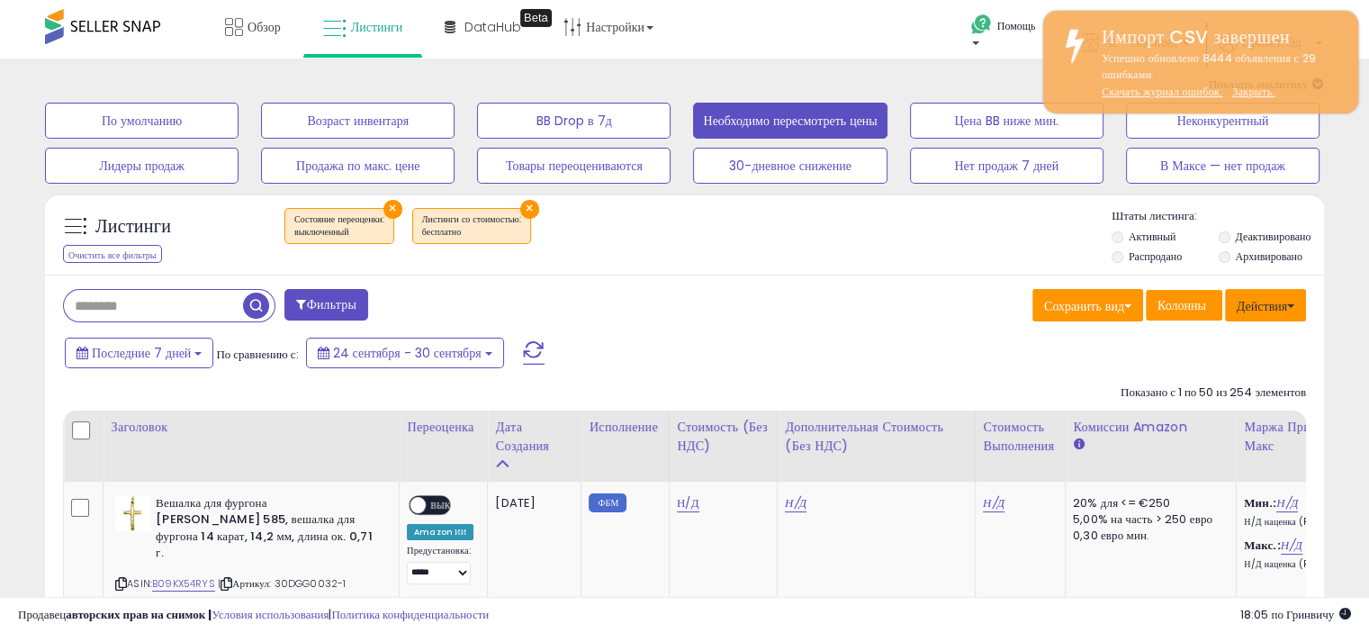
click at [1261, 307] on font "Действия" at bounding box center [1261, 306] width 50 height 18
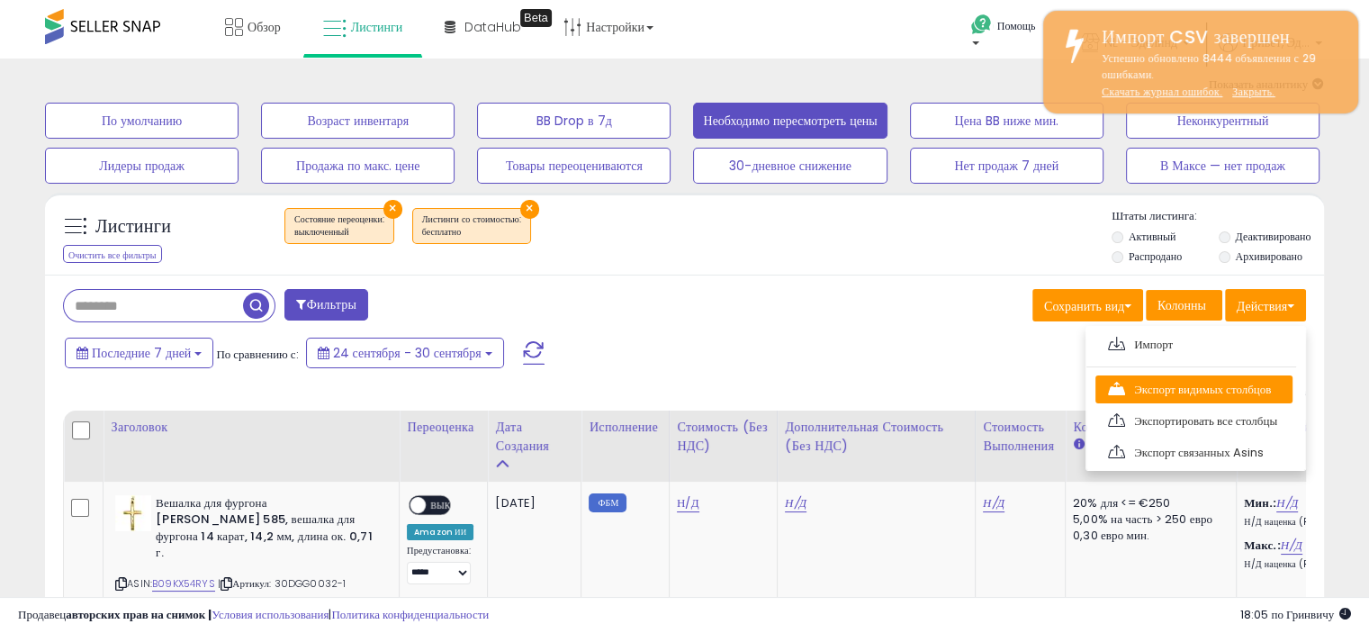
click at [1170, 381] on font "Экспорт видимых столбцов" at bounding box center [1202, 389] width 137 height 17
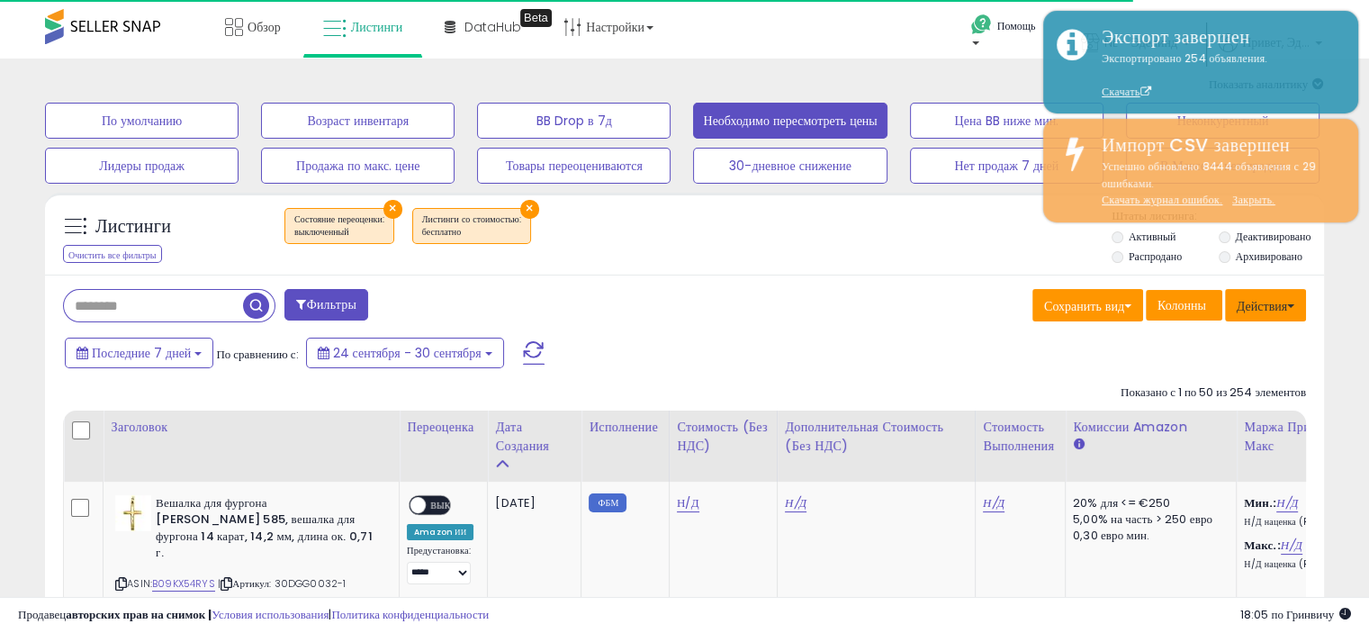
click at [1284, 305] on font "Действия" at bounding box center [1261, 306] width 50 height 18
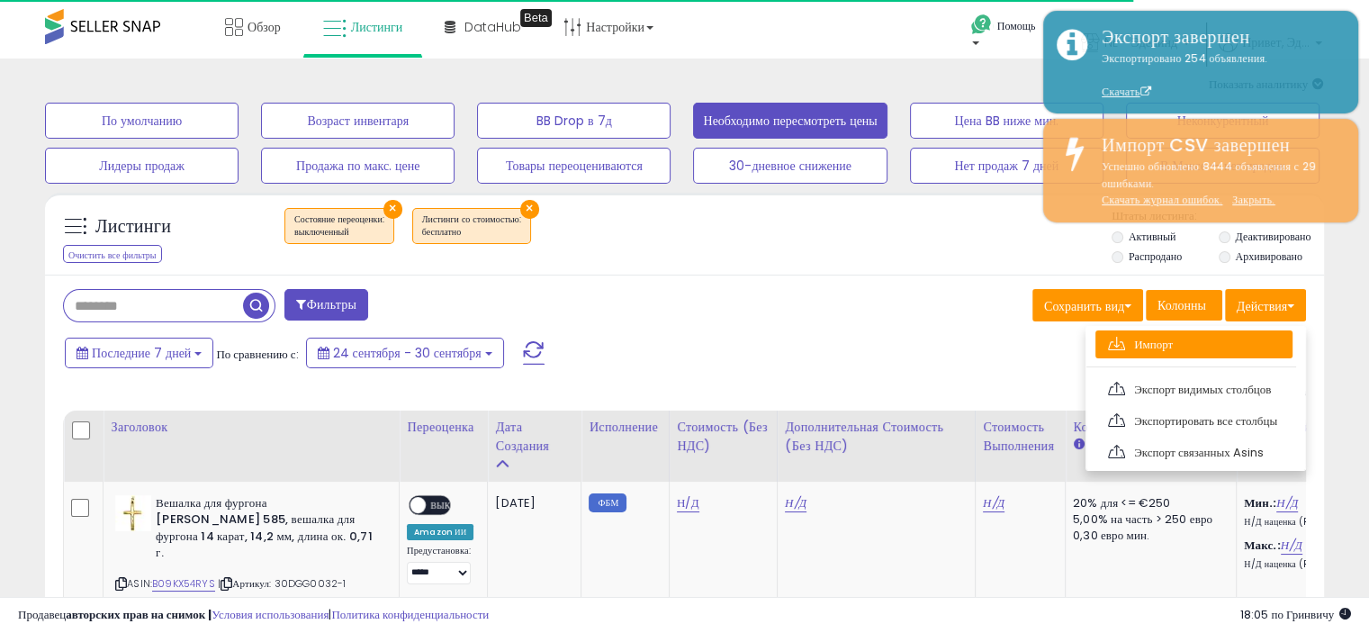
click at [1166, 338] on font "Импорт" at bounding box center [1153, 344] width 39 height 17
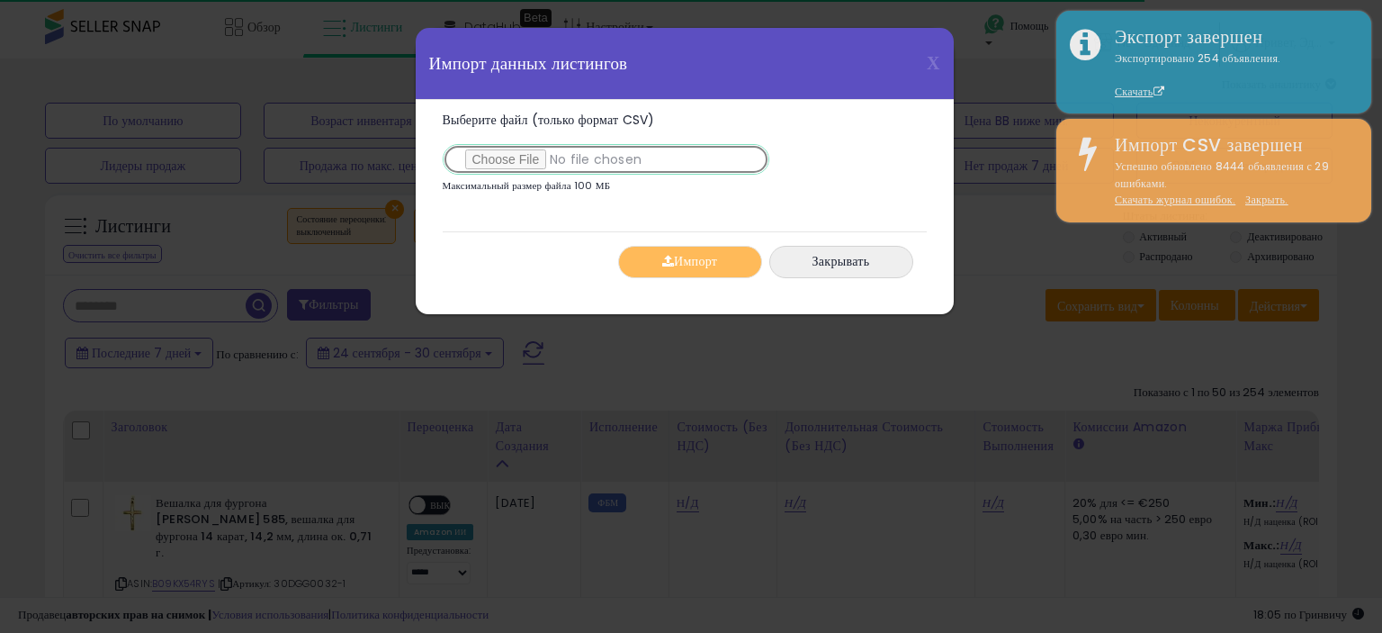
click at [530, 154] on input "Выберите файл (только формат CSV)" at bounding box center [606, 159] width 327 height 31
type input "**********"
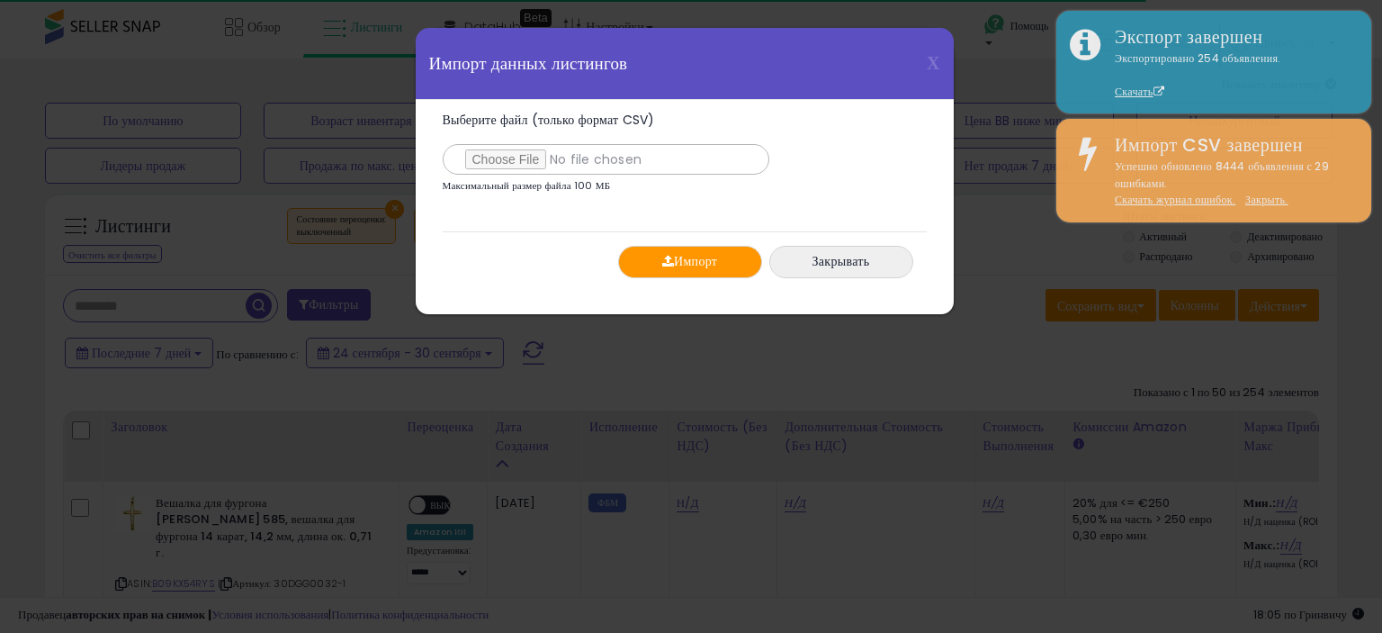
click at [703, 253] on font "Импорт" at bounding box center [695, 262] width 43 height 18
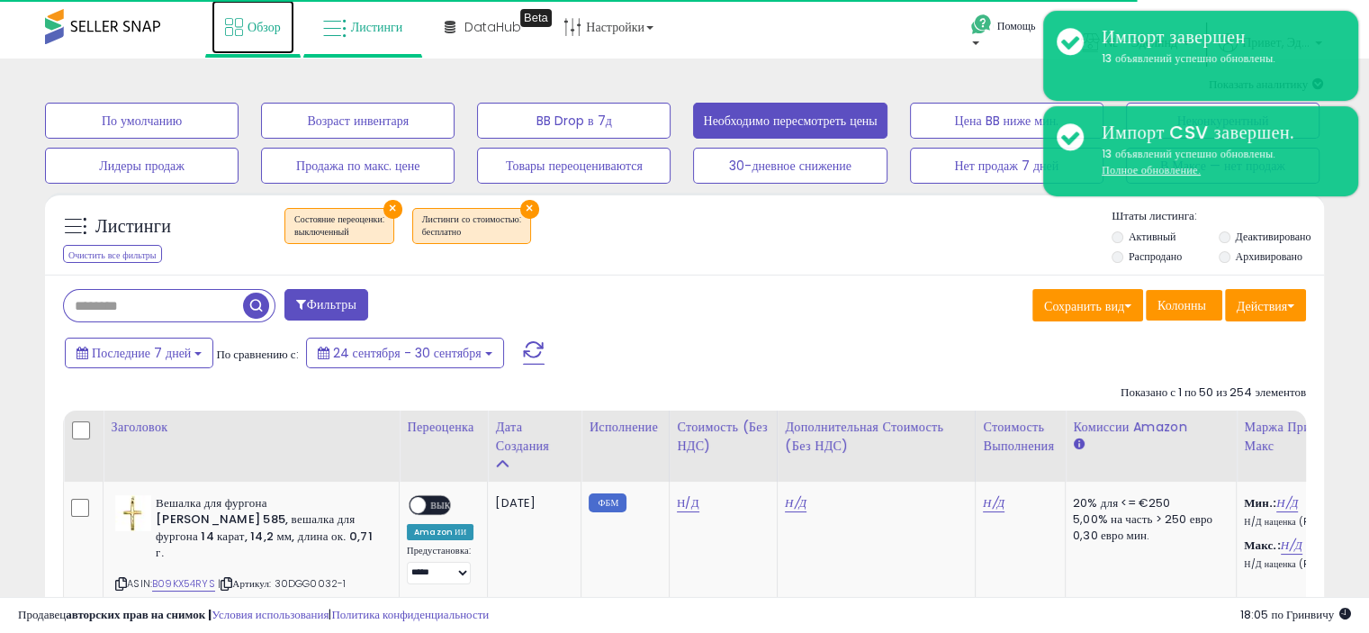
click at [241, 23] on icon at bounding box center [234, 27] width 18 height 18
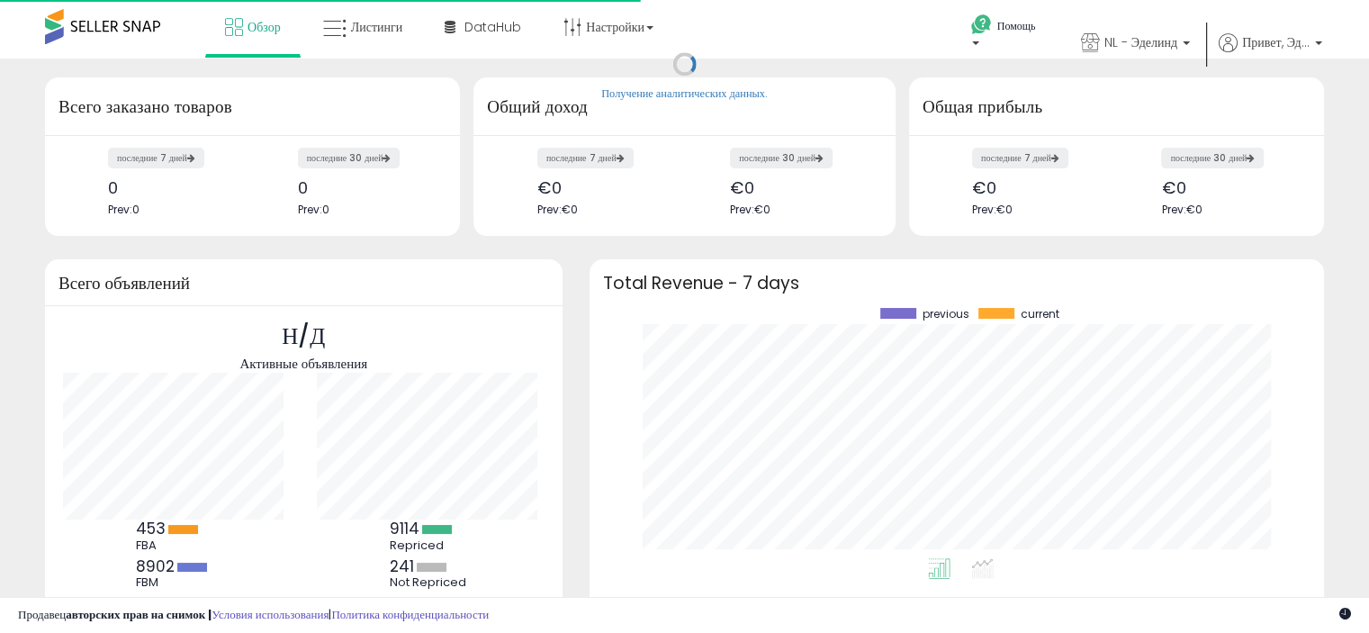
scroll to position [249, 698]
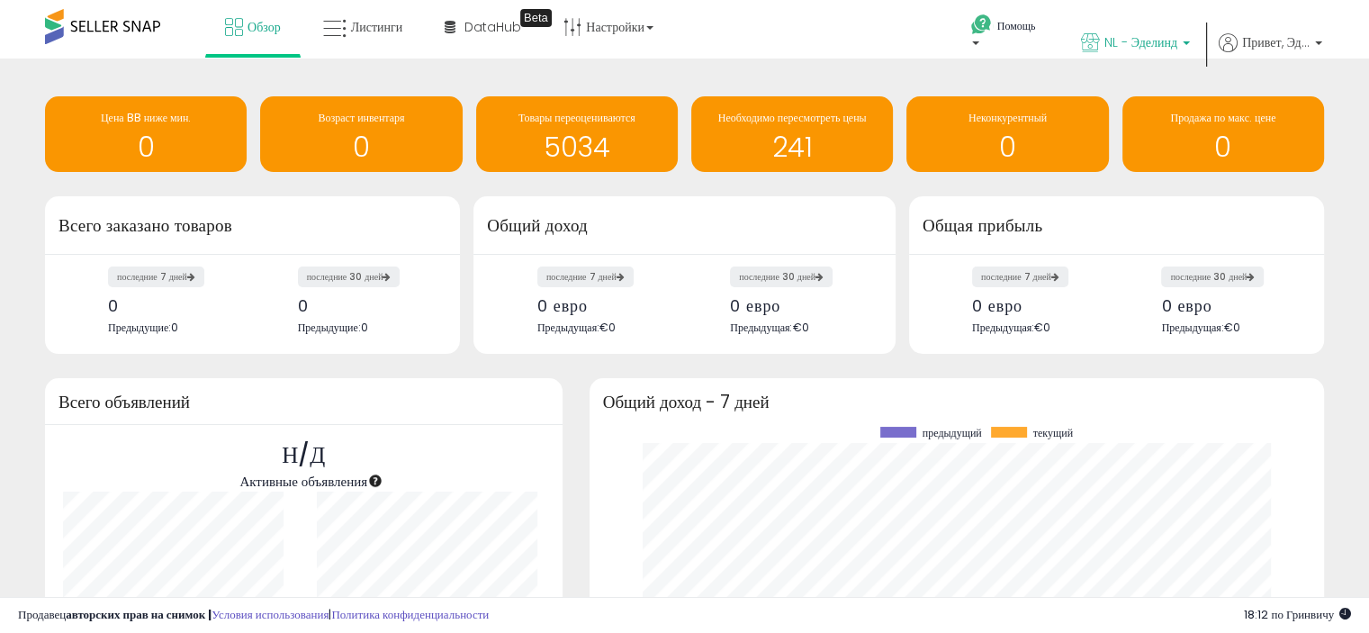
click at [1146, 37] on font "NL - Эделинд" at bounding box center [1140, 42] width 73 height 18
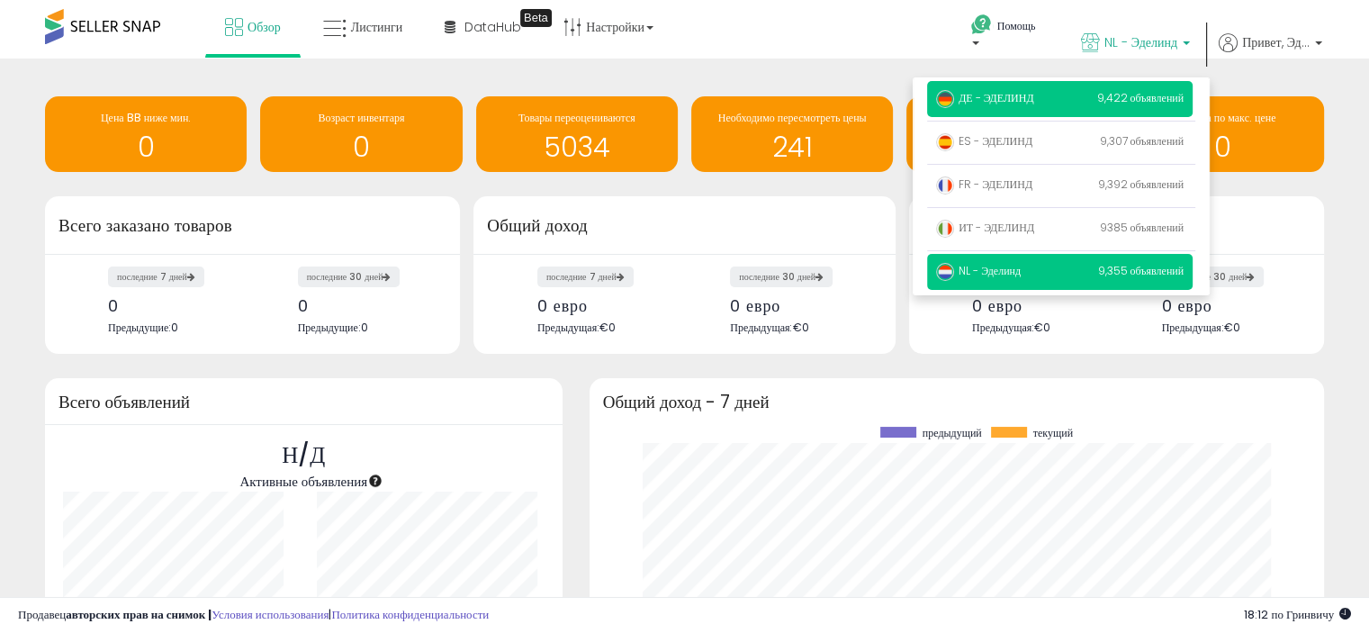
click at [1022, 103] on font "ДЕ - ЭДЕЛИНД" at bounding box center [995, 97] width 75 height 15
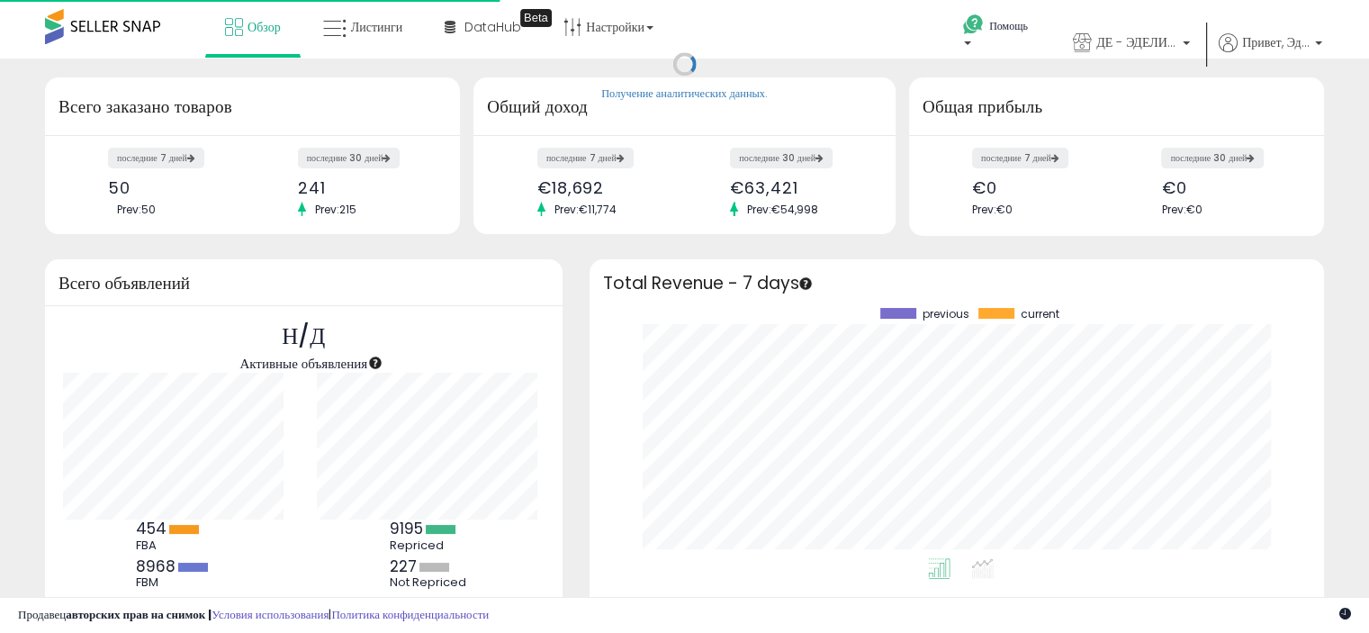
scroll to position [249, 698]
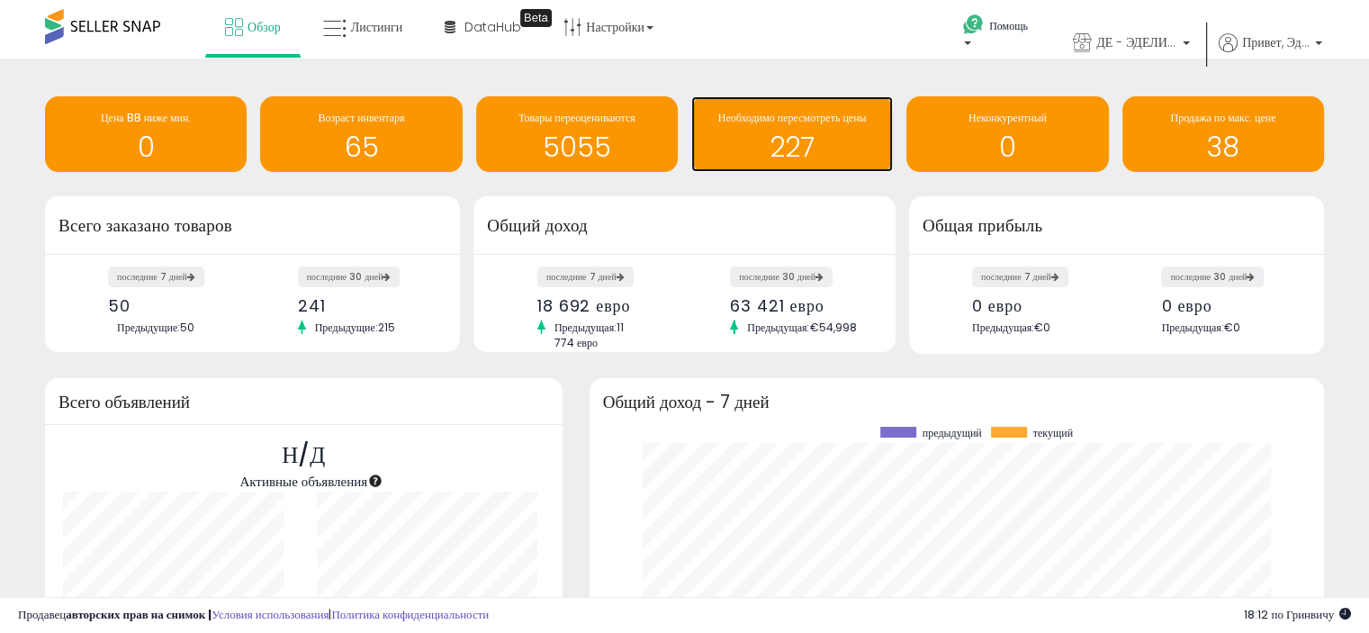
click at [800, 145] on font "227" at bounding box center [791, 147] width 45 height 39
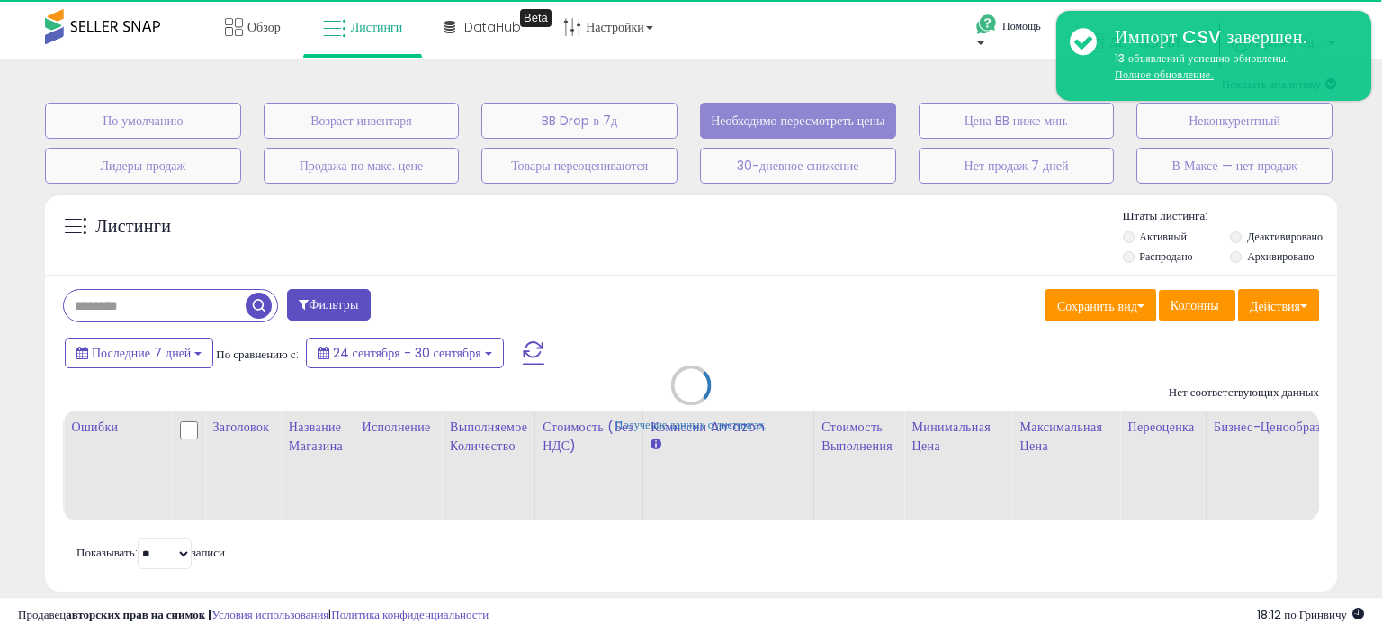
select select "**"
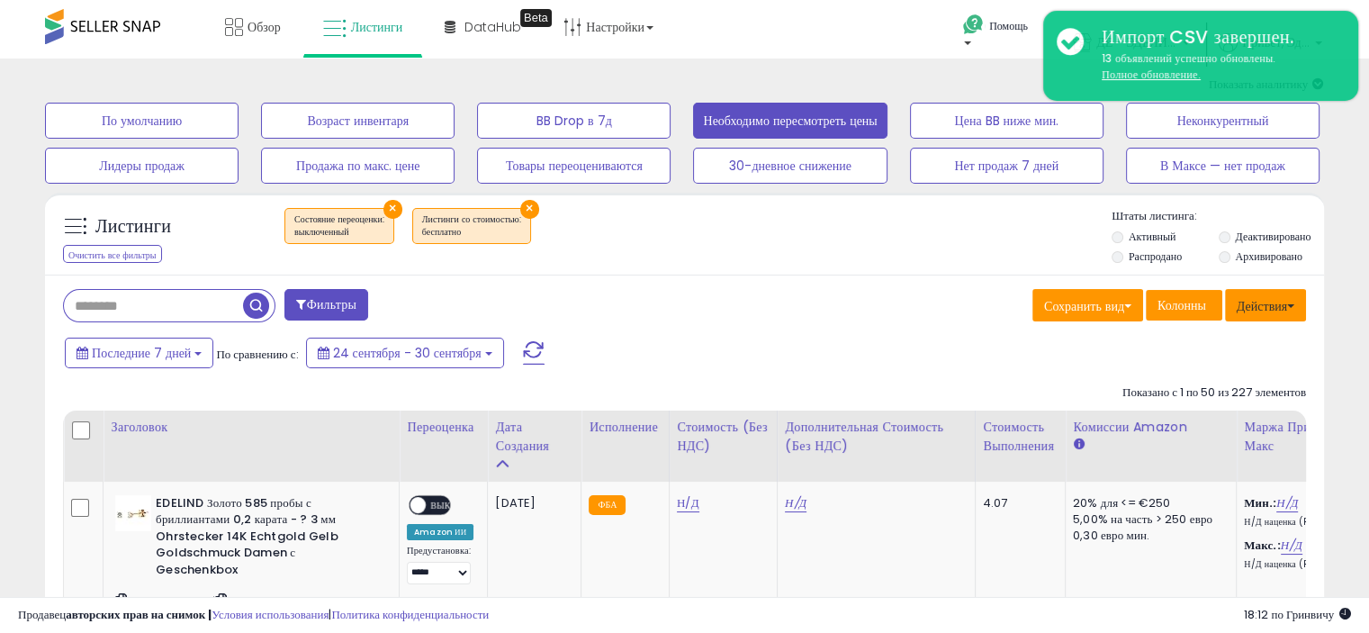
click at [1253, 311] on font "Действия" at bounding box center [1261, 306] width 50 height 18
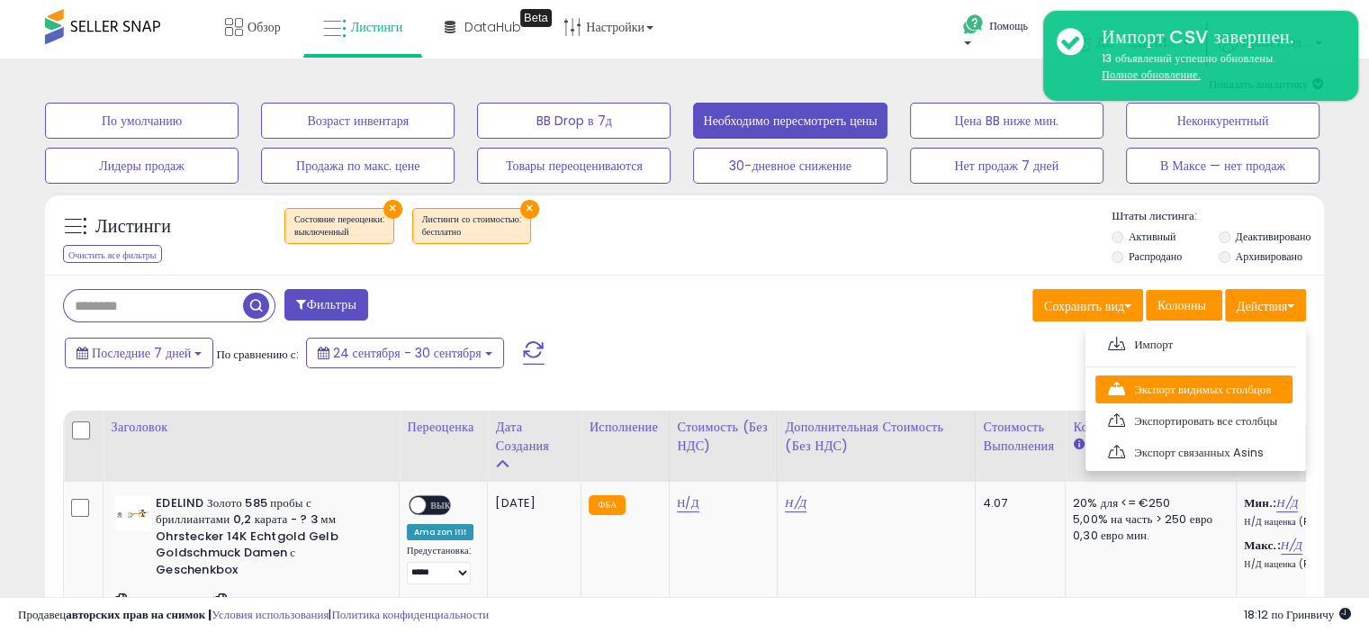
click at [1175, 384] on font "Экспорт видимых столбцов" at bounding box center [1202, 389] width 137 height 17
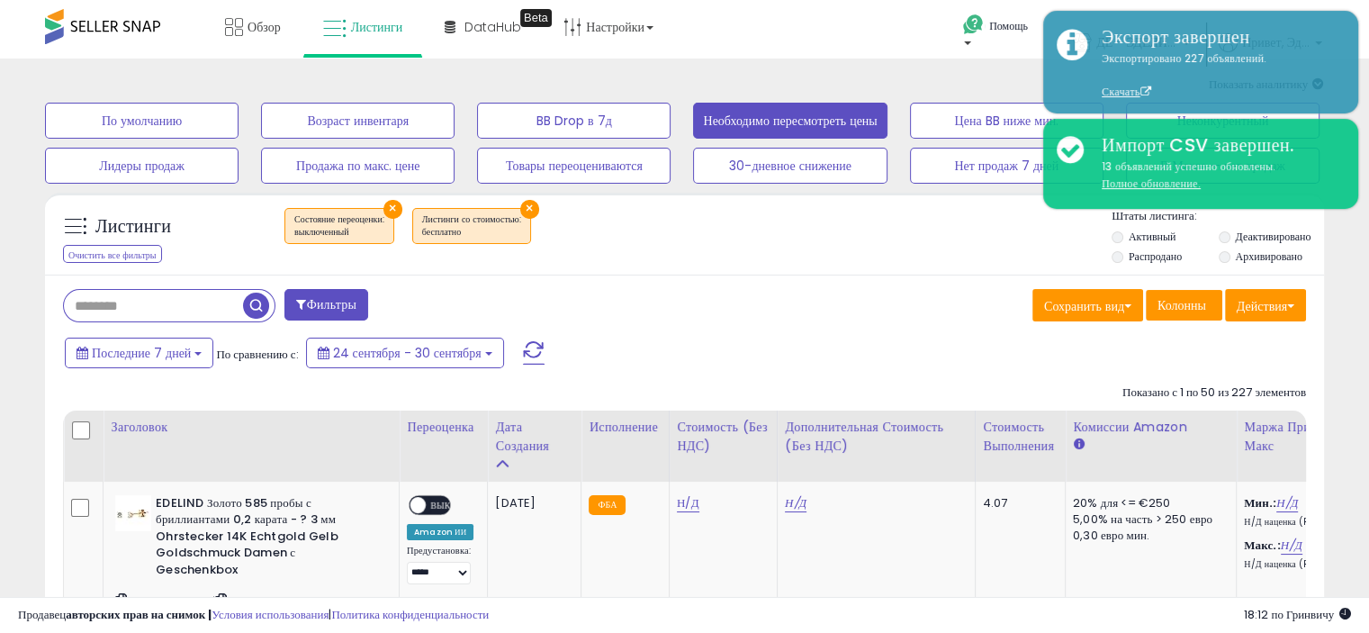
click at [782, 28] on div "Обзор Листинги DataHub Beta" at bounding box center [438, 38] width 903 height 76
click at [231, 22] on icon at bounding box center [234, 27] width 18 height 18
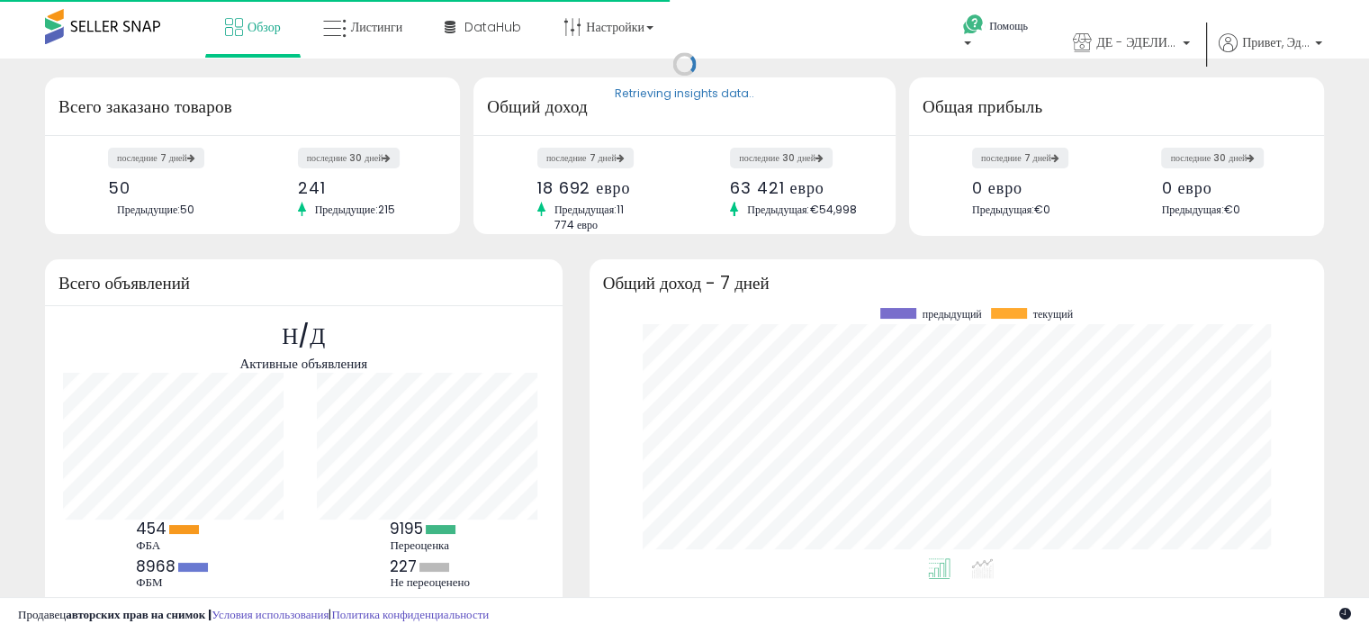
scroll to position [249, 698]
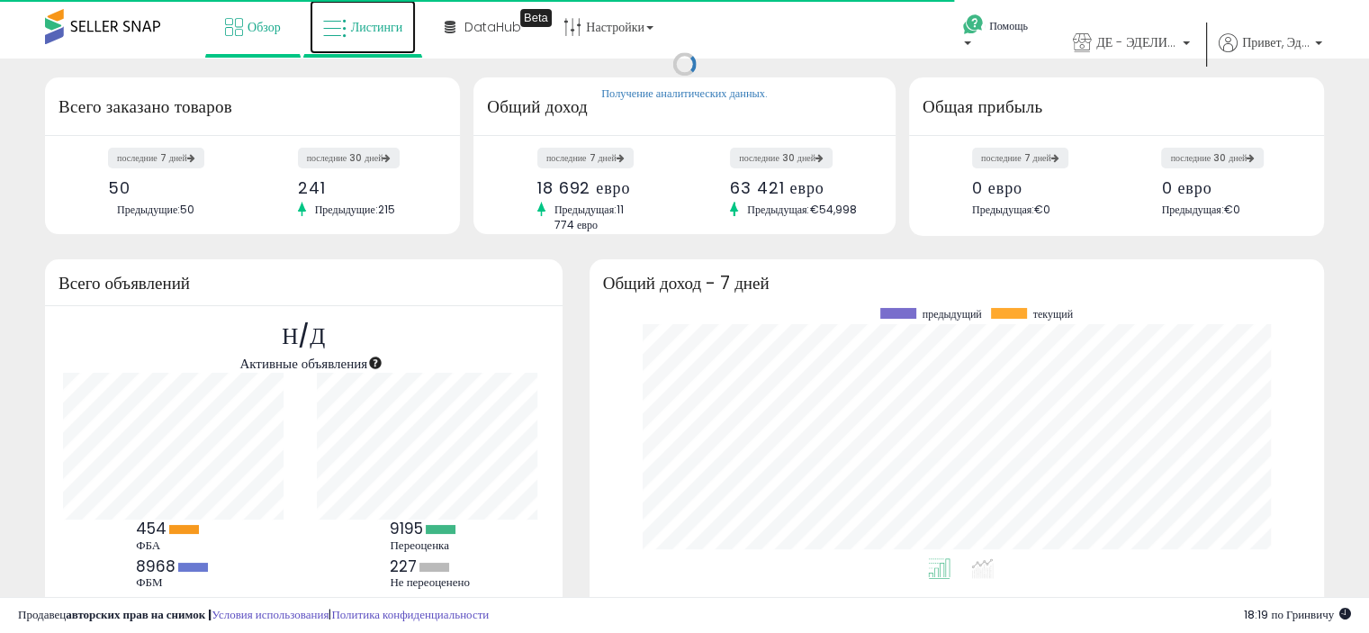
click at [384, 22] on font "Листинги" at bounding box center [377, 27] width 52 height 18
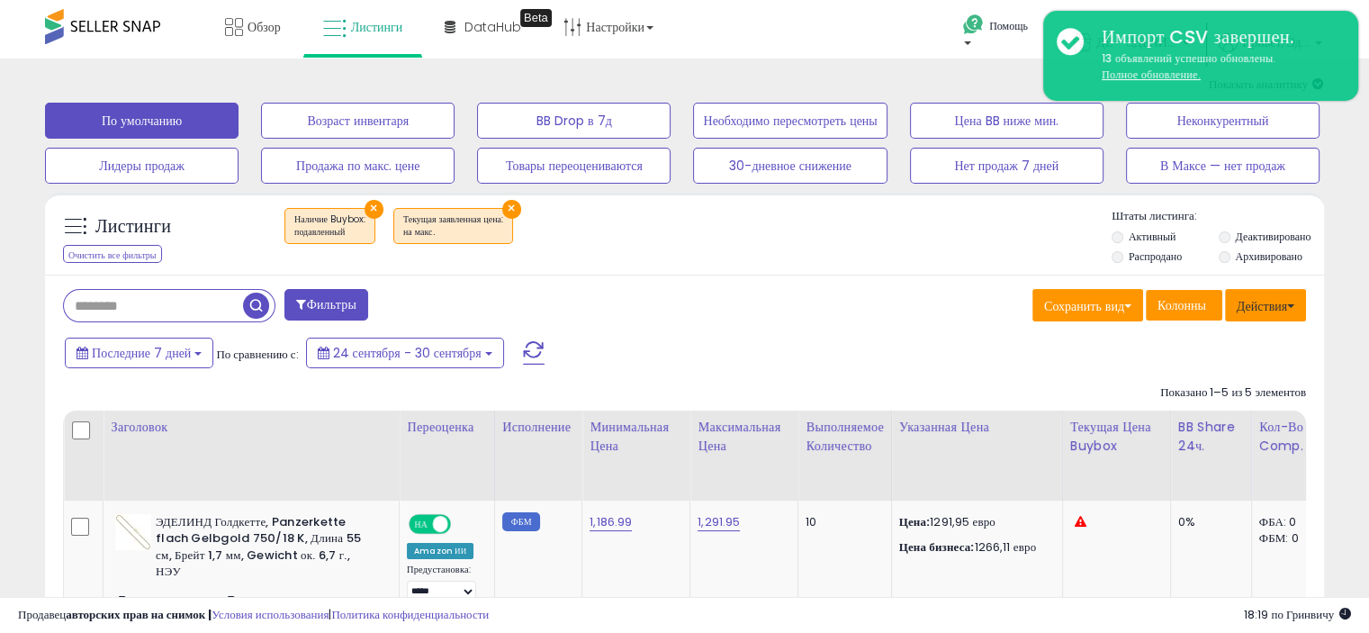
click at [1257, 305] on font "Действия" at bounding box center [1261, 306] width 50 height 18
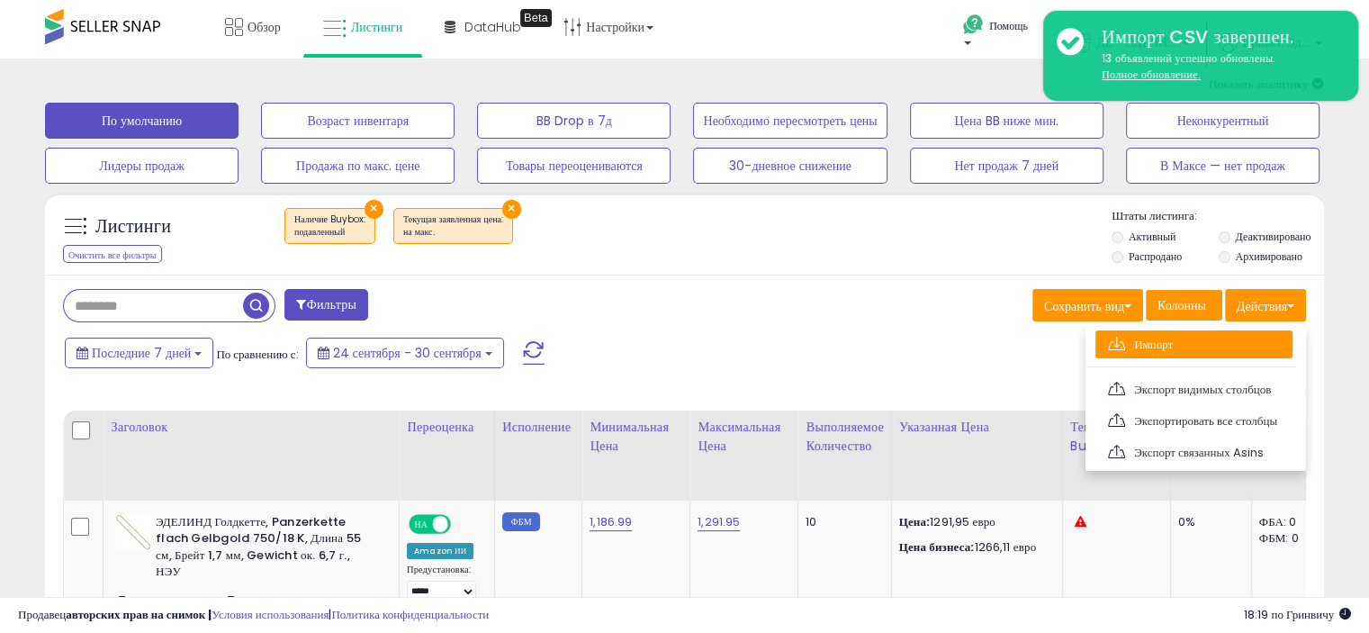
click at [1153, 340] on font "Импорт" at bounding box center [1153, 344] width 39 height 17
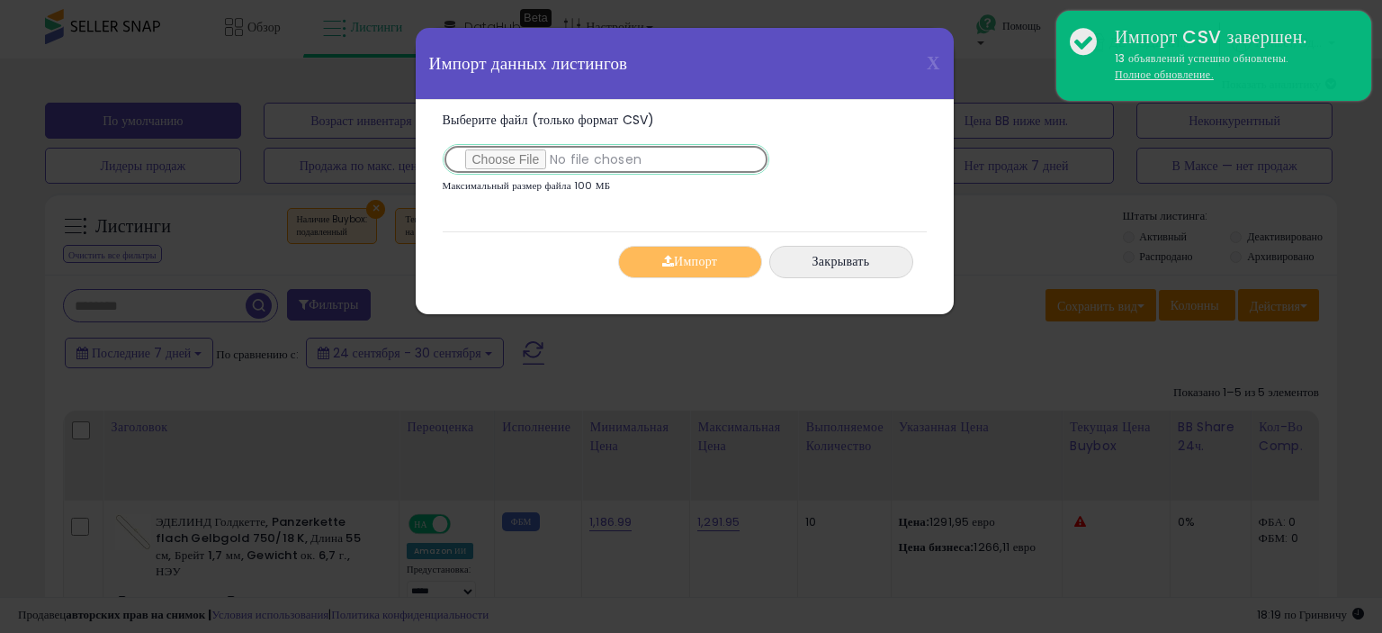
click at [511, 159] on input "Выберите файл (только формат CSV)" at bounding box center [606, 159] width 327 height 31
type input "**********"
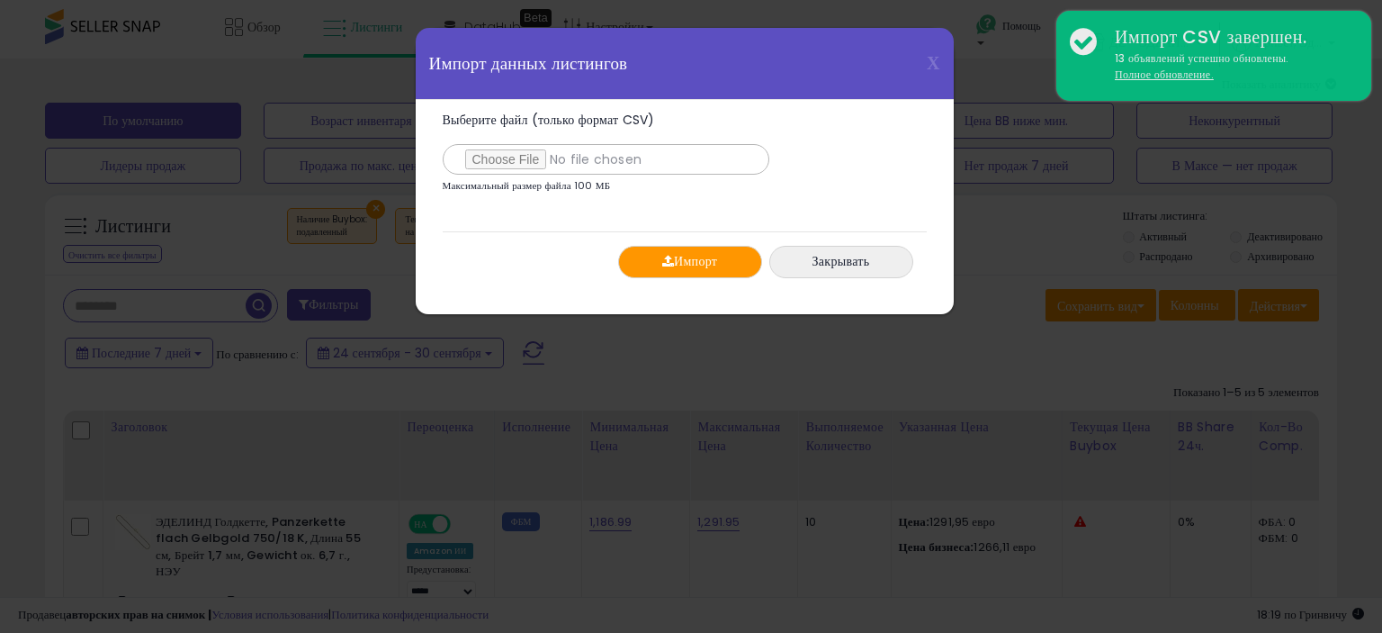
click at [695, 262] on font "Импорт" at bounding box center [695, 262] width 43 height 18
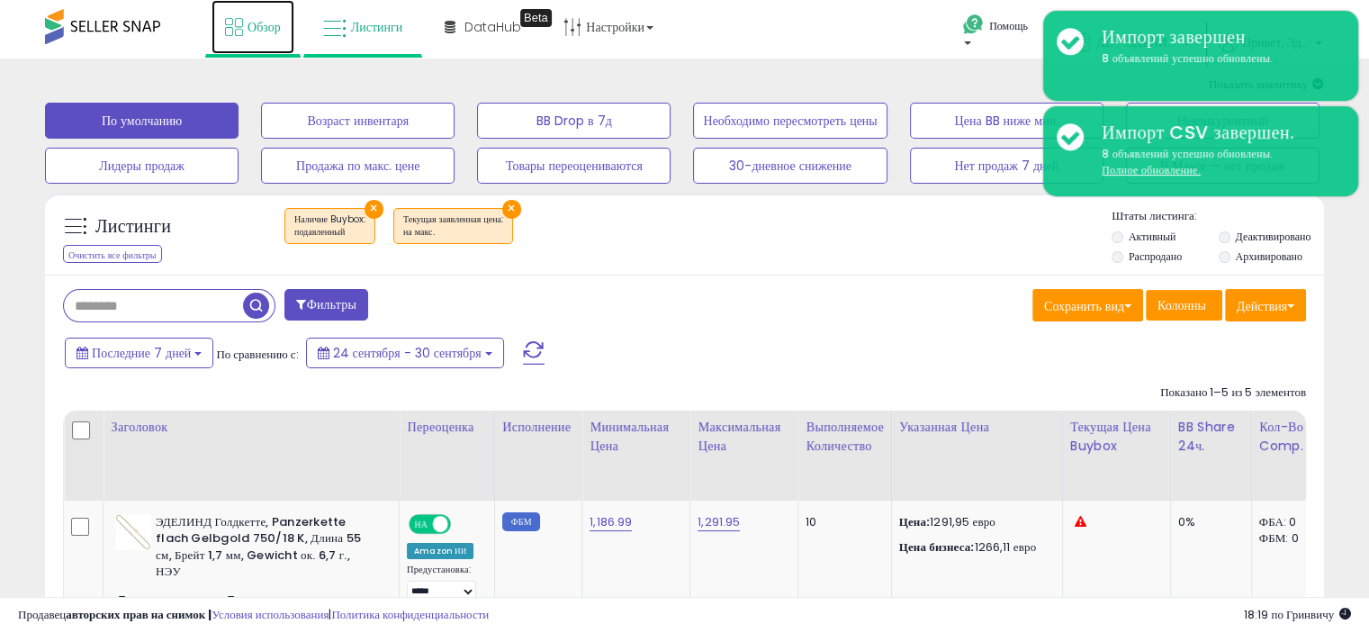
click at [263, 34] on font "Обзор" at bounding box center [263, 27] width 33 height 18
